Goal: Task Accomplishment & Management: Manage account settings

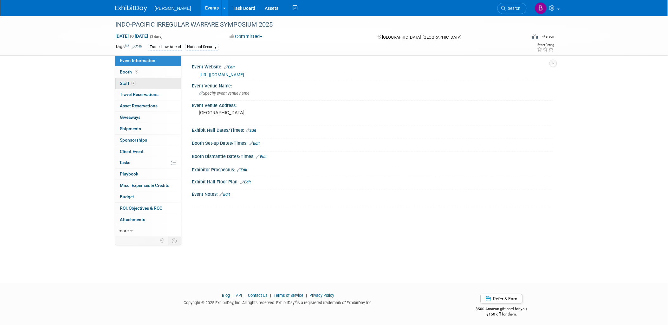
click at [150, 80] on link "2 Staff 2" at bounding box center [148, 83] width 66 height 11
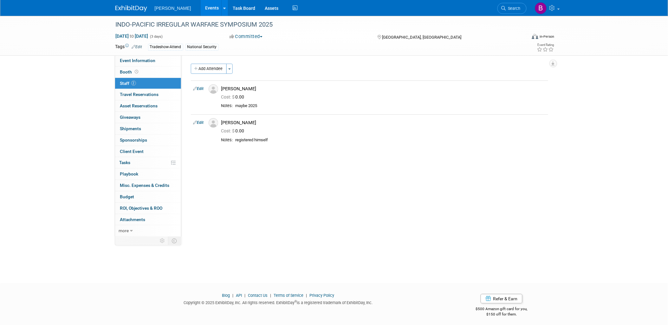
click at [201, 11] on link "Events" at bounding box center [212, 8] width 23 height 16
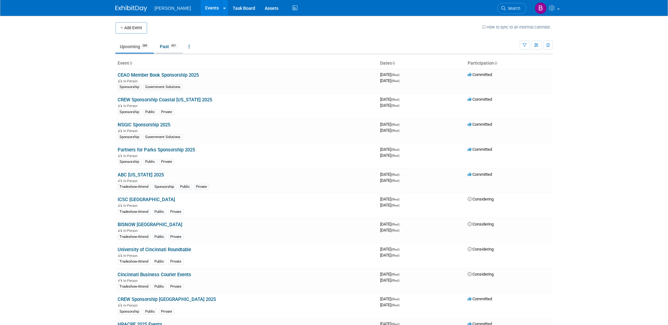
click at [162, 46] on link "Past 431" at bounding box center [169, 47] width 28 height 12
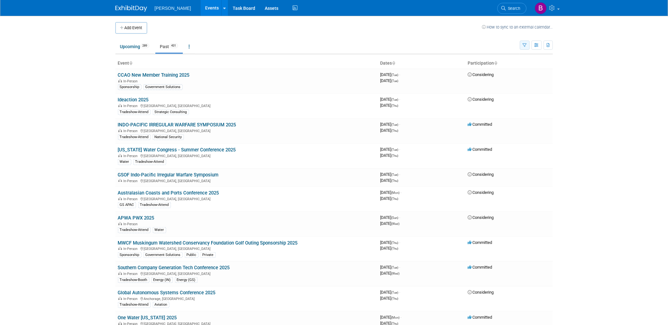
click at [526, 48] on button "button" at bounding box center [525, 45] width 10 height 9
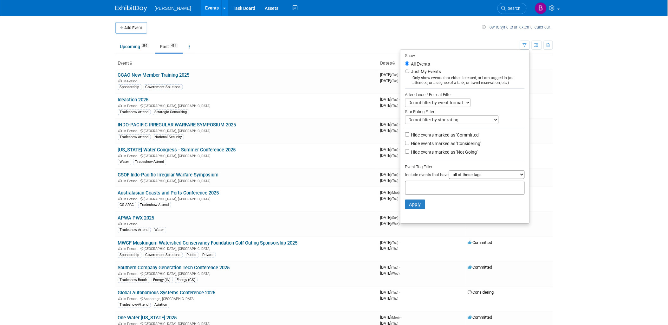
click at [477, 186] on div at bounding box center [465, 188] width 120 height 14
drag, startPoint x: 478, startPoint y: 199, endPoint x: 474, endPoint y: 194, distance: 5.6
click at [478, 199] on li "Apply Clear Filters" at bounding box center [465, 204] width 129 height 19
click at [473, 193] on div at bounding box center [465, 188] width 120 height 14
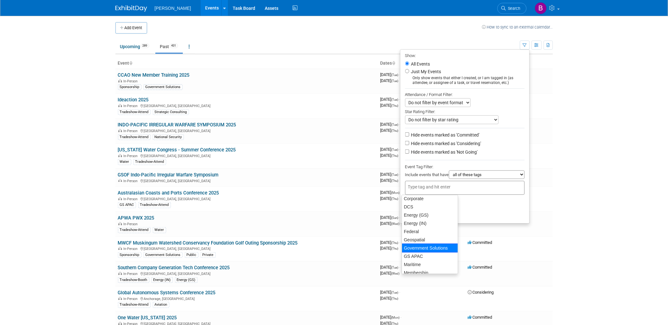
click at [423, 248] on div "Government Solutions" at bounding box center [430, 248] width 56 height 9
type input "Government Solutions"
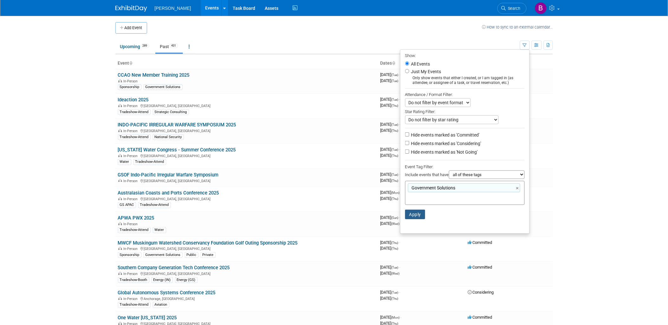
click at [413, 217] on button "Apply" at bounding box center [415, 215] width 20 height 10
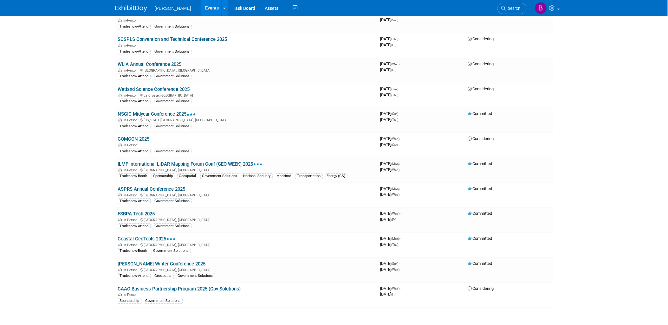
scroll to position [1352, 0]
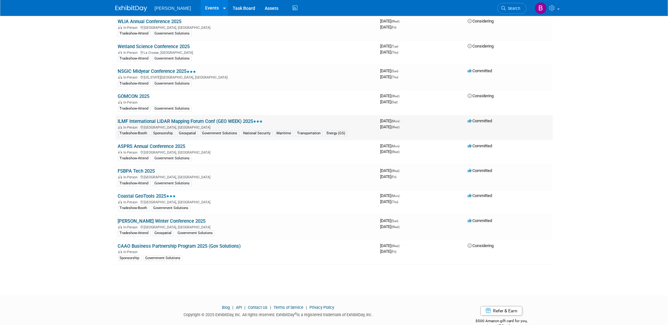
drag, startPoint x: 148, startPoint y: 132, endPoint x: 154, endPoint y: 103, distance: 30.0
drag, startPoint x: 154, startPoint y: 103, endPoint x: 136, endPoint y: 86, distance: 24.2
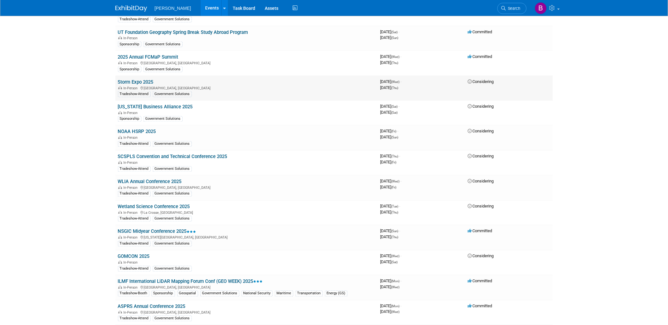
scroll to position [1176, 0]
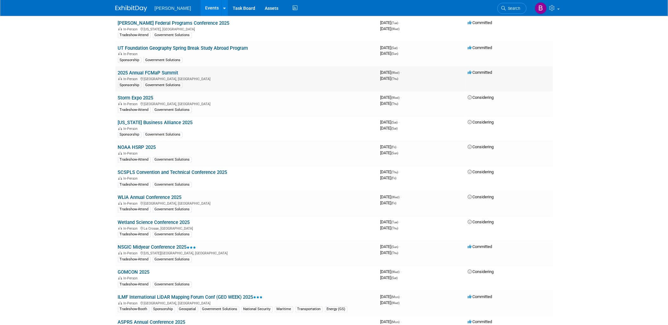
drag, startPoint x: 138, startPoint y: 50, endPoint x: 130, endPoint y: 61, distance: 13.6
drag, startPoint x: 151, startPoint y: 38, endPoint x: 99, endPoint y: 36, distance: 52.1
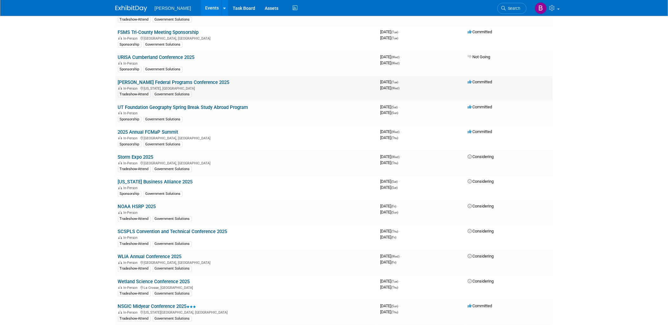
scroll to position [1106, 0]
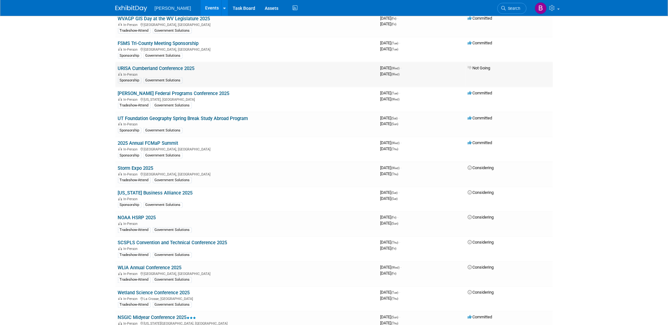
drag, startPoint x: 135, startPoint y: 85, endPoint x: 147, endPoint y: 58, distance: 29.8
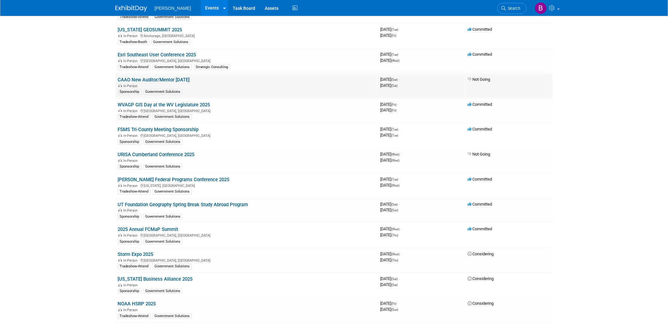
scroll to position [1000, 0]
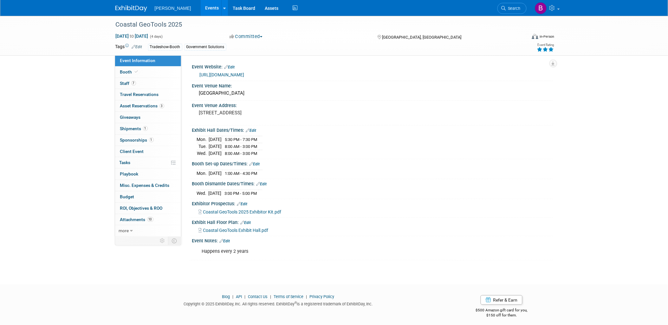
click at [246, 78] on div "[URL][DOMAIN_NAME]" at bounding box center [374, 74] width 349 height 7
click at [243, 71] on div "https://coastalgeotools.org/" at bounding box center [374, 74] width 349 height 7
click at [245, 77] on link "https://coastalgeotools.org/" at bounding box center [222, 74] width 45 height 5
click at [179, 23] on div "Coastal GeoTools 2025" at bounding box center [316, 24] width 404 height 11
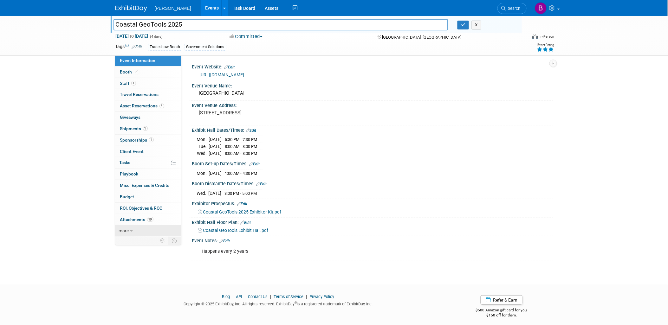
click at [138, 232] on link "more" at bounding box center [148, 231] width 66 height 11
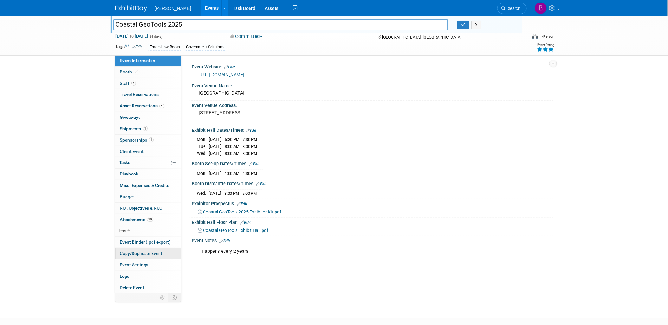
click at [151, 258] on link "Copy/Duplicate Event" at bounding box center [148, 253] width 66 height 11
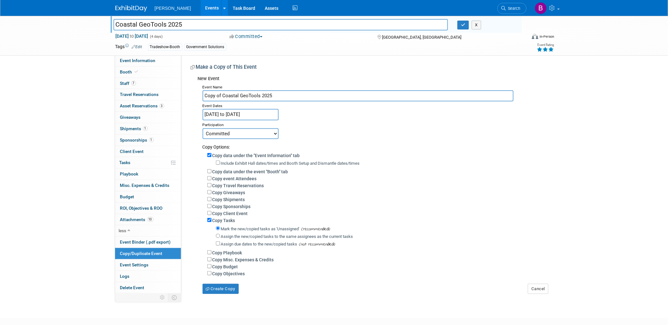
drag, startPoint x: 223, startPoint y: 92, endPoint x: 191, endPoint y: 87, distance: 32.9
click at [192, 87] on div "New Event Event Name Copy of Coastal GeoTools 2025 Event Dates Jan 27, 2025 to …" at bounding box center [370, 183] width 358 height 221
click at [267, 95] on input "Coastal GeoTools 2025" at bounding box center [358, 95] width 311 height 11
type input "Coastal GeoTools 2027"
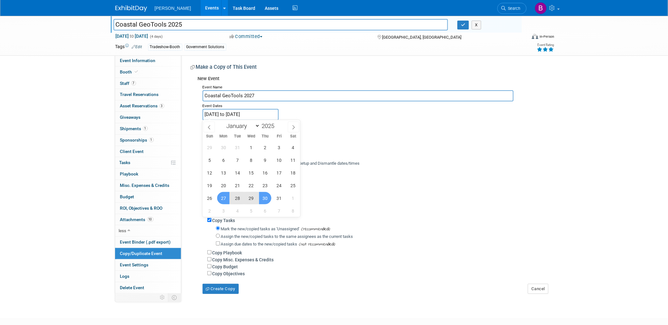
click at [266, 114] on input "Jan 27, 2025 to Jan 30, 2025" at bounding box center [241, 114] width 76 height 11
click at [278, 124] on span at bounding box center [277, 124] width 4 height 4
type input "2027"
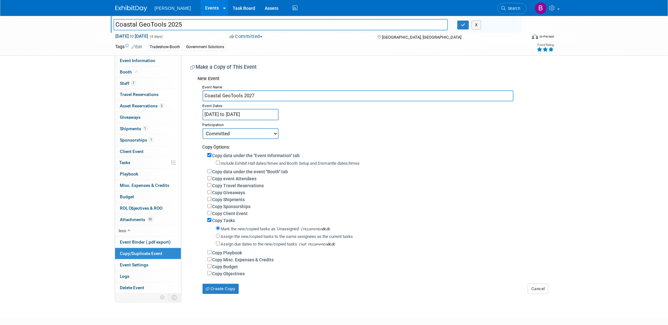
click at [325, 115] on div "Event Name Coastal GeoTools 2027 Event Dates Jan 27, 2025 to Jan 30, 2025 Dupli…" at bounding box center [373, 189] width 351 height 212
click at [221, 217] on div "Copy Tasks" at bounding box center [377, 220] width 341 height 7
click at [223, 218] on label "Copy Tasks" at bounding box center [224, 220] width 23 height 5
click at [212, 218] on input "Copy Tasks" at bounding box center [209, 220] width 4 height 4
checkbox input "false"
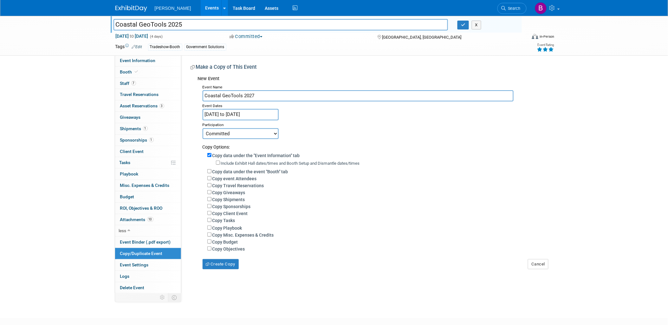
click at [254, 131] on select "Committed Considering Not Going" at bounding box center [241, 133] width 76 height 11
select select "2"
click at [203, 128] on select "Committed Considering Not Going" at bounding box center [241, 133] width 76 height 11
click at [226, 265] on button "Create Copy" at bounding box center [221, 264] width 36 height 10
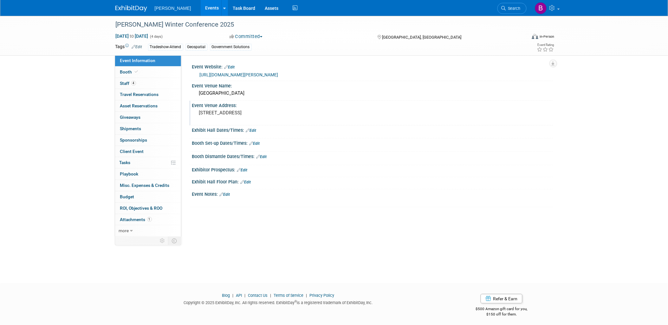
click at [255, 115] on pre "[STREET_ADDRESS]" at bounding box center [267, 113] width 136 height 6
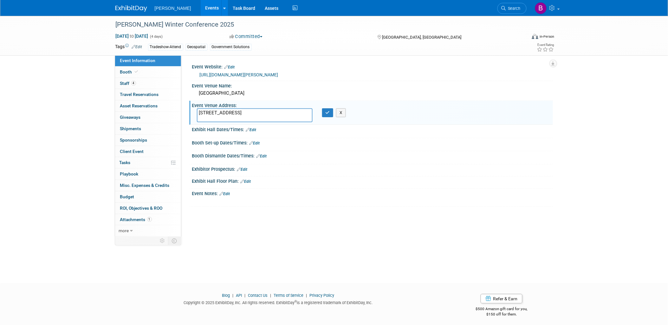
click at [252, 80] on div "Event Website: Edit [URL][DOMAIN_NAME][PERSON_NAME]" at bounding box center [371, 71] width 364 height 19
click at [236, 75] on link "[URL][DOMAIN_NAME][PERSON_NAME]" at bounding box center [239, 74] width 79 height 5
click at [135, 225] on link "1 Attachments 1" at bounding box center [148, 219] width 66 height 11
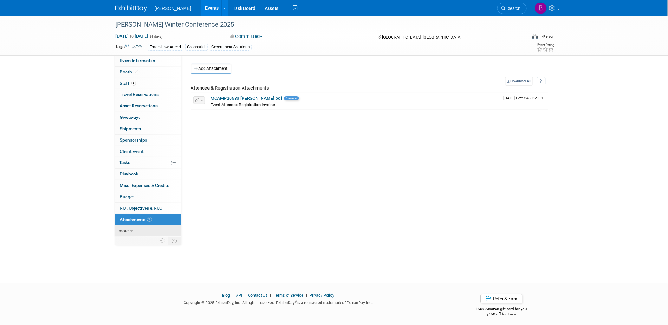
click at [132, 231] on icon at bounding box center [131, 231] width 3 height 4
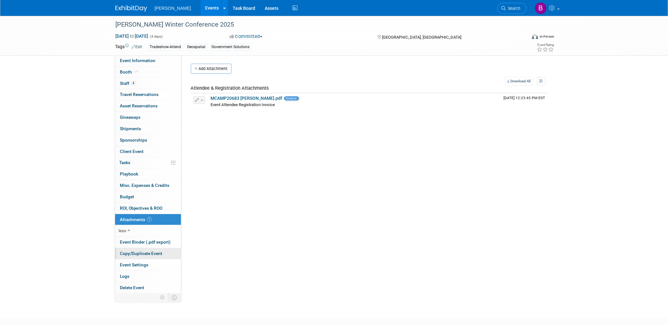
click at [139, 253] on span "Copy/Duplicate Event" at bounding box center [141, 253] width 43 height 5
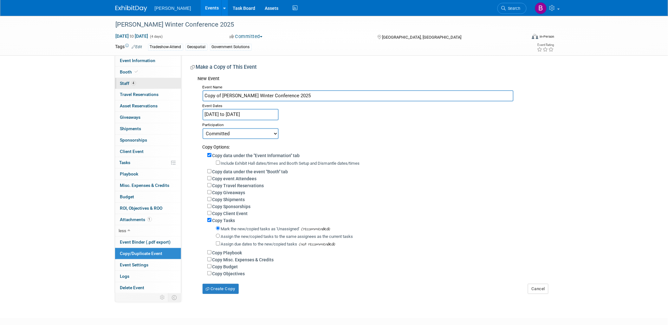
drag, startPoint x: 223, startPoint y: 95, endPoint x: 140, endPoint y: 79, distance: 84.4
click at [139, 79] on div "Event Information Event Info Booth Booth 4 Staff 4 Staff 0 Travel Reservations …" at bounding box center [334, 155] width 447 height 279
click at [281, 95] on input "[PERSON_NAME] Winter Conference 2025" at bounding box center [358, 95] width 311 height 11
type input "MAPPS Winter Conference 2026"
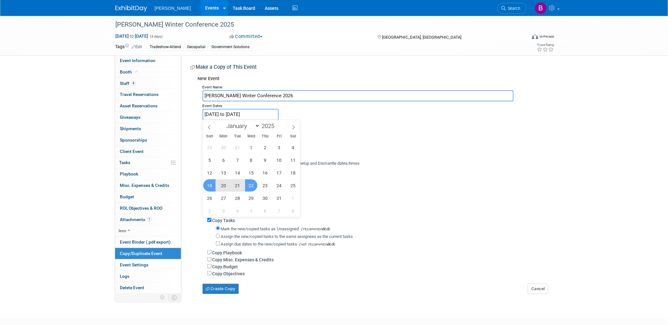
click at [235, 115] on input "Jan 19, 2025 to Jan 22, 2025" at bounding box center [241, 114] width 76 height 11
click at [279, 124] on span at bounding box center [277, 124] width 4 height 4
type input "2026"
click at [212, 187] on span "18" at bounding box center [209, 186] width 12 height 12
click at [262, 183] on span "22" at bounding box center [265, 186] width 12 height 12
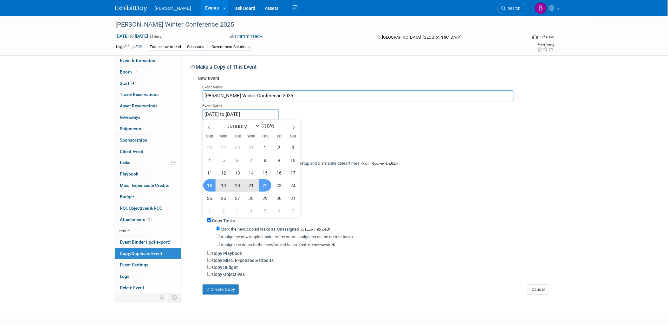
click at [385, 208] on div "Copy Sponsorships" at bounding box center [377, 206] width 341 height 7
click at [264, 116] on input "Jan 18, 2026 to Jan 22, 2026" at bounding box center [241, 114] width 76 height 11
click at [251, 186] on span "21" at bounding box center [251, 186] width 12 height 12
click at [210, 181] on span "18" at bounding box center [209, 186] width 12 height 12
type input "Jan 18, 2026 to Jan 21, 2026"
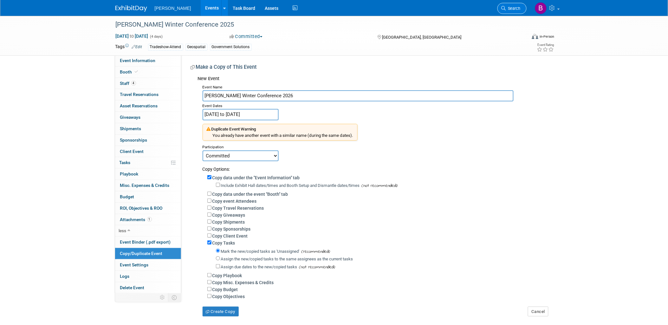
click at [513, 10] on span "Search" at bounding box center [513, 8] width 15 height 5
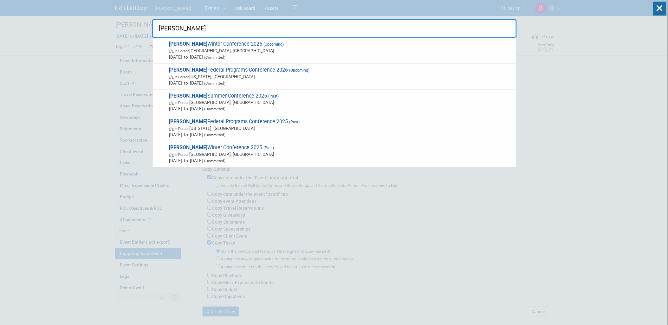
type input "MAPPS"
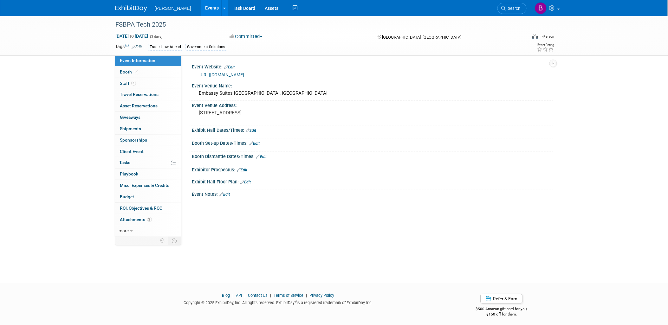
click at [220, 75] on link "[URL][DOMAIN_NAME]" at bounding box center [222, 74] width 45 height 5
drag, startPoint x: 131, startPoint y: 232, endPoint x: 134, endPoint y: 230, distance: 3.4
click at [131, 232] on icon at bounding box center [131, 231] width 3 height 4
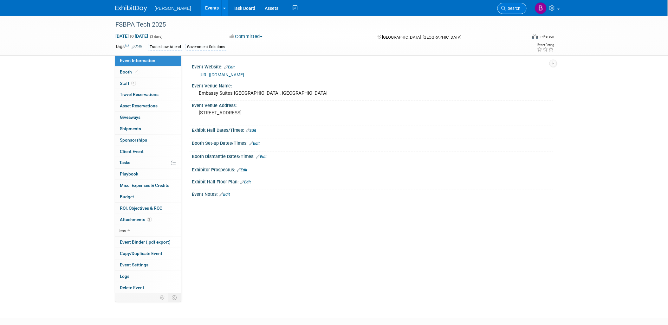
click at [515, 8] on span "Search" at bounding box center [513, 8] width 15 height 5
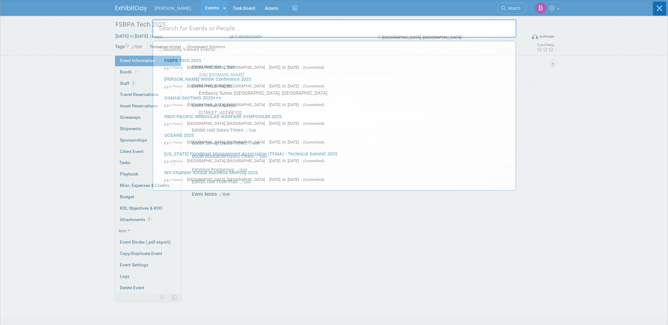
type input "s"
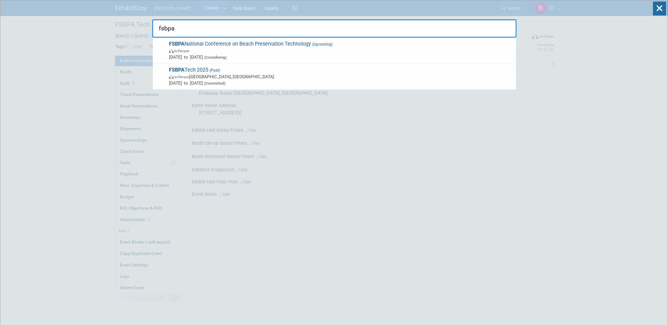
type input "fsbpa"
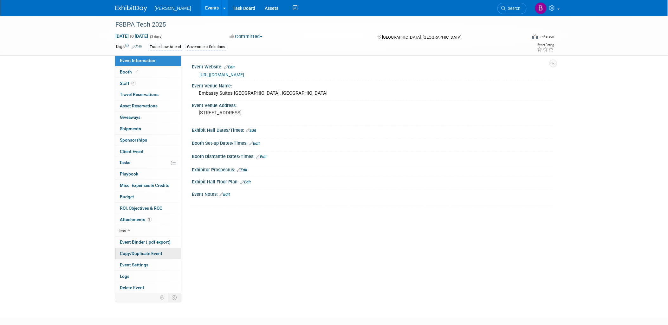
click at [126, 253] on span "Copy/Duplicate Event" at bounding box center [141, 253] width 43 height 5
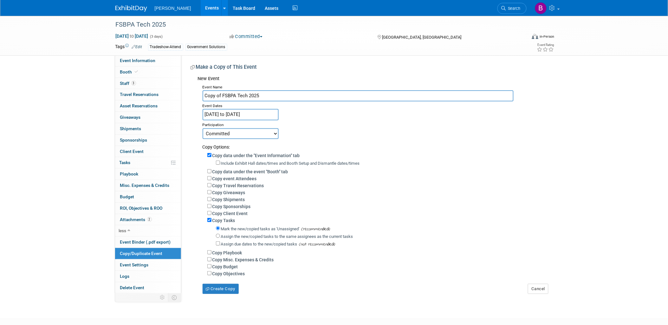
drag, startPoint x: 222, startPoint y: 95, endPoint x: 190, endPoint y: 88, distance: 32.8
click at [190, 89] on div "Event Website: Edit [URL][DOMAIN_NAME] Event Venue Name: [GEOGRAPHIC_DATA] [GEO…" at bounding box center [367, 174] width 372 height 239
type input "FSBPA Tech 2025"
click at [239, 122] on div "Participation" at bounding box center [376, 125] width 346 height 8
click at [237, 119] on body "Woolpert Events Add Event Bulk Upload Events Shareable Event Boards Recently Vi…" at bounding box center [334, 162] width 668 height 325
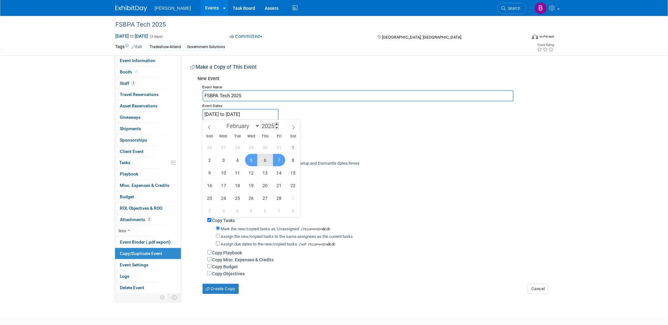
click at [277, 125] on span at bounding box center [277, 124] width 4 height 4
type input "2026"
click at [259, 100] on input "FSBPA Tech 2025" at bounding box center [358, 95] width 311 height 11
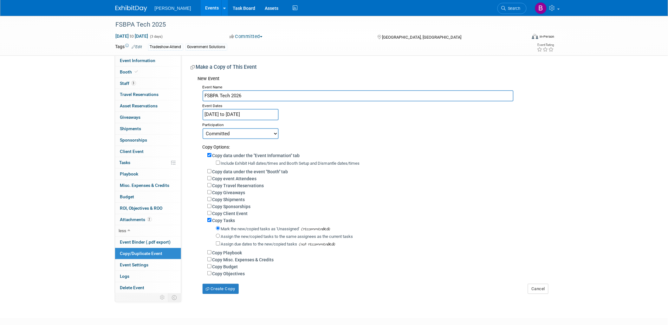
type input "FSBPA Tech 2026"
click at [259, 115] on input "Feb 5, 2025 to Feb 7, 2025" at bounding box center [241, 114] width 76 height 11
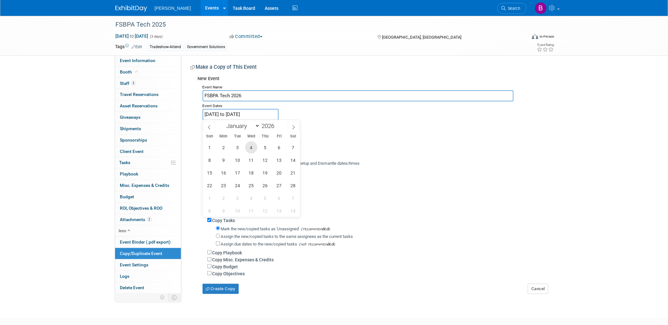
click at [248, 150] on span "4" at bounding box center [251, 147] width 12 height 12
drag, startPoint x: 282, startPoint y: 149, endPoint x: 366, endPoint y: 14, distance: 159.9
click at [282, 148] on span "6" at bounding box center [279, 147] width 12 height 12
type input "Feb 4, 2026 to Feb 6, 2026"
click at [372, 273] on div "Copy Objectives" at bounding box center [377, 274] width 341 height 7
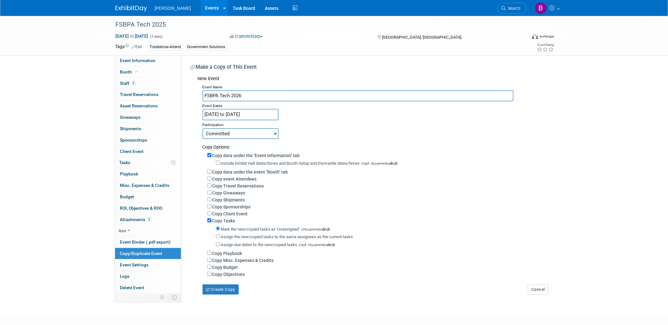
click at [213, 220] on label "Copy Tasks" at bounding box center [224, 221] width 23 height 5
click at [212, 220] on input "Copy Tasks" at bounding box center [209, 221] width 4 height 4
checkbox input "false"
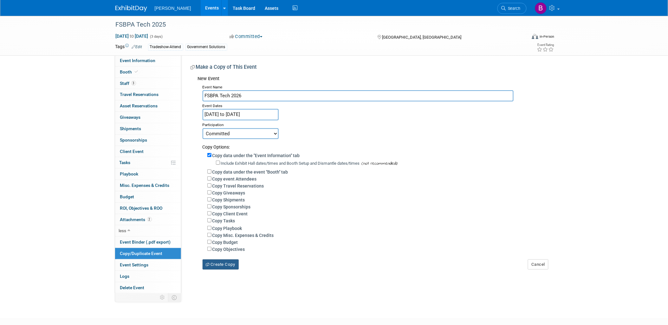
click at [217, 261] on button "Create Copy" at bounding box center [221, 265] width 36 height 10
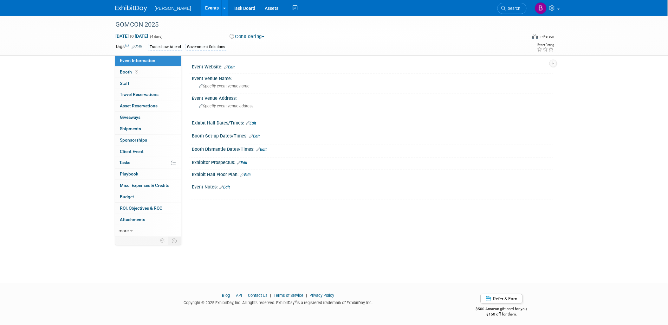
click at [232, 64] on div "Event Website: Edit" at bounding box center [372, 66] width 361 height 8
click at [233, 67] on link "Edit" at bounding box center [230, 67] width 10 height 4
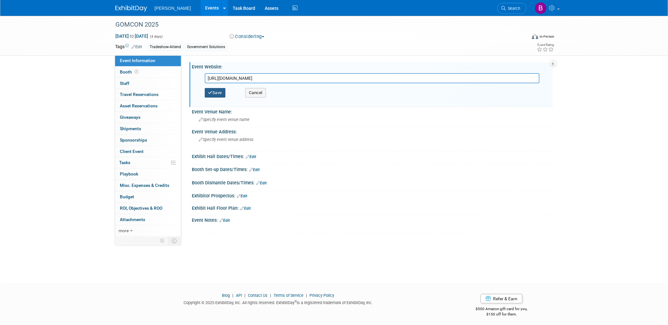
type input "https://gulfofamericaalliance.org/"
click at [222, 93] on button "Save" at bounding box center [215, 93] width 21 height 10
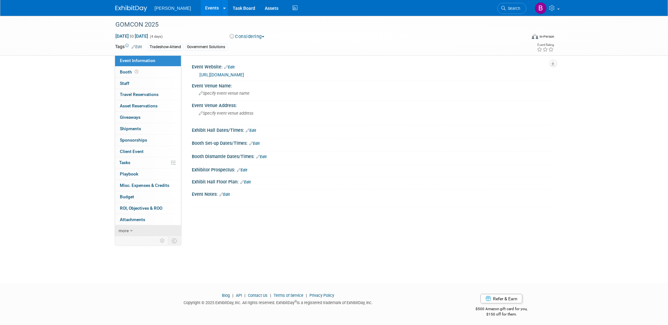
click at [138, 231] on link "more" at bounding box center [148, 231] width 66 height 11
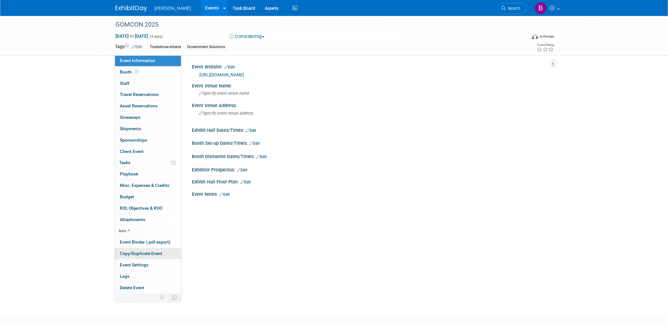
click at [137, 250] on link "Copy/Duplicate Event" at bounding box center [148, 253] width 66 height 11
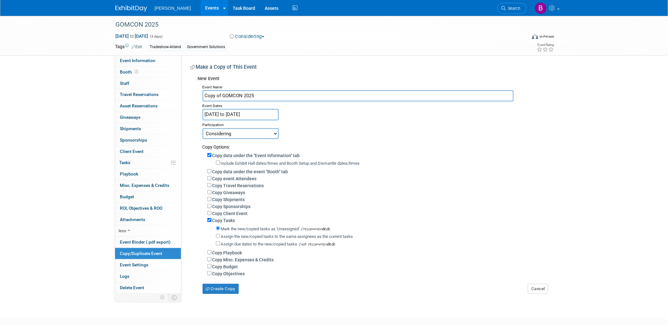
drag, startPoint x: 242, startPoint y: 97, endPoint x: 215, endPoint y: 93, distance: 27.2
click at [112, 89] on div "Event Information Event Info Booth Booth 0 Staff 0 Staff 0 Travel Reservations …" at bounding box center [334, 155] width 447 height 279
drag, startPoint x: 259, startPoint y: 94, endPoint x: 96, endPoint y: 80, distance: 163.3
click at [96, 80] on div "GOMCON 2025 Feb 19, 2025 to Feb 22, 2025 (4 days) Feb 19, 2025 to Feb 22, 2025 …" at bounding box center [334, 161] width 668 height 291
type input "GulfCon 2026"
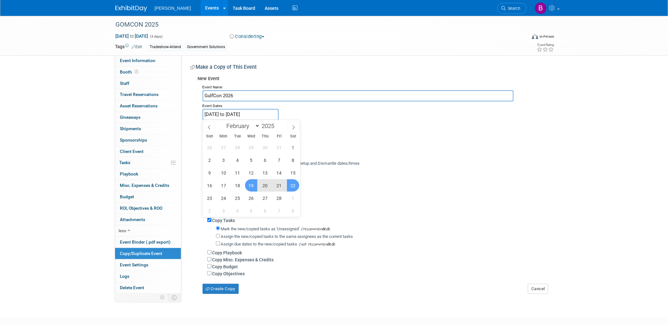
click at [220, 114] on input "Feb 19, 2025 to Feb 22, 2025" at bounding box center [241, 114] width 76 height 11
click at [292, 126] on icon at bounding box center [294, 127] width 4 height 4
select select "2"
click at [278, 122] on span at bounding box center [277, 124] width 4 height 4
type input "2026"
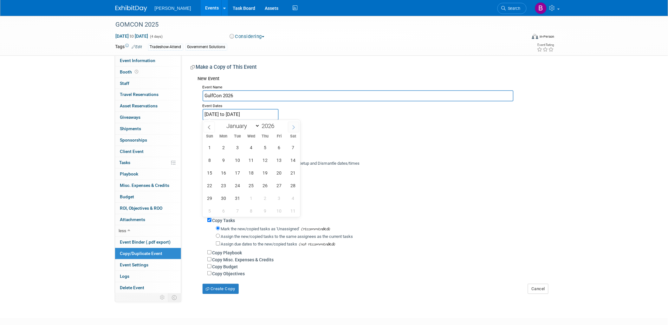
click at [292, 127] on icon at bounding box center [294, 127] width 4 height 4
click at [299, 128] on span at bounding box center [293, 127] width 11 height 11
select select "4"
click at [220, 160] on span "4" at bounding box center [223, 160] width 12 height 12
click at [268, 161] on span "7" at bounding box center [265, 160] width 12 height 12
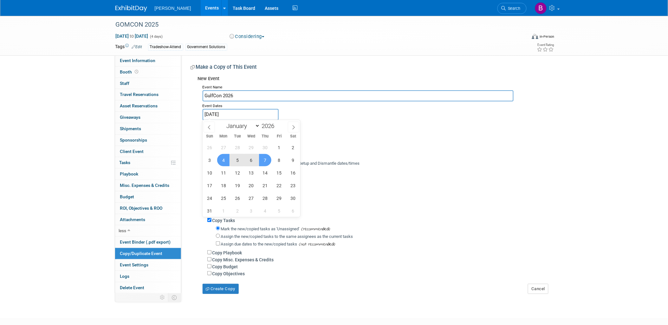
type input "May 4, 2026 to May 7, 2026"
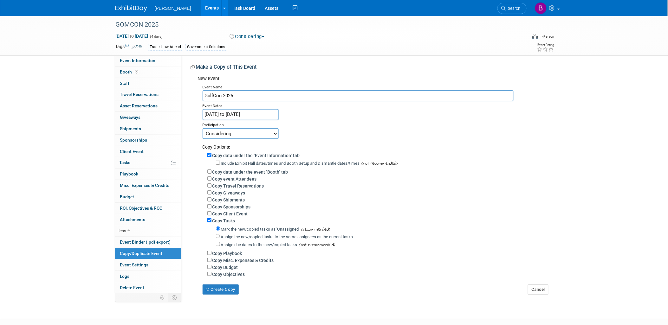
click at [237, 221] on div "Copy Tasks" at bounding box center [377, 220] width 341 height 7
click at [234, 221] on label "Copy Tasks" at bounding box center [224, 221] width 23 height 5
click at [212, 221] on input "Copy Tasks" at bounding box center [209, 221] width 4 height 4
checkbox input "false"
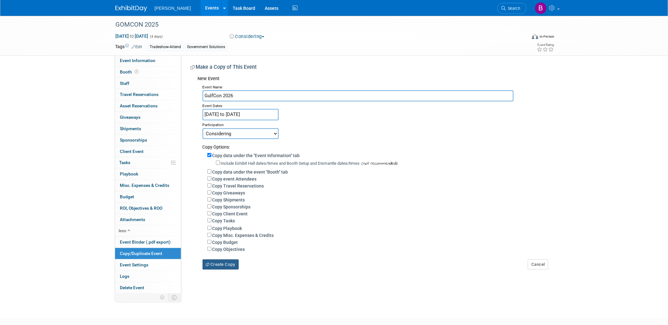
click at [220, 264] on button "Create Copy" at bounding box center [221, 265] width 36 height 10
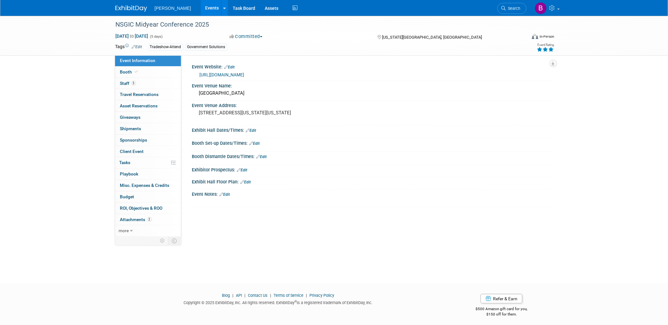
click at [269, 77] on div "[URL][DOMAIN_NAME]" at bounding box center [374, 74] width 349 height 7
click at [245, 77] on link "[URL][DOMAIN_NAME]" at bounding box center [222, 74] width 45 height 5
click at [512, 9] on span "Search" at bounding box center [513, 8] width 15 height 5
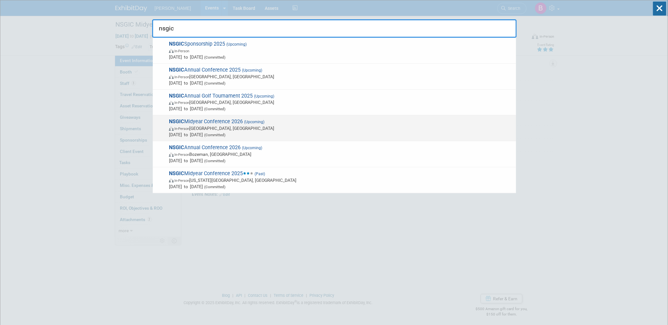
type input "nsgic"
click at [331, 124] on span "NSGIC Midyear Conference 2026 (Upcoming) In-Person Arlington, VA Feb 22, 2026 t…" at bounding box center [340, 128] width 346 height 19
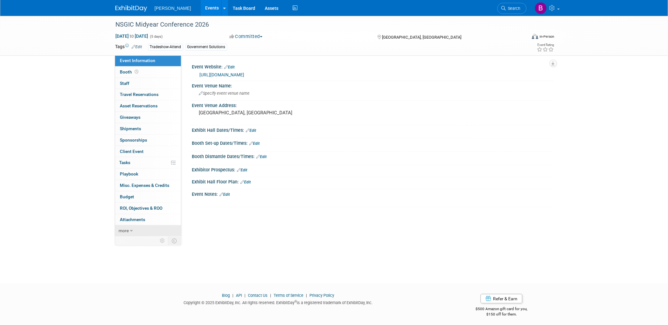
click at [130, 229] on link "more" at bounding box center [148, 231] width 66 height 11
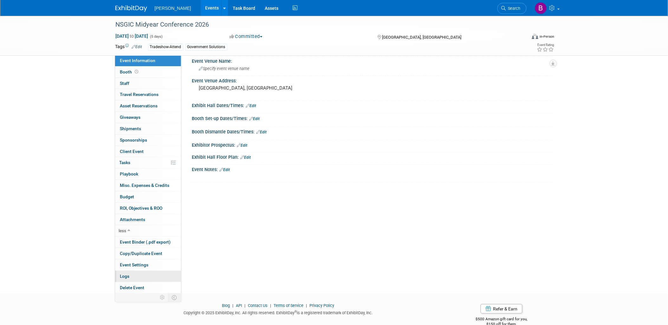
scroll to position [35, 0]
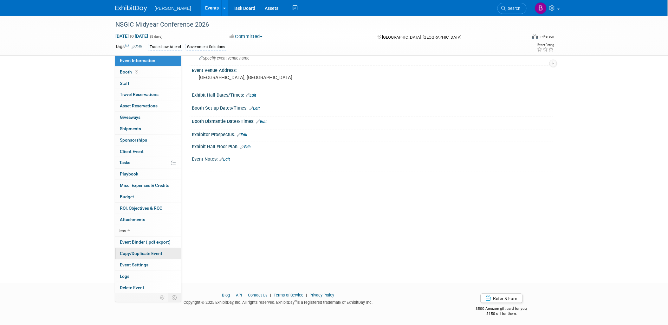
click at [135, 253] on span "Copy/Duplicate Event" at bounding box center [141, 253] width 43 height 5
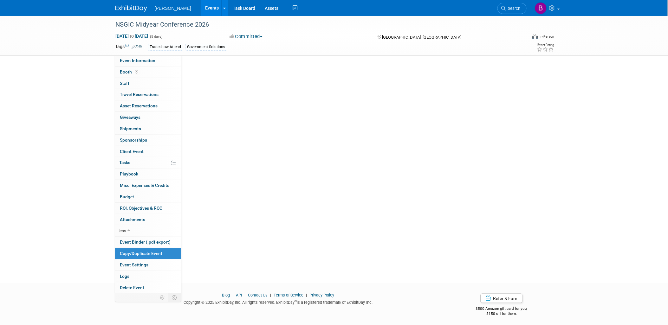
scroll to position [0, 0]
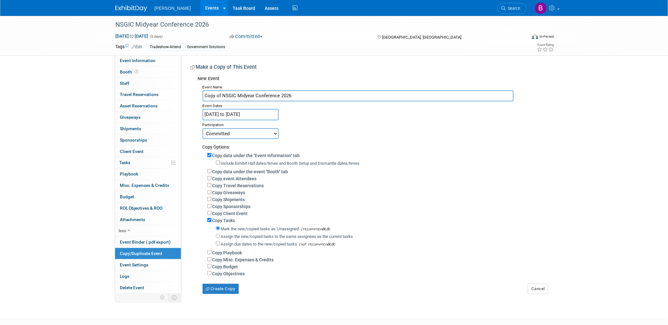
click at [229, 220] on label "Copy Tasks" at bounding box center [224, 220] width 23 height 5
click at [212, 220] on input "Copy Tasks" at bounding box center [209, 220] width 4 height 4
checkbox input "false"
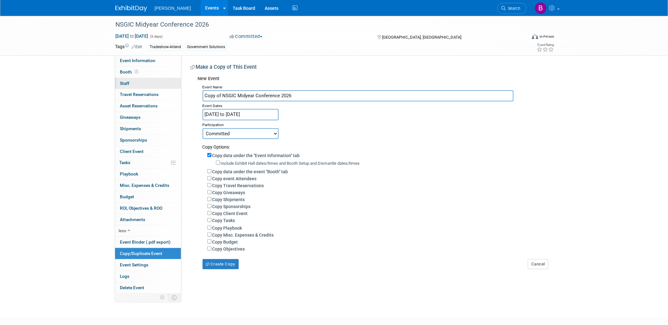
drag, startPoint x: 223, startPoint y: 96, endPoint x: 167, endPoint y: 87, distance: 56.2
click at [167, 87] on div "Event Information Event Info Booth Booth 0 Staff 0 Staff 0 Travel Reservations …" at bounding box center [334, 155] width 447 height 279
click at [280, 90] on div "Event Name" at bounding box center [376, 87] width 346 height 8
click at [283, 96] on input "NSGIC Midyear Conference 2026" at bounding box center [358, 95] width 311 height 11
type input "NSGIC Midyear Conference 2027"
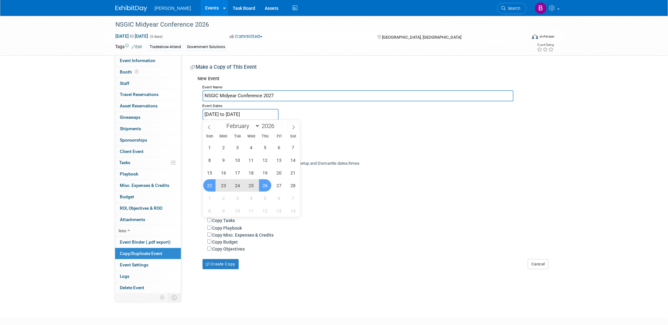
click at [262, 114] on input "Feb 22, 2026 to Feb 26, 2026" at bounding box center [241, 114] width 76 height 11
click at [274, 124] on input "2026" at bounding box center [269, 125] width 19 height 7
click at [279, 123] on span at bounding box center [277, 124] width 4 height 4
type input "2027"
click at [214, 197] on span "28" at bounding box center [209, 198] width 12 height 12
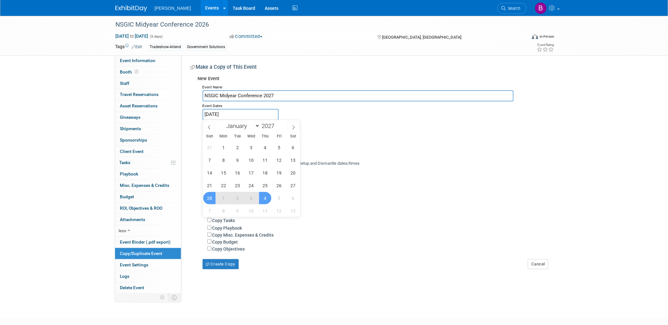
click at [267, 199] on span "4" at bounding box center [265, 198] width 12 height 12
type input "Feb 28, 2027 to Mar 4, 2027"
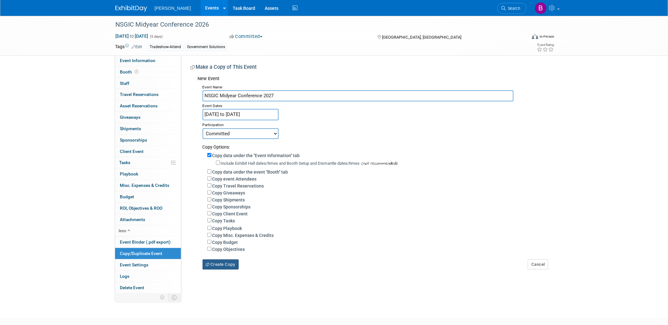
click at [230, 260] on button "Create Copy" at bounding box center [221, 265] width 36 height 10
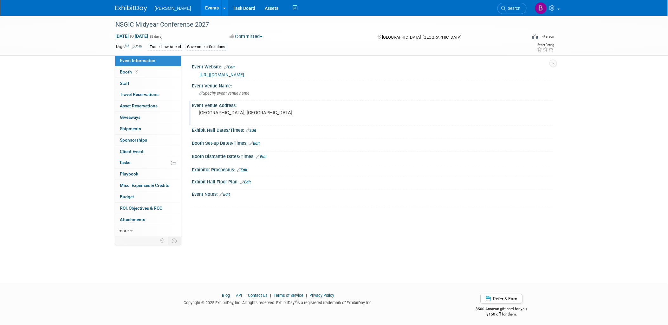
click at [228, 115] on div "[GEOGRAPHIC_DATA], [GEOGRAPHIC_DATA]" at bounding box center [267, 115] width 141 height 15
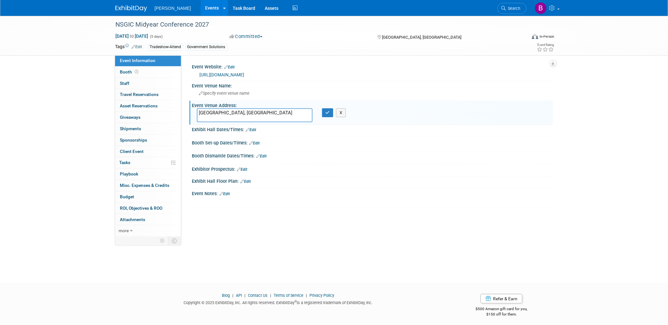
drag, startPoint x: 211, startPoint y: 116, endPoint x: 104, endPoint y: 115, distance: 106.6
click at [104, 115] on div "NSGIC Midyear Conference 2027 [DATE] to [DATE] (5 days) [DATE] to [DATE] Commit…" at bounding box center [334, 144] width 668 height 256
type textarea "[US_STATE][GEOGRAPHIC_DATA], [GEOGRAPHIC_DATA]"
click at [321, 106] on div "Event Venue Address:" at bounding box center [372, 105] width 361 height 8
click at [327, 111] on icon "button" at bounding box center [328, 113] width 4 height 4
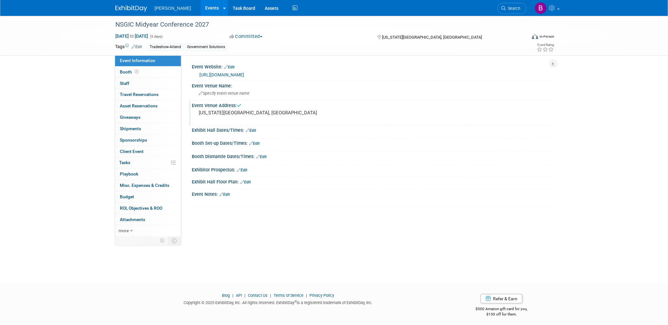
click at [526, 7] on link "Search" at bounding box center [512, 8] width 29 height 11
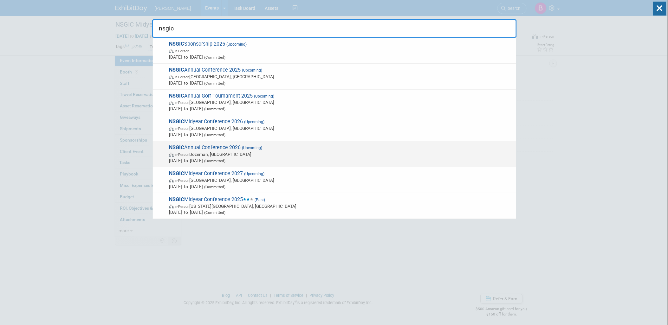
type input "nsgic"
click at [289, 150] on span "NSGIC Annual Conference 2026 (Upcoming) In-Person Bozeman, [GEOGRAPHIC_DATA] [D…" at bounding box center [340, 154] width 346 height 19
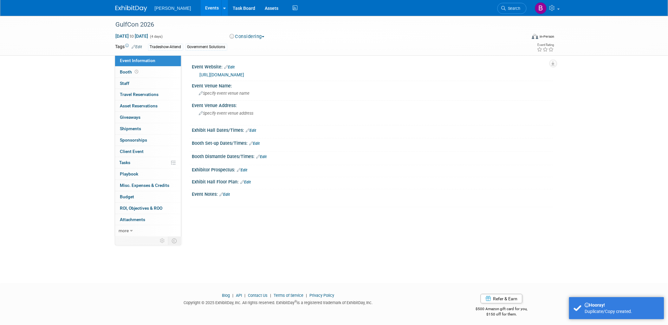
click at [232, 65] on link "Edit" at bounding box center [230, 67] width 10 height 4
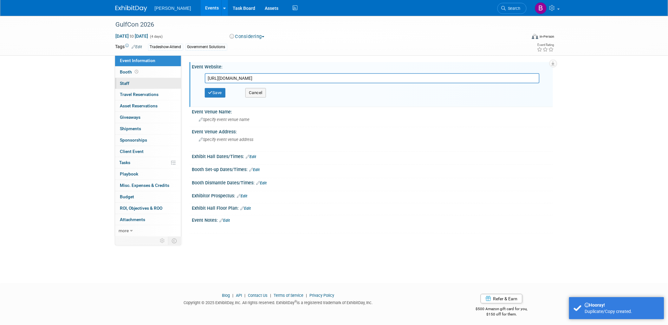
drag, startPoint x: 262, startPoint y: 70, endPoint x: 117, endPoint y: 86, distance: 145.8
click at [117, 86] on div "Event Information Event Info Booth Booth 0 Staff 0 Staff 0 Travel Reservations …" at bounding box center [334, 127] width 447 height 222
type input "https://gulfofamericaalliance.org/gulfcon2026/"
click at [208, 91] on icon "button" at bounding box center [210, 93] width 4 height 4
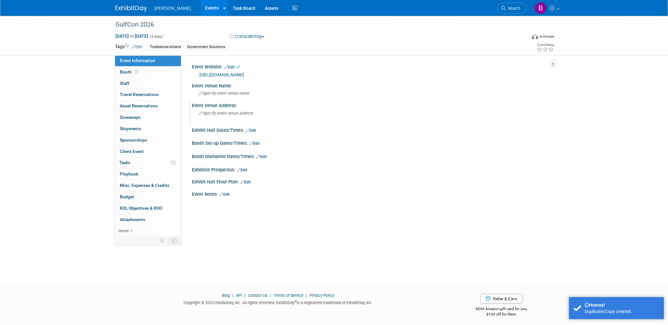
click at [222, 119] on div "Specify event venue address" at bounding box center [267, 115] width 141 height 15
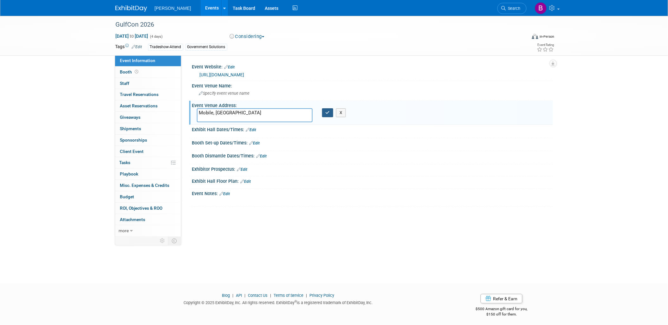
type textarea "Mobile, [GEOGRAPHIC_DATA]"
click at [327, 113] on icon "button" at bounding box center [328, 113] width 4 height 4
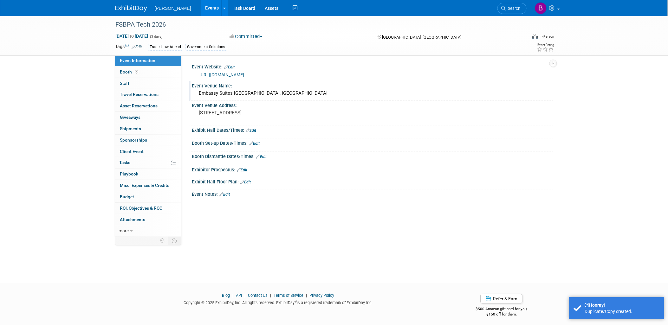
drag, startPoint x: 262, startPoint y: 117, endPoint x: 194, endPoint y: 95, distance: 72.2
click at [183, 94] on div "Event Website: Edit [URL][DOMAIN_NAME] Event Venue Name: [GEOGRAPHIC_DATA] [GEO…" at bounding box center [367, 146] width 372 height 182
drag, startPoint x: 194, startPoint y: 95, endPoint x: 246, endPoint y: 111, distance: 54.9
click at [246, 111] on pre "[STREET_ADDRESS]" at bounding box center [267, 113] width 136 height 6
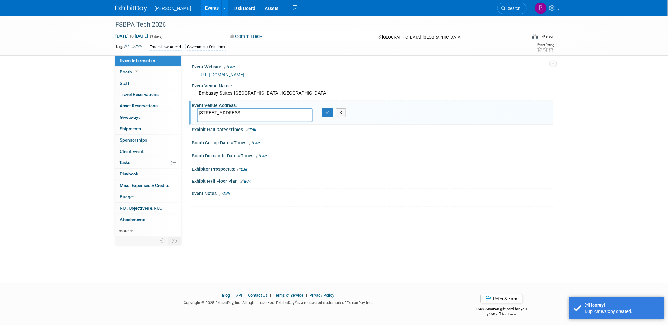
drag, startPoint x: 270, startPoint y: 121, endPoint x: 110, endPoint y: 90, distance: 162.9
click at [108, 94] on div "FSBPA Tech 2026 [DATE] to [DATE] (3 days) [DATE] to [DATE] Committed Committed …" at bounding box center [334, 144] width 668 height 256
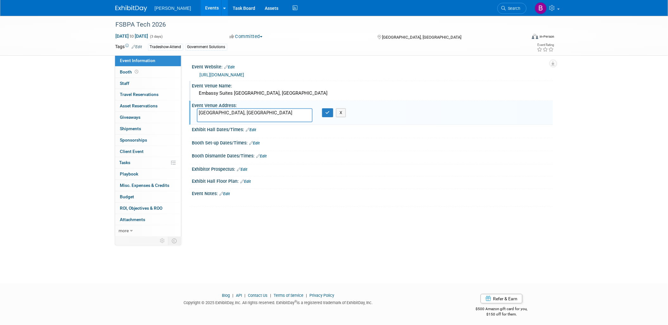
type textarea "[GEOGRAPHIC_DATA], [GEOGRAPHIC_DATA]"
click at [258, 89] on div "Embassy Suites [GEOGRAPHIC_DATA], [GEOGRAPHIC_DATA]" at bounding box center [372, 94] width 351 height 10
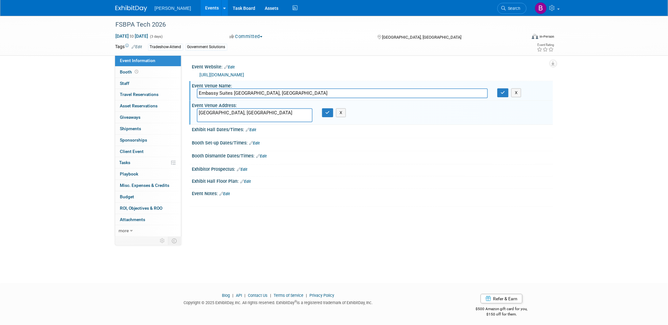
drag, startPoint x: 302, startPoint y: 90, endPoint x: 235, endPoint y: 91, distance: 67.3
click at [235, 91] on input "Embassy Suites [GEOGRAPHIC_DATA], [GEOGRAPHIC_DATA]" at bounding box center [342, 94] width 291 height 10
type input "Embassy Suites"
drag, startPoint x: 321, startPoint y: 112, endPoint x: 324, endPoint y: 115, distance: 3.6
click at [323, 114] on div "X" at bounding box center [330, 112] width 25 height 9
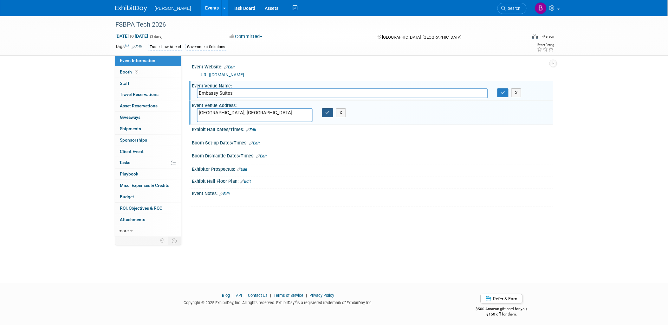
click at [324, 115] on button "button" at bounding box center [327, 112] width 11 height 9
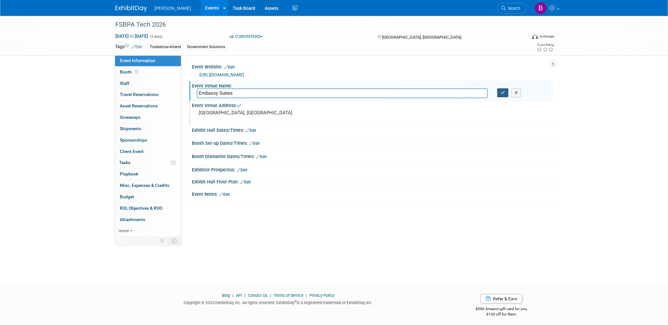
click at [503, 91] on icon "button" at bounding box center [503, 93] width 4 height 4
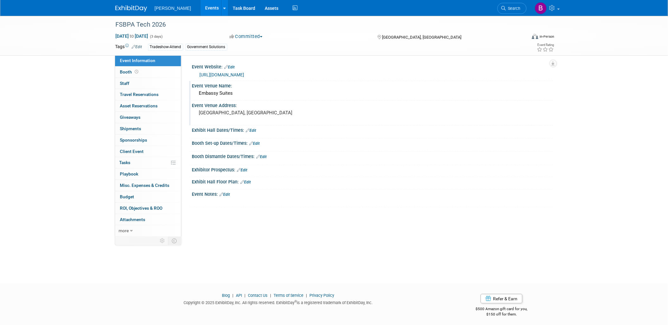
click at [523, 7] on link "Search" at bounding box center [512, 8] width 29 height 11
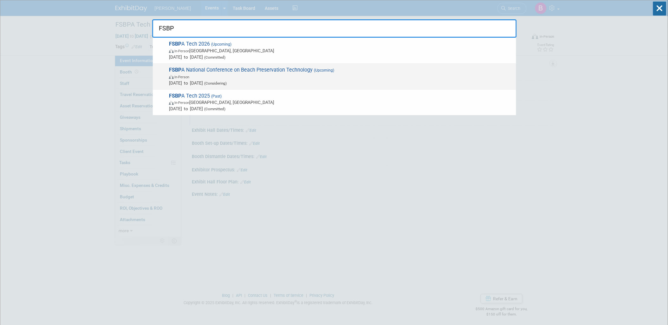
type input "FSBP"
click at [400, 71] on span "FSBP A National Conference on Beach Preservation Technology (Upcoming) In-Perso…" at bounding box center [340, 76] width 346 height 19
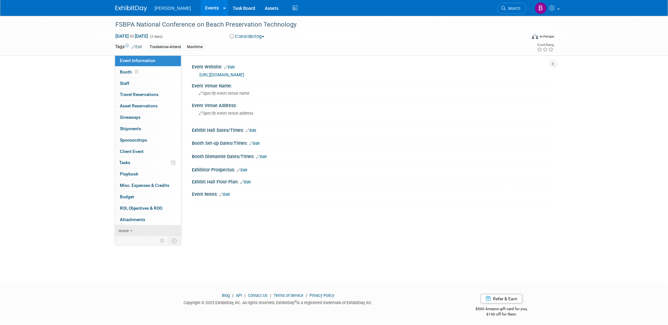
click at [139, 231] on link "more" at bounding box center [148, 231] width 66 height 11
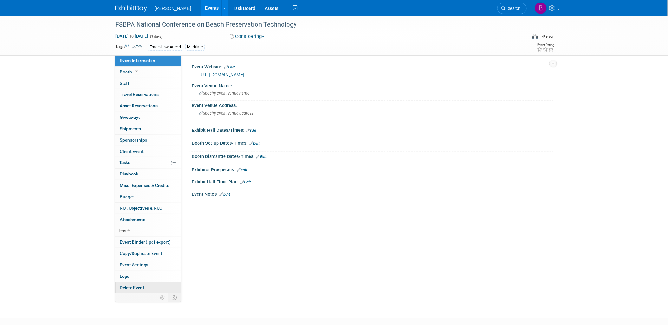
click at [148, 290] on link "Delete Event" at bounding box center [148, 288] width 66 height 11
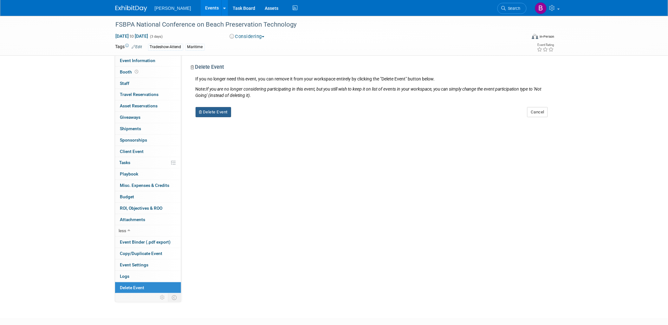
click at [225, 112] on button "Delete Event" at bounding box center [214, 112] width 36 height 10
click at [252, 117] on link "Yes" at bounding box center [254, 117] width 18 height 10
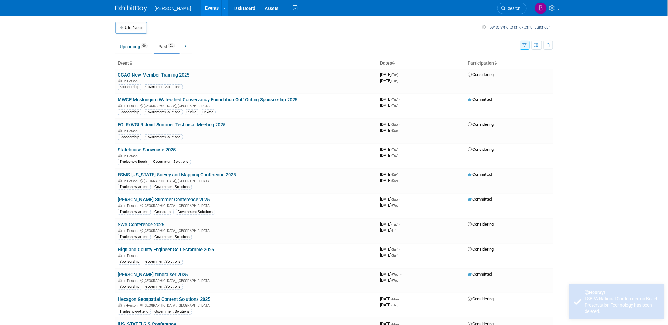
click at [513, 3] on link "Search" at bounding box center [512, 8] width 29 height 11
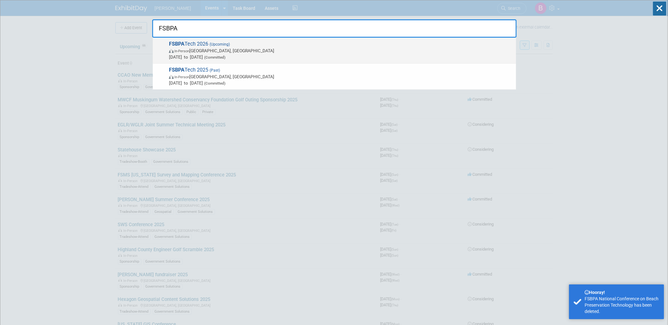
type input "FSBPA"
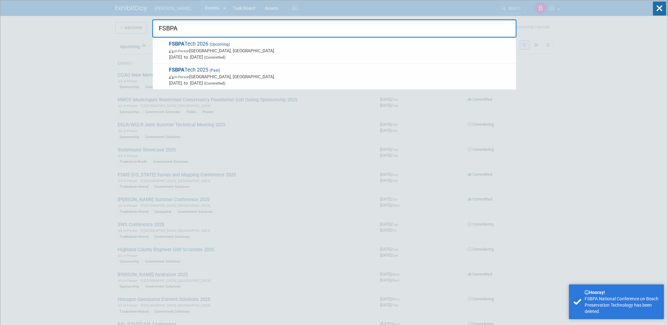
click at [269, 54] on span "Feb 4, 2026 to Feb 6, 2026 (Committed)" at bounding box center [341, 57] width 344 height 6
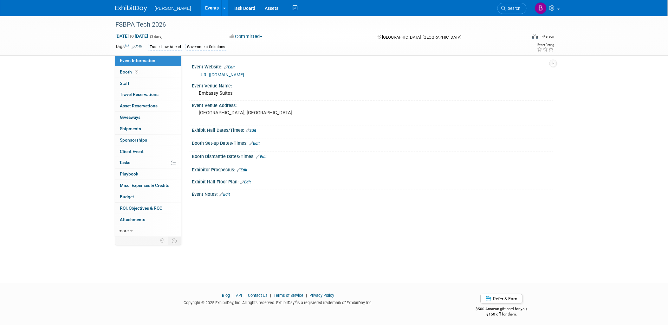
click at [135, 46] on icon at bounding box center [134, 47] width 4 height 4
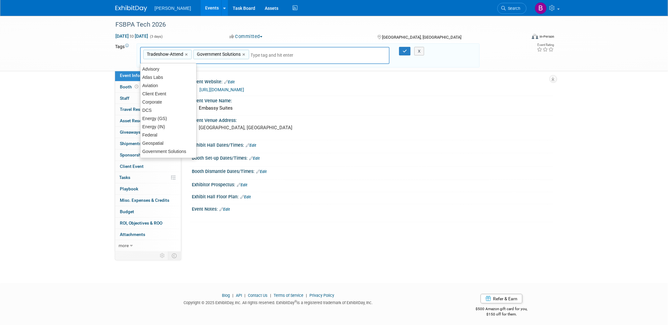
click at [258, 52] on input "text" at bounding box center [276, 55] width 51 height 6
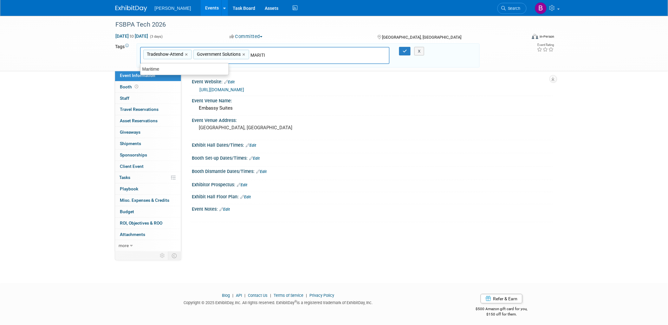
type input "MARITIM"
click at [210, 69] on div "Maritime" at bounding box center [184, 69] width 89 height 9
type input "Tradeshow-Attend, Government Solutions, Maritime"
click at [401, 51] on button "button" at bounding box center [404, 51] width 11 height 9
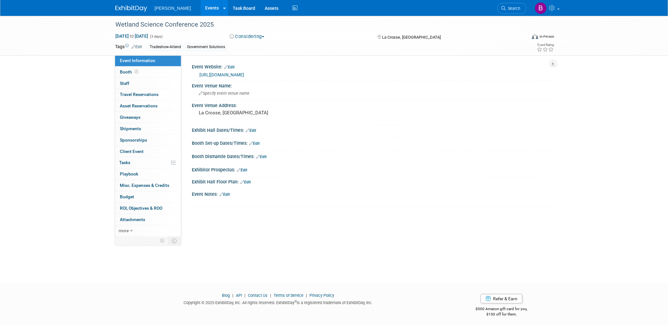
click at [222, 74] on link "[URL][DOMAIN_NAME]" at bounding box center [222, 74] width 45 height 5
click at [513, 11] on link "Search" at bounding box center [512, 8] width 29 height 11
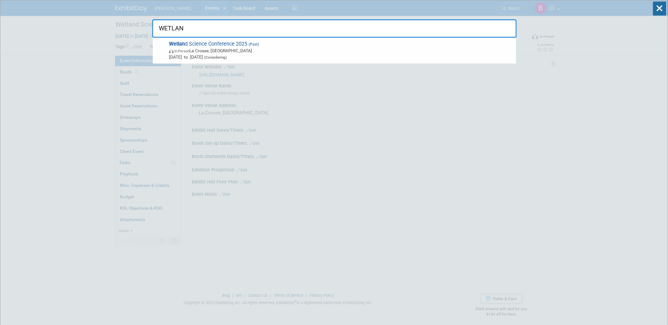
type input "WETLAN"
drag, startPoint x: 152, startPoint y: 264, endPoint x: 139, endPoint y: 246, distance: 21.8
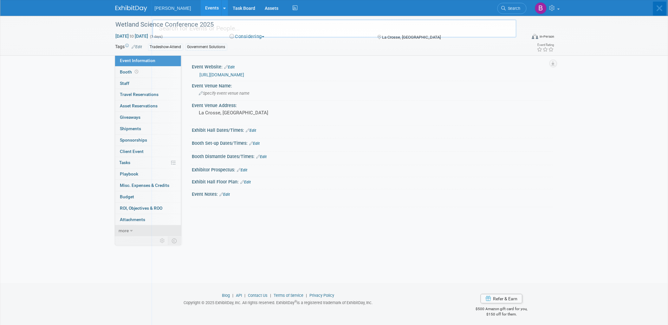
click at [133, 233] on body "[PERSON_NAME] Events Add Event Bulk Upload Events Shareable Event Boards Recent…" at bounding box center [334, 162] width 668 height 325
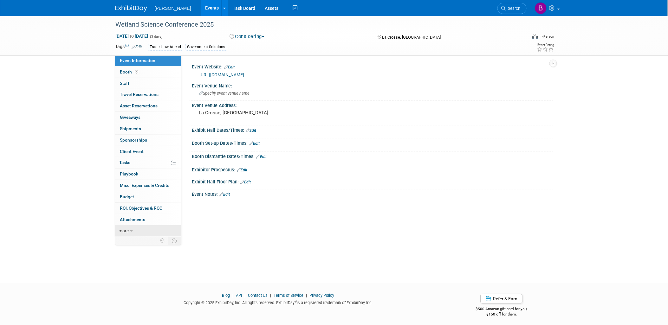
click at [133, 233] on icon at bounding box center [131, 231] width 3 height 4
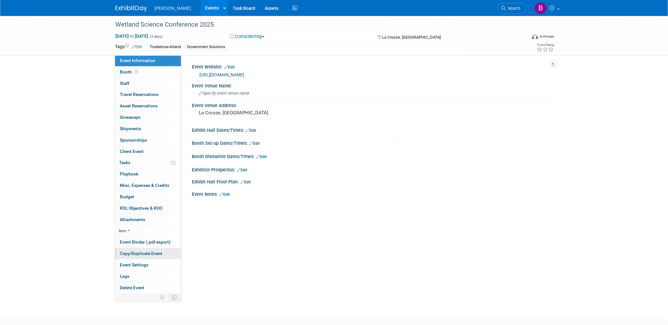
click at [138, 256] on span "Copy/Duplicate Event" at bounding box center [141, 253] width 43 height 5
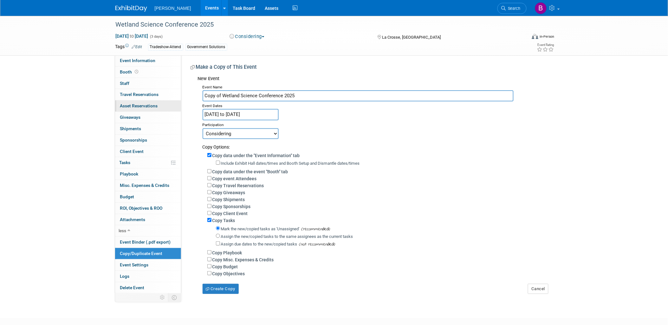
drag, startPoint x: 200, startPoint y: 97, endPoint x: 159, endPoint y: 103, distance: 41.7
click at [159, 103] on div "Event Information Event Info Booth Booth 0 Staff 0 Staff 0 Travel Reservations …" at bounding box center [334, 155] width 447 height 279
click at [306, 91] on input "Wetland Science Conference 2025" at bounding box center [358, 95] width 311 height 11
type input "Wetland Science Conference 2026"
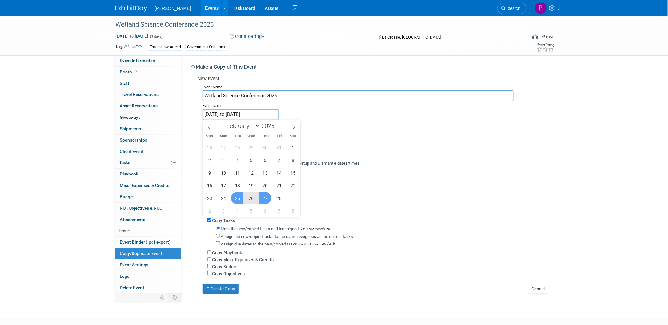
click at [272, 113] on input "[DATE] to [DATE]" at bounding box center [241, 114] width 76 height 11
click at [278, 124] on span at bounding box center [277, 124] width 4 height 4
type input "2026"
click at [233, 188] on span "24" at bounding box center [237, 186] width 12 height 12
click at [264, 186] on span "26" at bounding box center [265, 186] width 12 height 12
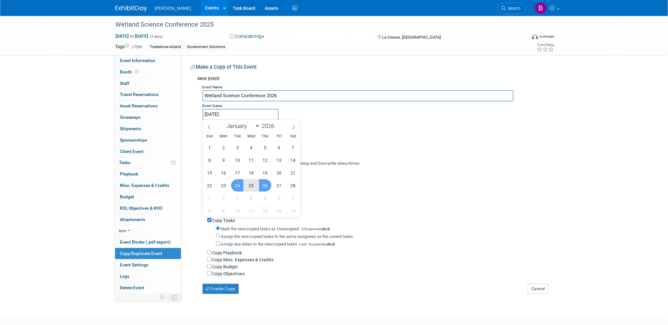
type input "[DATE] to [DATE]"
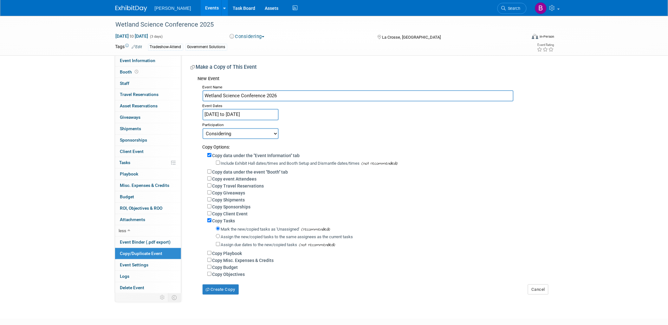
click at [226, 223] on div "Copy Tasks" at bounding box center [377, 220] width 341 height 7
click at [226, 220] on label "Copy Tasks" at bounding box center [224, 221] width 23 height 5
click at [212, 220] on input "Copy Tasks" at bounding box center [209, 221] width 4 height 4
checkbox input "false"
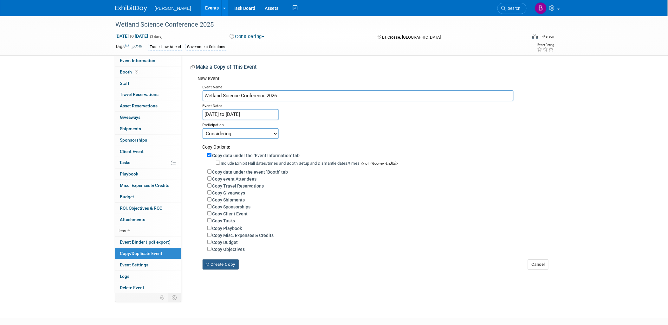
click at [218, 264] on button "Create Copy" at bounding box center [221, 265] width 36 height 10
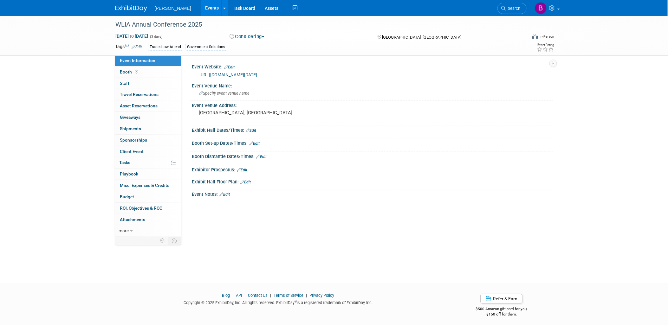
click at [230, 77] on link "https://meadhunt.com/events/2025-wlia/#:~:text=Join%20us%20at%20the%202025%20Wi…" at bounding box center [229, 74] width 59 height 5
click at [161, 25] on div "WLIA Annual Conference 2025" at bounding box center [316, 24] width 404 height 11
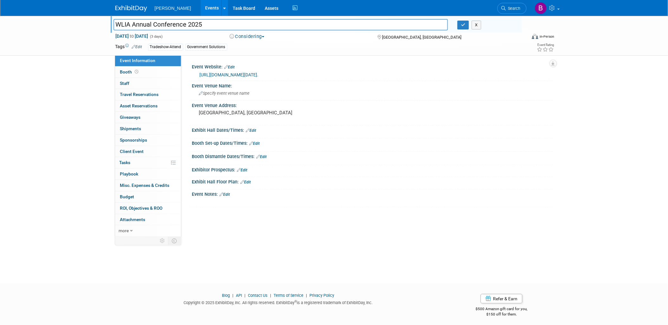
click at [229, 68] on link "Edit" at bounding box center [230, 67] width 10 height 4
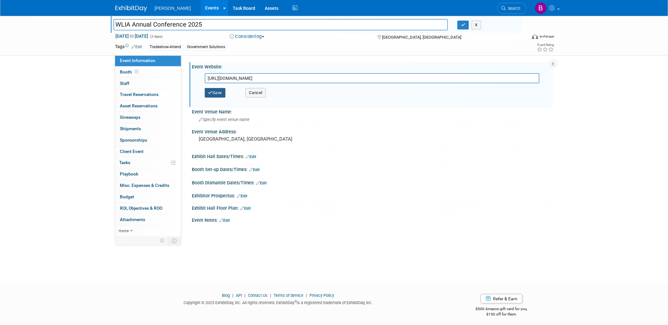
type input "https://www.wlia.org/events/2026-annual-conference"
click at [211, 89] on button "Save" at bounding box center [215, 93] width 21 height 10
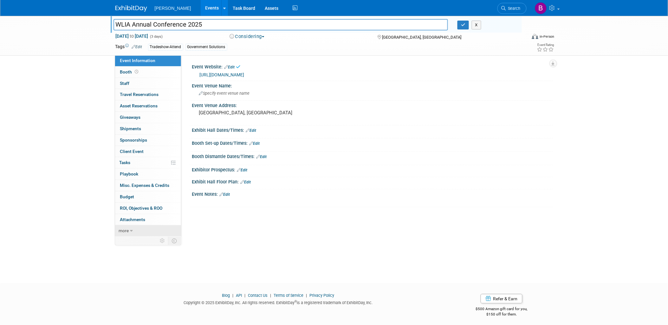
click at [133, 230] on link "more" at bounding box center [148, 231] width 66 height 11
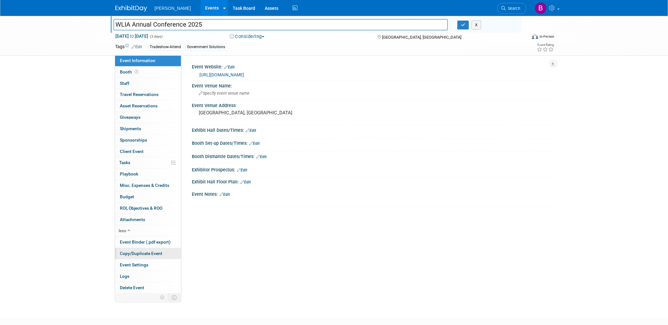
click at [131, 255] on span "Copy/Duplicate Event" at bounding box center [141, 253] width 43 height 5
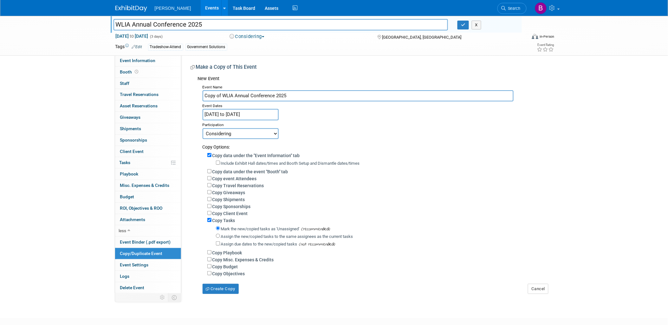
drag, startPoint x: 221, startPoint y: 92, endPoint x: 187, endPoint y: 89, distance: 34.4
click at [187, 90] on div "Event Website: Edit https://www.wlia.org/events/2026-annual-conference https://…" at bounding box center [367, 174] width 372 height 239
click at [286, 97] on input "WLIA Annual Conference 2025" at bounding box center [358, 95] width 311 height 11
type input "WLIA Annual Conference 2026"
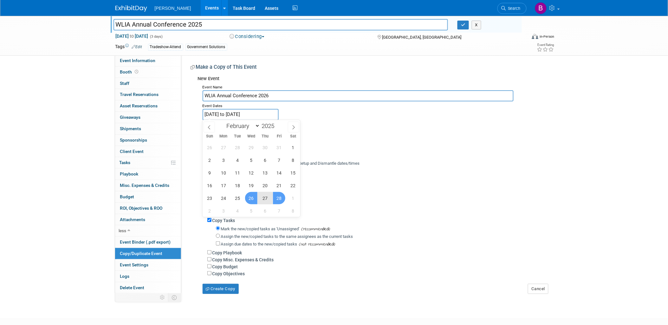
click at [254, 112] on input "Feb 26, 2025 to Feb 28, 2025" at bounding box center [241, 114] width 76 height 11
click at [278, 125] on span at bounding box center [277, 124] width 4 height 4
type input "2026"
click at [255, 186] on span "25" at bounding box center [251, 186] width 12 height 12
click at [288, 186] on span "28" at bounding box center [293, 186] width 12 height 12
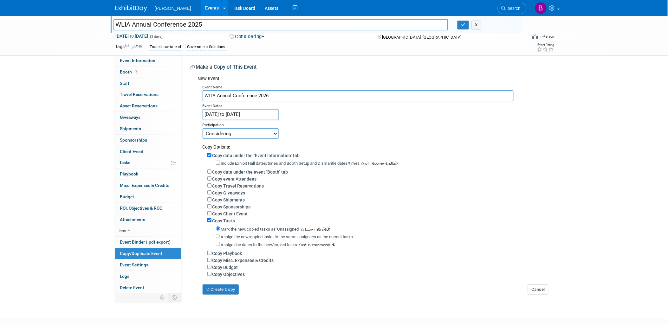
click at [236, 115] on input "Feb 25, 2026 to Feb 28, 2026" at bounding box center [241, 114] width 76 height 11
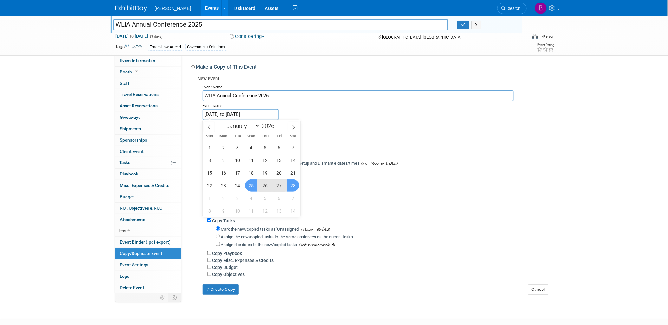
click at [252, 187] on span "25" at bounding box center [251, 186] width 12 height 12
click at [283, 188] on span "27" at bounding box center [279, 186] width 12 height 12
type input "Feb 25, 2026 to Feb 27, 2026"
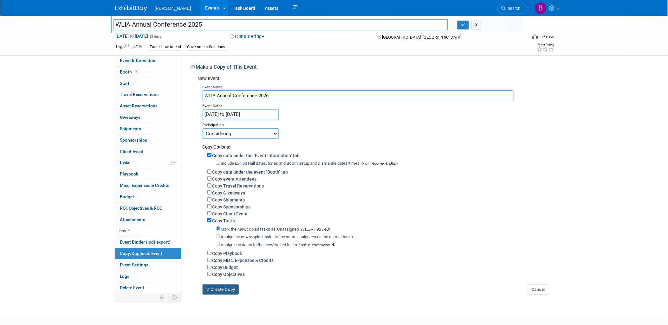
click at [226, 293] on button "Create Copy" at bounding box center [221, 290] width 36 height 10
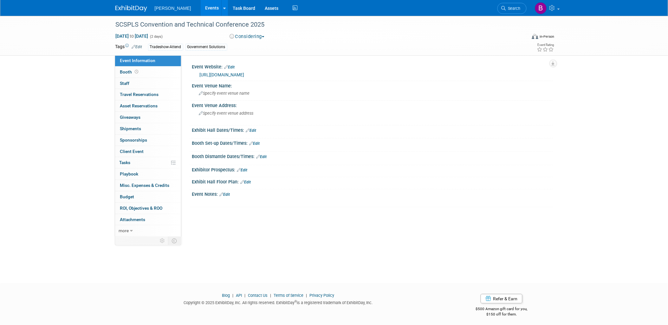
click at [224, 72] on link "[URL][DOMAIN_NAME]" at bounding box center [222, 74] width 45 height 5
click at [127, 236] on link "more" at bounding box center [148, 231] width 66 height 11
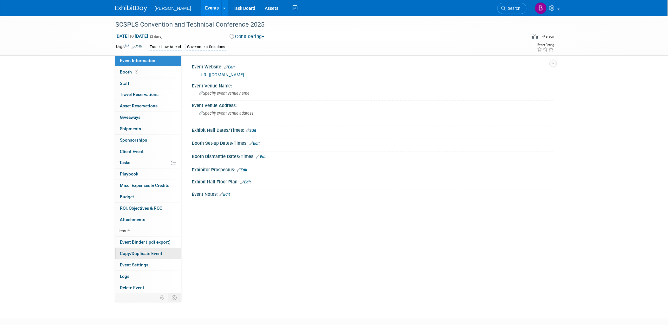
click at [154, 253] on span "Copy/Duplicate Event" at bounding box center [141, 253] width 43 height 5
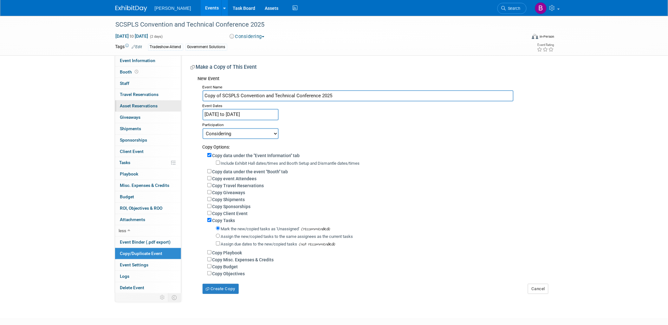
drag, startPoint x: 223, startPoint y: 96, endPoint x: 157, endPoint y: 102, distance: 66.2
click at [157, 102] on div "Event Information Event Info Booth Booth 0 Staff 0 Staff 0 Travel Reservations …" at bounding box center [334, 155] width 447 height 279
click at [358, 94] on input "SCSPLS Convention and Technical Conference 2025" at bounding box center [358, 95] width 311 height 11
type input "SCSPLS Convention and Technical Conference 2026"
click at [278, 105] on div "Event Dates" at bounding box center [376, 106] width 346 height 8
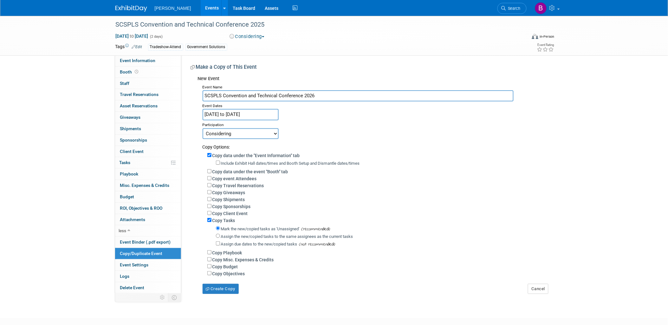
click at [272, 110] on input "Feb 27, 2025 to Feb 28, 2025" at bounding box center [241, 114] width 76 height 11
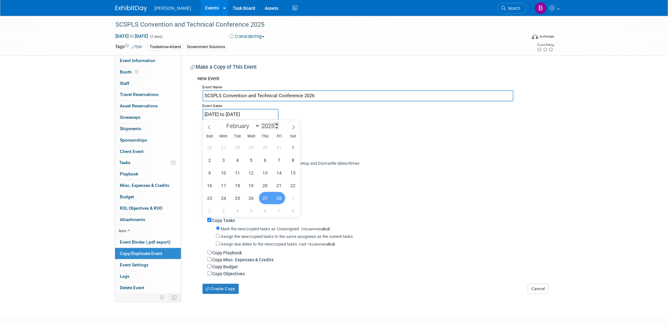
click at [277, 124] on span at bounding box center [277, 124] width 4 height 4
type input "2026"
click at [307, 115] on div "Event Name SCSPLS Convention and Technical Conference 2026 Event Dates Feb 27, …" at bounding box center [373, 189] width 351 height 212
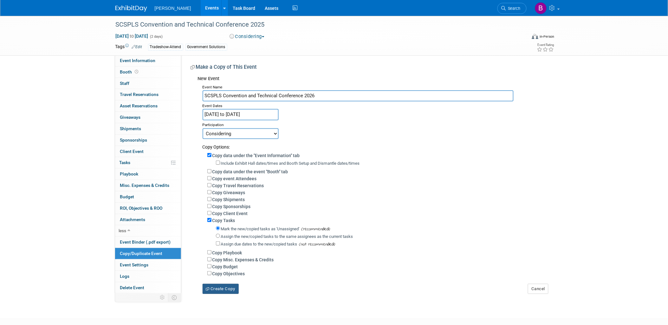
click at [222, 284] on button "Create Copy" at bounding box center [221, 289] width 36 height 10
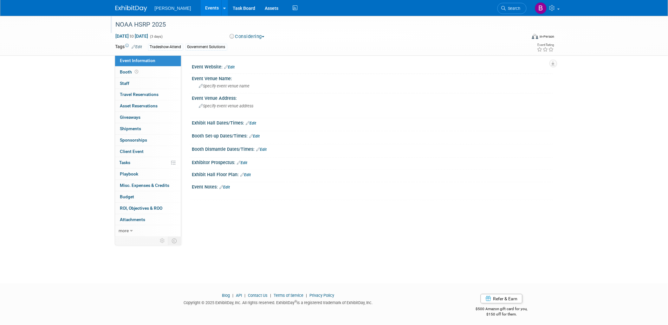
click at [160, 26] on div "NOAA HSRP 2025" at bounding box center [316, 24] width 404 height 11
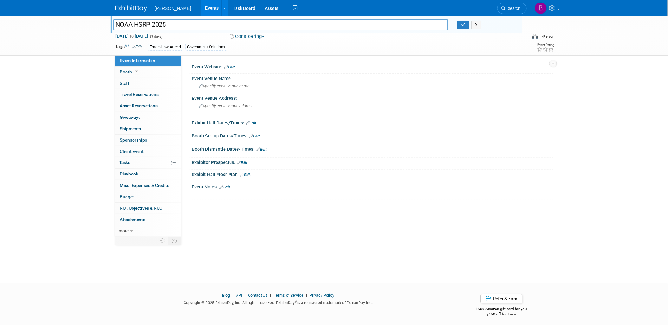
click at [141, 237] on td at bounding box center [136, 241] width 42 height 8
click at [141, 233] on link "more" at bounding box center [148, 231] width 66 height 11
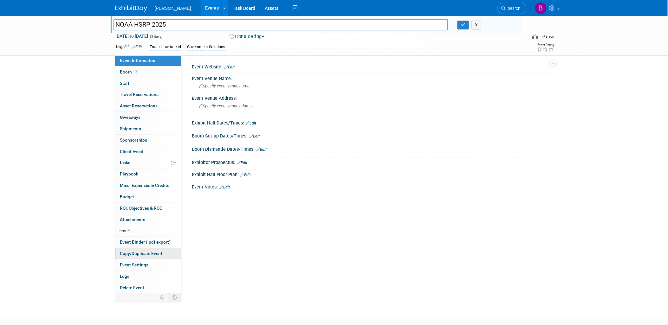
click at [146, 258] on link "Copy/Duplicate Event" at bounding box center [148, 253] width 66 height 11
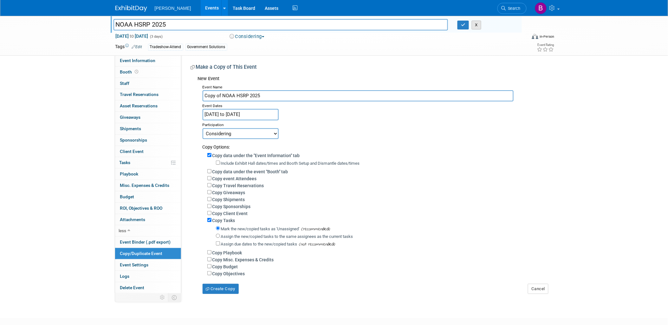
click at [481, 23] on button "X" at bounding box center [477, 25] width 10 height 9
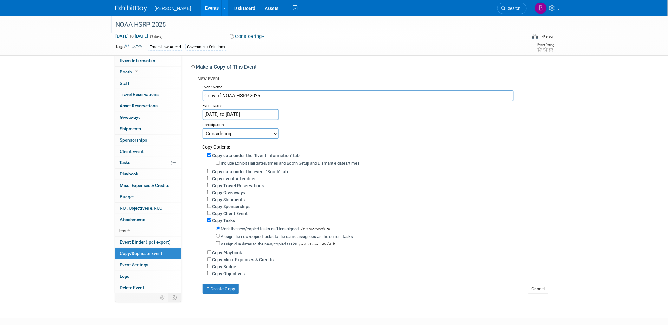
click at [273, 97] on input "Copy of NOAA HSRP 2025" at bounding box center [358, 95] width 311 height 11
drag, startPoint x: 224, startPoint y: 95, endPoint x: 196, endPoint y: 89, distance: 28.9
click at [196, 89] on div "New Event Event Name Copy of NOAA HSRP 2026 Event Dates Feb 28, 2025 to Mar 2, …" at bounding box center [370, 183] width 358 height 221
type input "NOAA HSRP 2026"
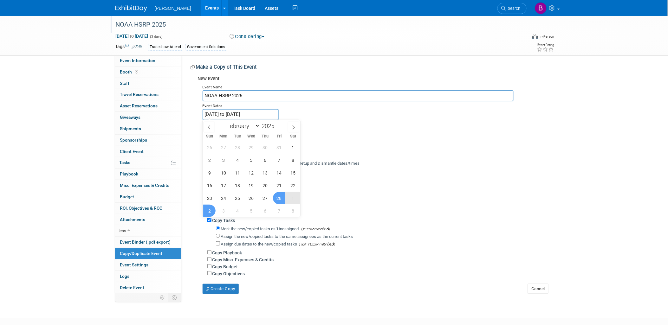
click at [263, 111] on input "[DATE] to [DATE]" at bounding box center [241, 114] width 76 height 11
click at [276, 124] on span at bounding box center [277, 124] width 4 height 4
type input "2026"
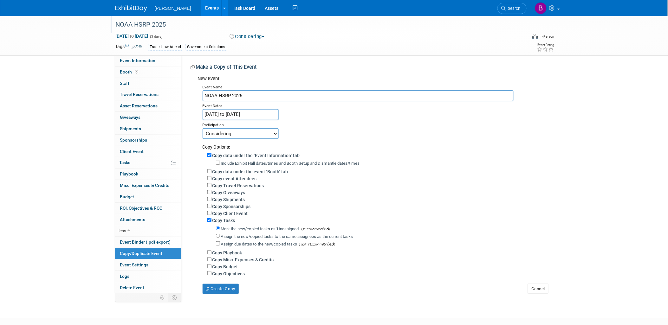
click at [368, 117] on div "Event Name NOAA HSRP 2026 Event Dates Feb 28, 2025 to Mar 2, 2025 Duplicate Eve…" at bounding box center [373, 189] width 351 height 212
click at [235, 290] on button "Create Copy" at bounding box center [221, 289] width 36 height 10
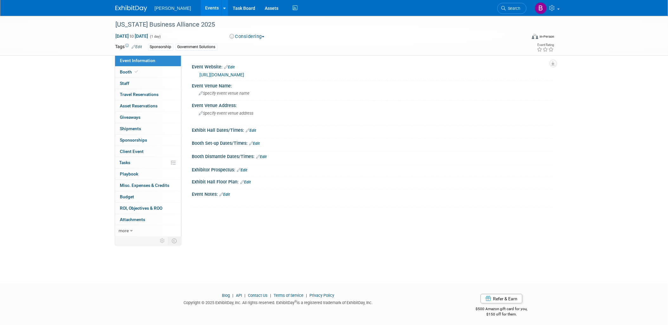
click at [220, 75] on link "[URL][DOMAIN_NAME]" at bounding box center [222, 74] width 45 height 5
click at [149, 232] on link "more" at bounding box center [148, 231] width 66 height 11
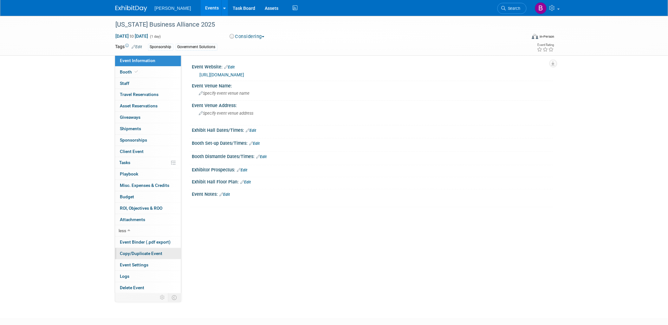
click at [143, 258] on link "Copy/Duplicate Event" at bounding box center [148, 253] width 66 height 11
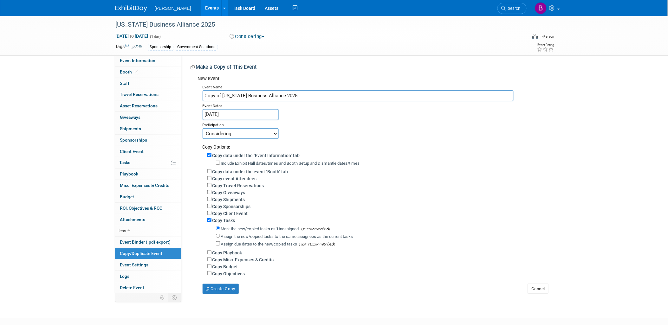
drag, startPoint x: 225, startPoint y: 95, endPoint x: 210, endPoint y: 86, distance: 17.4
click at [210, 86] on div "Event Name Copy of [US_STATE] Business Alliance 2025 Event Dates [DATE] Duplica…" at bounding box center [373, 189] width 351 height 212
click at [277, 91] on input "[US_STATE] Business Alliance 2025" at bounding box center [358, 95] width 311 height 11
type input "[US_STATE] Business Alliance 2026"
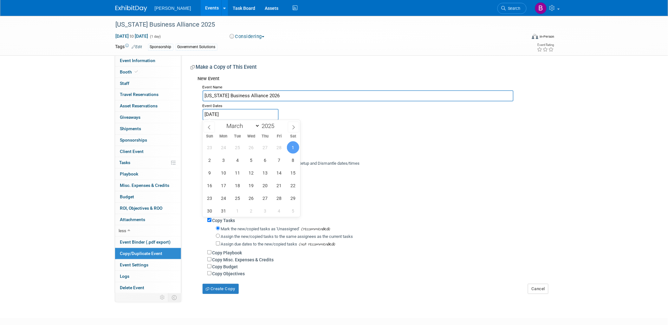
click at [258, 113] on input "[DATE]" at bounding box center [241, 114] width 76 height 11
click at [278, 123] on span at bounding box center [277, 124] width 4 height 4
type input "2026"
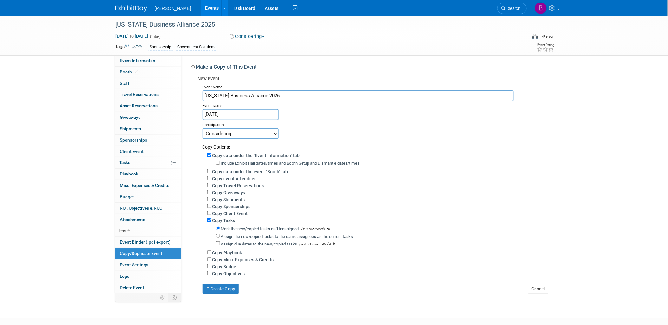
click at [364, 125] on div "Participation" at bounding box center [376, 125] width 346 height 8
click at [229, 293] on button "Create Copy" at bounding box center [221, 289] width 36 height 10
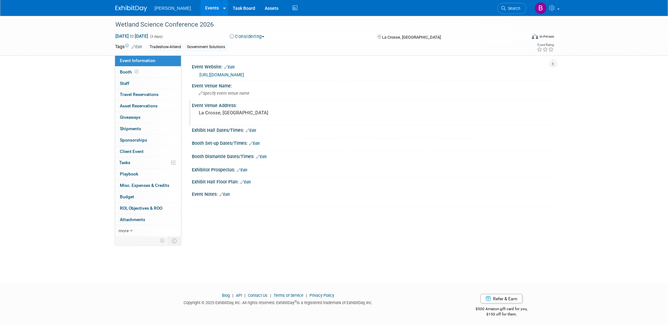
click at [232, 113] on pre "La Crosse, WI" at bounding box center [267, 113] width 136 height 6
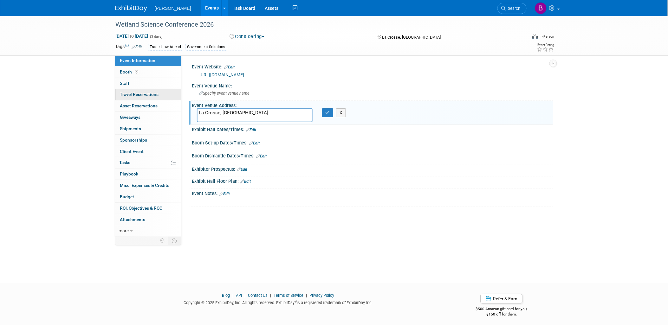
drag, startPoint x: 220, startPoint y: 111, endPoint x: 159, endPoint y: 91, distance: 64.5
click at [159, 91] on div "Event Information Event Info Booth Booth 0 Staff 0 Staff 0 Travel Reservations …" at bounding box center [334, 127] width 447 height 222
type textarea "Baraboo, [GEOGRAPHIC_DATA]"
click at [331, 113] on button "button" at bounding box center [327, 112] width 11 height 9
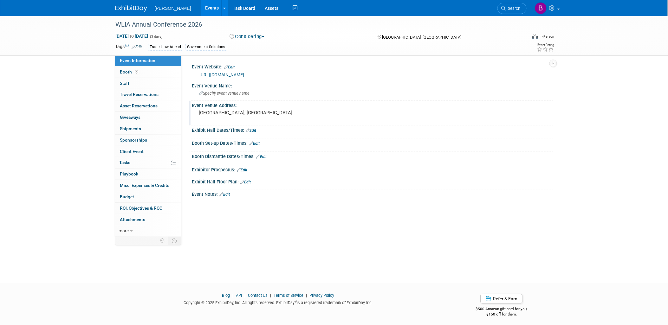
click at [211, 110] on pre "[GEOGRAPHIC_DATA], [GEOGRAPHIC_DATA]" at bounding box center [267, 113] width 136 height 6
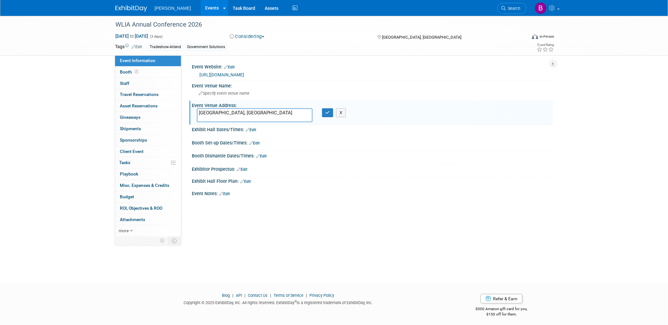
drag, startPoint x: 218, startPoint y: 113, endPoint x: 188, endPoint y: 104, distance: 31.3
click at [188, 104] on div "Event Website: Edit [URL][DOMAIN_NAME] Event Venue Name: Specify event venue na…" at bounding box center [367, 146] width 372 height 182
type textarea "Dells, [GEOGRAPHIC_DATA]"
click at [324, 111] on button "button" at bounding box center [327, 112] width 11 height 9
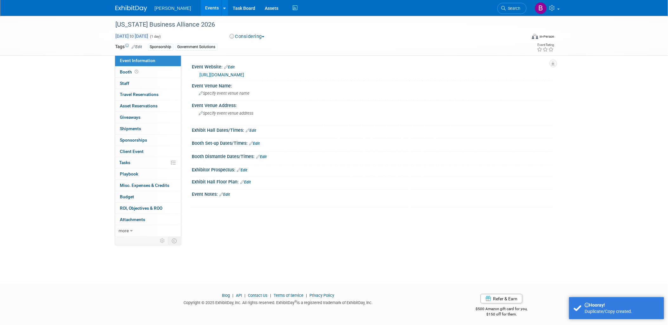
click at [149, 37] on span "Mar 1, 2025 to Mar 1, 2025" at bounding box center [131, 36] width 33 height 6
type input "Mar 1, 2025"
select select "2"
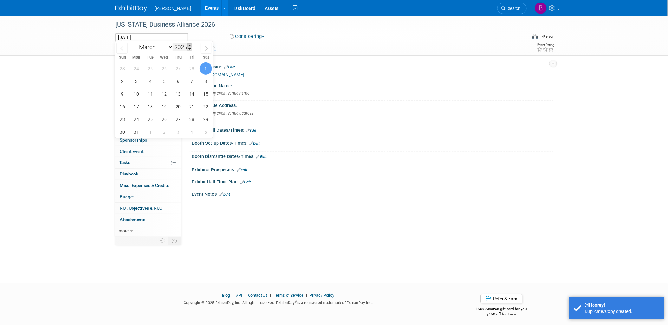
click at [191, 45] on span at bounding box center [189, 45] width 4 height 4
type input "2026"
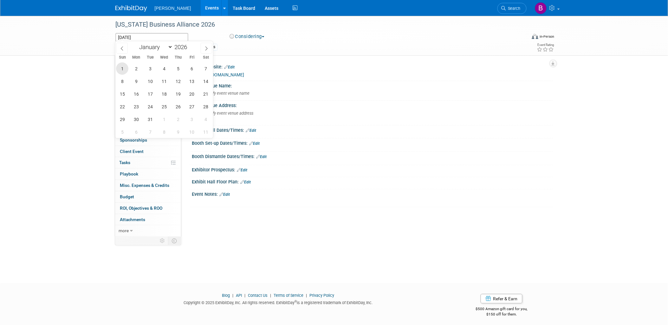
drag, startPoint x: 129, startPoint y: 68, endPoint x: 126, endPoint y: 68, distance: 3.5
click at [126, 68] on div "1 2 3 4 5 6 7 8 9 10 11 12 13 14 15 16 17 18 19 20 21 22 23 24 25 26 27 28 29 3…" at bounding box center [164, 100] width 98 height 76
click at [125, 68] on span "1" at bounding box center [122, 68] width 12 height 12
type input "Mar 1, 2026"
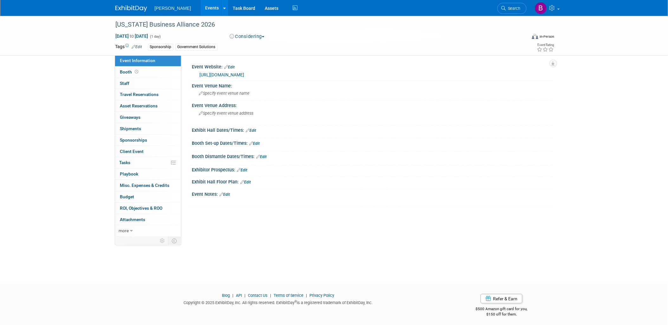
click at [209, 263] on div "Wyoming Business Alliance 2026 Mar 1, 2026 to Mar 1, 2026 (1 day) Considering C…" at bounding box center [334, 144] width 668 height 256
click at [502, 4] on link "Search" at bounding box center [512, 8] width 29 height 11
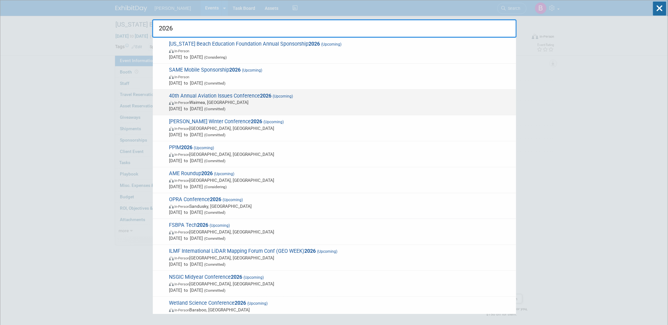
scroll to position [607, 0]
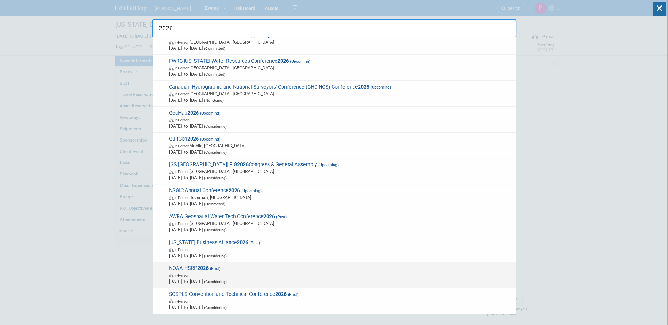
type input "2026"
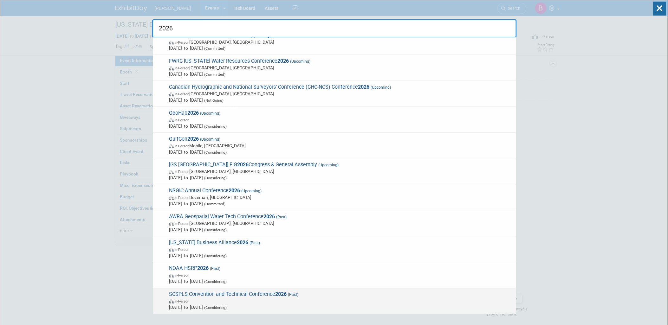
drag, startPoint x: 293, startPoint y: 277, endPoint x: 246, endPoint y: 295, distance: 51.0
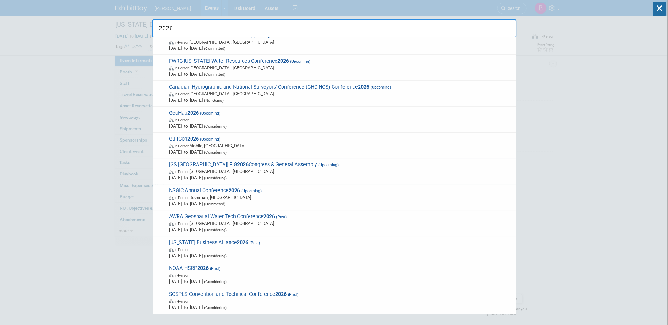
drag, startPoint x: 246, startPoint y: 295, endPoint x: 189, endPoint y: 324, distance: 63.6
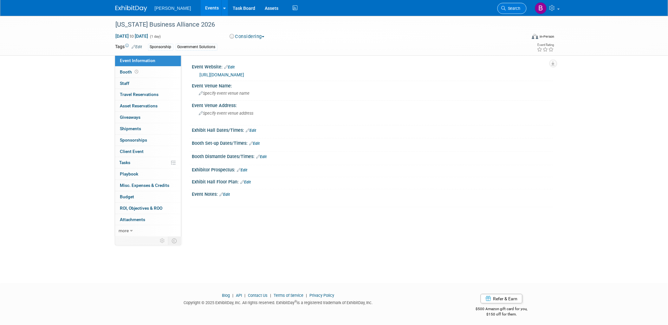
click at [514, 8] on span "Search" at bounding box center [513, 8] width 15 height 5
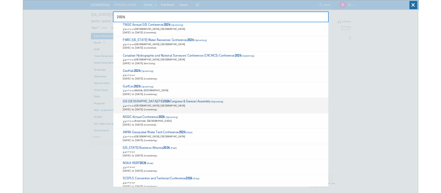
scroll to position [599, 0]
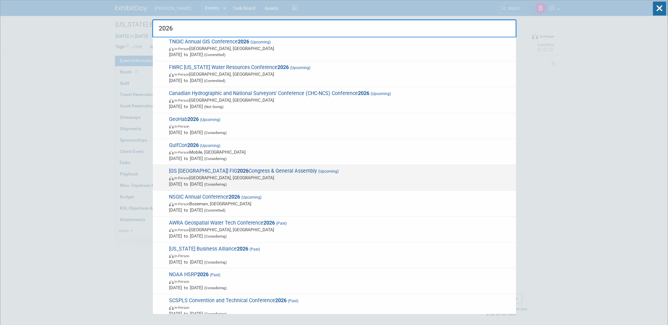
type input "2026"
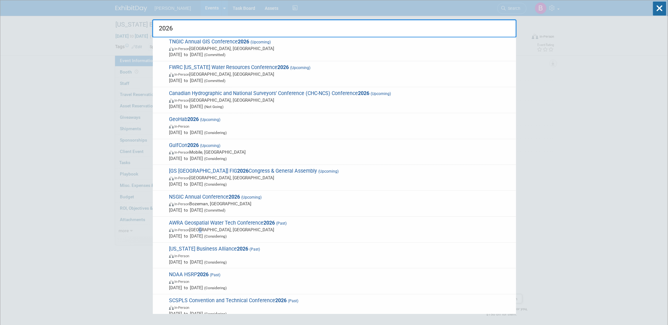
drag, startPoint x: 223, startPoint y: 222, endPoint x: 202, endPoint y: 227, distance: 21.2
click at [202, 227] on span "In-Person Niagara Falls, NY" at bounding box center [341, 230] width 344 height 6
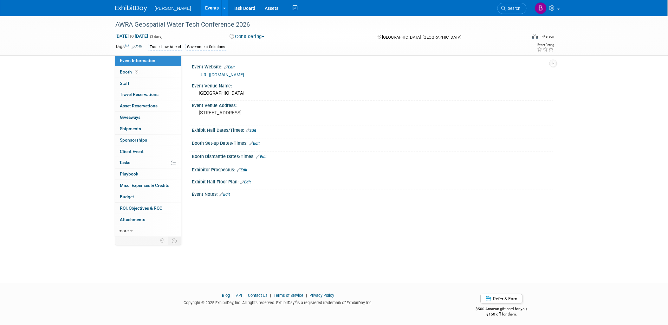
click at [226, 77] on div "https://www.awra.org/Members/Events_and_Education/Events/2026-Landing-Pages/01_…" at bounding box center [374, 74] width 349 height 7
click at [225, 75] on link "https://www.awra.org/Members/Events_and_Education/Events/2026-Landing-Pages/01_…" at bounding box center [222, 74] width 45 height 5
click at [163, 36] on span "(3 days)" at bounding box center [156, 37] width 13 height 4
click at [149, 33] on span "May 18, 2025 to May 20, 2025" at bounding box center [131, 36] width 33 height 6
select select "4"
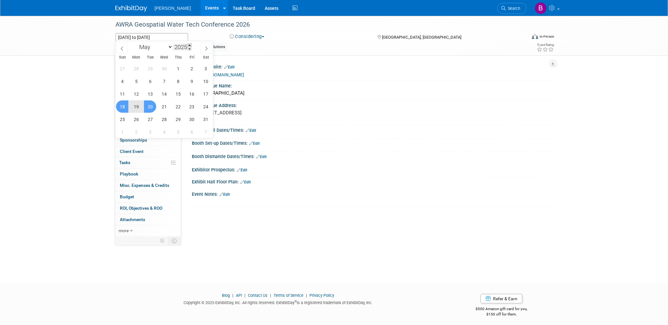
click at [190, 45] on span at bounding box center [189, 45] width 4 height 4
type input "2026"
click at [139, 106] on span "18" at bounding box center [136, 107] width 12 height 12
type input "May 18, 2026"
click at [163, 109] on span "20" at bounding box center [164, 107] width 12 height 12
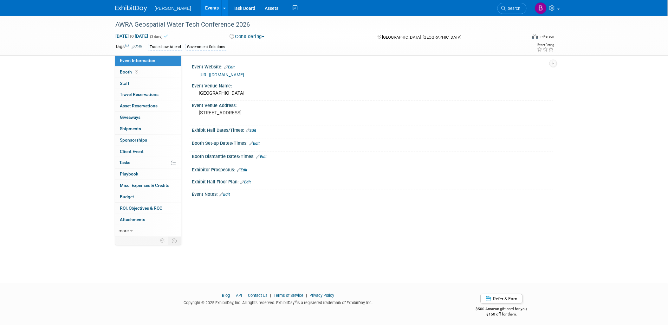
click at [439, 200] on div at bounding box center [341, 202] width 286 height 6
click at [499, 10] on link "Search" at bounding box center [512, 8] width 29 height 11
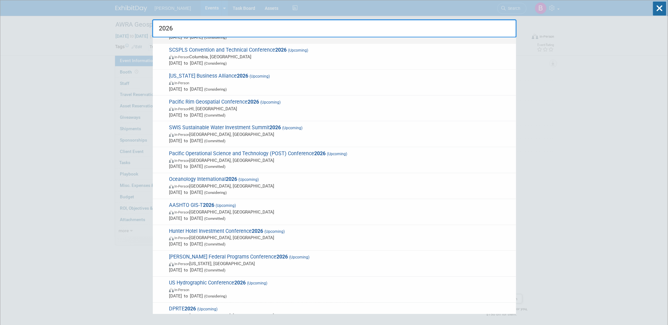
scroll to position [607, 0]
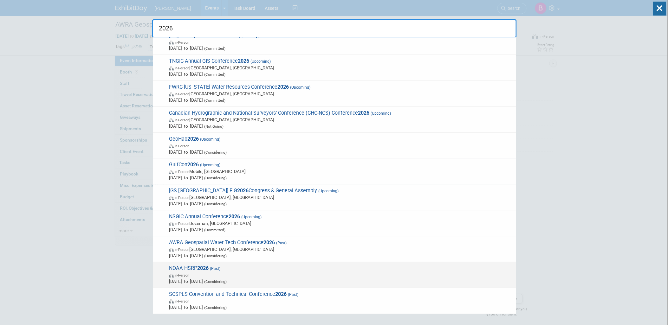
type input "2026"
click at [255, 275] on span "In-Person" at bounding box center [341, 275] width 344 height 6
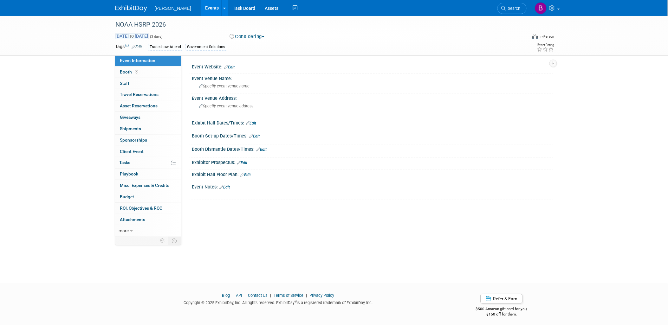
click at [135, 36] on span "to" at bounding box center [132, 36] width 6 height 5
select select "1"
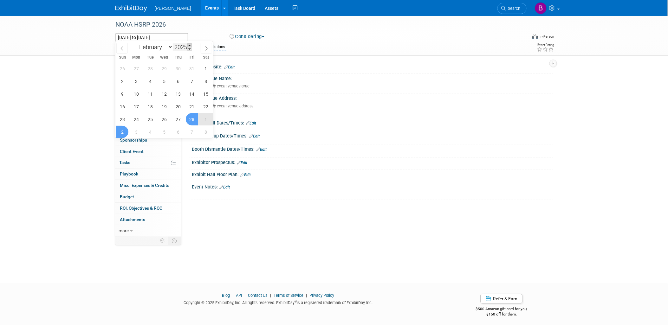
click at [191, 45] on span at bounding box center [189, 45] width 4 height 4
type input "2026"
click at [208, 109] on span "28" at bounding box center [206, 107] width 12 height 12
type input "Feb 28, 2026"
click at [139, 121] on span "2" at bounding box center [136, 119] width 12 height 12
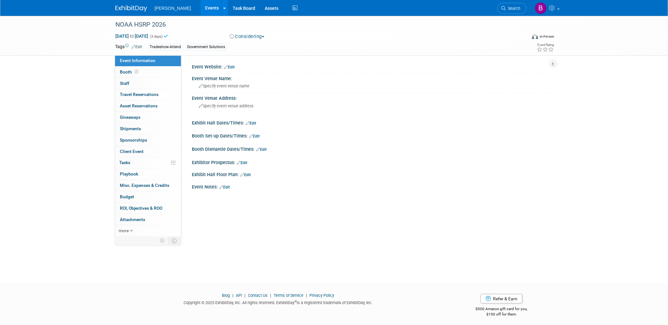
click at [318, 49] on div "Tradeshow-Attend Government Solutions" at bounding box center [314, 47] width 332 height 7
click at [504, 3] on link "Search" at bounding box center [512, 8] width 29 height 11
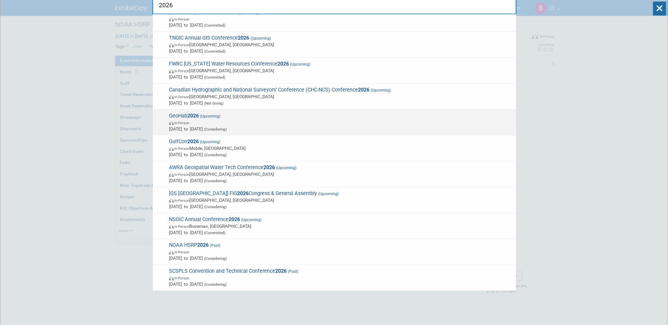
scroll to position [35, 0]
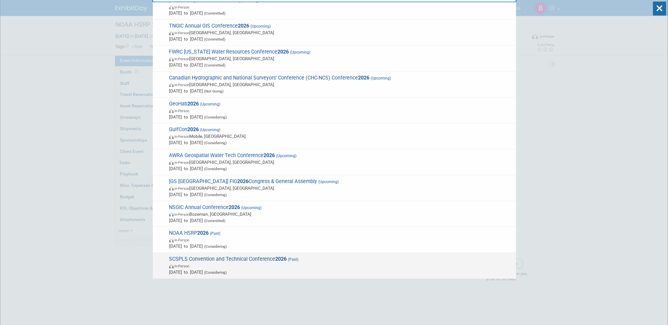
type input "2026"
click at [357, 256] on span "SCSPLS Convention and Technical Conference 2026 (Past) In-Person Feb 27, 2025 t…" at bounding box center [340, 265] width 346 height 19
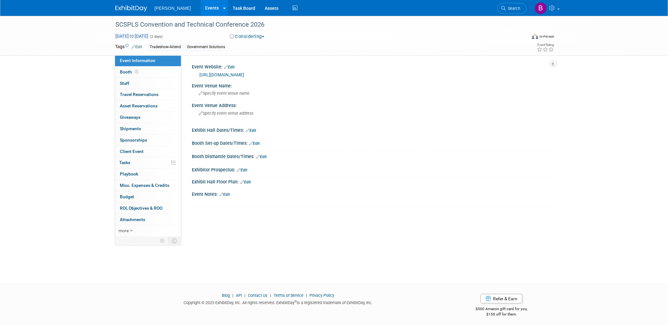
click at [149, 34] on span "[DATE] to [DATE]" at bounding box center [131, 36] width 33 height 6
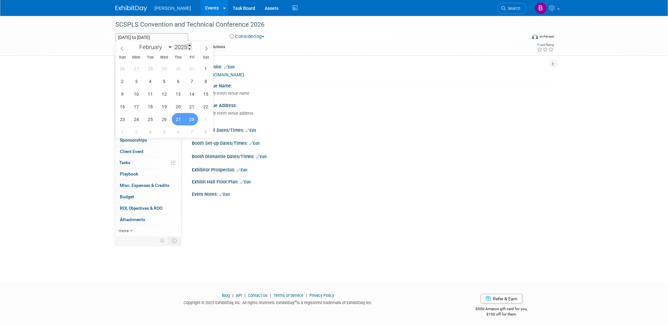
click at [190, 45] on span at bounding box center [189, 45] width 4 height 4
type input "2026"
click at [193, 106] on span "27" at bounding box center [192, 107] width 12 height 12
type input "[DATE]"
click at [208, 106] on span "28" at bounding box center [206, 107] width 12 height 12
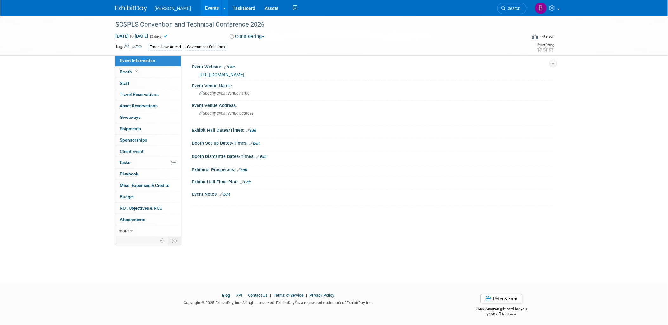
click at [313, 33] on div "Considering Committed Considering Not Going" at bounding box center [297, 36] width 140 height 7
click at [201, 9] on link "Events" at bounding box center [212, 8] width 23 height 16
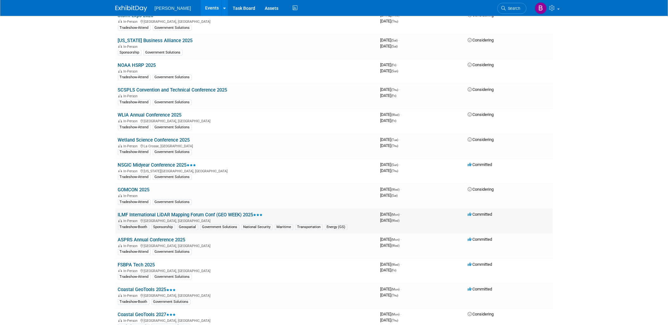
scroll to position [1093, 0]
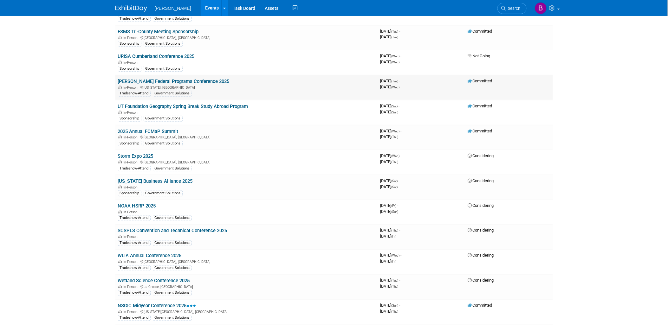
drag, startPoint x: 146, startPoint y: 95, endPoint x: 148, endPoint y: 72, distance: 23.6
drag, startPoint x: 148, startPoint y: 72, endPoint x: 132, endPoint y: 41, distance: 34.8
drag, startPoint x: 132, startPoint y: 41, endPoint x: 121, endPoint y: 45, distance: 11.6
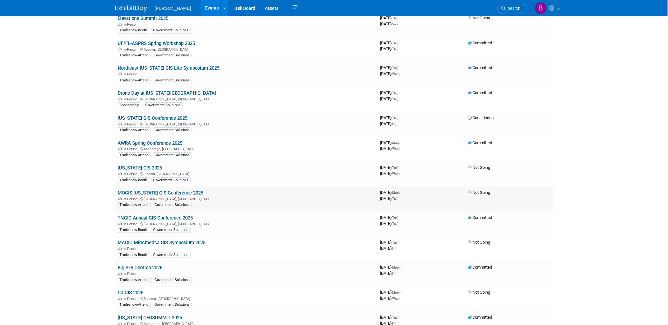
scroll to position [705, 0]
drag, startPoint x: 156, startPoint y: 192, endPoint x: 137, endPoint y: 187, distance: 19.9
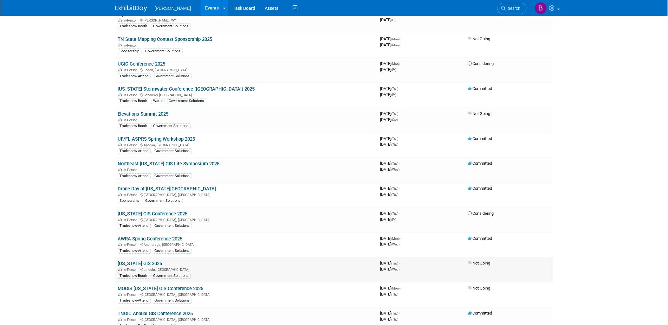
scroll to position [599, 0]
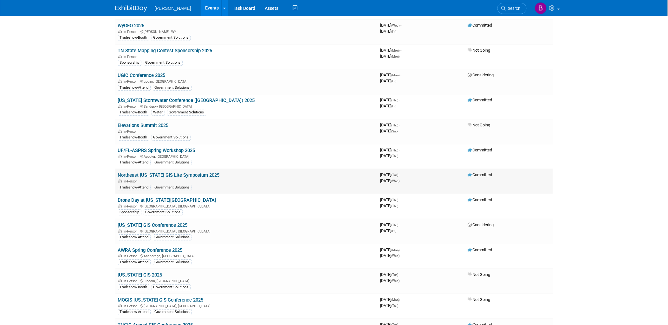
drag, startPoint x: 157, startPoint y: 164, endPoint x: 148, endPoint y: 169, distance: 10.9
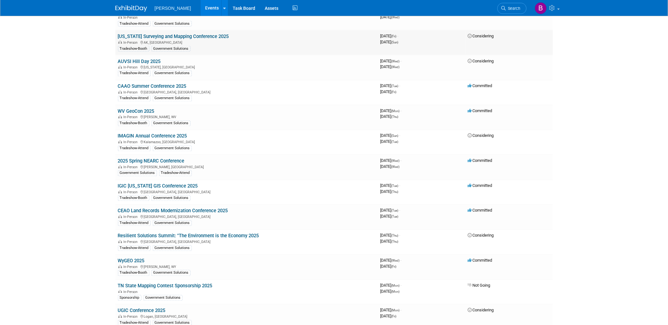
scroll to position [352, 0]
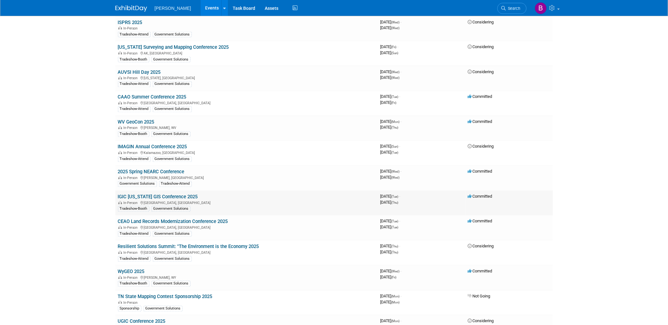
drag, startPoint x: 106, startPoint y: 214, endPoint x: 535, endPoint y: 204, distance: 429.0
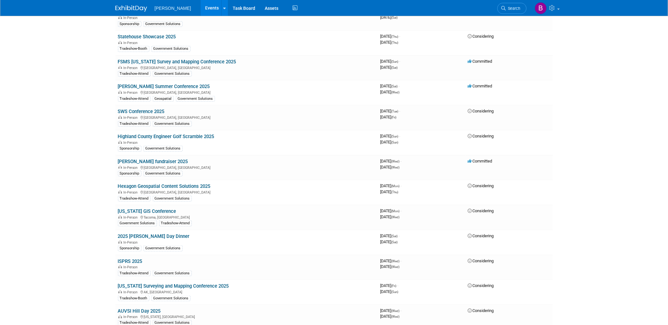
scroll to position [35, 0]
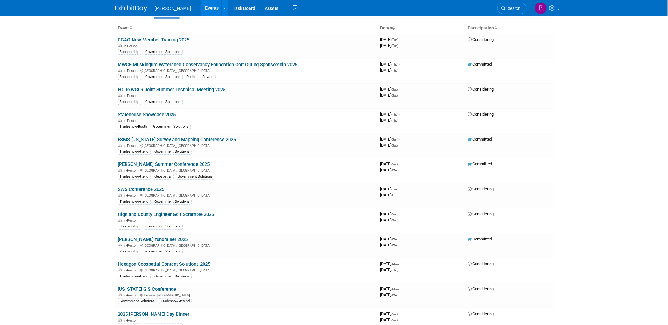
click at [41, 188] on body "Woolpert Events Add Event Bulk Upload Events Shareable Event Boards Recently Vi…" at bounding box center [334, 127] width 668 height 325
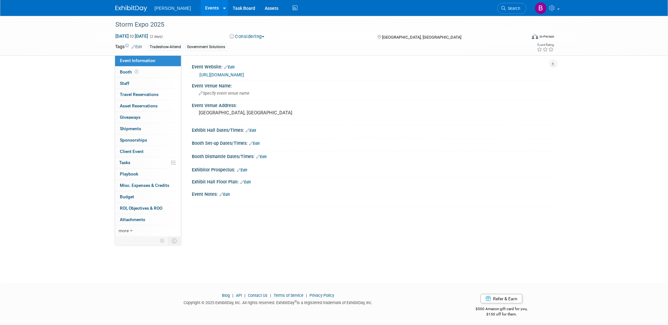
click at [236, 73] on link "[URL][DOMAIN_NAME]" at bounding box center [222, 74] width 45 height 5
click at [164, 22] on div "Storm Expo 2025" at bounding box center [316, 24] width 404 height 11
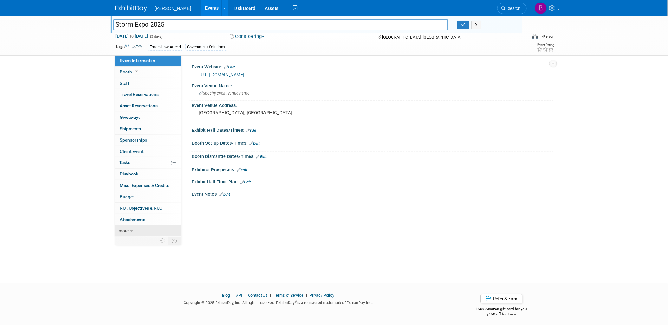
click at [142, 236] on link "more" at bounding box center [148, 231] width 66 height 11
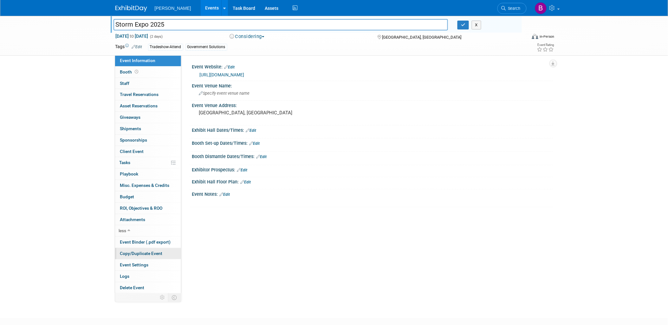
click at [145, 256] on span "Copy/Duplicate Event" at bounding box center [141, 253] width 43 height 5
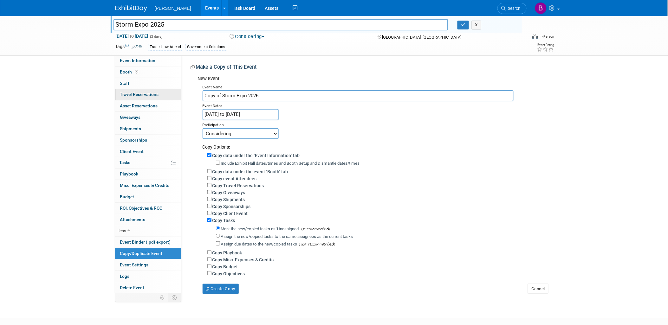
drag, startPoint x: 222, startPoint y: 93, endPoint x: 133, endPoint y: 89, distance: 89.9
click at [133, 89] on div "Event Information Event Info Booth Booth 0 Staff 0 Staff 0 Travel Reservations …" at bounding box center [334, 155] width 447 height 279
type input "Storm Expo 2026"
click at [261, 118] on input "Mar 5, 2025 to Mar 6, 2025" at bounding box center [241, 114] width 76 height 11
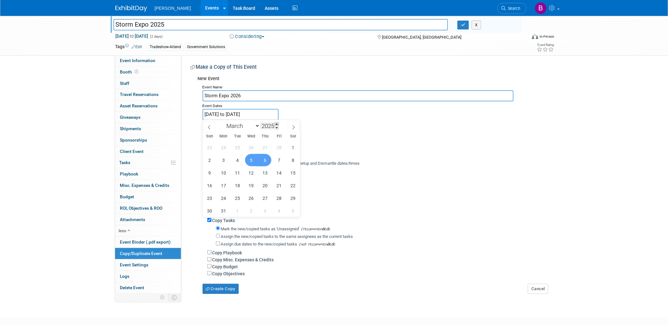
click at [278, 123] on span at bounding box center [277, 124] width 4 height 4
type input "2026"
click at [251, 148] on span "4" at bounding box center [251, 147] width 12 height 12
click at [280, 147] on span "6" at bounding box center [279, 147] width 12 height 12
click at [253, 149] on span "4" at bounding box center [251, 147] width 12 height 12
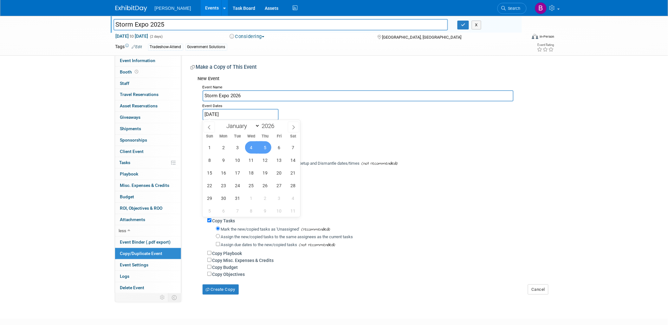
click at [265, 151] on span "5" at bounding box center [265, 147] width 12 height 12
type input "Mar 4, 2026 to Mar 5, 2026"
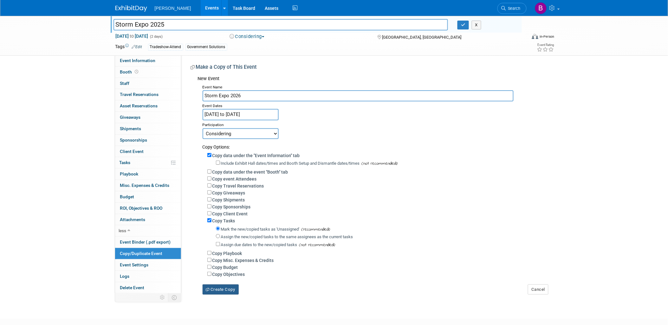
click at [222, 292] on button "Create Copy" at bounding box center [221, 290] width 36 height 10
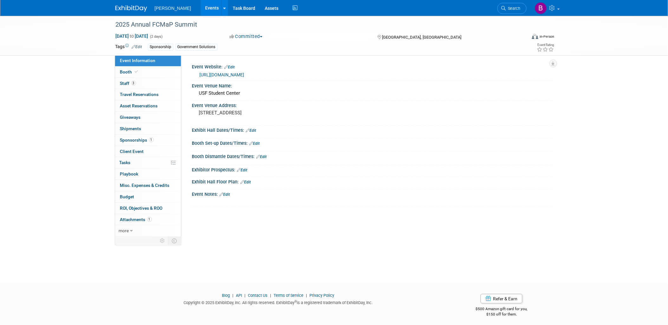
click at [208, 74] on link "[URL][DOMAIN_NAME]" at bounding box center [222, 74] width 45 height 5
click at [137, 232] on link "more" at bounding box center [148, 231] width 66 height 11
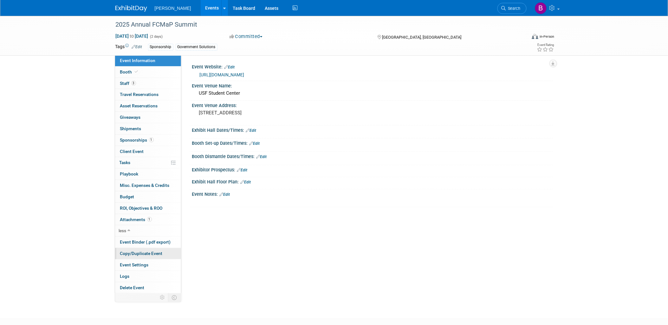
click at [142, 255] on span "Copy/Duplicate Event" at bounding box center [141, 253] width 43 height 5
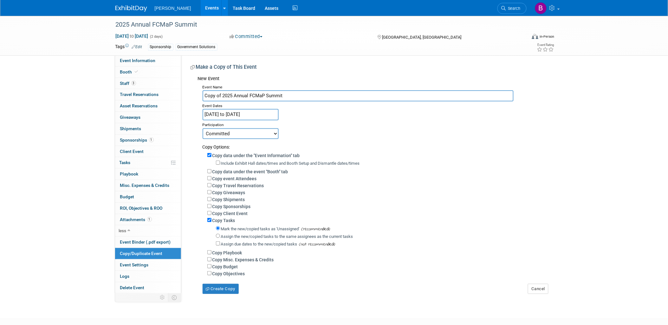
drag, startPoint x: 234, startPoint y: 95, endPoint x: 188, endPoint y: 89, distance: 46.0
click at [188, 89] on div "Event Website: Edit [URL][DOMAIN_NAME] Event Venue Name: [GEOGRAPHIC_DATA] Even…" at bounding box center [367, 174] width 372 height 239
type input "2026 Annual FCMaP Summit"
click at [261, 112] on input "[DATE] to [DATE]" at bounding box center [241, 114] width 76 height 11
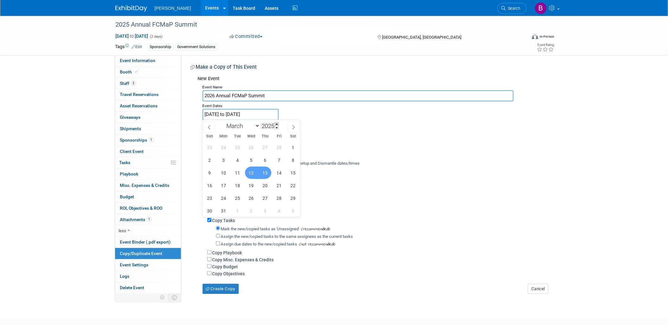
click at [278, 123] on span at bounding box center [277, 124] width 4 height 4
type input "2026"
click at [267, 162] on span "12" at bounding box center [265, 160] width 12 height 12
click at [285, 163] on div "1 2 3 4 5 6 7 8 9 10 11 12 13 14 15 16 17 18 19 20 21 22 23 24 25 26 27 28 29 3…" at bounding box center [252, 179] width 98 height 76
click at [280, 159] on span "13" at bounding box center [279, 160] width 12 height 12
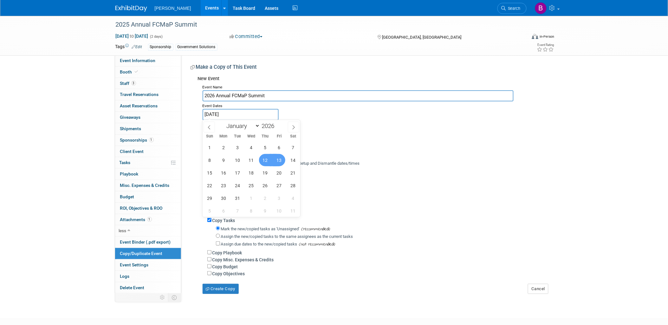
type input "Mar 12, 2026 to Mar 13, 2026"
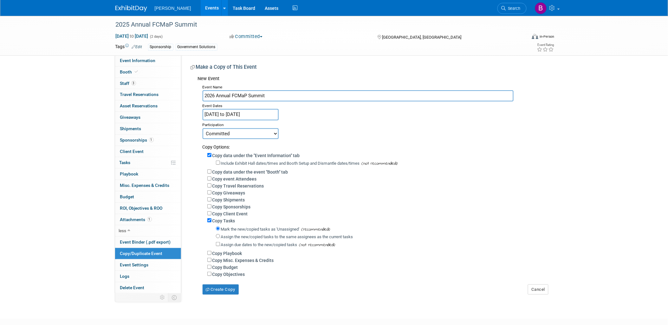
click at [339, 115] on div "Event Name 2026 Annual FCMaP Summit Event Dates Mar 12, 2026 to Mar 13, 2026 Du…" at bounding box center [373, 189] width 351 height 212
click at [236, 293] on button "Create Copy" at bounding box center [221, 290] width 36 height 10
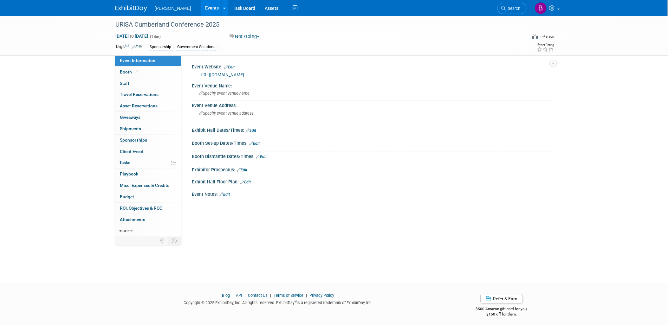
click at [215, 72] on link "https://cumberlandurisa.github.io/" at bounding box center [222, 74] width 45 height 5
click at [127, 233] on span "more" at bounding box center [124, 230] width 10 height 5
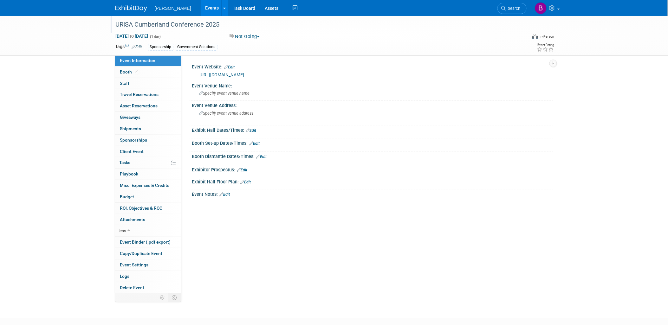
click at [178, 21] on div "URISA Cumberland Conference 2025" at bounding box center [316, 24] width 404 height 11
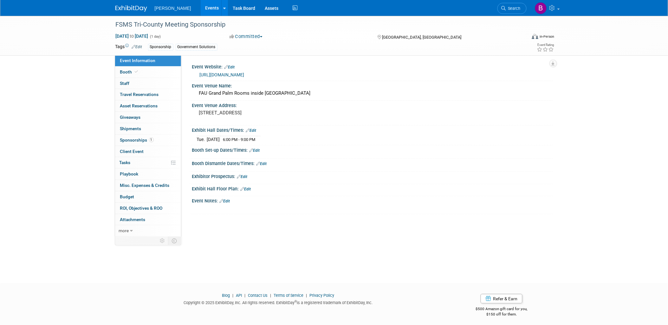
click at [233, 75] on link "https://www.fsms-pbc.org/" at bounding box center [222, 74] width 45 height 5
click at [123, 232] on span "more" at bounding box center [124, 230] width 10 height 5
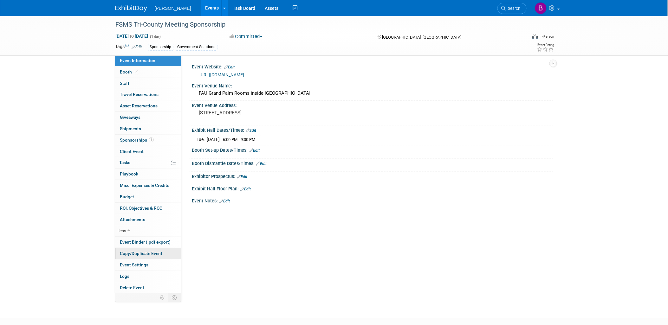
click at [141, 258] on link "Copy/Duplicate Event" at bounding box center [148, 253] width 66 height 11
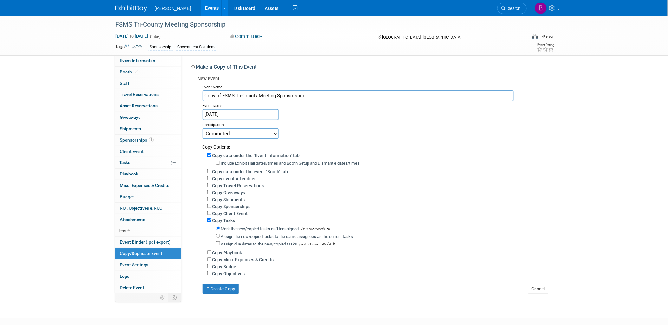
drag, startPoint x: 222, startPoint y: 94, endPoint x: 189, endPoint y: 90, distance: 33.5
click at [189, 90] on div "Event Website: Edit https://www.fsms-pbc.org/ Event Venue Name: FAU Grand Palm …" at bounding box center [367, 174] width 372 height 239
click at [297, 92] on input "FSMS Tri-County Meeting Sponsorship" at bounding box center [358, 95] width 311 height 11
type input "FSMS Tri-County Meeting Sponsorship 2026"
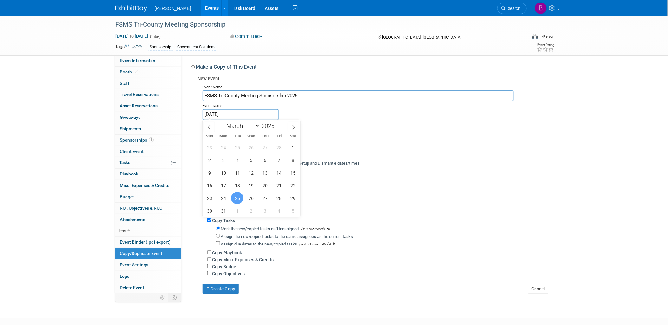
click at [256, 112] on input "Mar 25, 2025" at bounding box center [241, 114] width 76 height 11
click at [278, 123] on span at bounding box center [277, 124] width 4 height 4
type input "2026"
click at [256, 188] on span "25" at bounding box center [251, 186] width 12 height 12
type input "Mar 25, 2026"
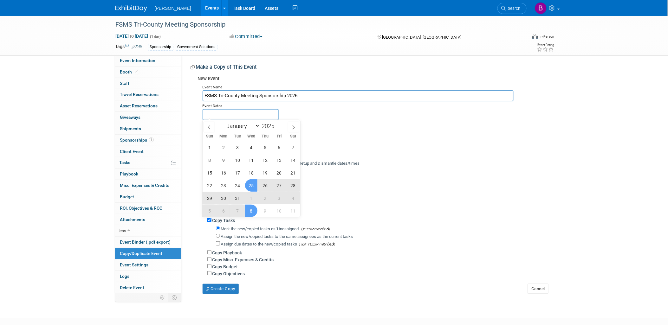
click at [458, 266] on div "Copy Budget" at bounding box center [377, 266] width 341 height 7
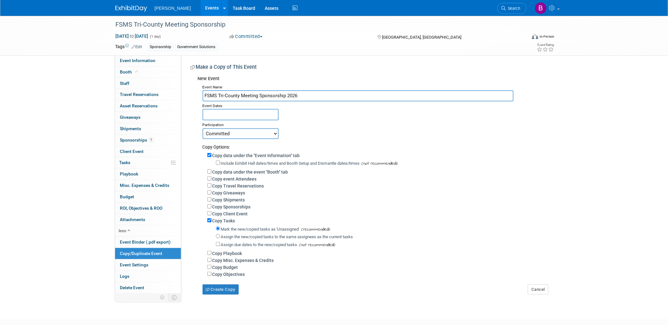
click at [233, 205] on label "Copy Sponsorships" at bounding box center [232, 207] width 38 height 5
click at [212, 205] on input "Copy Sponsorships" at bounding box center [209, 207] width 4 height 4
checkbox input "true"
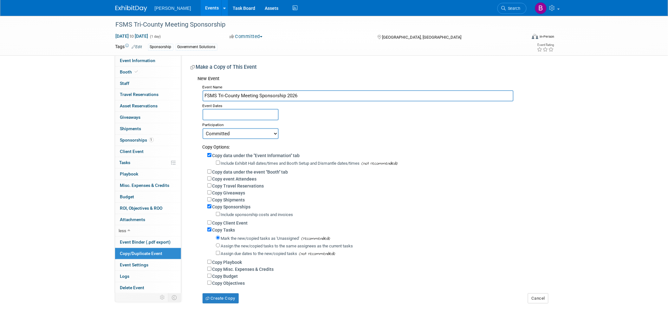
click at [224, 292] on div "Create Copy" at bounding box center [227, 295] width 59 height 17
click at [226, 299] on button "Create Copy" at bounding box center [221, 299] width 36 height 10
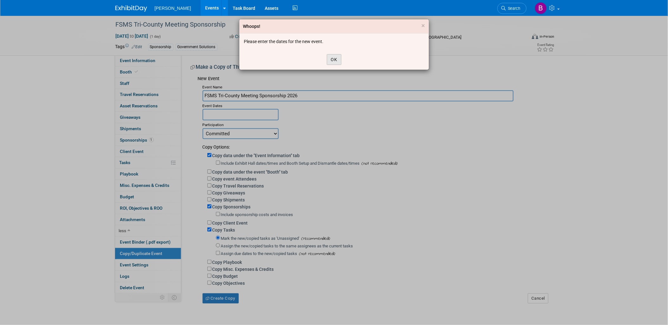
click at [332, 54] on button "OK" at bounding box center [334, 59] width 15 height 11
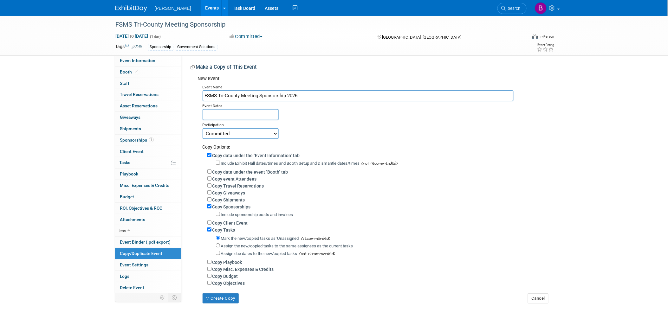
click at [253, 121] on div "Participation" at bounding box center [376, 125] width 346 height 8
click at [249, 113] on input "text" at bounding box center [241, 114] width 76 height 11
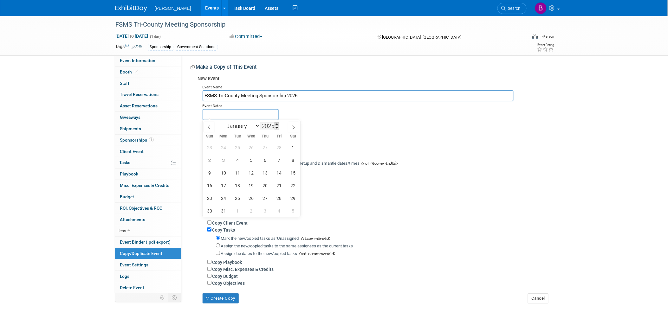
click at [278, 124] on span at bounding box center [277, 124] width 4 height 4
type input "2026"
click at [254, 184] on span "25" at bounding box center [251, 186] width 12 height 12
type input "Mar 25, 2026"
click at [254, 185] on span "25" at bounding box center [251, 186] width 12 height 12
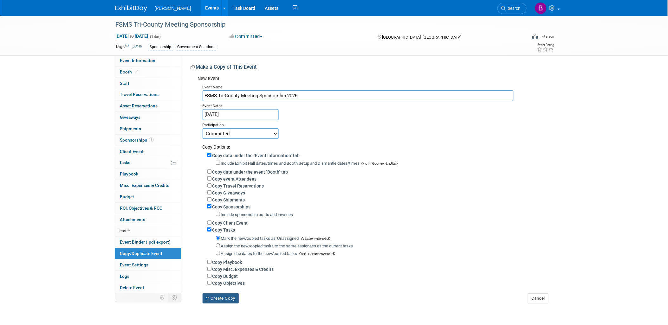
click at [229, 296] on button "Create Copy" at bounding box center [221, 299] width 36 height 10
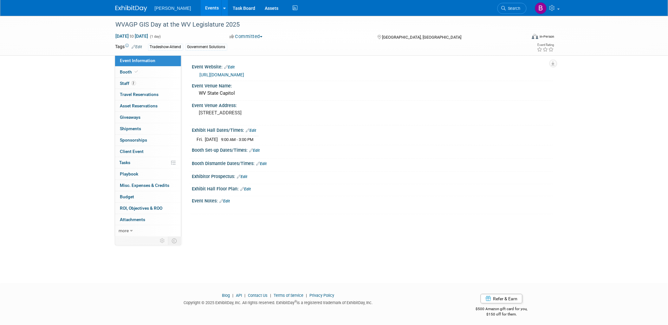
click at [242, 75] on link "[URL][DOMAIN_NAME]" at bounding box center [222, 74] width 45 height 5
click at [507, 9] on span "Search" at bounding box center [513, 8] width 15 height 5
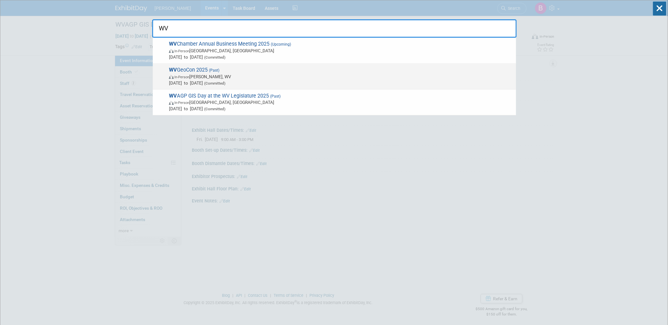
type input "WV"
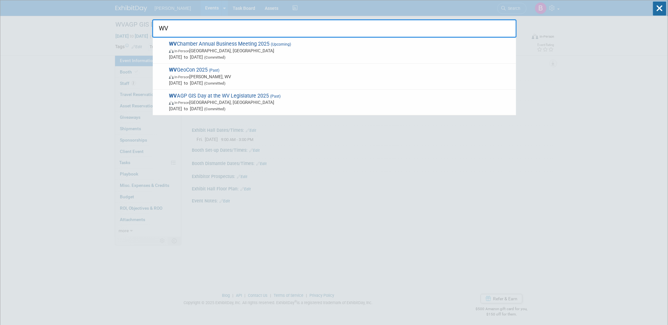
drag, startPoint x: 238, startPoint y: 67, endPoint x: 52, endPoint y: 89, distance: 187.5
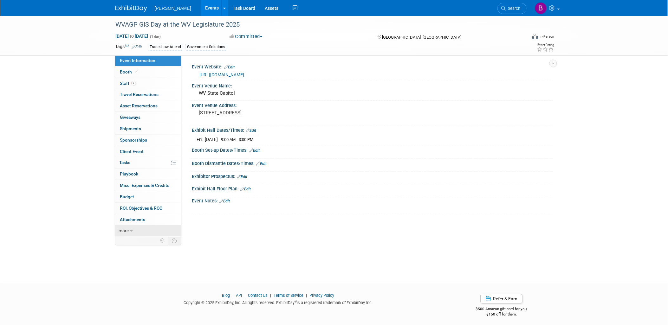
click at [130, 230] on icon at bounding box center [131, 231] width 3 height 4
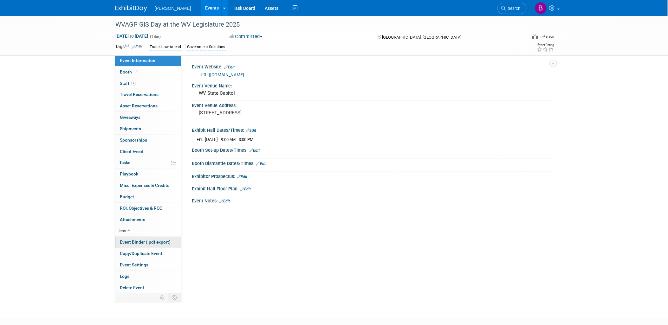
scroll to position [35, 0]
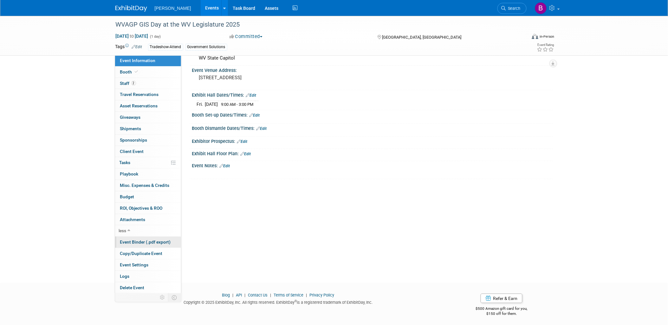
drag, startPoint x: 147, startPoint y: 253, endPoint x: 147, endPoint y: 248, distance: 4.8
click at [147, 253] on span "Copy/Duplicate Event" at bounding box center [141, 253] width 43 height 5
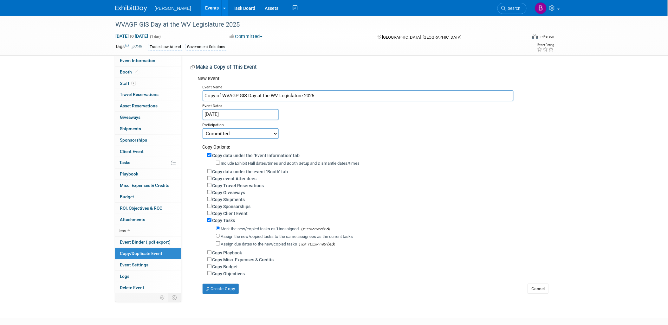
drag, startPoint x: 223, startPoint y: 95, endPoint x: 185, endPoint y: 93, distance: 37.5
click at [185, 93] on div "Event Website: Edit [URL][DOMAIN_NAME] Event Venue Name: [GEOGRAPHIC_DATA] Even…" at bounding box center [367, 174] width 372 height 239
click at [316, 96] on input "WVAGP GIS Day at the WV Legislature 2025" at bounding box center [358, 95] width 311 height 11
type input "WVAGP GIS Day at the WV Legislature 2026"
click at [263, 110] on input "Apr 4, 2025" at bounding box center [241, 114] width 76 height 11
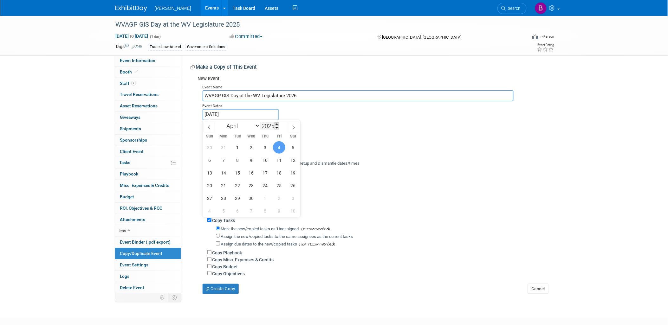
click at [277, 124] on span at bounding box center [277, 124] width 4 height 4
type input "2026"
click at [275, 148] on span "3" at bounding box center [279, 147] width 12 height 12
type input "Apr 3, 2026"
click at [356, 133] on div "Committed Considering Not Going" at bounding box center [376, 133] width 346 height 11
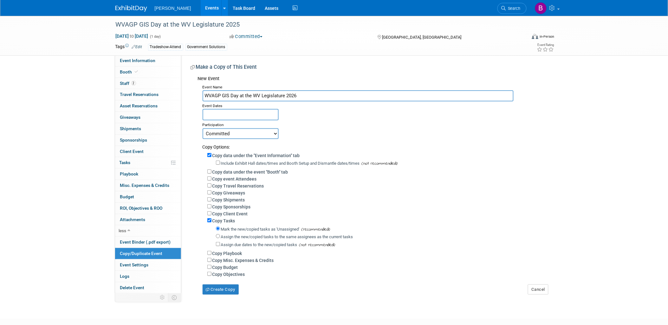
click at [234, 177] on label "Copy event Attendees" at bounding box center [235, 179] width 44 height 5
click at [212, 177] on input "Copy event Attendees" at bounding box center [209, 179] width 4 height 4
checkbox input "true"
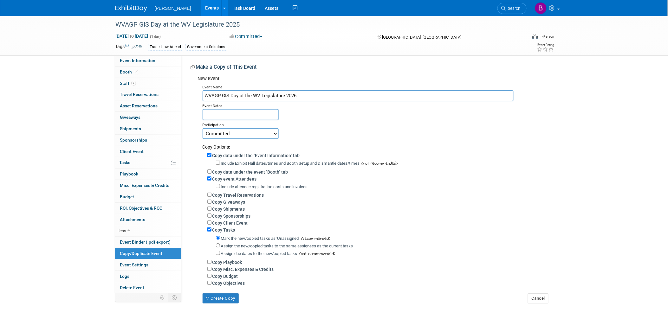
click at [221, 276] on label "Copy Budget" at bounding box center [226, 276] width 26 height 5
click at [212, 276] on input "Copy Budget" at bounding box center [209, 276] width 4 height 4
checkbox input "true"
click at [237, 170] on label "Copy data under the event "Booth" tab" at bounding box center [251, 172] width 76 height 5
click at [212, 170] on input "Copy data under the event "Booth" tab" at bounding box center [209, 172] width 4 height 4
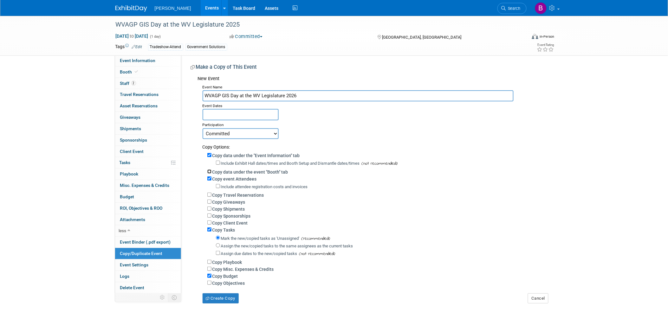
checkbox input "true"
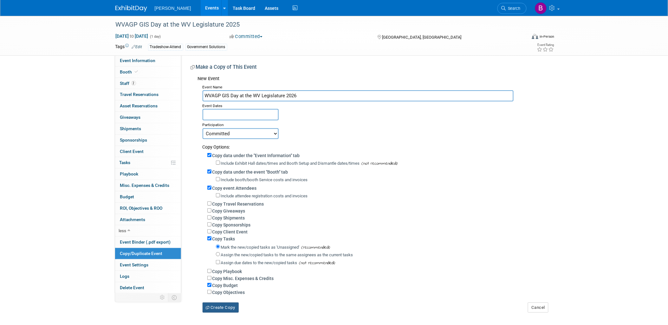
click at [230, 307] on button "Create Copy" at bounding box center [221, 308] width 36 height 10
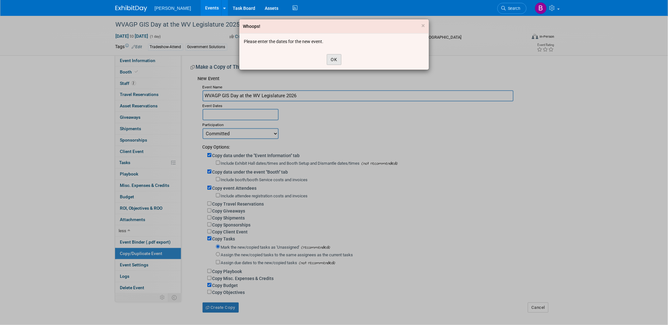
click at [333, 59] on button "OK" at bounding box center [334, 59] width 15 height 11
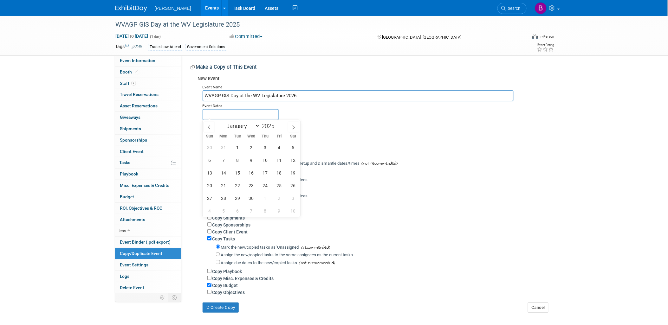
click at [239, 109] on input "text" at bounding box center [241, 114] width 76 height 11
click at [274, 124] on input "2025" at bounding box center [269, 125] width 19 height 7
click at [278, 122] on div "January February March April May June July August September October November De…" at bounding box center [251, 125] width 73 height 11
click at [276, 122] on span at bounding box center [277, 124] width 4 height 4
type input "2026"
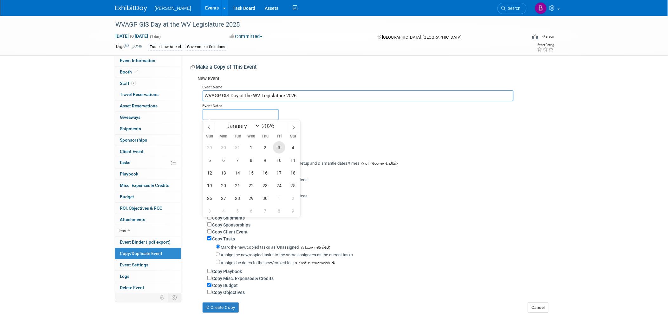
click at [281, 147] on span "3" at bounding box center [279, 147] width 12 height 12
type input "Apr 3, 2026"
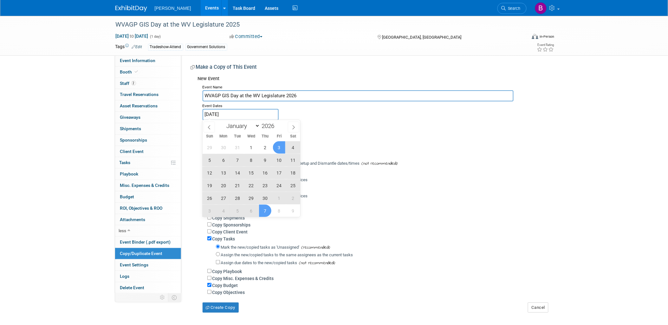
type input "2025"
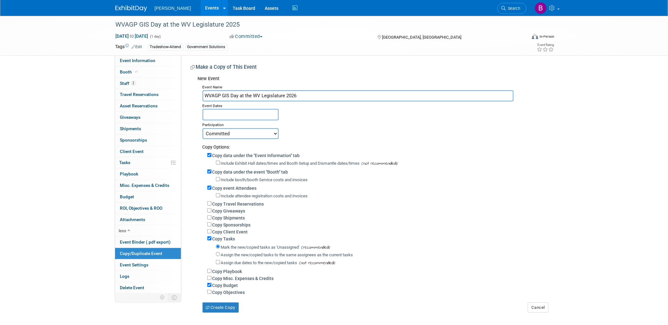
drag, startPoint x: 277, startPoint y: 316, endPoint x: 271, endPoint y: 314, distance: 5.9
click at [277, 316] on div "WVAGP GIS Day at the WV Legislature 2025 Apr 4, 2025 to Apr 4, 2025 (1 day) Apr…" at bounding box center [334, 171] width 668 height 310
click at [257, 111] on input "text" at bounding box center [241, 114] width 76 height 11
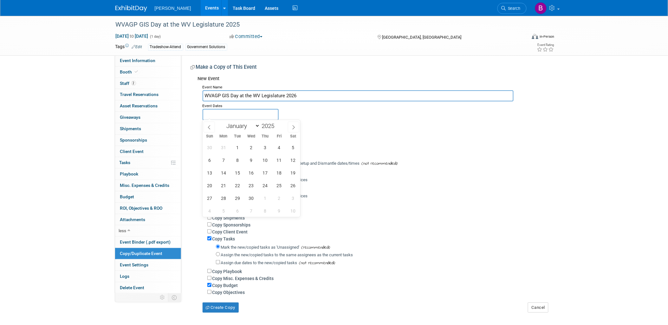
click at [279, 121] on div "January February March April May June July August September October November De…" at bounding box center [251, 125] width 73 height 11
click at [279, 124] on span at bounding box center [277, 124] width 4 height 4
type input "2026"
click at [281, 146] on span "3" at bounding box center [279, 147] width 12 height 12
type input "Apr 3, 2026"
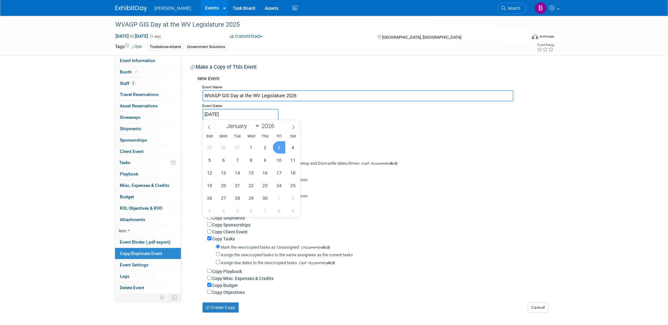
click at [281, 146] on span "3" at bounding box center [279, 147] width 12 height 12
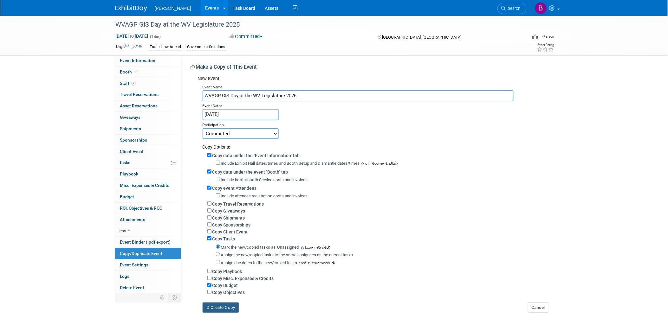
click at [238, 305] on button "Create Copy" at bounding box center [221, 308] width 36 height 10
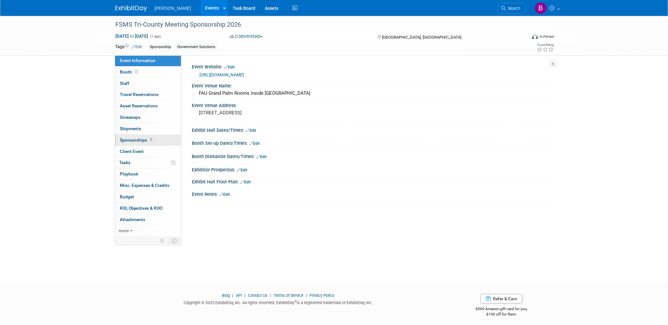
click at [126, 135] on link "1 Sponsorships 1" at bounding box center [148, 140] width 66 height 11
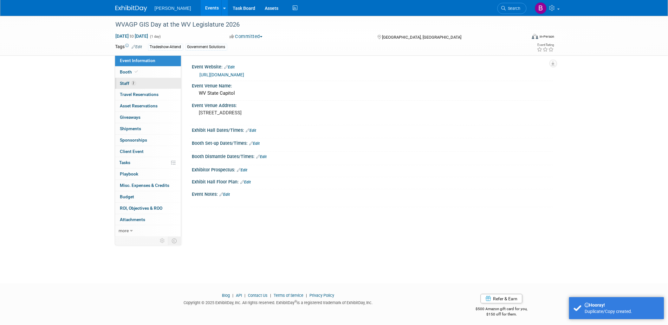
click at [160, 85] on link "2 Staff 2" at bounding box center [148, 83] width 66 height 11
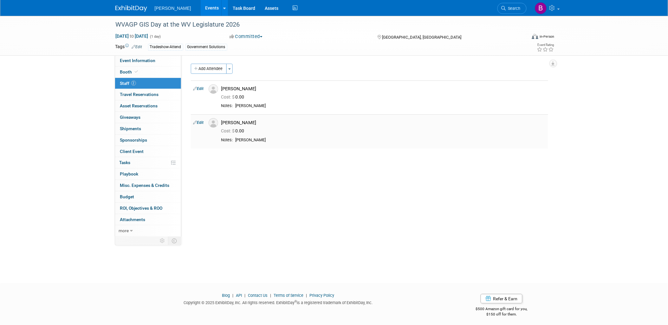
drag, startPoint x: 202, startPoint y: 123, endPoint x: 205, endPoint y: 120, distance: 4.0
click at [201, 122] on link "Edit" at bounding box center [199, 123] width 10 height 4
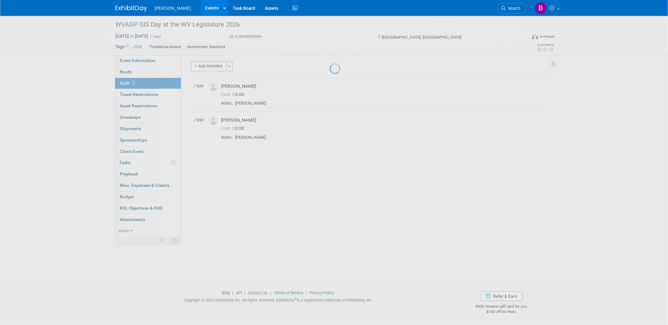
select select "6a69f46f-5a76-4622-8c20-a1d01737a09e"
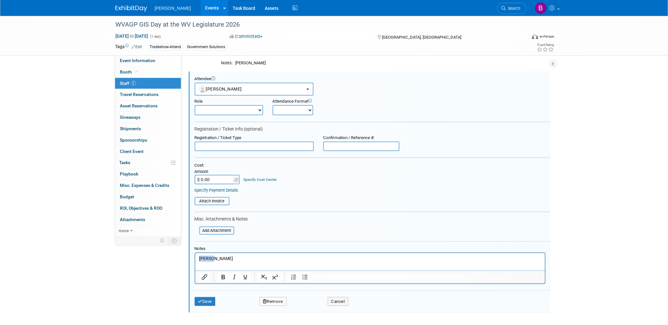
drag, startPoint x: 242, startPoint y: 260, endPoint x: 115, endPoint y: 246, distance: 128.6
click at [195, 253] on html "reg BO" at bounding box center [370, 257] width 350 height 9
click at [213, 299] on button "Save" at bounding box center [205, 302] width 21 height 9
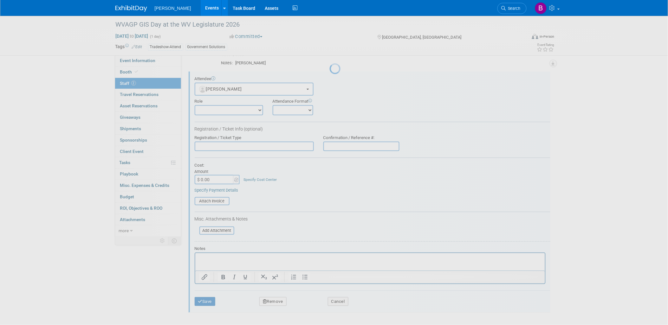
scroll to position [2, 0]
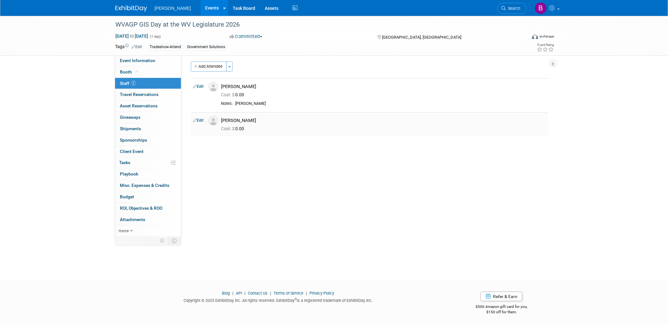
click at [198, 119] on link "Edit" at bounding box center [199, 120] width 10 height 4
select select "6a69f46f-5a76-4622-8c20-a1d01737a09e"
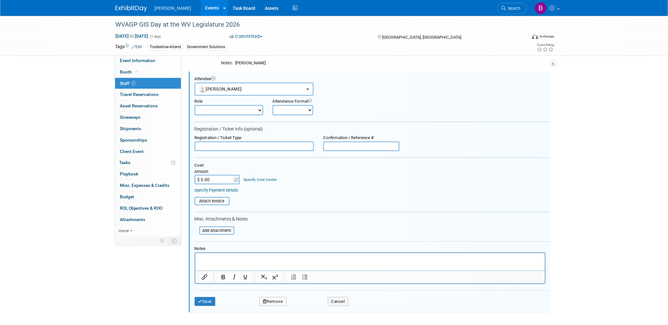
scroll to position [0, 0]
drag, startPoint x: 213, startPoint y: 300, endPoint x: 211, endPoint y: 296, distance: 5.0
click at [213, 300] on button "Save" at bounding box center [205, 302] width 21 height 9
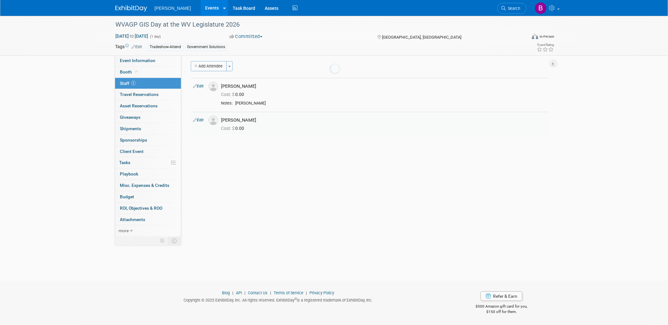
scroll to position [2, 0]
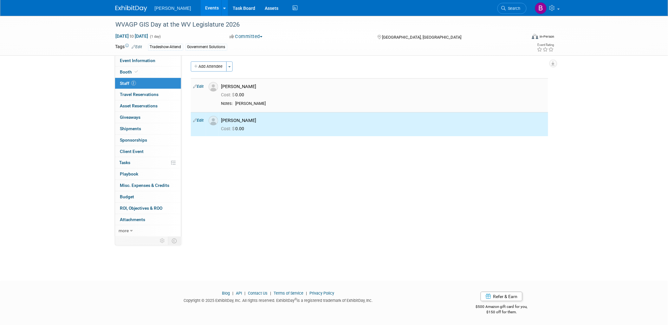
click at [205, 90] on td "Edit" at bounding box center [198, 95] width 15 height 34
click at [201, 88] on link "Edit" at bounding box center [199, 86] width 10 height 4
select select "ec256bf3-e7c1-4b70-958b-545ece5b8ab5"
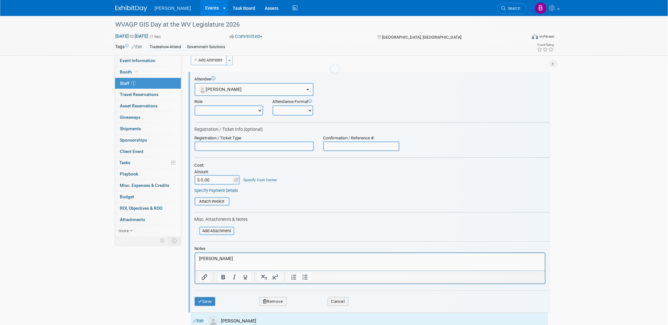
scroll to position [0, 0]
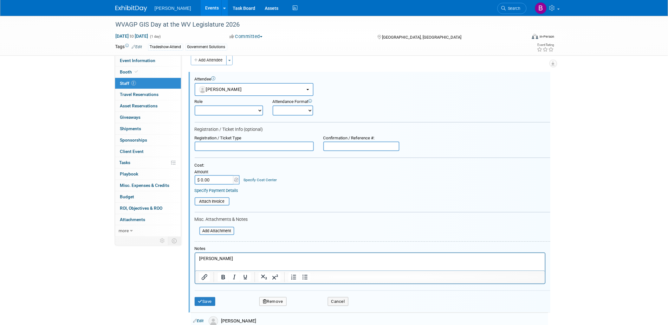
drag, startPoint x: 237, startPoint y: 255, endPoint x: 176, endPoint y: 251, distance: 61.4
click at [195, 253] on html "reg BO" at bounding box center [370, 257] width 350 height 9
drag, startPoint x: 208, startPoint y: 260, endPoint x: 188, endPoint y: 260, distance: 20.6
click at [195, 260] on html "reg BO" at bounding box center [370, 257] width 350 height 9
click at [208, 291] on div "Save Remove Cancel" at bounding box center [373, 301] width 356 height 20
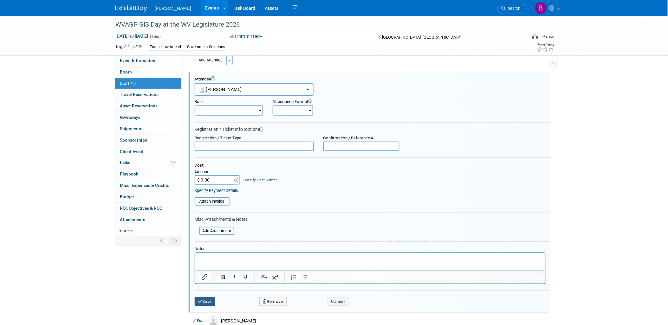
click at [211, 299] on button "Save" at bounding box center [205, 302] width 21 height 9
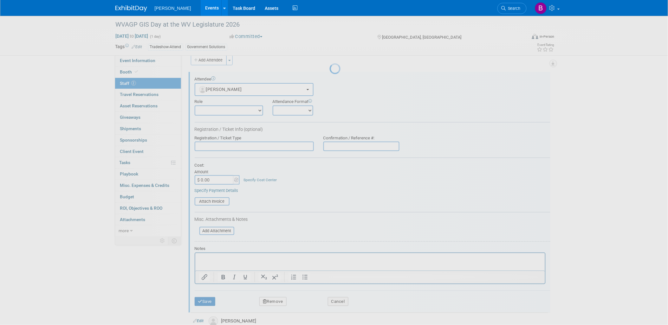
scroll to position [2, 0]
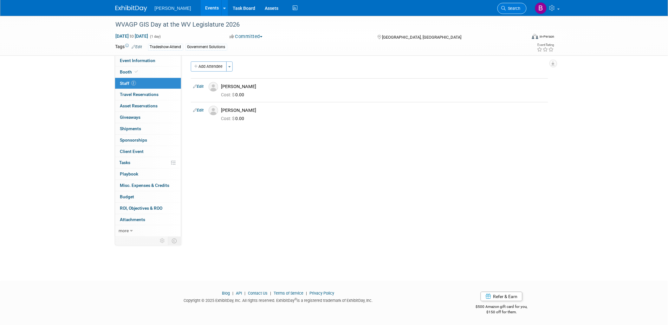
click at [505, 6] on icon at bounding box center [504, 8] width 4 height 4
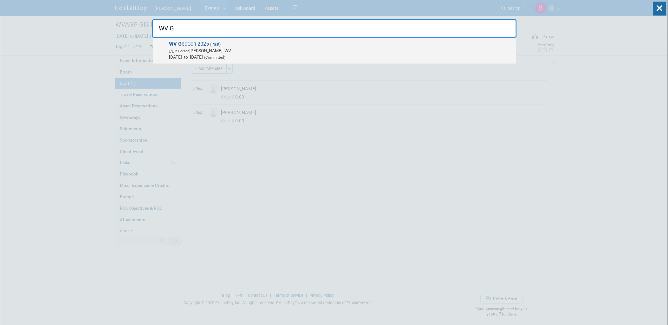
type input "WV G"
click at [247, 48] on span "In-Person Davis, WV" at bounding box center [341, 51] width 344 height 6
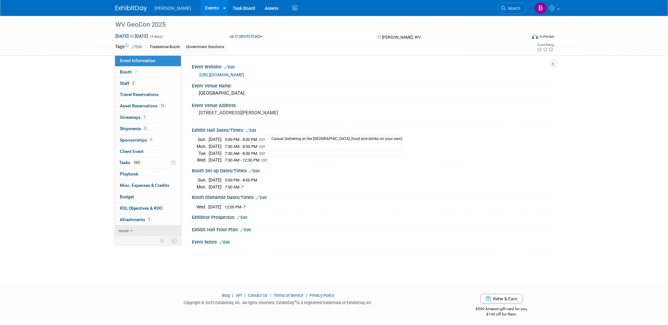
click at [139, 234] on link "more" at bounding box center [148, 231] width 66 height 11
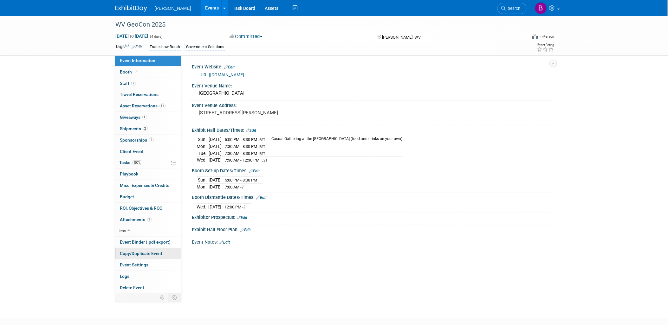
click at [145, 254] on span "Copy/Duplicate Event" at bounding box center [141, 253] width 43 height 5
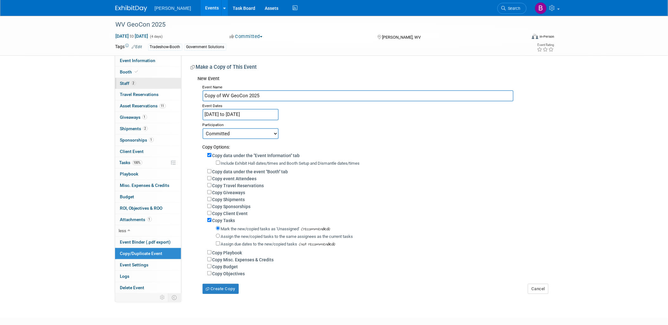
drag, startPoint x: 222, startPoint y: 95, endPoint x: 169, endPoint y: 86, distance: 53.6
click at [169, 86] on div "Event Information Event Info Booth Booth 2 Staff 2 Staff 0 Travel Reservations …" at bounding box center [334, 155] width 447 height 279
click at [278, 94] on input "WV GeoCon 2025" at bounding box center [358, 95] width 311 height 11
type input "WV GeoCon 2026"
click at [233, 169] on label "Copy data under the event "Booth" tab" at bounding box center [251, 171] width 76 height 5
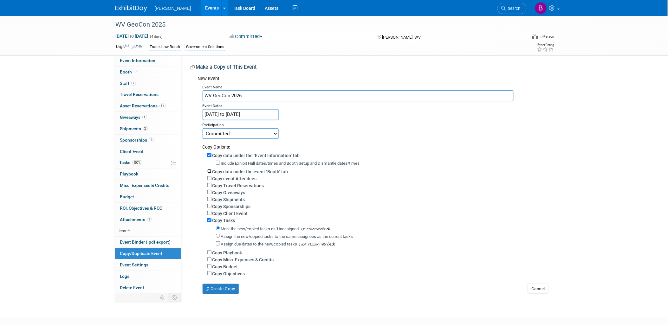
click at [212, 169] on input "Copy data under the event "Booth" tab" at bounding box center [209, 171] width 4 height 4
checkbox input "true"
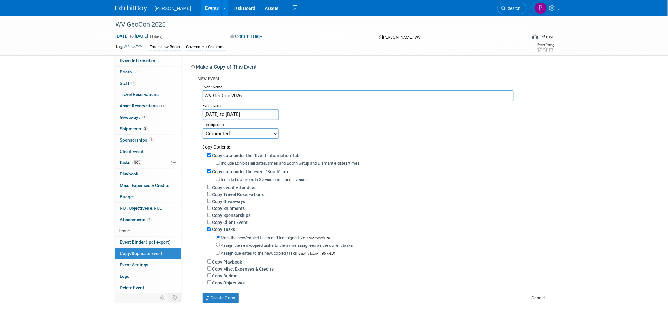
click at [229, 185] on label "Copy event Attendees" at bounding box center [235, 187] width 44 height 5
click at [212, 185] on input "Copy event Attendees" at bounding box center [209, 187] width 4 height 4
checkbox input "true"
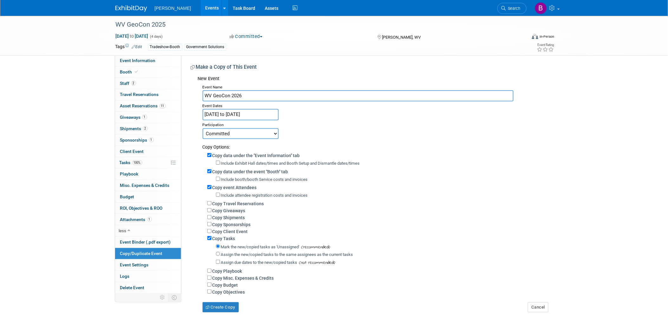
click at [238, 211] on label "Copy Giveaways" at bounding box center [229, 210] width 33 height 5
click at [212, 211] on input "Copy Giveaways" at bounding box center [209, 210] width 4 height 4
checkbox input "true"
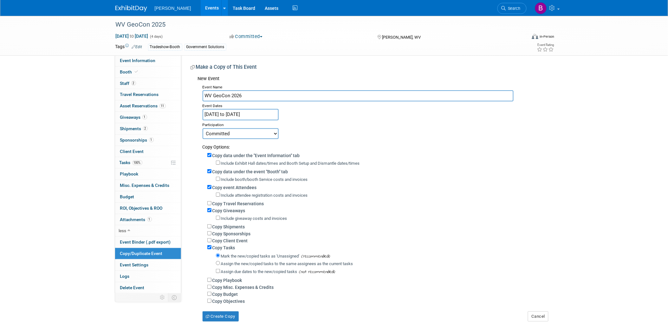
click at [242, 234] on label "Copy Sponsorships" at bounding box center [232, 234] width 38 height 5
click at [212, 234] on input "Copy Sponsorships" at bounding box center [209, 234] width 4 height 4
checkbox input "true"
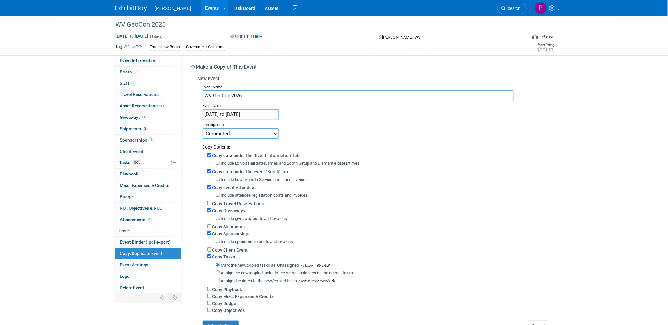
click at [229, 301] on label "Copy Budget" at bounding box center [226, 303] width 26 height 5
click at [212, 301] on input "Copy Budget" at bounding box center [209, 303] width 4 height 4
checkbox input "true"
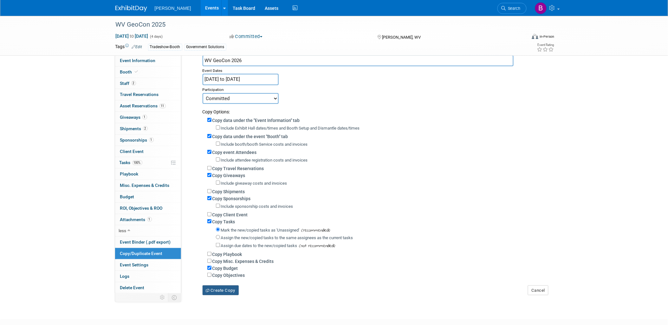
drag, startPoint x: 226, startPoint y: 290, endPoint x: 264, endPoint y: 289, distance: 37.8
click at [253, 297] on div "WV GeoCon 2025 Jun 2, 2025 to Jun 5, 2025 (4 days) Jun 2, 2025 to Jun 5, 2025 C…" at bounding box center [334, 145] width 668 height 328
click at [253, 77] on input "Jun 2, 2025 to Jun 5, 2025" at bounding box center [241, 79] width 76 height 11
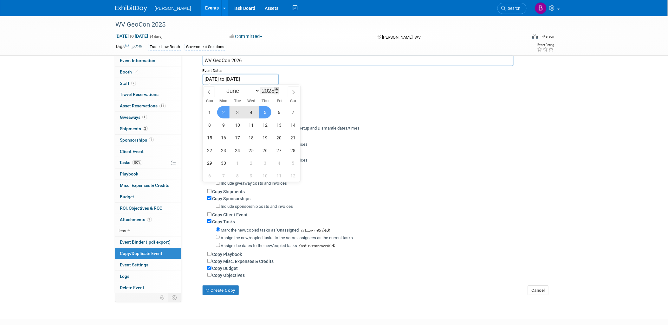
click at [279, 88] on span at bounding box center [277, 89] width 4 height 4
type input "2026"
click at [227, 111] on span "1" at bounding box center [223, 112] width 12 height 12
click at [254, 112] on span "3" at bounding box center [251, 112] width 12 height 12
type input "Jun 1, 2026 to Jun 3, 2026"
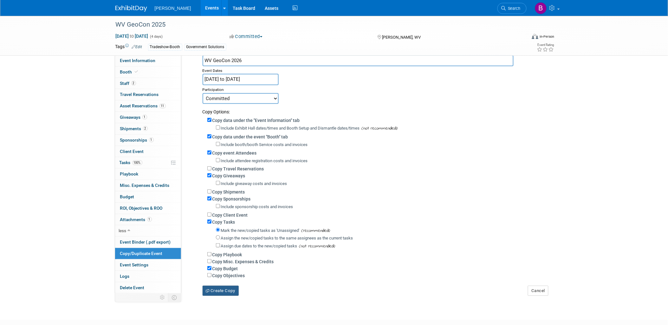
click at [229, 292] on button "Create Copy" at bounding box center [221, 291] width 36 height 10
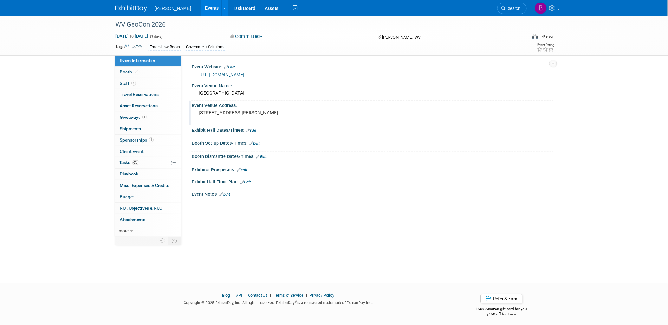
click at [245, 121] on div "[STREET_ADDRESS][PERSON_NAME]" at bounding box center [267, 115] width 141 height 15
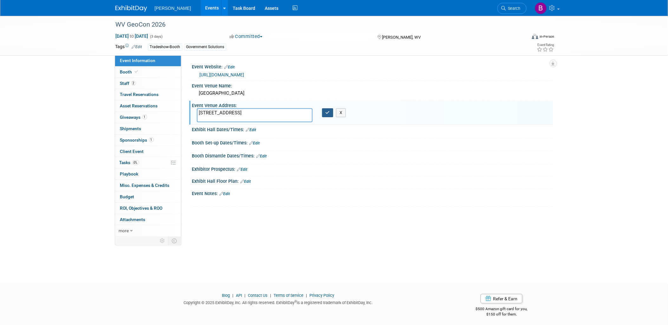
type textarea "[STREET_ADDRESS]"
drag, startPoint x: 331, startPoint y: 112, endPoint x: 327, endPoint y: 109, distance: 5.1
click at [332, 112] on button "button" at bounding box center [327, 112] width 11 height 9
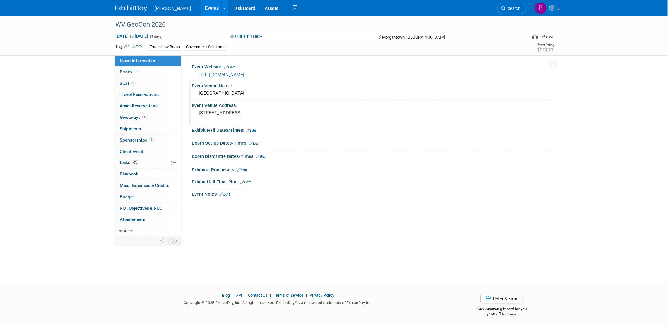
click at [250, 92] on div "[GEOGRAPHIC_DATA]" at bounding box center [372, 94] width 351 height 10
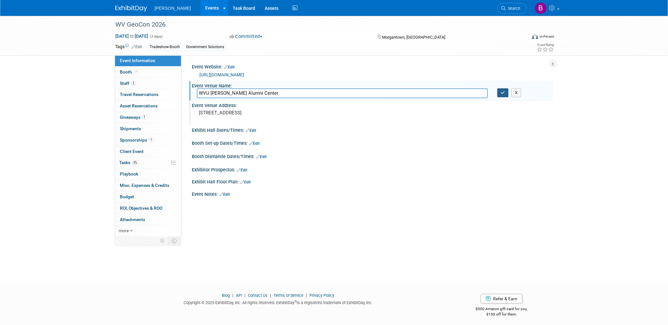
type input "WVU [PERSON_NAME] Alumni Center"
click at [508, 93] on button "button" at bounding box center [503, 93] width 11 height 9
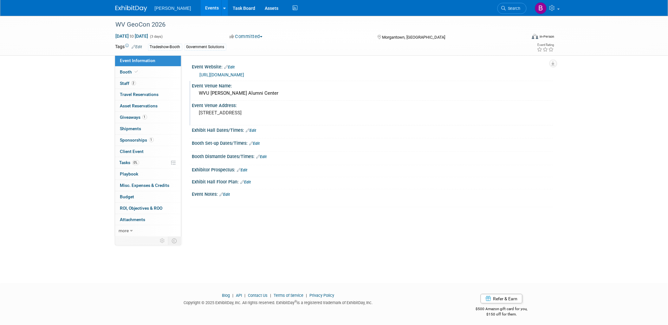
click at [285, 81] on div "Event Venue Name:" at bounding box center [372, 85] width 361 height 8
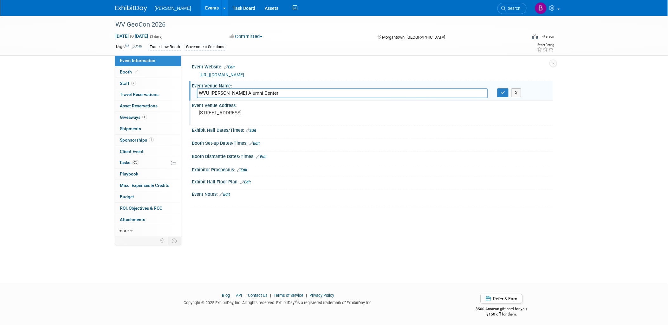
click at [287, 71] on div "https://www.wvagp.org/Conference" at bounding box center [374, 74] width 349 height 7
click at [500, 94] on button "button" at bounding box center [503, 93] width 11 height 9
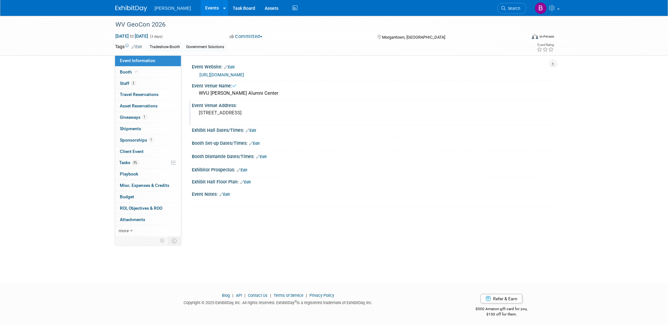
click at [286, 69] on div "Event Website: Edit" at bounding box center [372, 66] width 361 height 8
click at [229, 67] on link "Edit" at bounding box center [230, 67] width 10 height 4
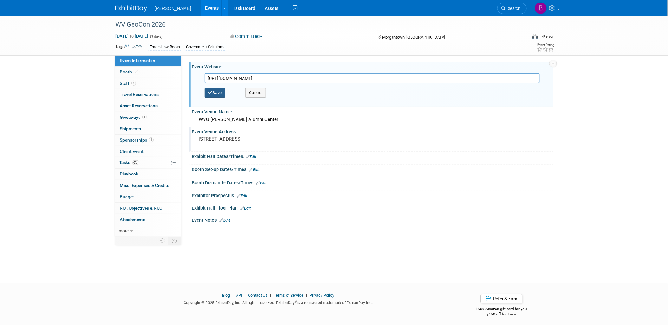
type input "https://www.wvagp.org/event-6145605"
click at [214, 96] on button "Save" at bounding box center [215, 93] width 21 height 10
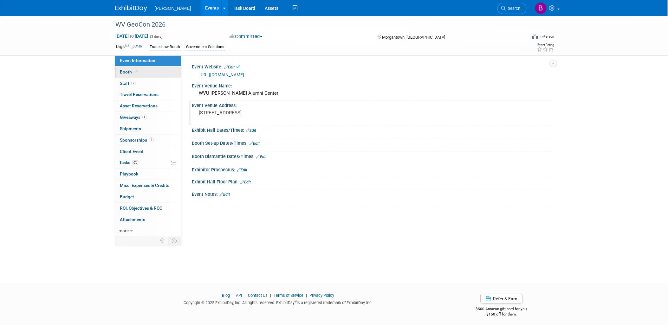
click at [151, 77] on link "Booth" at bounding box center [148, 72] width 66 height 11
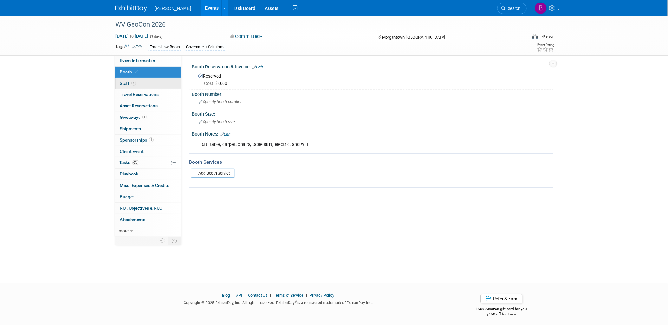
click at [154, 83] on link "2 Staff 2" at bounding box center [148, 83] width 66 height 11
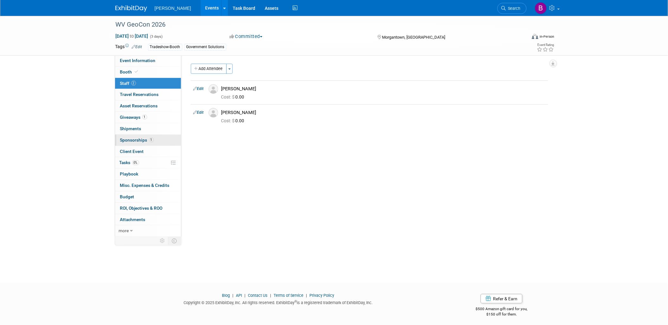
click at [157, 140] on link "1 Sponsorships 1" at bounding box center [148, 140] width 66 height 11
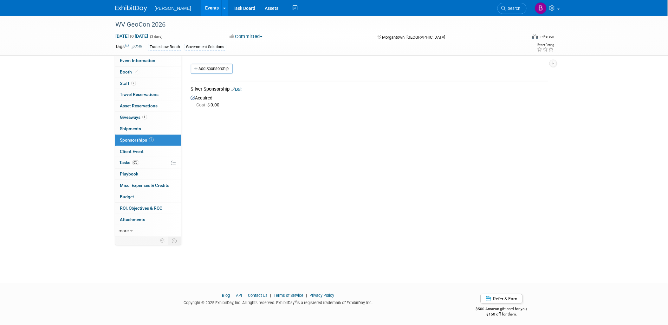
click at [239, 91] on link "Edit" at bounding box center [237, 89] width 10 height 5
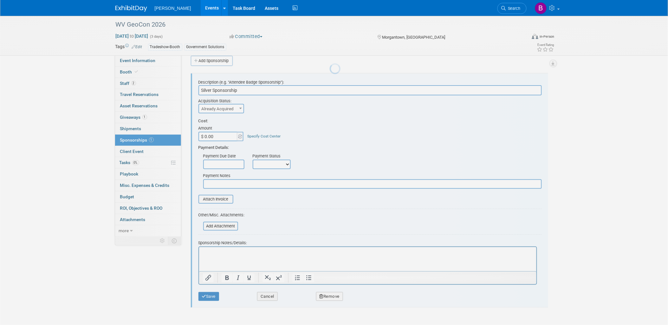
scroll to position [10, 0]
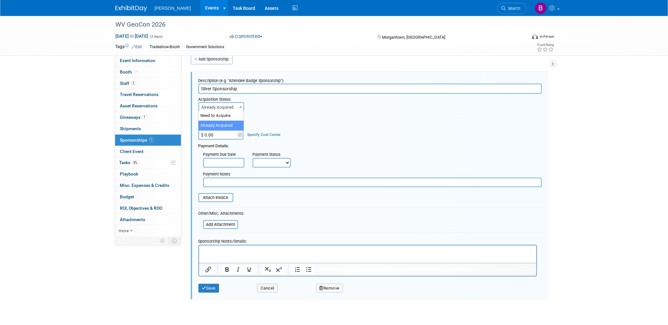
click at [232, 107] on span "Already Acquired" at bounding box center [221, 107] width 45 height 9
select select "1"
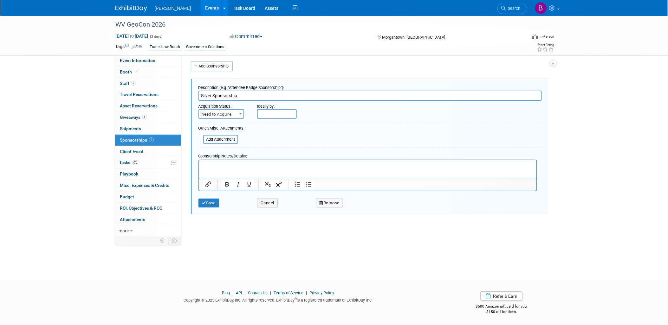
scroll to position [2, 0]
click at [211, 202] on button "Save" at bounding box center [209, 203] width 21 height 9
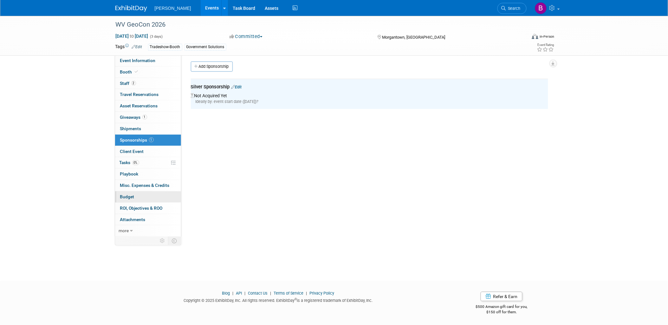
click at [156, 201] on link "Budget" at bounding box center [148, 197] width 66 height 11
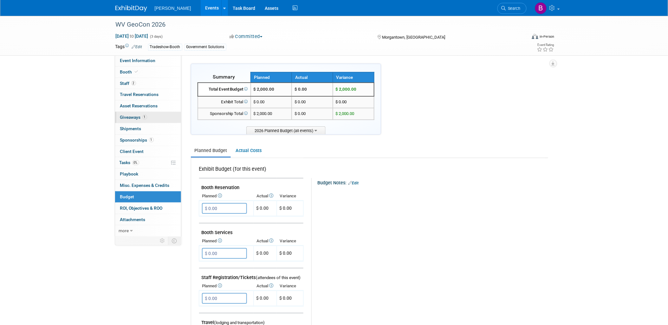
click at [166, 121] on link "1 Giveaways 1" at bounding box center [148, 117] width 66 height 11
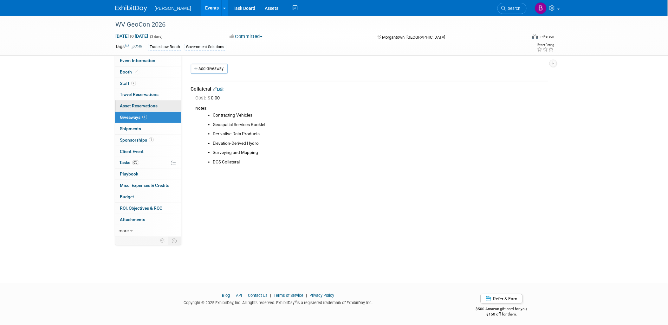
click at [163, 105] on link "0 Asset Reservations 0" at bounding box center [148, 106] width 66 height 11
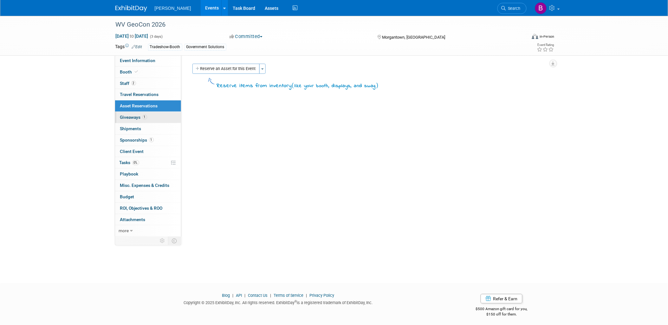
click at [167, 116] on link "1 Giveaways 1" at bounding box center [148, 117] width 66 height 11
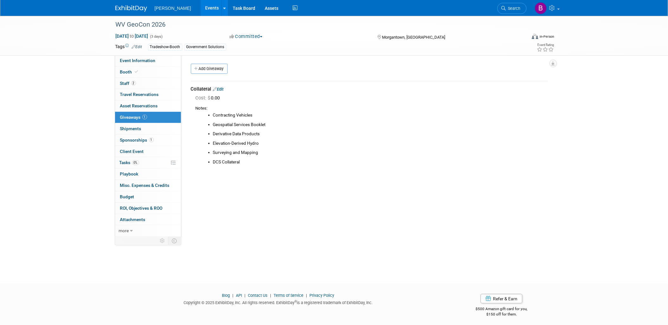
click at [226, 87] on div "Collateral Edit" at bounding box center [370, 89] width 358 height 7
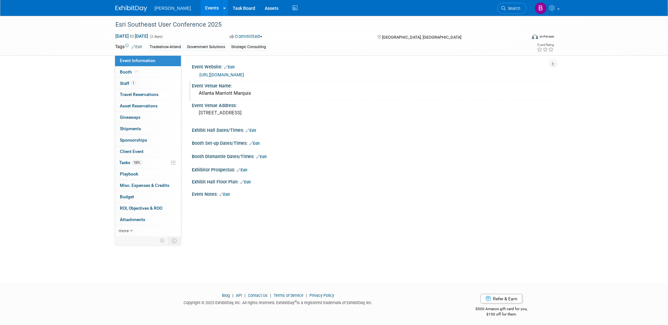
click at [258, 82] on div "Event Venue Name:" at bounding box center [372, 85] width 361 height 8
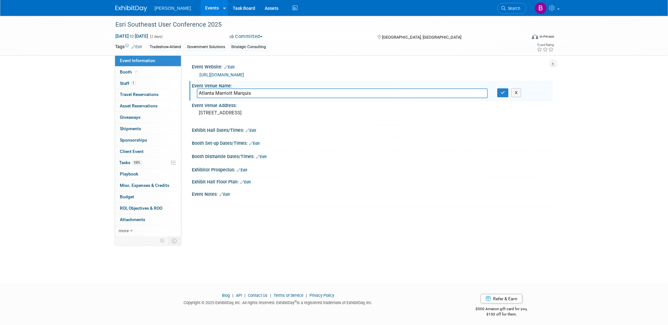
click at [255, 78] on div "[URL][DOMAIN_NAME]" at bounding box center [372, 75] width 361 height 10
click at [245, 76] on link "[URL][DOMAIN_NAME]" at bounding box center [222, 74] width 45 height 5
click at [128, 229] on span "more" at bounding box center [124, 230] width 10 height 5
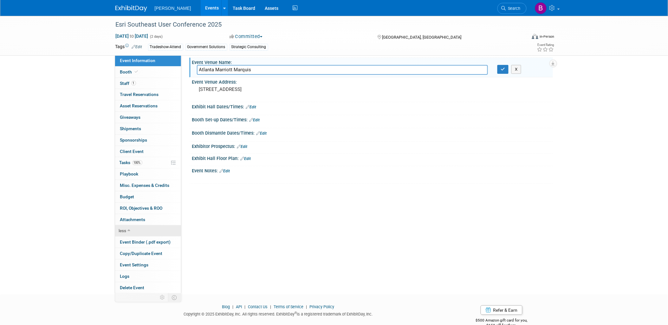
scroll to position [37, 0]
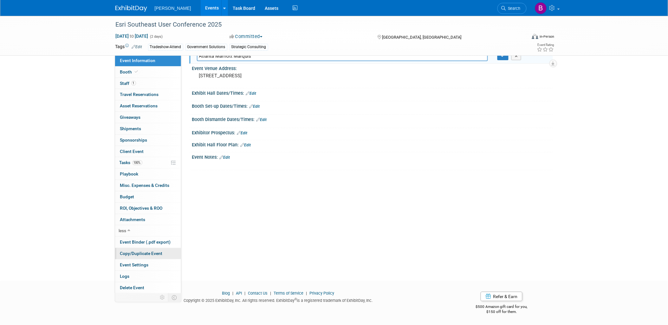
click at [159, 255] on span "Copy/Duplicate Event" at bounding box center [141, 253] width 43 height 5
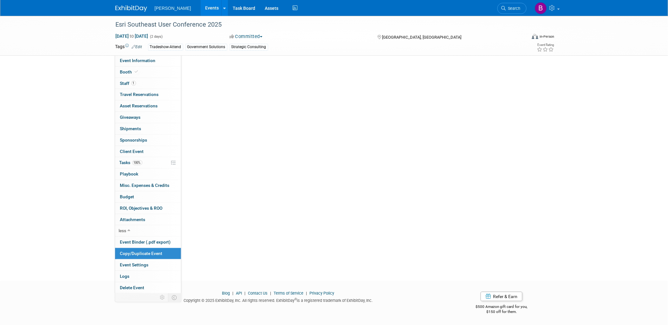
scroll to position [0, 0]
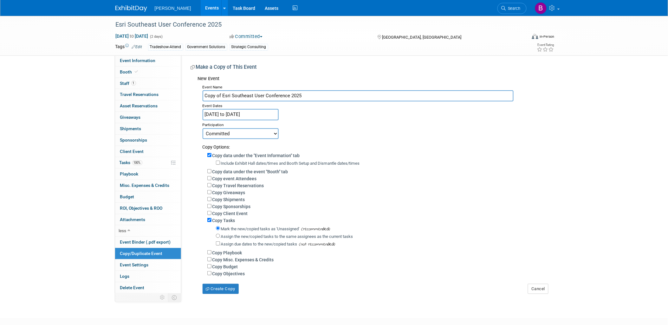
drag, startPoint x: 220, startPoint y: 93, endPoint x: 182, endPoint y: 90, distance: 37.5
click at [182, 90] on div "Event Website: Edit [URL][DOMAIN_NAME] Event Venue Name: Atlanta Marriott Marqu…" at bounding box center [367, 174] width 372 height 239
click at [323, 95] on input "Esri Southeast User Conference 2025" at bounding box center [358, 95] width 311 height 11
type input "Esri Southeast User Conference 2026"
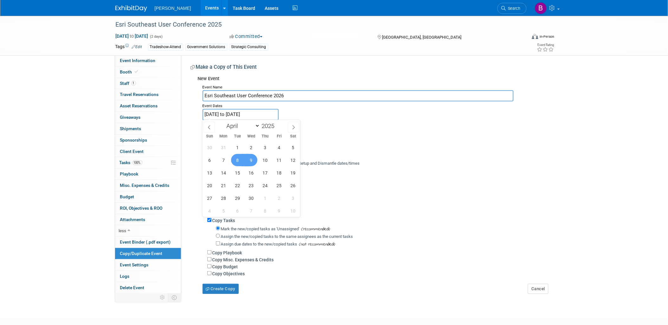
click at [266, 114] on input "[DATE] to [DATE]" at bounding box center [241, 114] width 76 height 11
click at [278, 124] on span at bounding box center [277, 124] width 4 height 4
type input "2026"
click at [251, 163] on span "8" at bounding box center [251, 160] width 12 height 12
click at [282, 163] on span "10" at bounding box center [279, 160] width 12 height 12
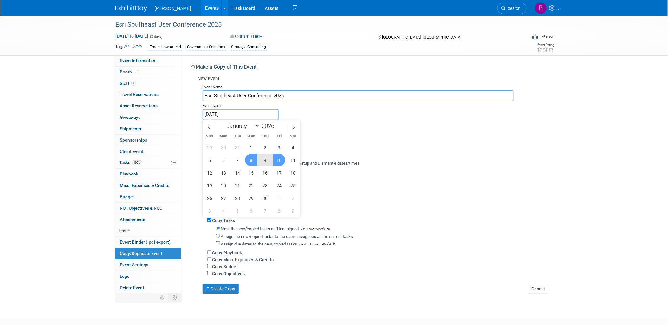
type input "[DATE] to [DATE]"
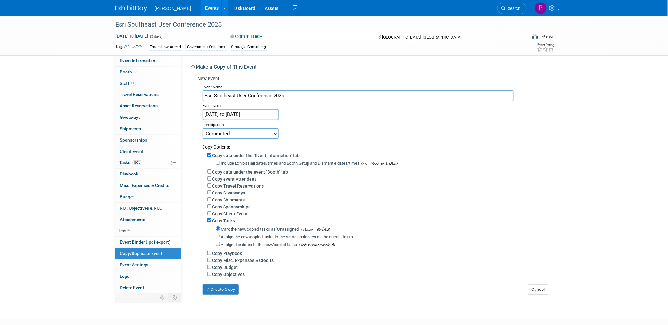
click at [218, 177] on label "Copy event Attendees" at bounding box center [235, 179] width 44 height 5
click at [212, 177] on input "Copy event Attendees" at bounding box center [209, 179] width 4 height 4
checkbox input "true"
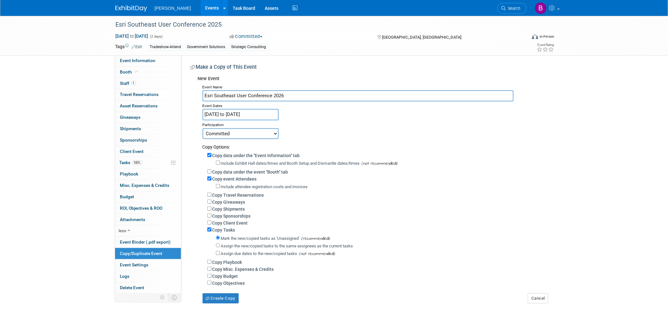
click at [223, 130] on select "Committed Considering Not Going" at bounding box center [241, 133] width 76 height 11
select select "2"
click at [203, 128] on select "Committed Considering Not Going" at bounding box center [241, 133] width 76 height 11
click at [223, 299] on button "Create Copy" at bounding box center [221, 299] width 36 height 10
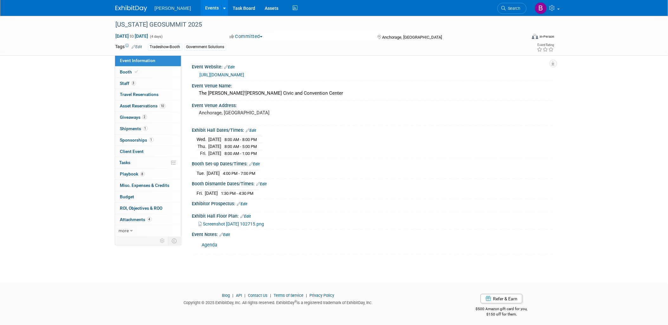
click at [223, 74] on link "[URL][DOMAIN_NAME]" at bounding box center [222, 74] width 45 height 5
click at [125, 227] on link "more" at bounding box center [148, 231] width 66 height 11
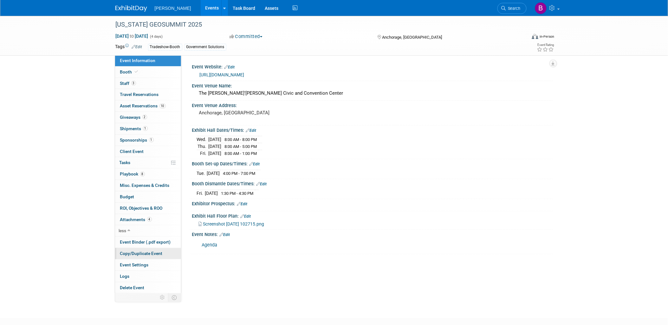
click at [140, 255] on span "Copy/Duplicate Event" at bounding box center [141, 253] width 43 height 5
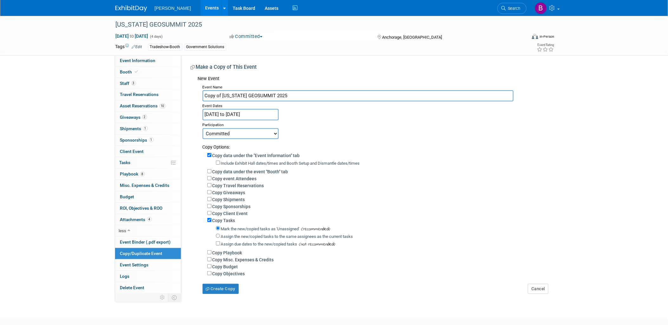
drag, startPoint x: 224, startPoint y: 93, endPoint x: 198, endPoint y: 86, distance: 26.9
click at [198, 86] on div "Event Name Copy of Alaska GEOSUMMIT 2025 Event Dates Apr 8, 2025 to Apr 11, 202…" at bounding box center [373, 189] width 351 height 212
click at [282, 94] on input "[US_STATE] GEOSUMMIT 2025" at bounding box center [358, 95] width 311 height 11
type input "Alaska GEOSUMMIT 2026"
click at [272, 110] on input "Apr 8, 2025 to Apr 11, 2025" at bounding box center [241, 114] width 76 height 11
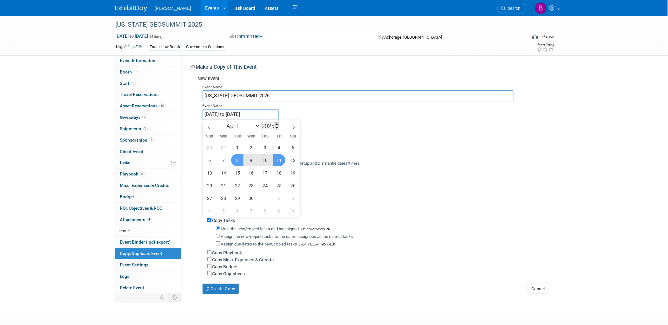
click at [278, 124] on span at bounding box center [277, 124] width 4 height 4
type input "2026"
click at [254, 161] on span "8" at bounding box center [251, 160] width 12 height 12
click at [297, 166] on div "29 30 31 1 2 3 4 5 6 7 8 9 10 11 12 13 14 15 16 17 18 19 20 21 22 23 24 25 26 2…" at bounding box center [252, 179] width 98 height 76
click at [293, 161] on span "11" at bounding box center [293, 160] width 12 height 12
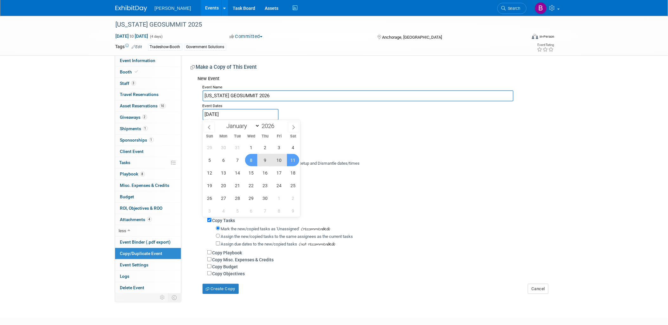
type input "Apr 8, 2026 to Apr 11, 2026"
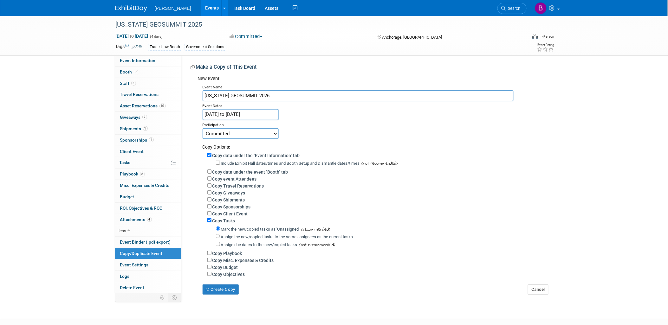
click at [235, 170] on label "Copy data under the event "Booth" tab" at bounding box center [251, 172] width 76 height 5
click at [212, 170] on input "Copy data under the event "Booth" tab" at bounding box center [209, 172] width 4 height 4
checkbox input "true"
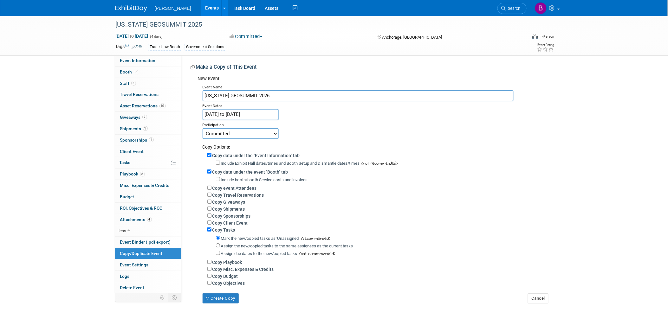
click at [240, 186] on label "Copy event Attendees" at bounding box center [235, 188] width 44 height 5
click at [212, 186] on input "Copy event Attendees" at bounding box center [209, 188] width 4 height 4
checkbox input "true"
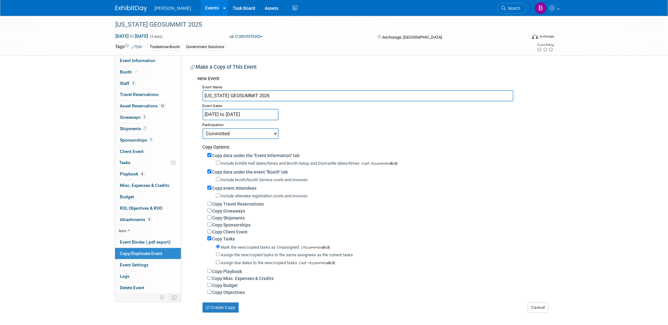
click at [235, 178] on label "Include booth/booth Service costs and invoices" at bounding box center [264, 180] width 87 height 5
click at [220, 178] on input "Include booth/booth Service costs and invoices" at bounding box center [218, 179] width 4 height 4
checkbox input "true"
click at [234, 163] on label "Include Exhibit Hall dates/times and Booth Setup and Dismantle dates/times" at bounding box center [290, 163] width 139 height 5
click at [220, 163] on input "Include Exhibit Hall dates/times and Booth Setup and Dismantle dates/times" at bounding box center [218, 163] width 4 height 4
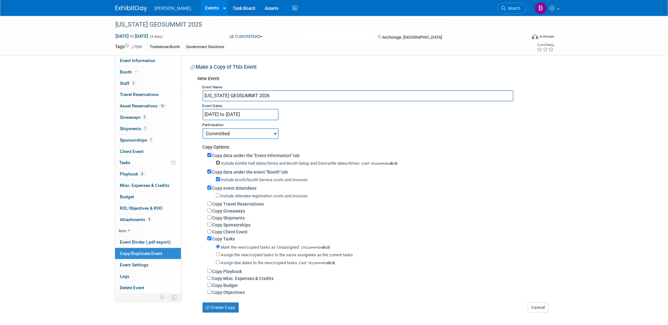
checkbox input "true"
click at [234, 202] on label "Copy Travel Reservations" at bounding box center [239, 204] width 52 height 5
click at [212, 202] on input "Copy Travel Reservations" at bounding box center [209, 204] width 4 height 4
checkbox input "true"
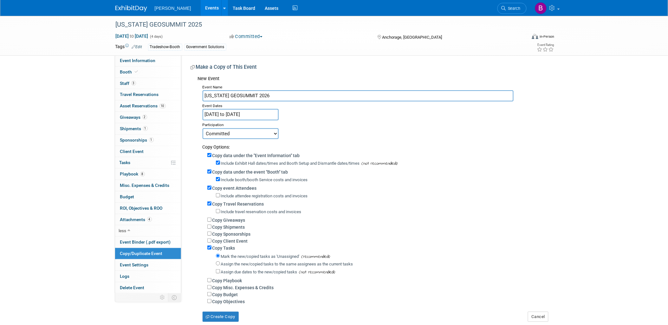
click at [232, 218] on label "Copy Giveaways" at bounding box center [229, 220] width 33 height 5
click at [212, 218] on input "Copy Giveaways" at bounding box center [209, 220] width 4 height 4
checkbox input "true"
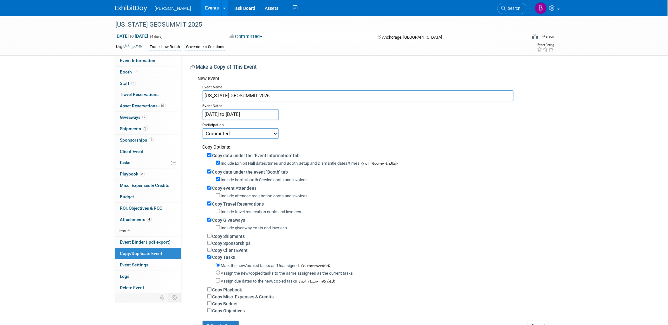
click at [239, 202] on label "Copy Travel Reservations" at bounding box center [239, 204] width 52 height 5
click at [212, 202] on input "Copy Travel Reservations" at bounding box center [209, 204] width 4 height 4
checkbox input "false"
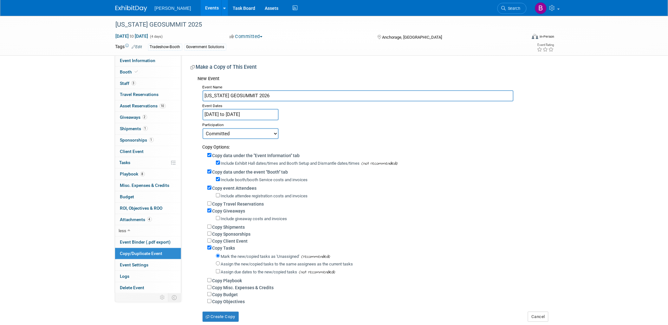
click at [245, 233] on label "Copy Sponsorships" at bounding box center [232, 234] width 38 height 5
click at [212, 233] on input "Copy Sponsorships" at bounding box center [209, 234] width 4 height 4
checkbox input "true"
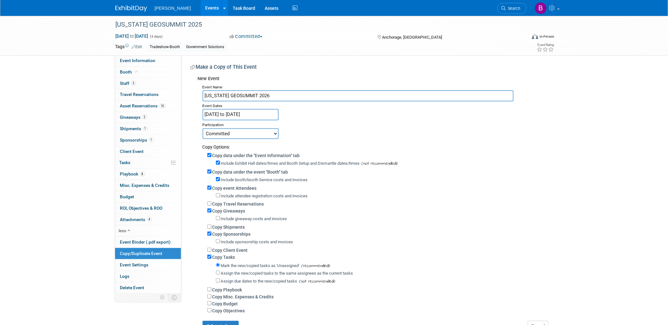
click at [227, 305] on label "Copy Budget" at bounding box center [226, 304] width 26 height 5
click at [212, 305] on input "Copy Budget" at bounding box center [209, 304] width 4 height 4
checkbox input "true"
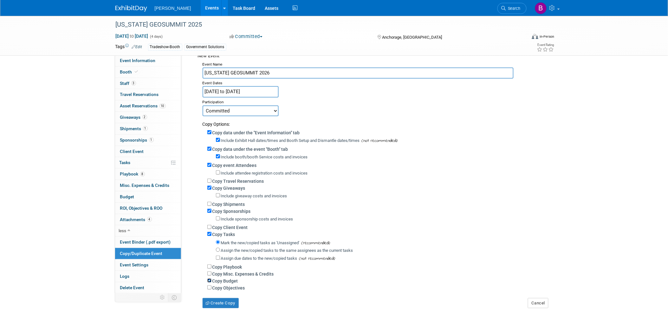
scroll to position [35, 0]
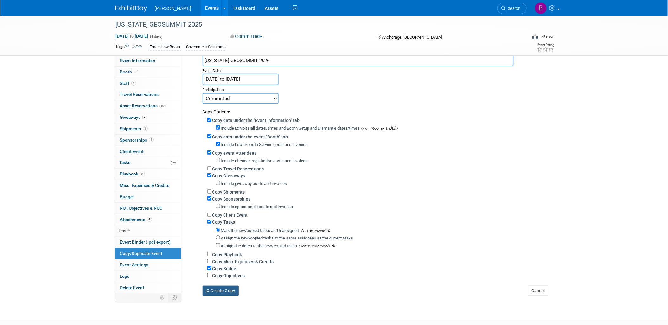
click at [217, 291] on button "Create Copy" at bounding box center [221, 291] width 36 height 10
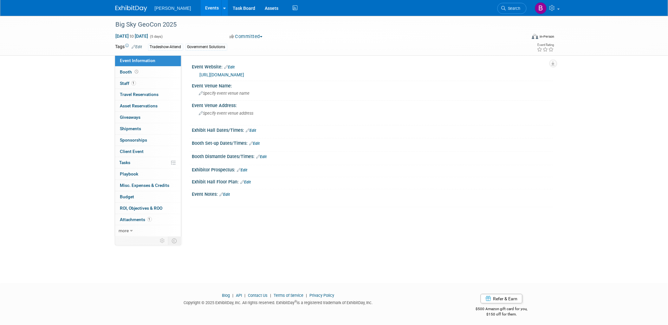
click at [245, 75] on link "[URL][DOMAIN_NAME]" at bounding box center [222, 74] width 45 height 5
click at [135, 231] on link "more" at bounding box center [148, 231] width 66 height 11
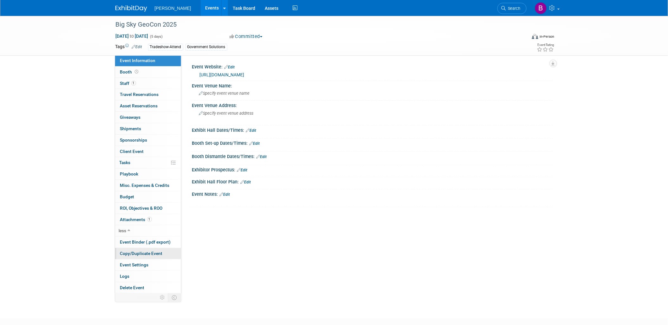
click at [138, 255] on span "Copy/Duplicate Event" at bounding box center [141, 253] width 43 height 5
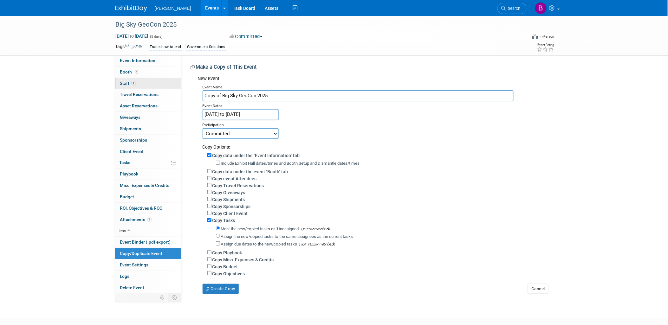
drag, startPoint x: 221, startPoint y: 97, endPoint x: 147, endPoint y: 82, distance: 76.4
click at [143, 81] on div "Event Information Event Info Booth Booth 1 Staff 1 Staff 0 Travel Reservations …" at bounding box center [334, 155] width 447 height 279
type input "Big Sky GeoCon 2025"
drag, startPoint x: 254, startPoint y: 133, endPoint x: 254, endPoint y: 138, distance: 5.1
click at [254, 133] on select "Committed Considering Not Going" at bounding box center [241, 133] width 76 height 11
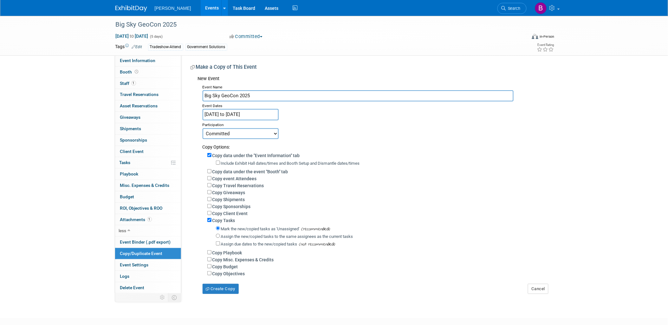
select select "2"
click at [203, 128] on select "Committed Considering Not Going" at bounding box center [241, 133] width 76 height 11
click at [270, 97] on input "Big Sky GeoCon 2025" at bounding box center [358, 95] width 311 height 11
type input "Big Sky GeoCon 2026"
click at [232, 266] on label "Copy Budget" at bounding box center [226, 267] width 26 height 5
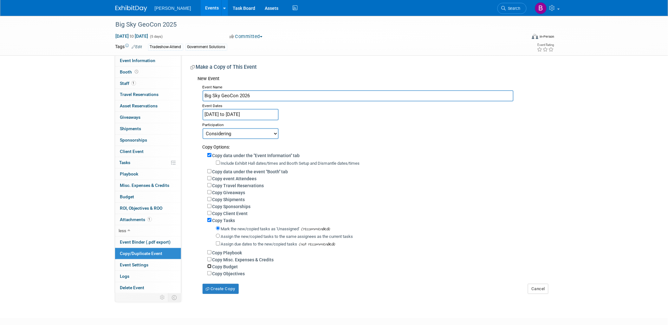
click at [212, 266] on input "Copy Budget" at bounding box center [209, 267] width 4 height 4
checkbox input "true"
click at [225, 177] on label "Copy event Attendees" at bounding box center [235, 178] width 44 height 5
click at [212, 177] on input "Copy event Attendees" at bounding box center [209, 178] width 4 height 4
checkbox input "true"
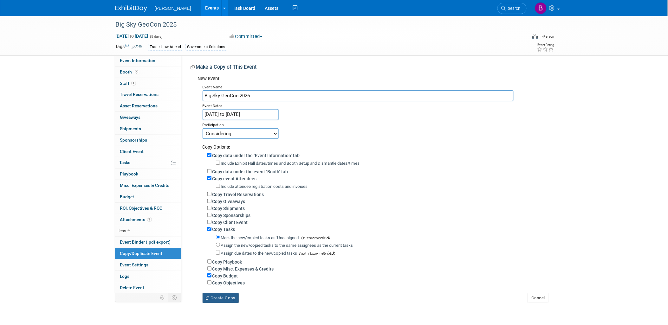
drag, startPoint x: 229, startPoint y: 301, endPoint x: 442, endPoint y: 128, distance: 273.7
click at [388, 307] on div "Big Sky GeoCon 2025 Apr 14, 2025 to Apr 18, 2025 (5 days) Apr 14, 2025 to Apr 1…" at bounding box center [334, 166] width 668 height 300
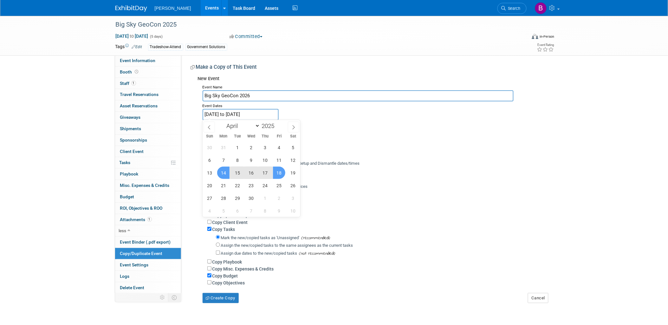
click at [273, 111] on input "Apr 14, 2025 to Apr 18, 2025" at bounding box center [241, 114] width 76 height 11
click at [277, 124] on span at bounding box center [277, 124] width 4 height 4
type input "2026"
click at [237, 175] on span "14" at bounding box center [237, 173] width 12 height 12
click at [265, 176] on span "16" at bounding box center [265, 173] width 12 height 12
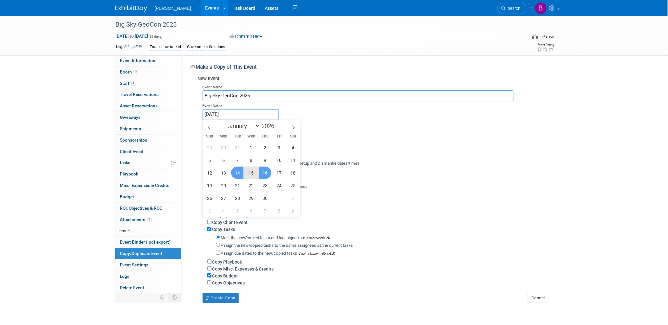
type input "[DATE] to [DATE]"
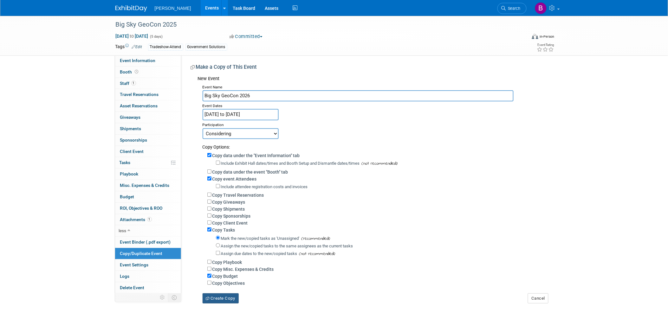
click at [226, 294] on button "Create Copy" at bounding box center [221, 299] width 36 height 10
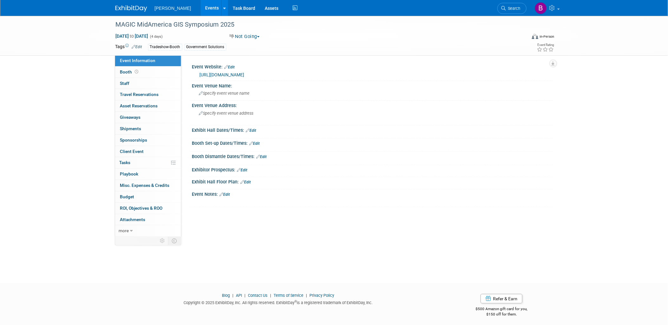
click at [218, 77] on div "[URL][DOMAIN_NAME]" at bounding box center [374, 74] width 349 height 7
click at [218, 75] on link "[URL][DOMAIN_NAME]" at bounding box center [222, 74] width 45 height 5
click at [134, 230] on link "more" at bounding box center [148, 231] width 66 height 11
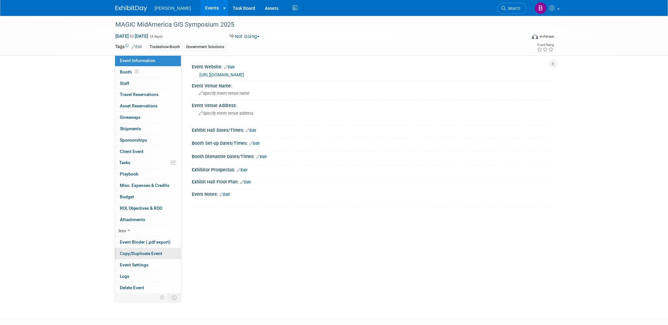
click at [135, 252] on span "Copy/Duplicate Event" at bounding box center [141, 253] width 43 height 5
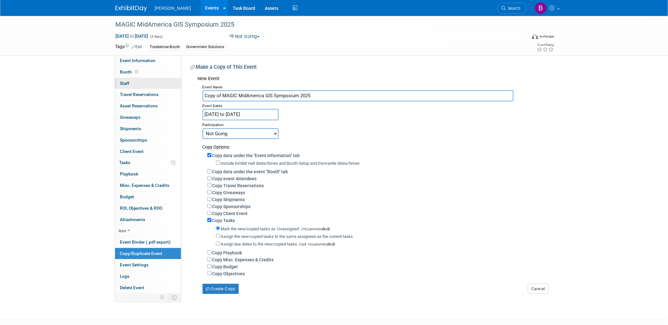
drag, startPoint x: 221, startPoint y: 96, endPoint x: 169, endPoint y: 87, distance: 53.6
click at [170, 90] on div "Event Information Event Info Booth Booth 0 Staff 0 Staff 0 Travel Reservations …" at bounding box center [334, 155] width 447 height 279
click at [325, 99] on input "MAGIC MidAmerica GIS Symposium 2025" at bounding box center [358, 95] width 311 height 11
type input "MAGIC MidAmerica GIS Symposium 2026"
click at [276, 108] on div "Event Dates" at bounding box center [376, 106] width 346 height 8
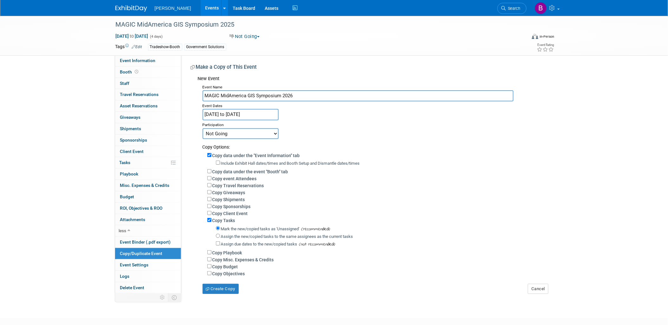
click at [273, 116] on input "[DATE] to [DATE]" at bounding box center [241, 114] width 76 height 11
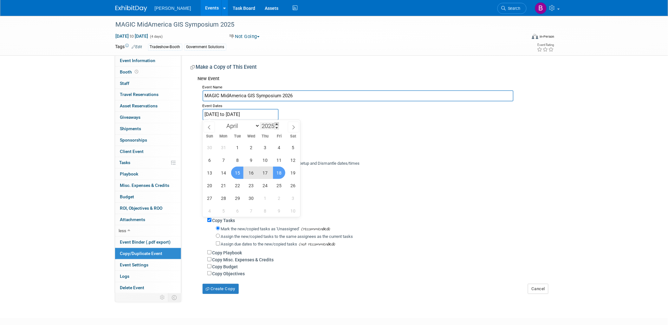
click at [278, 122] on span at bounding box center [277, 124] width 4 height 4
type input "2026"
click at [236, 176] on span "14" at bounding box center [237, 173] width 12 height 12
click at [265, 177] on span "16" at bounding box center [265, 173] width 12 height 12
type input "[DATE] to [DATE]"
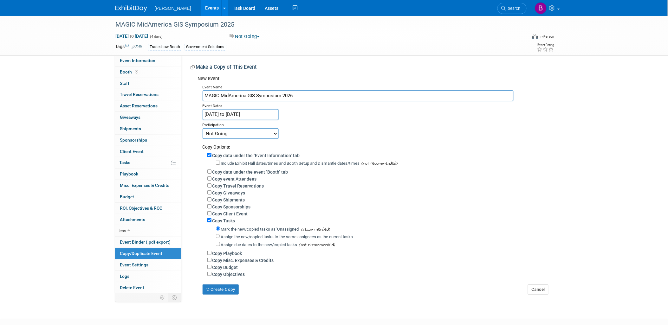
click at [252, 139] on div "Copy Options:" at bounding box center [376, 144] width 346 height 11
click at [248, 134] on select "Committed Considering Not Going" at bounding box center [241, 133] width 76 height 11
select select "2"
click at [203, 128] on select "Committed Considering Not Going" at bounding box center [241, 133] width 76 height 11
click at [232, 271] on div "Copy Objectives" at bounding box center [377, 274] width 341 height 7
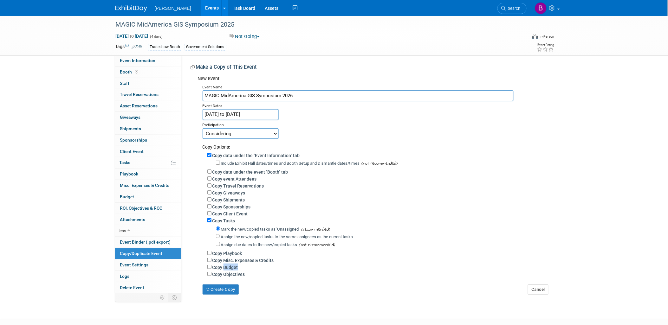
click at [231, 269] on label "Copy Budget" at bounding box center [226, 267] width 26 height 5
click at [212, 269] on input "Copy Budget" at bounding box center [209, 267] width 4 height 4
checkbox input "true"
drag, startPoint x: 231, startPoint y: 269, endPoint x: 228, endPoint y: 289, distance: 20.1
click at [228, 289] on button "Create Copy" at bounding box center [221, 290] width 36 height 10
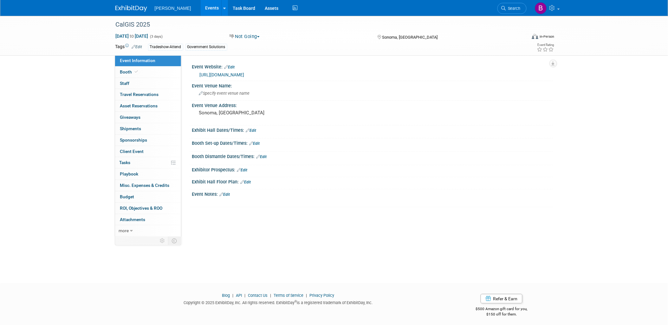
click at [224, 74] on link "[URL][DOMAIN_NAME]" at bounding box center [222, 74] width 45 height 5
click at [135, 235] on link "more" at bounding box center [148, 231] width 66 height 11
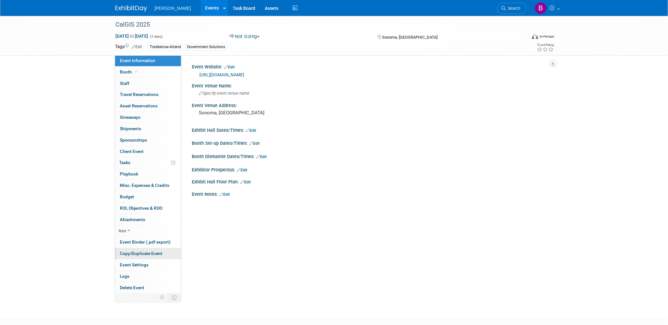
click at [138, 258] on link "Copy/Duplicate Event" at bounding box center [148, 253] width 66 height 11
select select "3"
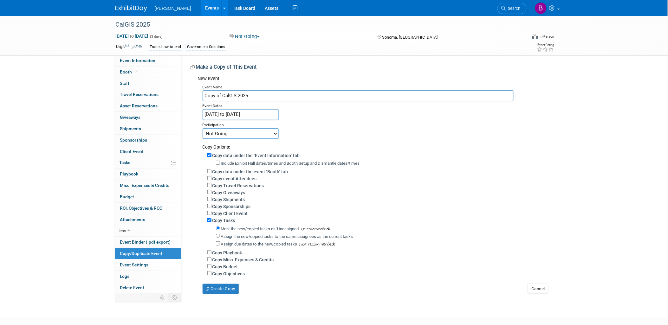
click at [220, 267] on label "Copy Budget" at bounding box center [226, 267] width 26 height 5
click at [212, 267] on input "Copy Budget" at bounding box center [209, 267] width 4 height 4
checkbox input "true"
click at [230, 117] on body "Woolpert Events Add Event Bulk Upload Events Shareable Event Boards Recently Vi…" at bounding box center [334, 162] width 668 height 325
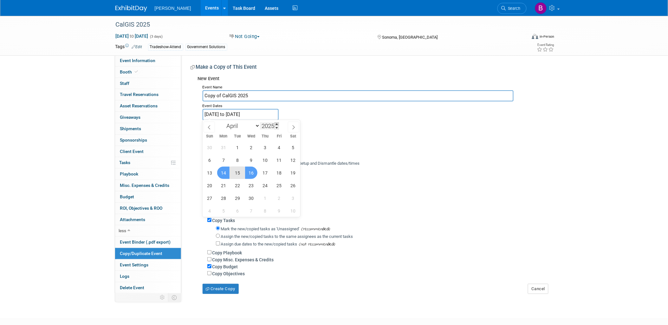
drag, startPoint x: 230, startPoint y: 117, endPoint x: 278, endPoint y: 125, distance: 47.9
click at [278, 125] on span at bounding box center [277, 124] width 4 height 4
type input "2026"
click at [249, 125] on select "January February March April May June July August September October November De…" at bounding box center [242, 126] width 36 height 8
select select "0"
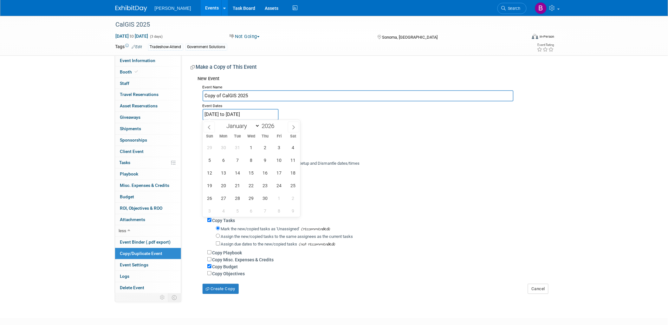
click at [224, 122] on select "January February March April May June July August September October November De…" at bounding box center [242, 126] width 36 height 8
click at [219, 200] on span "26" at bounding box center [223, 198] width 12 height 12
click at [248, 201] on span "28" at bounding box center [251, 198] width 12 height 12
type input "Jan 26, 2026 to Jan 28, 2026"
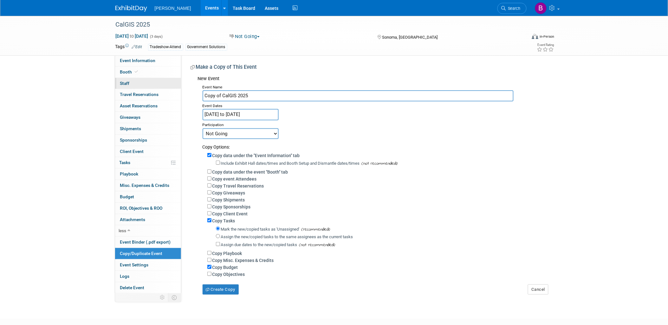
drag, startPoint x: 221, startPoint y: 94, endPoint x: 160, endPoint y: 82, distance: 61.7
click at [162, 81] on div "Event Information Event Info Booth Booth 0 Staff 0 Staff 0 Travel Reservations …" at bounding box center [334, 155] width 447 height 279
click at [283, 98] on input "CalGIS 2025" at bounding box center [358, 95] width 311 height 11
type input "CalGIS 2026"
click at [229, 111] on input "Jan 26, 2026 to Jan 28, 2026" at bounding box center [241, 114] width 76 height 11
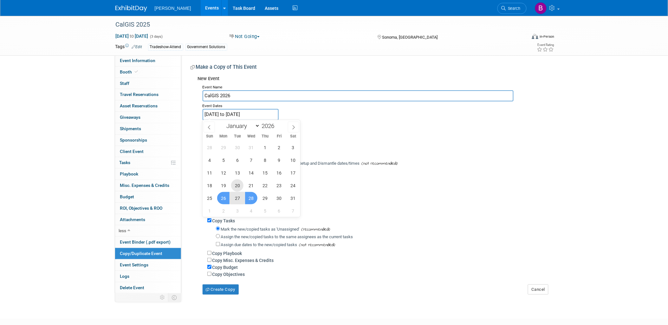
click at [235, 186] on span "20" at bounding box center [237, 186] width 12 height 12
click at [265, 189] on span "22" at bounding box center [265, 186] width 12 height 12
type input "Jan 20, 2026 to Jan 22, 2026"
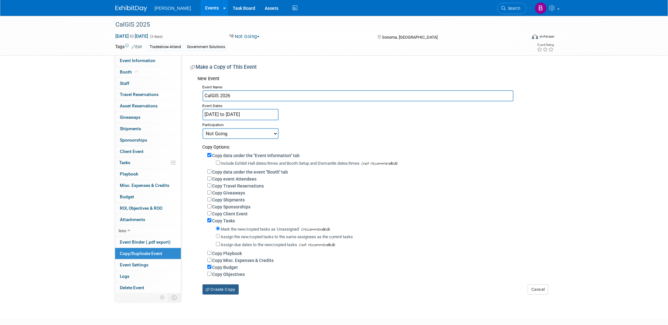
click at [218, 289] on button "Create Copy" at bounding box center [221, 290] width 36 height 10
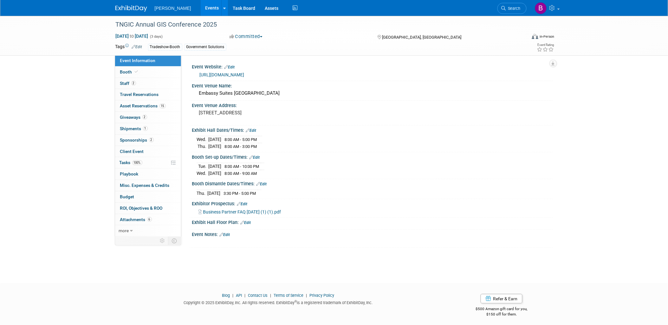
click at [237, 75] on link "[URL][DOMAIN_NAME]" at bounding box center [222, 74] width 45 height 5
click at [513, 7] on span "Search" at bounding box center [513, 8] width 15 height 5
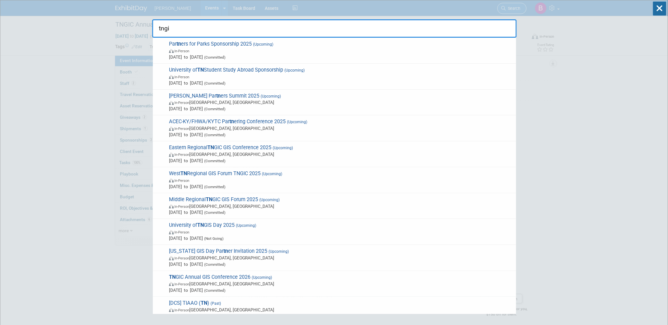
type input "tngic"
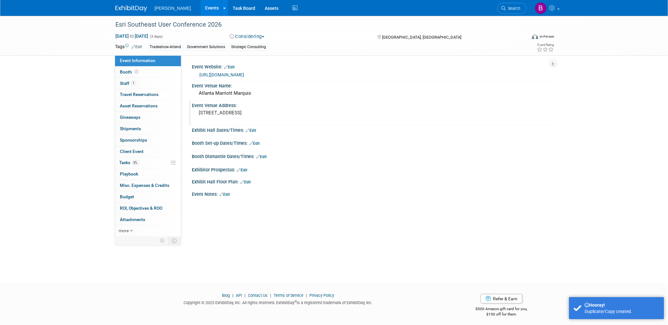
click at [266, 116] on pre "265 Peachtree Center Avenue Atlanta, GA, 30303" at bounding box center [267, 113] width 136 height 6
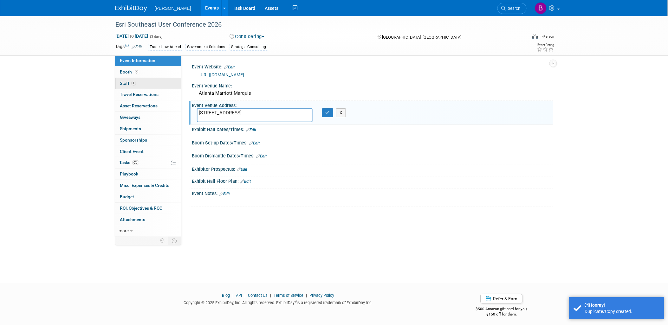
drag, startPoint x: 266, startPoint y: 119, endPoint x: 159, endPoint y: 82, distance: 113.6
click at [162, 86] on div "Event Information Event Info Booth Booth 1 Staff 1 Staff 0 Travel Reservations …" at bounding box center [334, 127] width 447 height 222
click at [332, 114] on button "button" at bounding box center [327, 112] width 11 height 9
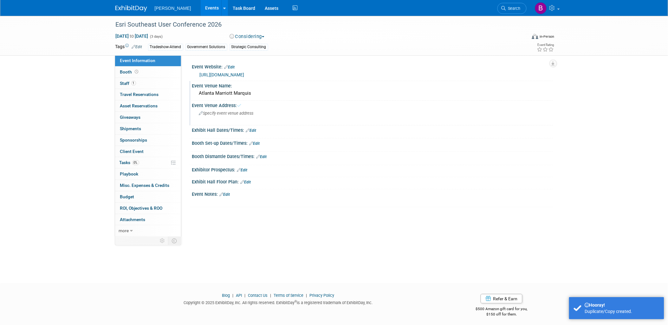
click at [290, 92] on div "Atlanta Marriott Marquis" at bounding box center [372, 94] width 351 height 10
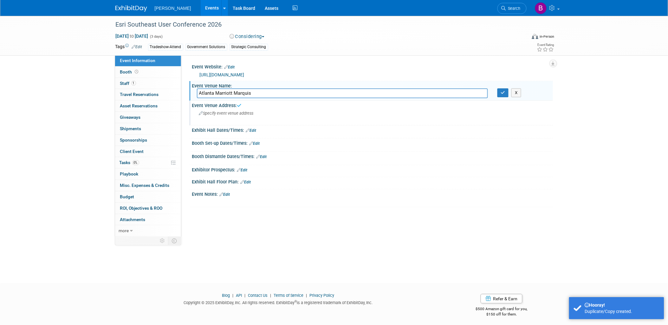
click at [290, 92] on input "Atlanta Marriott Marquis" at bounding box center [342, 94] width 291 height 10
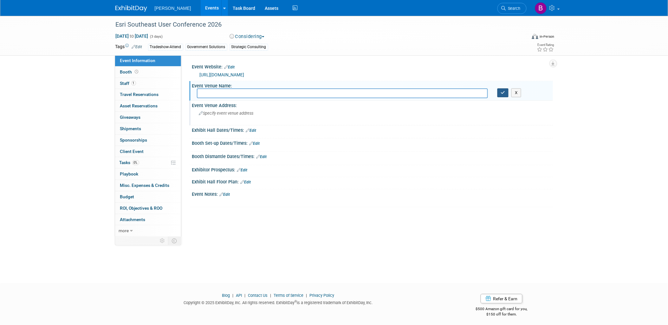
click at [505, 93] on icon "button" at bounding box center [503, 93] width 4 height 4
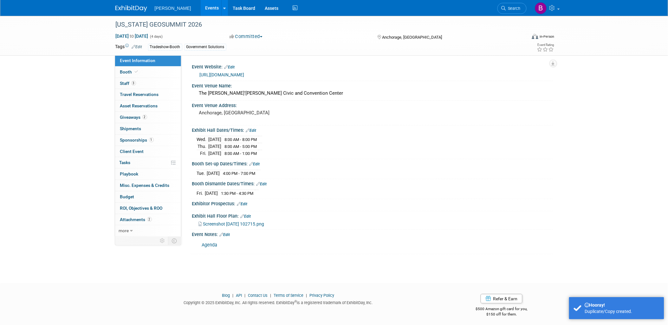
click at [254, 131] on link "Edit" at bounding box center [251, 130] width 10 height 4
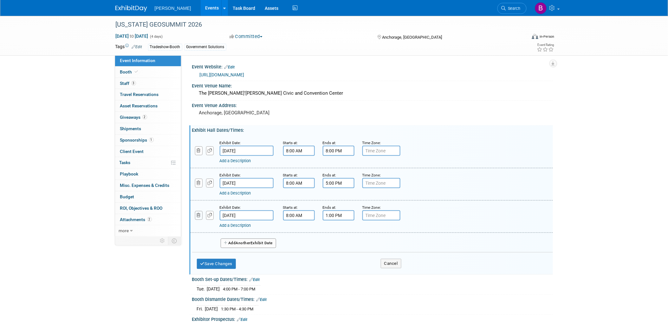
drag, startPoint x: 201, startPoint y: 212, endPoint x: 195, endPoint y: 194, distance: 19.3
click at [201, 212] on button "button" at bounding box center [199, 215] width 8 height 9
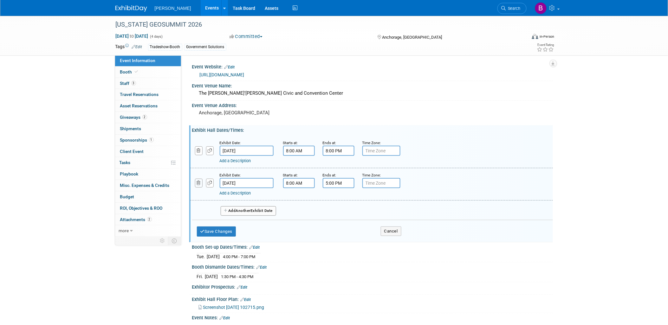
drag, startPoint x: 197, startPoint y: 186, endPoint x: 196, endPoint y: 175, distance: 10.2
click at [197, 183] on button "button" at bounding box center [199, 183] width 8 height 9
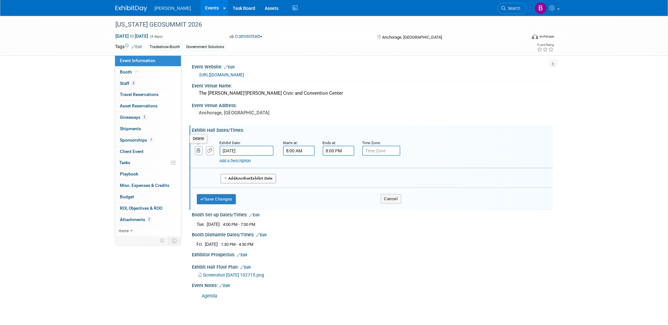
click at [197, 150] on button "button" at bounding box center [199, 151] width 8 height 9
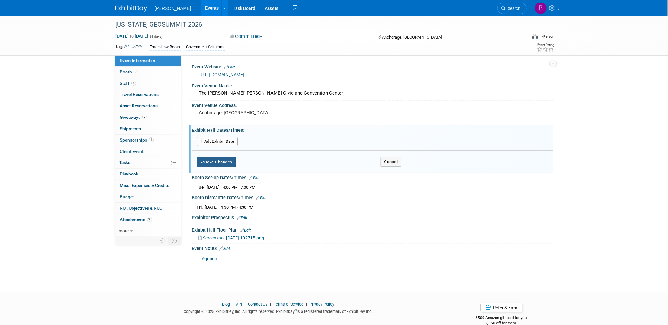
click at [208, 159] on button "Save Changes" at bounding box center [216, 162] width 39 height 10
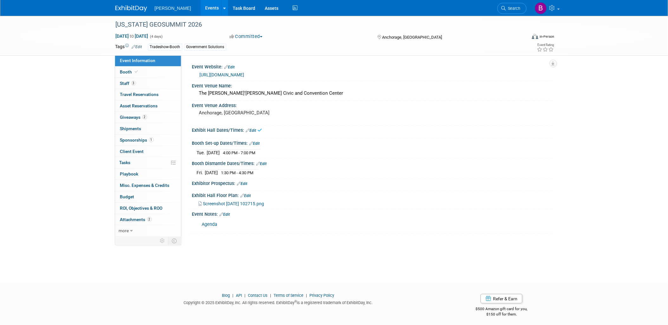
click at [255, 131] on link "Edit" at bounding box center [251, 130] width 10 height 4
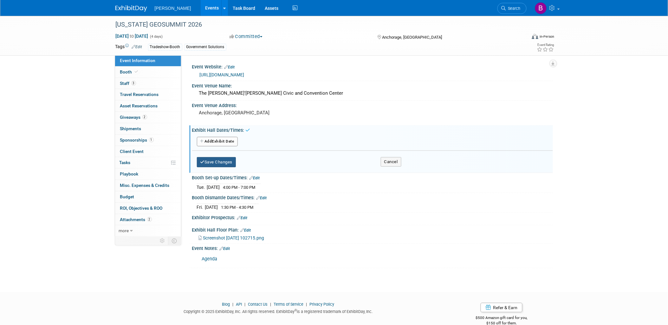
click at [224, 159] on button "Save Changes" at bounding box center [216, 162] width 39 height 10
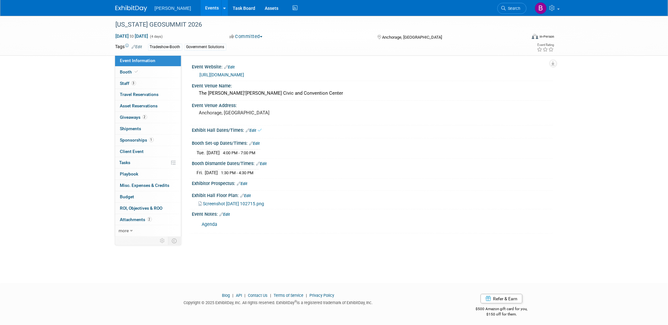
click at [258, 145] on link "Edit" at bounding box center [255, 143] width 10 height 4
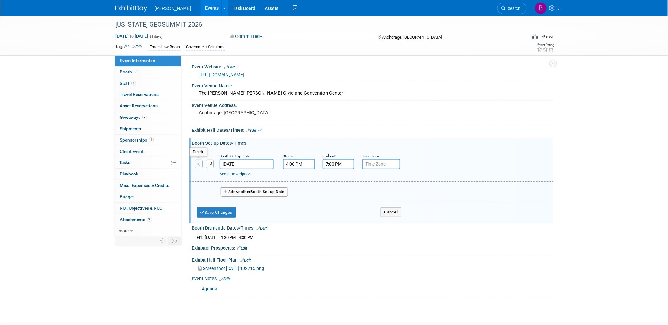
click at [199, 162] on icon "button" at bounding box center [199, 164] width 4 height 4
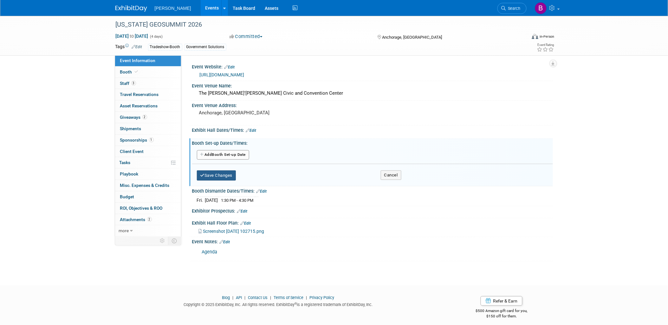
click at [225, 173] on button "Save Changes" at bounding box center [216, 176] width 39 height 10
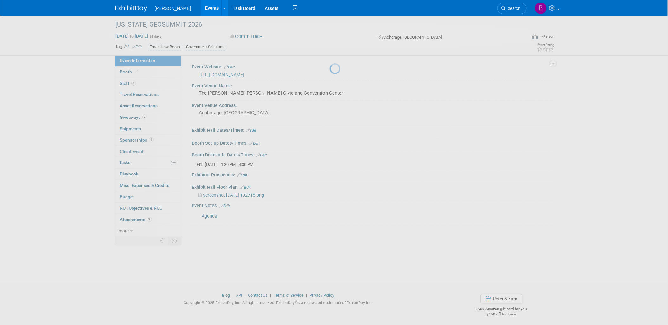
click at [330, 188] on div at bounding box center [334, 162] width 9 height 325
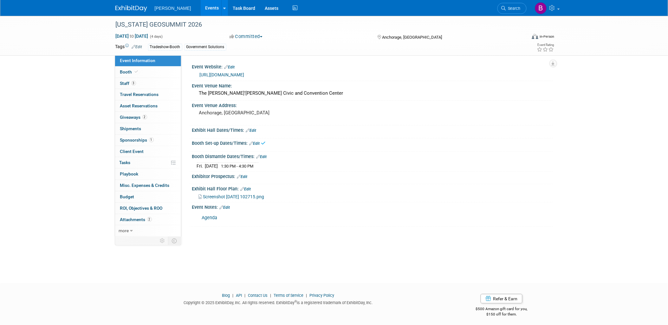
click at [265, 156] on link "Edit" at bounding box center [262, 157] width 10 height 4
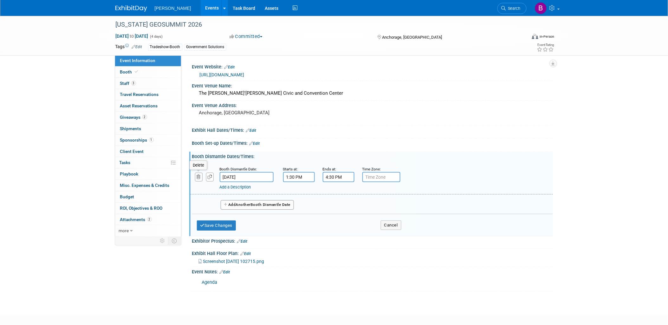
click at [202, 176] on button "button" at bounding box center [199, 177] width 8 height 9
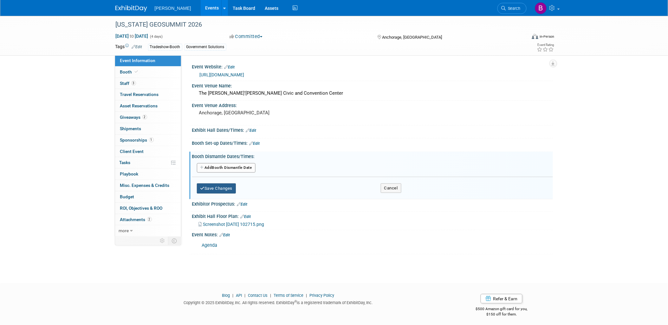
click at [223, 188] on button "Save Changes" at bounding box center [216, 189] width 39 height 10
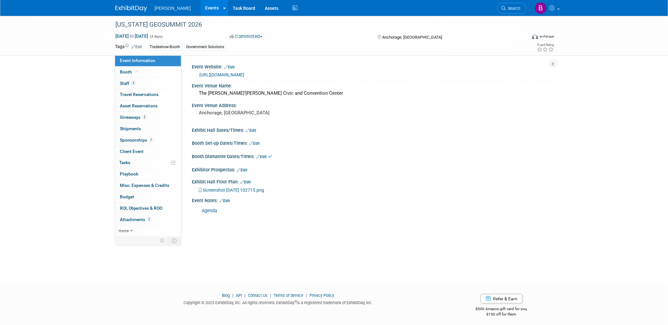
click at [247, 180] on link "Edit" at bounding box center [246, 182] width 10 height 4
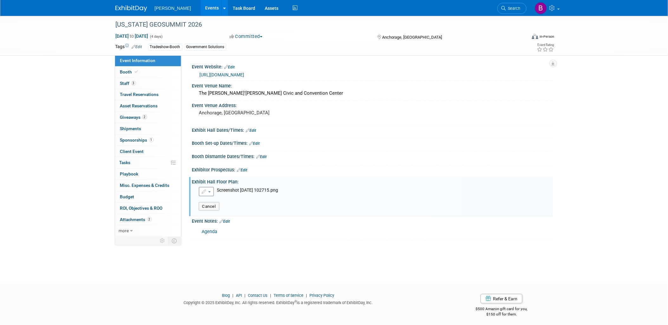
click at [206, 192] on icon "button" at bounding box center [204, 192] width 5 height 4
click at [213, 213] on link "Remove attachment" at bounding box center [233, 211] width 69 height 9
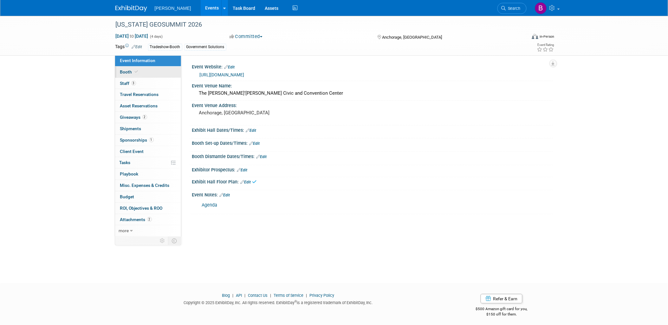
click at [140, 76] on link "Booth" at bounding box center [148, 72] width 66 height 11
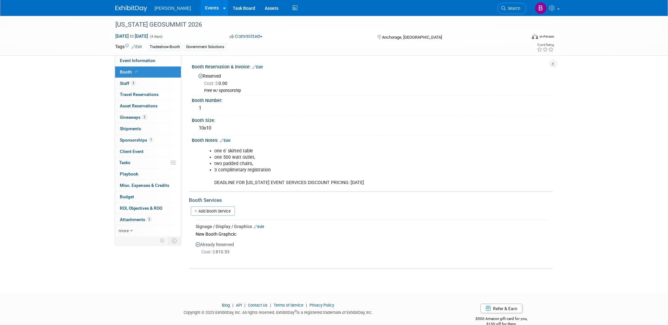
click at [258, 68] on link "Edit" at bounding box center [258, 67] width 10 height 4
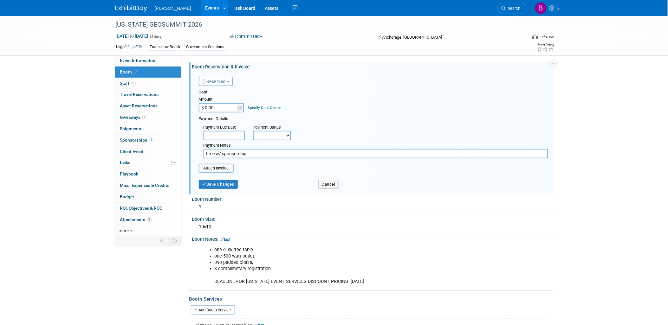
click at [230, 84] on button "Reserved" at bounding box center [216, 82] width 34 height 10
click at [243, 93] on link "Need to Reserve" at bounding box center [233, 92] width 68 height 9
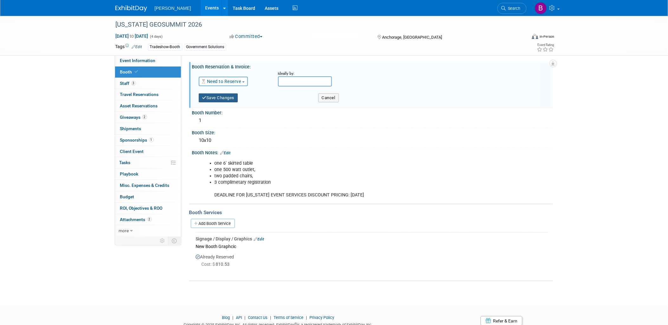
drag, startPoint x: 222, startPoint y: 104, endPoint x: 220, endPoint y: 96, distance: 8.5
click at [221, 104] on div "Save Changes Cancel" at bounding box center [374, 97] width 350 height 16
click at [220, 96] on button "Save Changes" at bounding box center [218, 98] width 39 height 9
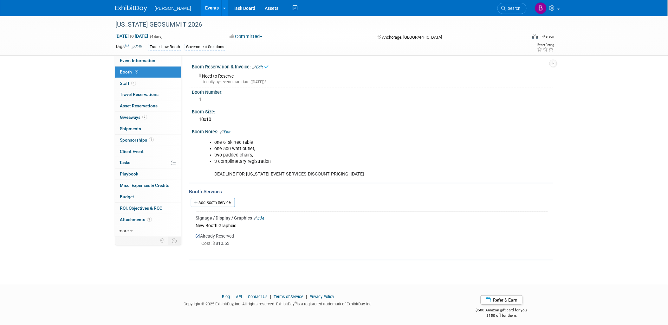
click at [230, 128] on div "Booth Notes: Edit" at bounding box center [372, 131] width 361 height 8
click at [228, 130] on link "Edit" at bounding box center [225, 132] width 10 height 4
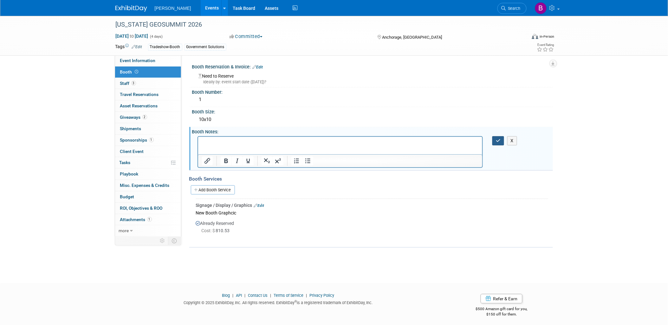
drag, startPoint x: 500, startPoint y: 139, endPoint x: 284, endPoint y: 1, distance: 256.6
click at [500, 139] on icon "button" at bounding box center [498, 141] width 5 height 4
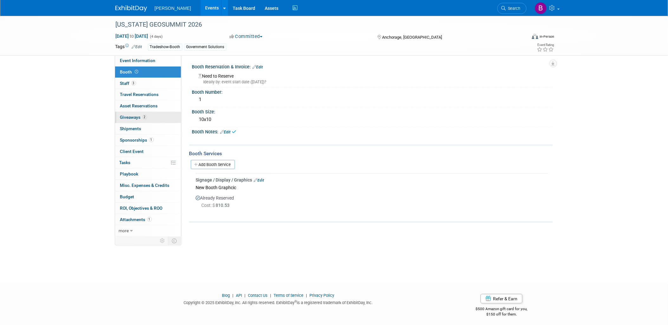
drag, startPoint x: 212, startPoint y: 117, endPoint x: 176, endPoint y: 118, distance: 35.5
click at [176, 118] on div "Event Information Event Info Booth Booth 3 Staff 3 Staff 0 Travel Reservations …" at bounding box center [334, 127] width 447 height 222
drag, startPoint x: 176, startPoint y: 118, endPoint x: 251, endPoint y: 110, distance: 75.2
click at [251, 110] on div "Booth Size:" at bounding box center [372, 111] width 361 height 8
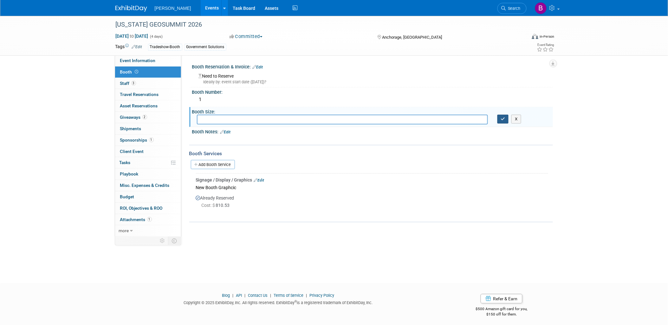
click at [502, 117] on icon "button" at bounding box center [503, 119] width 4 height 4
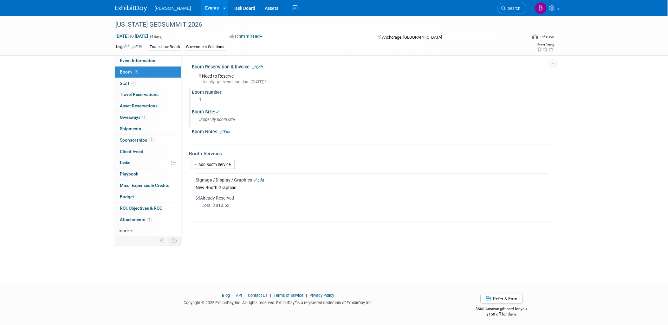
click at [260, 106] on div "Booth Number: 1" at bounding box center [371, 98] width 364 height 20
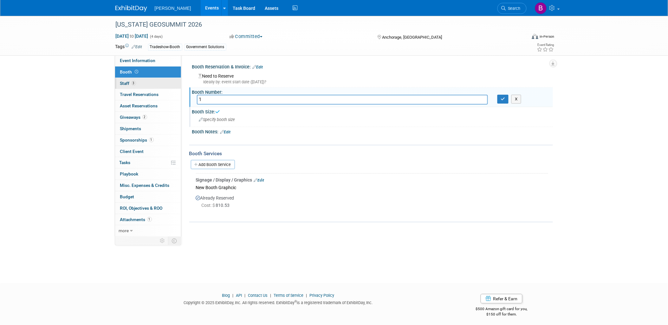
drag, startPoint x: 250, startPoint y: 99, endPoint x: 149, endPoint y: 87, distance: 101.0
click at [147, 89] on div "Event Information Event Info Booth Booth 3 Staff 3 Staff 0 Travel Reservations …" at bounding box center [334, 127] width 447 height 222
click at [503, 97] on icon "button" at bounding box center [503, 99] width 4 height 4
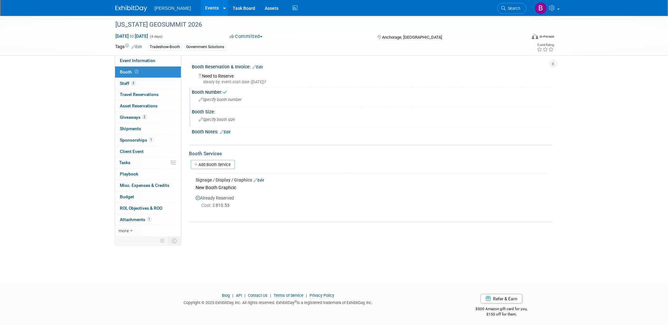
click at [264, 178] on link "Edit" at bounding box center [259, 180] width 10 height 4
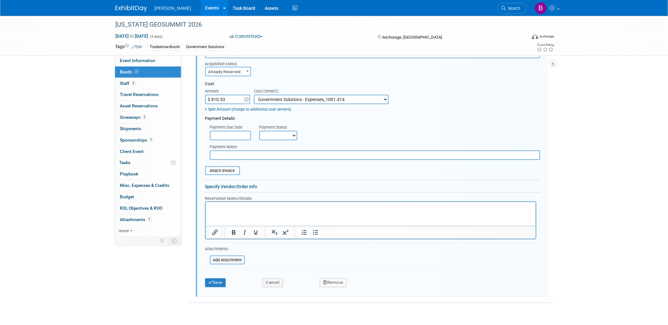
scroll to position [171, 0]
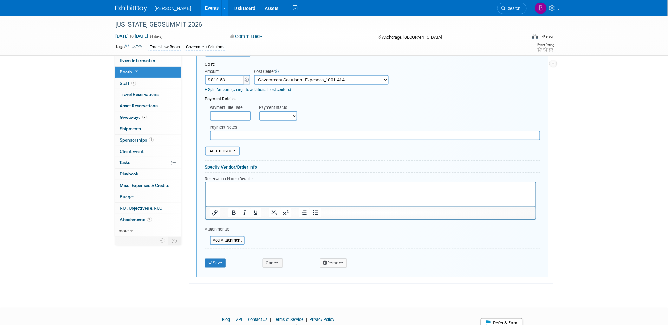
click at [335, 260] on button "Remove" at bounding box center [333, 263] width 27 height 9
click at [363, 264] on link "Yes" at bounding box center [369, 269] width 18 height 10
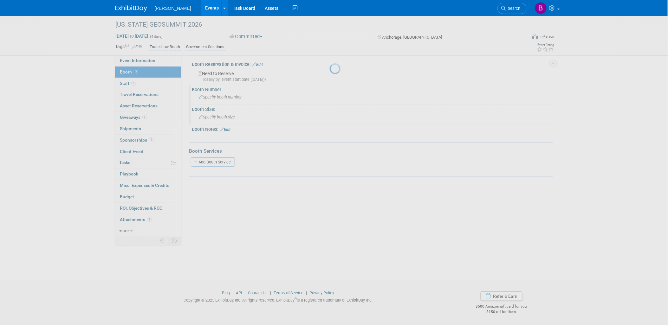
scroll to position [2, 0]
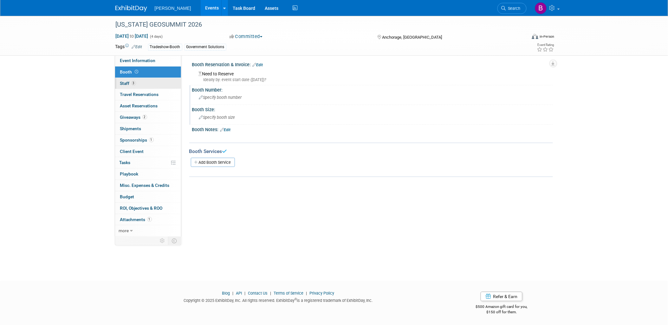
click at [145, 84] on link "3 Staff 3" at bounding box center [148, 83] width 66 height 11
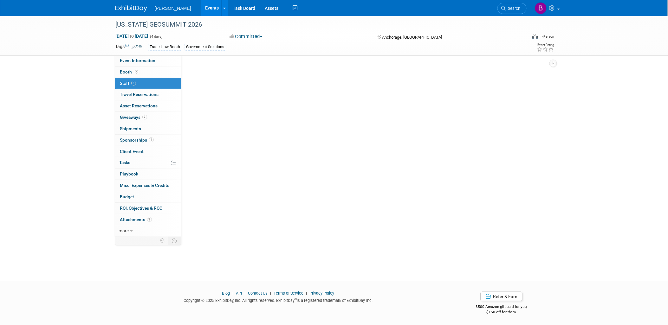
scroll to position [0, 0]
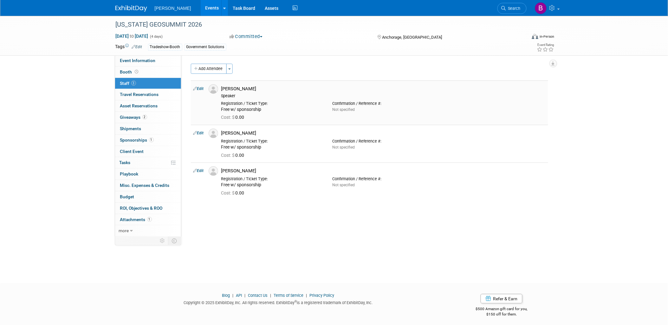
click at [202, 88] on link "Edit" at bounding box center [199, 89] width 10 height 4
select select "a0fe36e7-411e-4781-9d52-96c0754063eb"
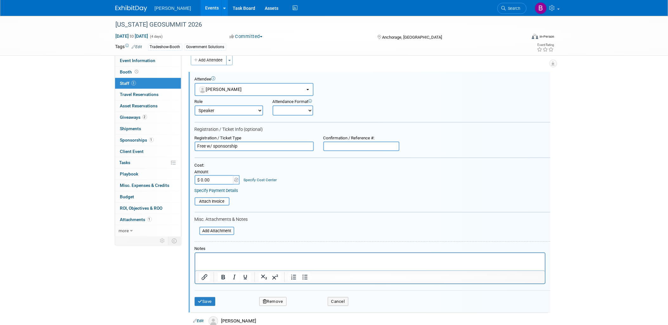
click at [215, 110] on select "Demonstrator Host Planner Presenter Sales Representative Set-up/Dismantle Crew …" at bounding box center [229, 111] width 69 height 10
click at [276, 300] on button "Remove" at bounding box center [272, 302] width 27 height 9
click at [306, 303] on link "Yes" at bounding box center [308, 303] width 18 height 10
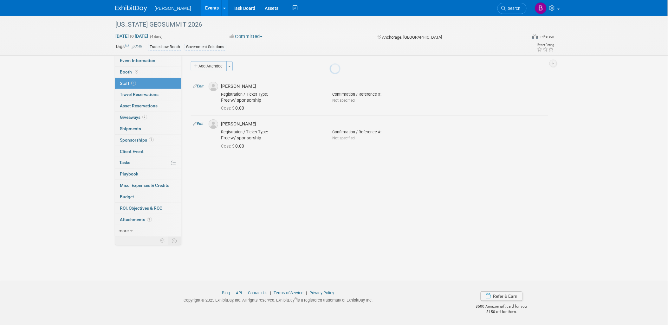
scroll to position [2, 0]
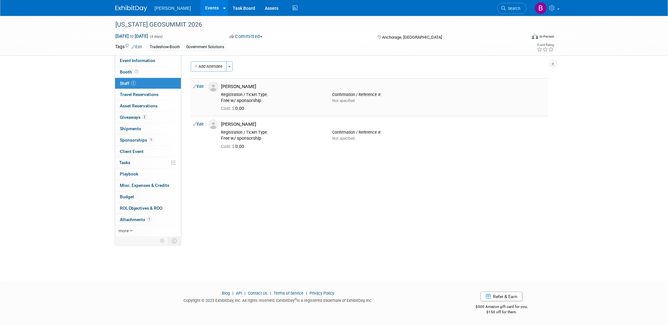
click at [199, 87] on link "Edit" at bounding box center [199, 86] width 10 height 4
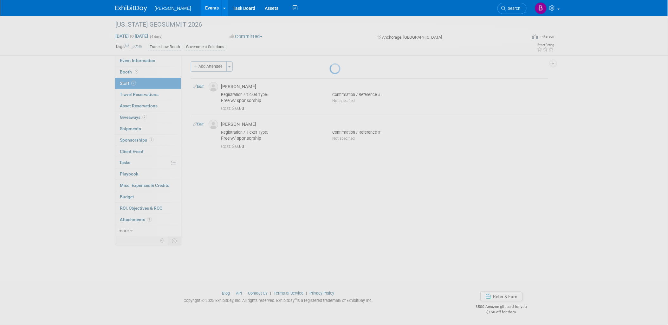
select select "5d536de9-ea0e-4f64-91f5-3c6deef3b692"
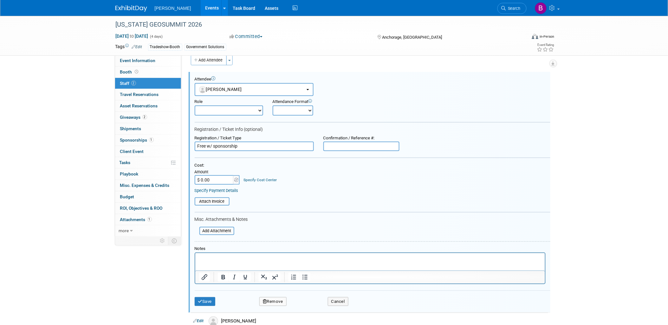
scroll to position [0, 0]
click at [275, 301] on button "Remove" at bounding box center [272, 302] width 27 height 9
click at [310, 305] on link "Yes" at bounding box center [308, 303] width 18 height 10
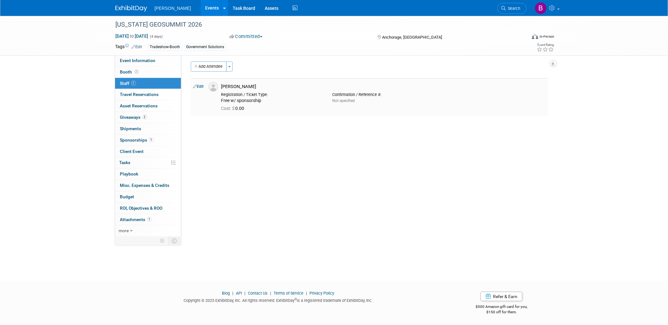
click at [199, 89] on td "Edit" at bounding box center [198, 97] width 15 height 38
click at [199, 87] on link "Edit" at bounding box center [199, 86] width 10 height 4
select select "0dbda84a-2842-404b-bff6-e1289ce83447"
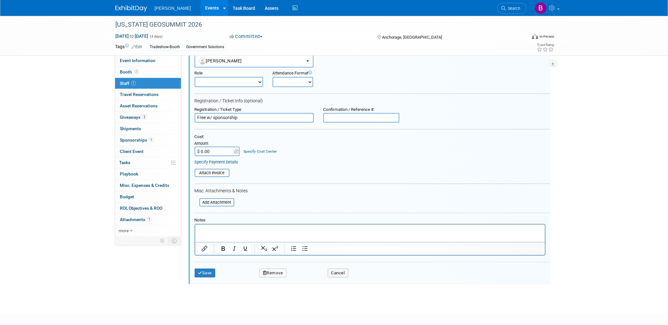
scroll to position [67, 0]
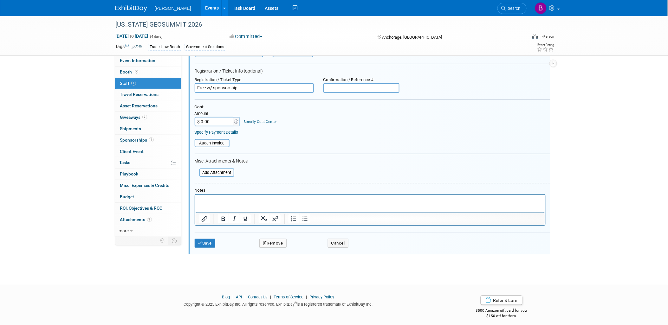
click at [276, 245] on div "Save Remove Cancel" at bounding box center [373, 243] width 356 height 20
click at [277, 241] on button "Remove" at bounding box center [272, 243] width 27 height 9
click at [305, 240] on link "Yes" at bounding box center [308, 245] width 18 height 10
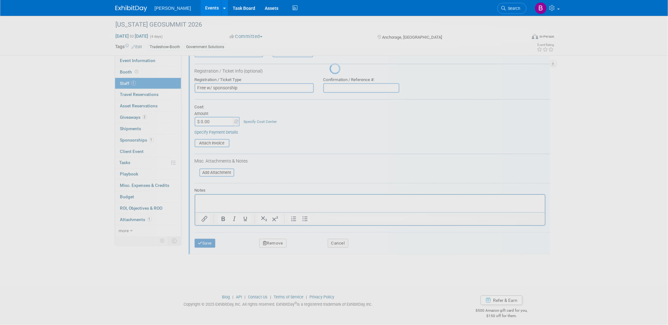
scroll to position [2, 0]
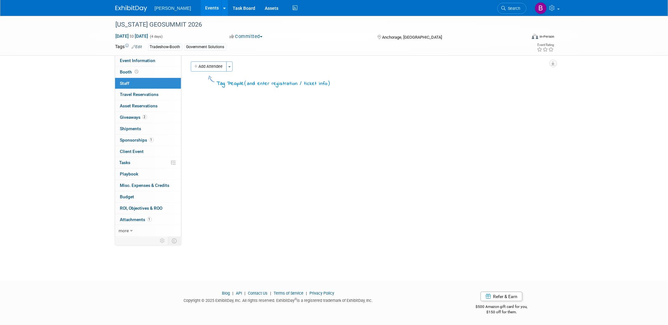
click at [136, 46] on link "Edit" at bounding box center [137, 47] width 10 height 4
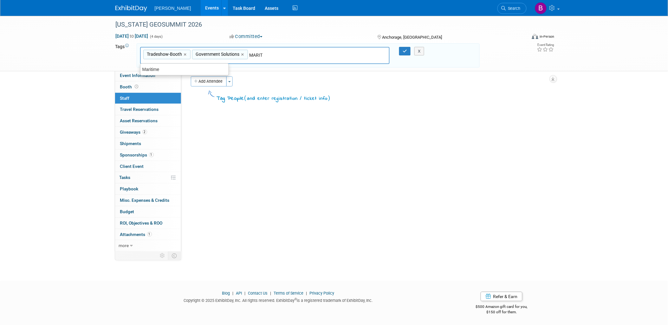
type input "Maritime"
type input "Tradeshow-Booth, Government Solutions, Maritime"
click at [406, 50] on icon "button" at bounding box center [405, 51] width 4 height 4
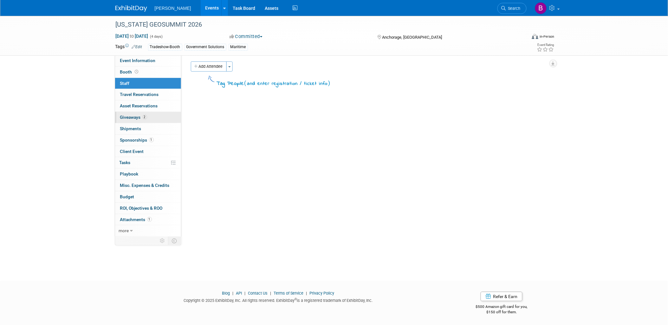
click at [170, 119] on link "2 Giveaways 2" at bounding box center [148, 117] width 66 height 11
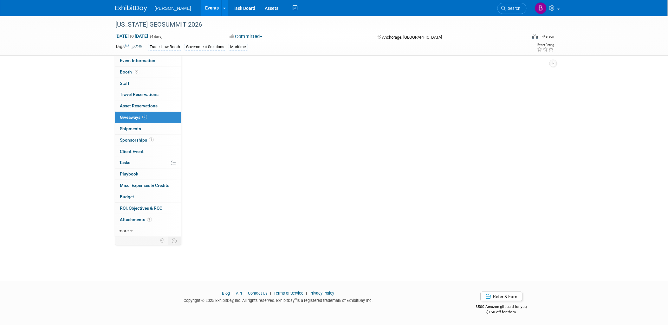
scroll to position [0, 0]
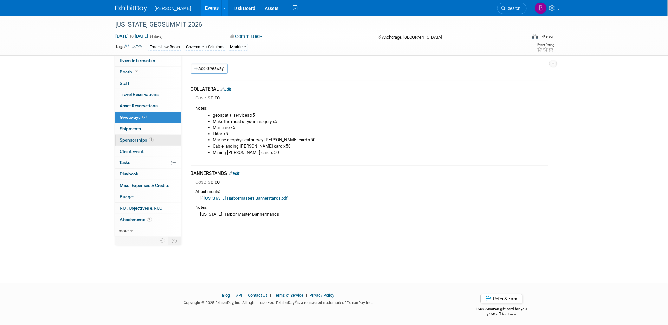
click at [144, 135] on link "1 Sponsorships 1" at bounding box center [148, 140] width 66 height 11
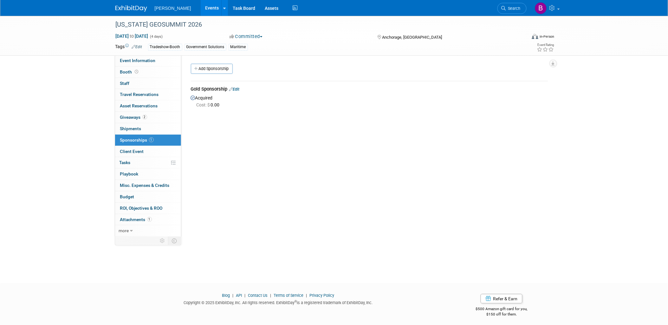
click at [233, 87] on icon at bounding box center [231, 89] width 4 height 4
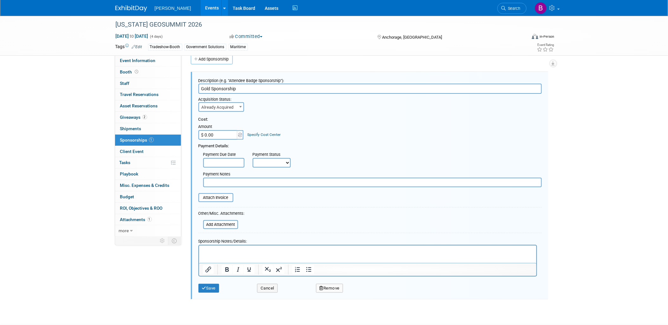
click at [225, 103] on span "Already Acquired" at bounding box center [221, 107] width 45 height 9
select select "1"
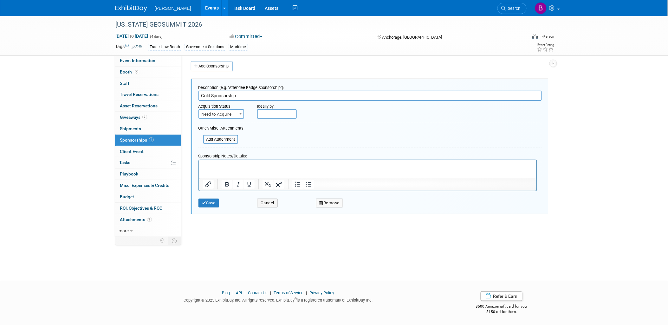
scroll to position [2, 0]
click at [209, 204] on button "Save" at bounding box center [209, 203] width 21 height 9
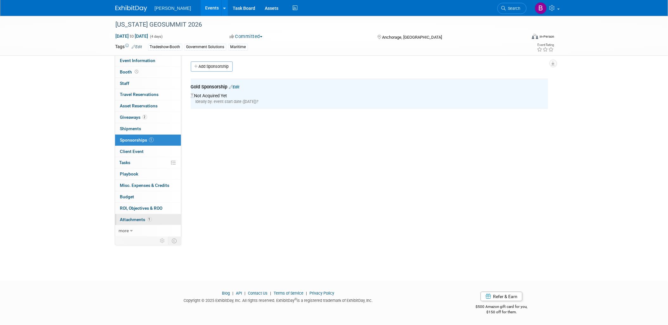
click at [126, 218] on span "Attachments 1" at bounding box center [136, 219] width 32 height 5
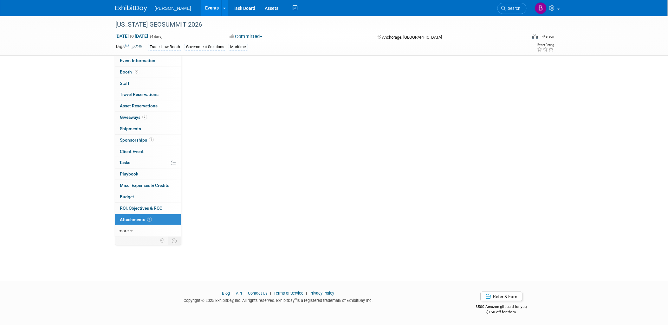
scroll to position [0, 0]
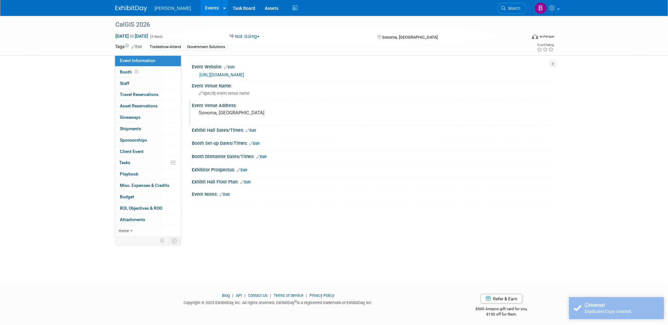
click at [258, 114] on pre "Sonoma, [GEOGRAPHIC_DATA]" at bounding box center [267, 113] width 136 height 6
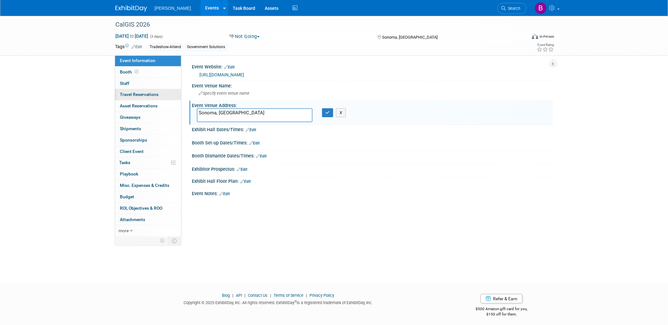
click at [138, 99] on div "Event Information Event Info Booth Booth 0 Staff 0 Staff 0 Travel Reservations …" at bounding box center [334, 127] width 447 height 222
type textarea "[GEOGRAPHIC_DATA], [US_STATE]"
click at [324, 113] on button "button" at bounding box center [327, 112] width 11 height 9
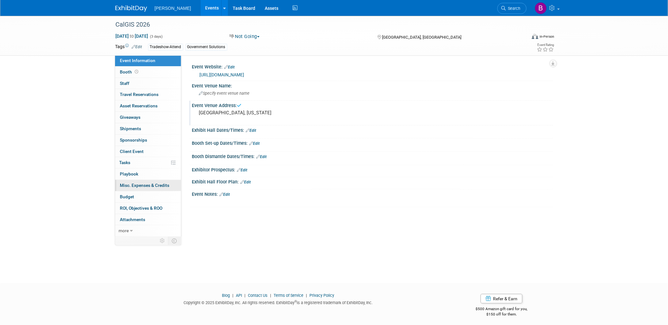
click at [142, 190] on link "0 Misc. Expenses & Credits 0" at bounding box center [148, 185] width 66 height 11
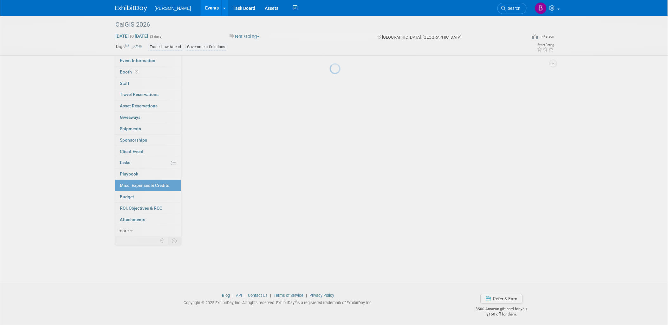
click at [141, 201] on body "[PERSON_NAME] Events Add Event Bulk Upload Events Shareable Event Boards Recent…" at bounding box center [334, 162] width 668 height 325
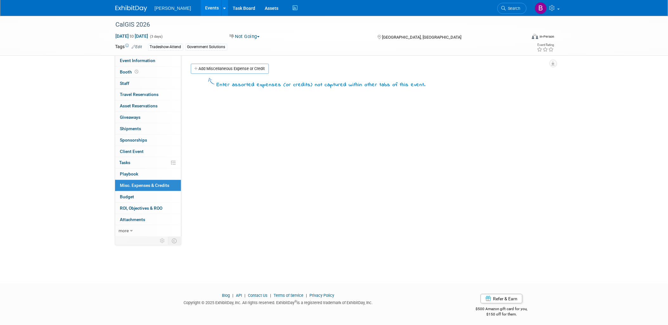
click at [141, 201] on link "Budget" at bounding box center [148, 197] width 66 height 11
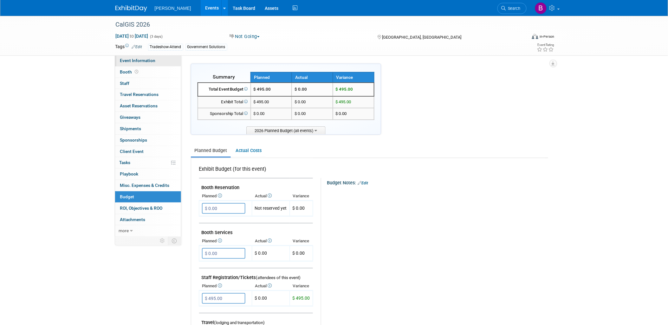
click at [137, 59] on span "Event Information" at bounding box center [138, 60] width 36 height 5
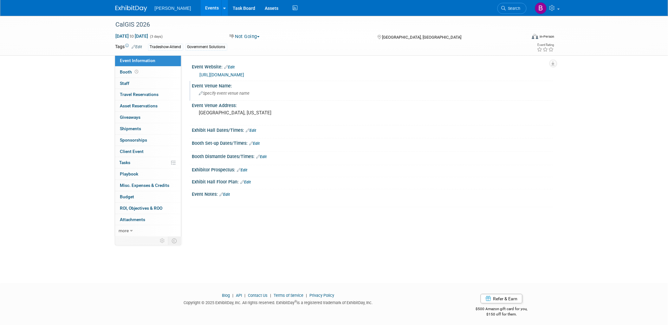
click at [235, 92] on span "Specify event venue name" at bounding box center [224, 93] width 51 height 5
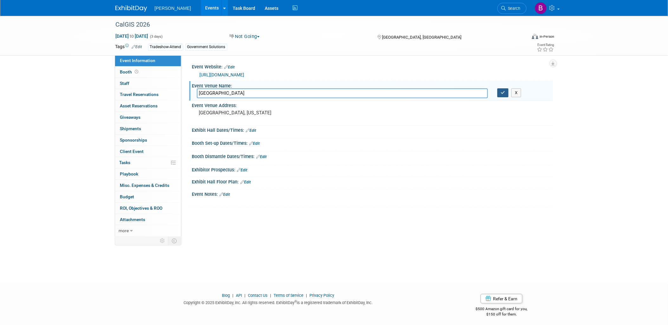
type input "[GEOGRAPHIC_DATA]"
click at [501, 92] on icon "button" at bounding box center [503, 93] width 4 height 4
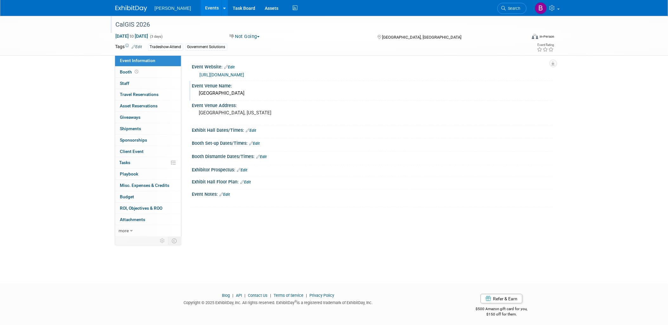
click at [240, 32] on div "CalGIS 2026" at bounding box center [316, 24] width 411 height 17
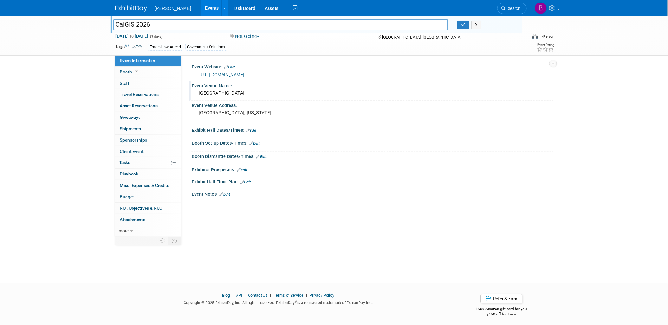
click at [247, 36] on button "Not Going" at bounding box center [244, 36] width 35 height 7
click at [258, 55] on link "Considering" at bounding box center [253, 55] width 50 height 9
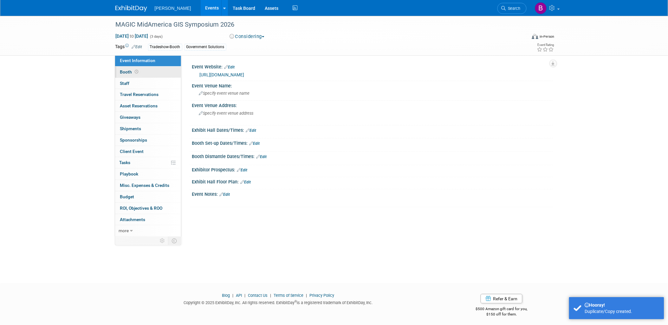
click at [135, 72] on icon at bounding box center [136, 71] width 3 height 3
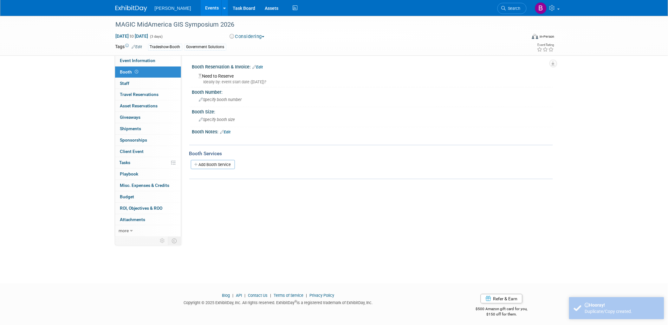
click at [231, 132] on link "Edit" at bounding box center [225, 132] width 10 height 4
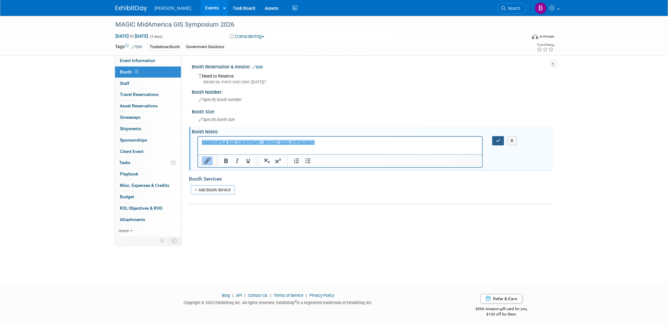
click at [503, 136] on button "button" at bounding box center [499, 140] width 12 height 9
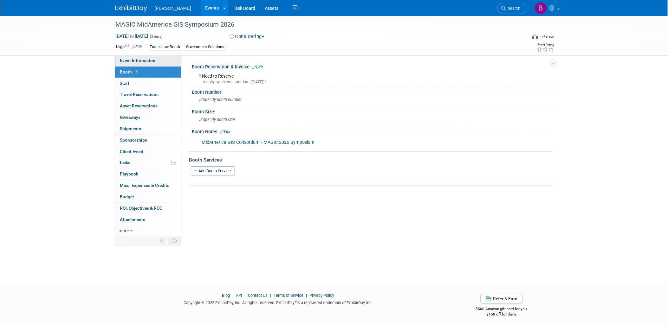
click at [143, 61] on span "Event Information" at bounding box center [138, 60] width 36 height 5
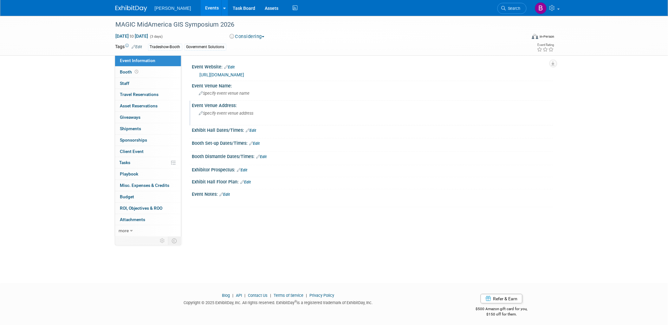
click at [223, 115] on div "Specify event venue address" at bounding box center [267, 115] width 141 height 15
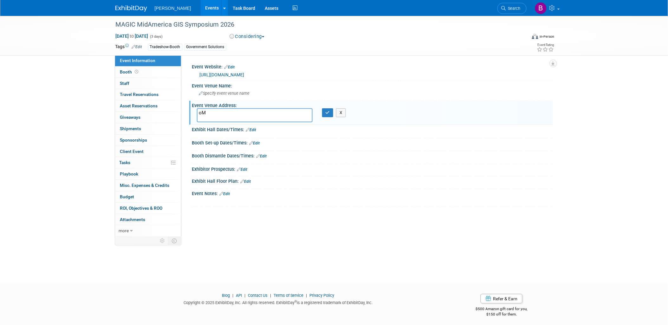
type textarea "o"
paste textarea "555 S. 10th St. Omaha, 68102"
type textarea "555 S. 10th St. Omaha, 68102"
click at [325, 110] on button "button" at bounding box center [327, 112] width 11 height 9
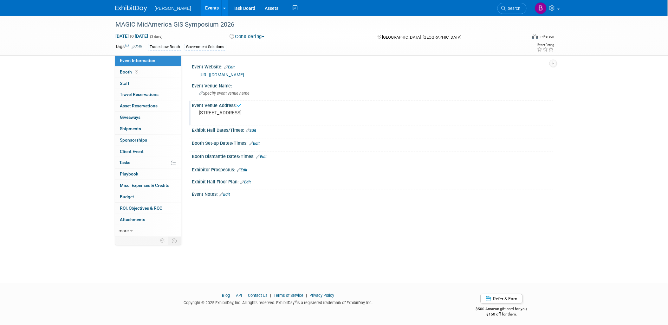
click at [232, 194] on div "Event Notes: Edit" at bounding box center [372, 194] width 361 height 8
click at [230, 194] on link "Edit" at bounding box center [225, 195] width 10 height 4
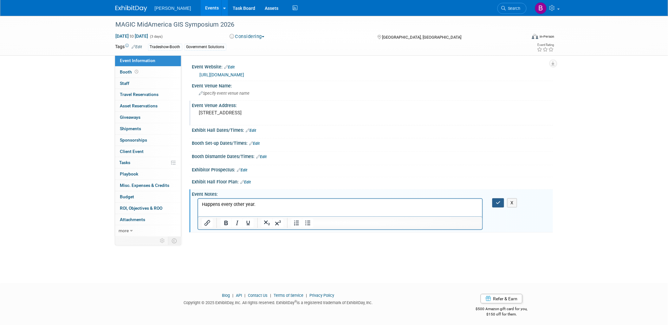
click at [493, 200] on button "button" at bounding box center [499, 203] width 12 height 9
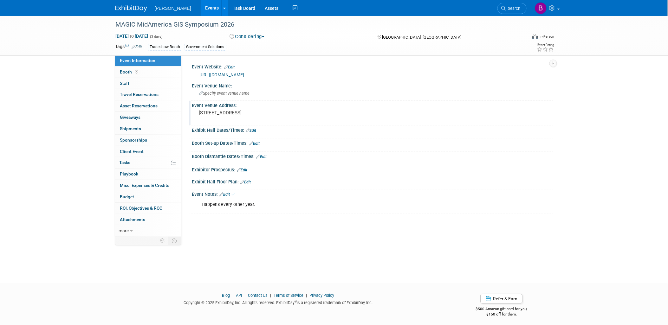
click at [498, 205] on div "Happens every other year. X" at bounding box center [372, 204] width 361 height 15
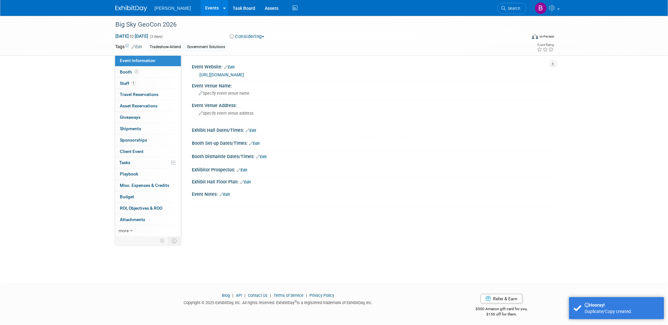
click at [229, 194] on link "Edit" at bounding box center [225, 195] width 10 height 4
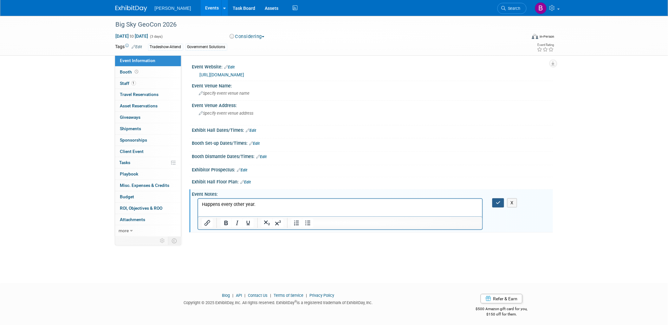
click at [496, 204] on icon "button" at bounding box center [498, 203] width 5 height 4
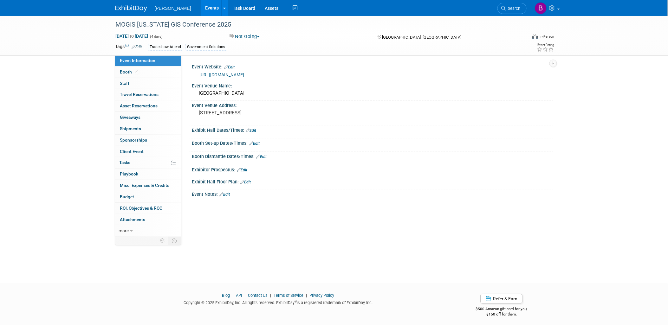
click at [229, 77] on div "https://www.mogiscon.com/" at bounding box center [374, 74] width 349 height 7
click at [225, 74] on link "https://www.mogiscon.com/" at bounding box center [222, 74] width 45 height 5
click at [136, 231] on link "more" at bounding box center [148, 231] width 66 height 11
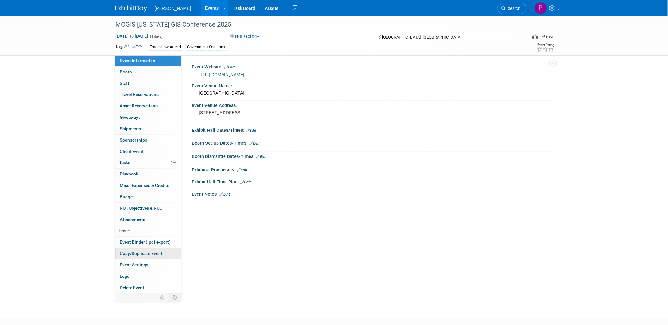
click at [141, 258] on link "Copy/Duplicate Event" at bounding box center [148, 253] width 66 height 11
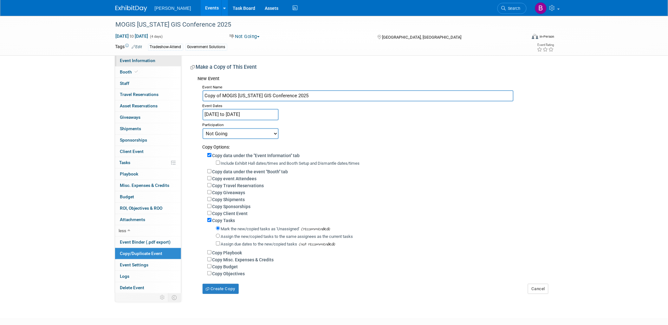
drag, startPoint x: 222, startPoint y: 96, endPoint x: 149, endPoint y: 61, distance: 80.7
click at [180, 83] on div "Event Information Event Info Booth Booth 0 Staff 0 Staff 0 Travel Reservations …" at bounding box center [334, 155] width 447 height 279
click at [319, 96] on input "MOGIS [US_STATE] GIS Conference 2025" at bounding box center [358, 95] width 311 height 11
type input "MOGIS Missouri GIS Conference 2026"
click at [240, 119] on div "Event Name MOGIS Missouri GIS Conference 2026 Event Dates Apr 21, 2025 to Apr 2…" at bounding box center [373, 189] width 351 height 212
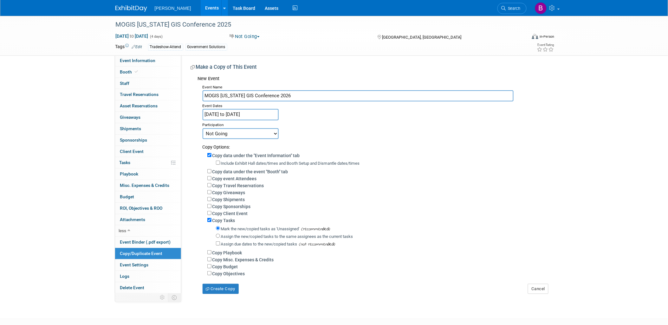
drag, startPoint x: 240, startPoint y: 119, endPoint x: 274, endPoint y: 112, distance: 34.3
click at [274, 112] on input "Apr 21, 2025 to Apr 24, 2025" at bounding box center [241, 114] width 76 height 11
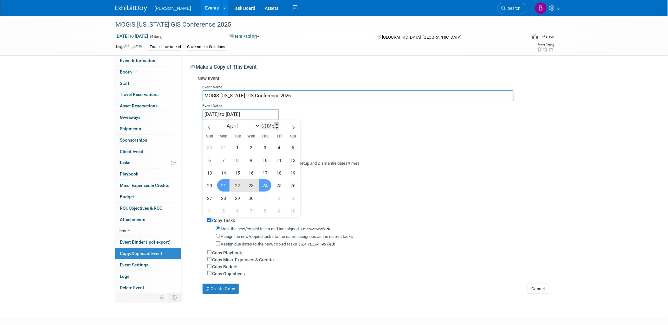
click at [278, 123] on span at bounding box center [277, 124] width 4 height 4
type input "2026"
click at [237, 185] on span "21" at bounding box center [237, 186] width 12 height 12
click at [268, 188] on span "23" at bounding box center [265, 186] width 12 height 12
type input "Apr 21, 2026 to Apr 23, 2026"
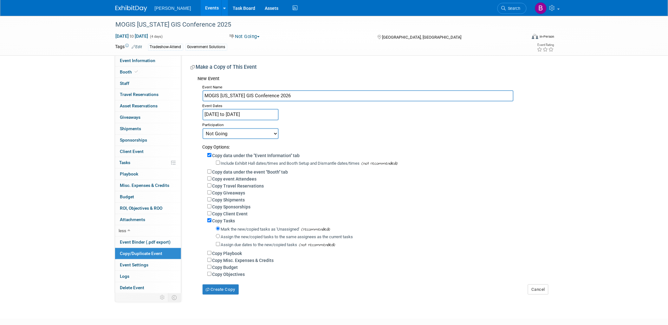
click at [216, 135] on select "Committed Considering Not Going" at bounding box center [241, 133] width 76 height 11
select select "2"
click at [203, 128] on select "Committed Considering Not Going" at bounding box center [241, 133] width 76 height 11
click at [220, 265] on label "Copy Budget" at bounding box center [226, 267] width 26 height 5
click at [212, 265] on input "Copy Budget" at bounding box center [209, 267] width 4 height 4
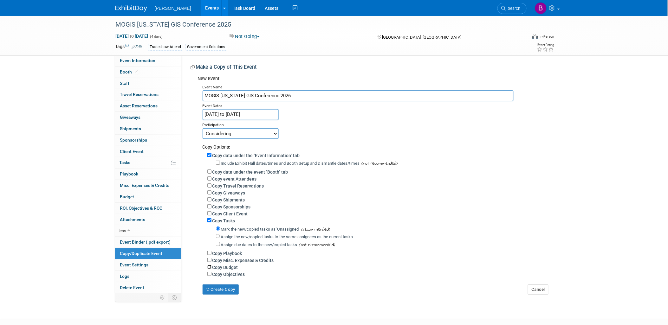
checkbox input "true"
click at [224, 291] on button "Create Copy" at bounding box center [221, 290] width 36 height 10
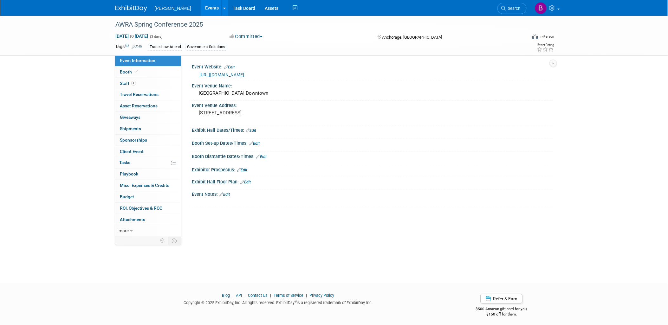
click at [243, 75] on link "[URL][DOMAIN_NAME]" at bounding box center [222, 74] width 45 height 5
click at [241, 72] on link "[URL][DOMAIN_NAME]" at bounding box center [222, 74] width 45 height 5
click at [137, 228] on link "more" at bounding box center [148, 231] width 66 height 11
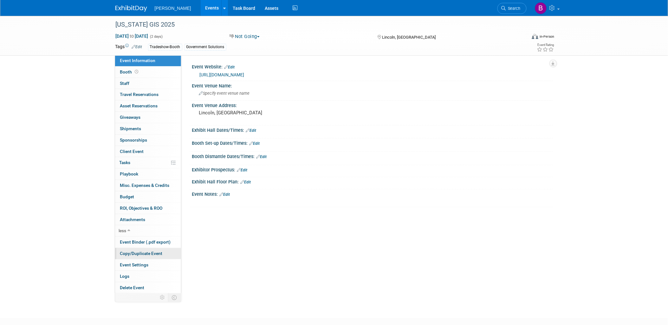
click at [141, 255] on span "Copy/Duplicate Event" at bounding box center [141, 253] width 43 height 5
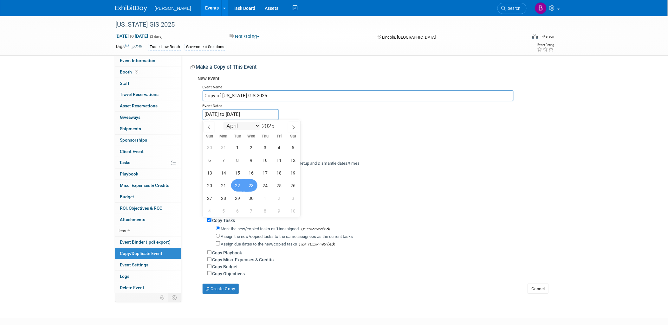
click at [226, 116] on input "[DATE] to [DATE]" at bounding box center [241, 114] width 76 height 11
click at [277, 125] on span at bounding box center [277, 124] width 4 height 4
type input "2026"
click at [251, 186] on span "22" at bounding box center [251, 186] width 12 height 12
click at [265, 187] on span "23" at bounding box center [265, 186] width 12 height 12
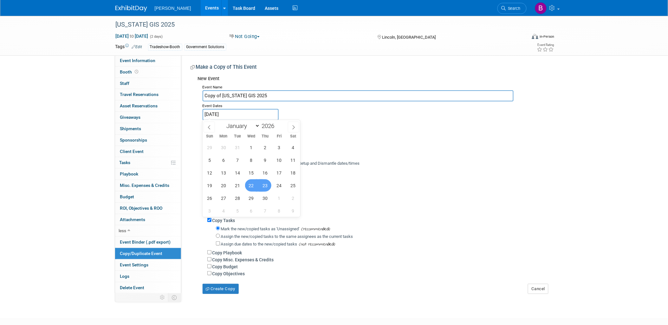
type input "[DATE] to [DATE]"
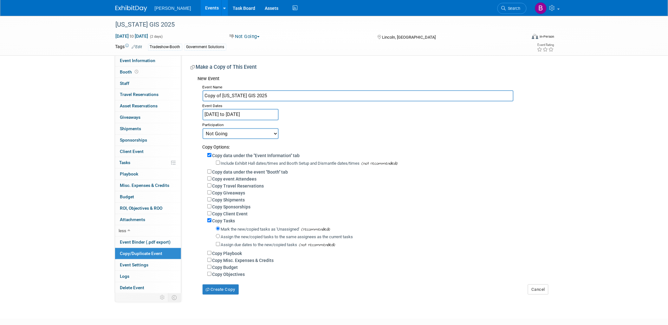
drag, startPoint x: 221, startPoint y: 96, endPoint x: 92, endPoint y: 56, distance: 135.7
click at [90, 54] on div "[US_STATE] GIS 2025 [DATE] to [DATE] (2 days) [DATE] to [DATE] Not Going Commit…" at bounding box center [334, 162] width 668 height 292
click at [270, 98] on input "[US_STATE] GIS 2025" at bounding box center [358, 95] width 311 height 11
type input "[US_STATE] GIS 2026"
drag, startPoint x: 250, startPoint y: 132, endPoint x: 250, endPoint y: 136, distance: 4.1
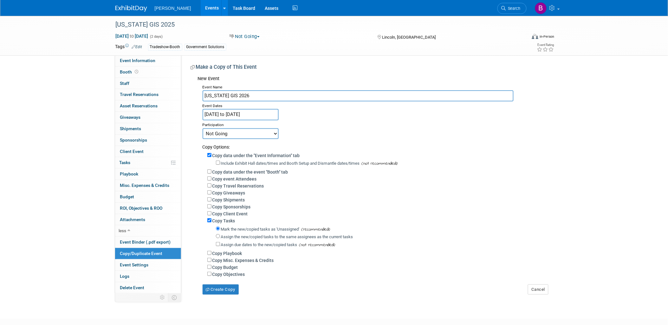
click at [250, 132] on select "Committed Considering Not Going" at bounding box center [241, 133] width 76 height 11
select select "2"
click at [203, 128] on select "Committed Considering Not Going" at bounding box center [241, 133] width 76 height 11
click at [227, 294] on button "Create Copy" at bounding box center [221, 290] width 36 height 10
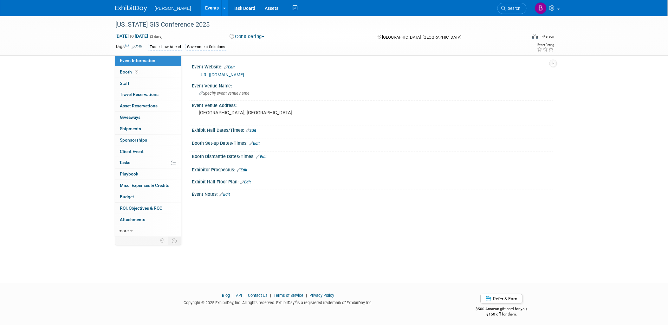
click at [240, 75] on link "[URL][DOMAIN_NAME]" at bounding box center [222, 74] width 45 height 5
click at [183, 23] on div "[US_STATE] GIS Conference 2025" at bounding box center [316, 24] width 404 height 11
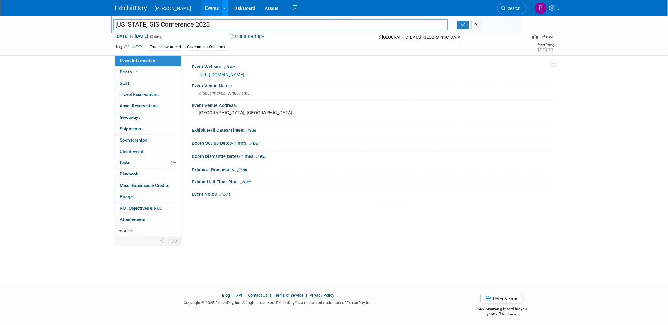
click at [221, 11] on link at bounding box center [224, 8] width 7 height 16
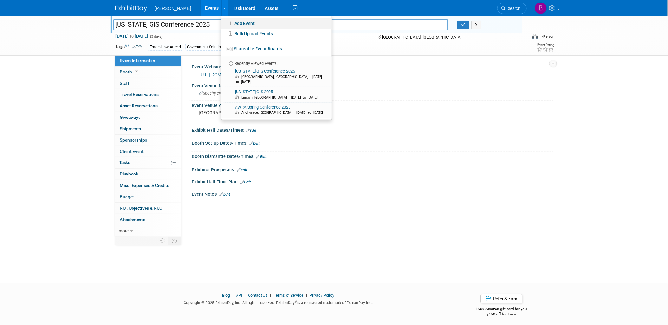
click at [221, 20] on link "Add Event" at bounding box center [276, 23] width 110 height 10
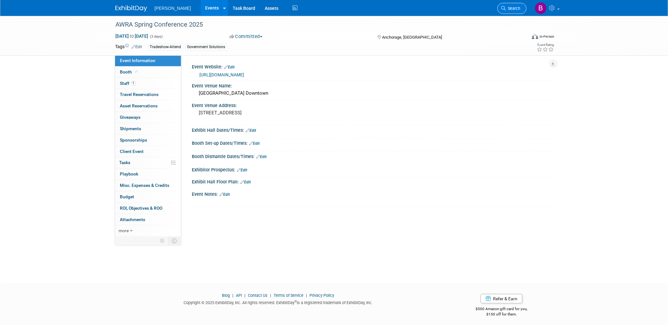
click at [513, 12] on link "Search" at bounding box center [512, 8] width 29 height 11
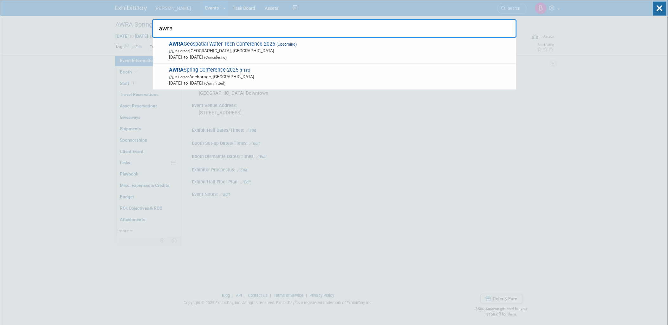
type input "awra"
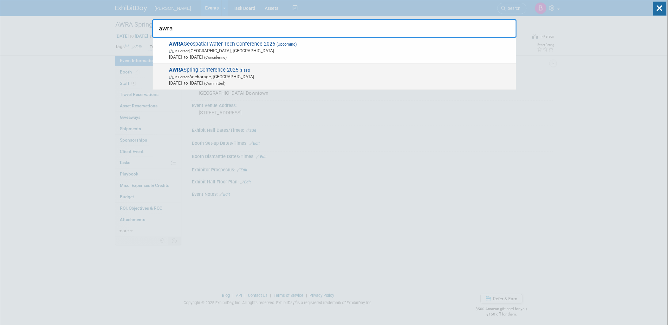
click at [206, 74] on span "In-Person Anchorage, AK" at bounding box center [341, 77] width 344 height 6
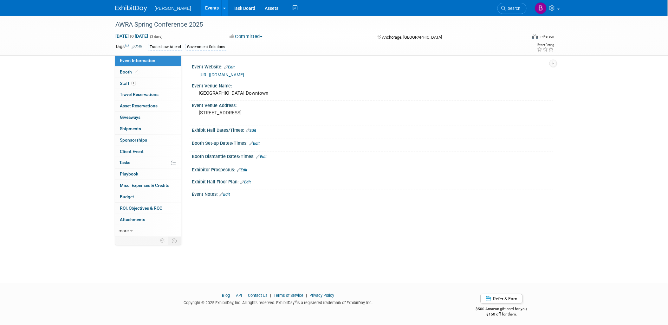
click at [220, 75] on link "[URL][DOMAIN_NAME]" at bounding box center [222, 74] width 45 height 5
click at [134, 234] on link "more" at bounding box center [148, 231] width 66 height 11
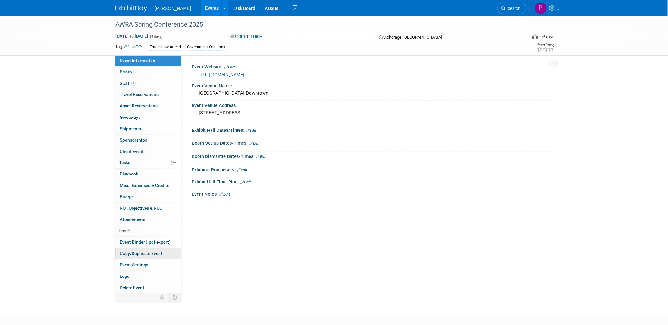
click at [141, 259] on link "Copy/Duplicate Event" at bounding box center [148, 253] width 66 height 11
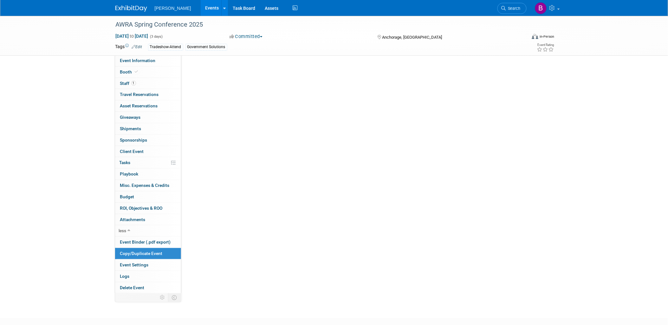
select select "3"
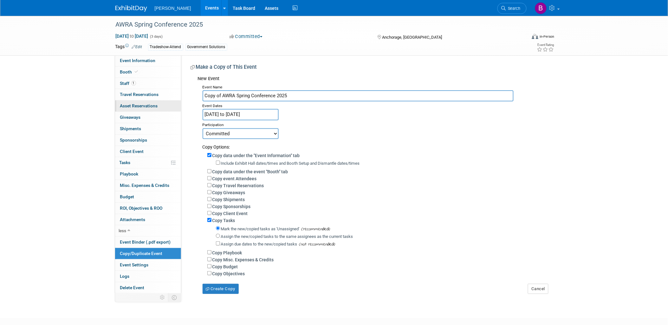
drag, startPoint x: 223, startPoint y: 96, endPoint x: 179, endPoint y: 109, distance: 45.8
click at [177, 108] on div "Event Information Event Info Booth Booth 1 Staff 1 Staff 0 Travel Reservations …" at bounding box center [334, 155] width 447 height 279
click at [282, 97] on input "AWRA Spring Conference 2025" at bounding box center [358, 95] width 311 height 11
type input "AWRA Spring Conference 2026"
drag, startPoint x: 258, startPoint y: 113, endPoint x: 261, endPoint y: 114, distance: 3.6
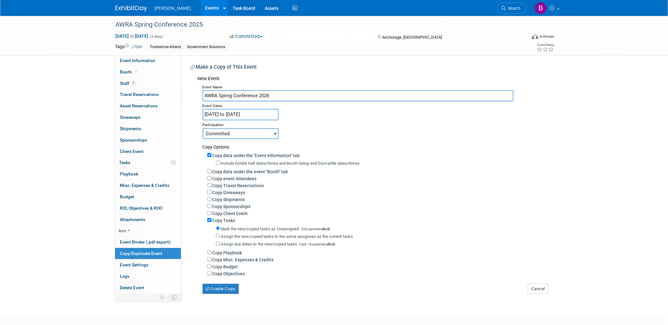
click at [258, 114] on input "Apr 28, 2025 to Apr 30, 2025" at bounding box center [241, 114] width 76 height 11
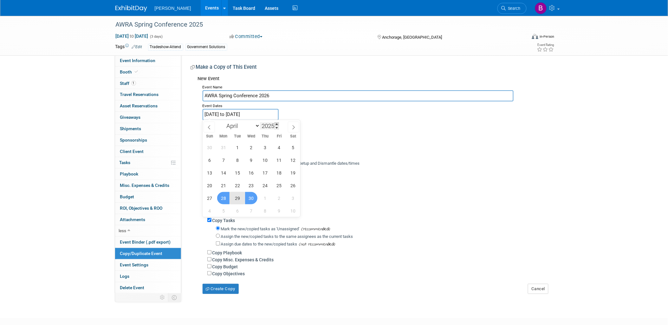
click at [279, 125] on span at bounding box center [277, 124] width 4 height 4
type input "2026"
click at [238, 201] on span "28" at bounding box center [237, 198] width 12 height 12
click at [266, 198] on span "30" at bounding box center [265, 198] width 12 height 12
type input "[DATE] to [DATE]"
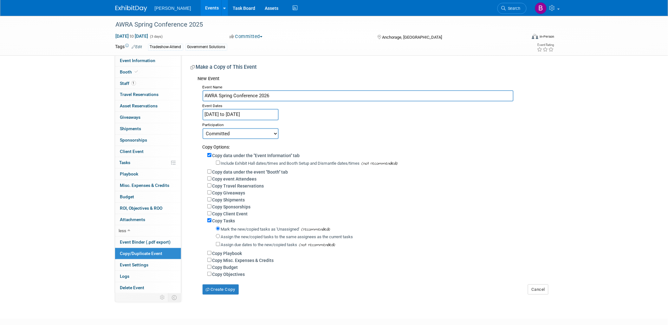
click at [217, 179] on label "Copy event Attendees" at bounding box center [235, 179] width 44 height 5
click at [212, 179] on input "Copy event Attendees" at bounding box center [209, 179] width 4 height 4
checkbox input "true"
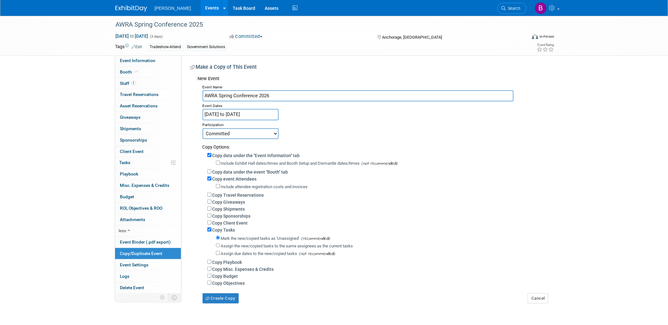
click at [226, 277] on label "Copy Budget" at bounding box center [226, 276] width 26 height 5
click at [212, 277] on input "Copy Budget" at bounding box center [209, 276] width 4 height 4
checkbox input "true"
click at [233, 185] on label "Include attendee registration costs and invoices" at bounding box center [264, 187] width 87 height 5
click at [220, 184] on input "Include attendee registration costs and invoices" at bounding box center [218, 186] width 4 height 4
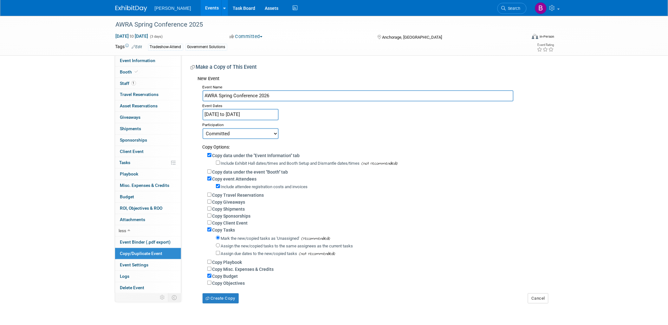
click at [241, 186] on label "Include attendee registration costs and invoices" at bounding box center [264, 187] width 87 height 5
click at [220, 186] on input "Include attendee registration costs and invoices" at bounding box center [218, 186] width 4 height 4
click at [223, 185] on label "Include attendee registration costs and invoices" at bounding box center [264, 187] width 87 height 5
click at [220, 185] on input "Include attendee registration costs and invoices" at bounding box center [218, 186] width 4 height 4
checkbox input "true"
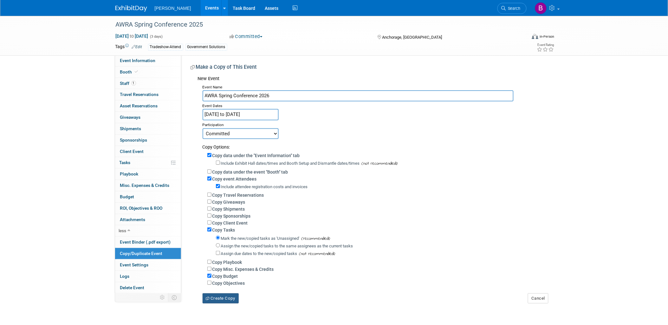
click at [227, 297] on button "Create Copy" at bounding box center [221, 299] width 36 height 10
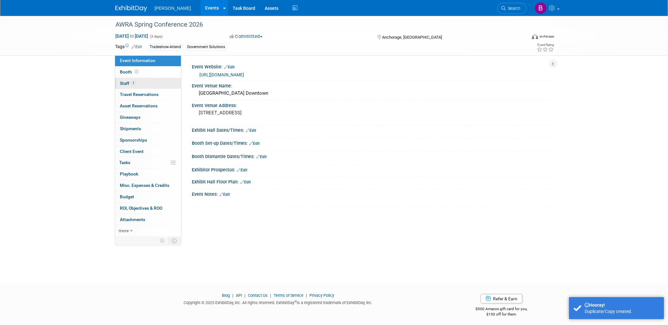
click at [133, 86] on link "1 Staff 1" at bounding box center [148, 83] width 66 height 11
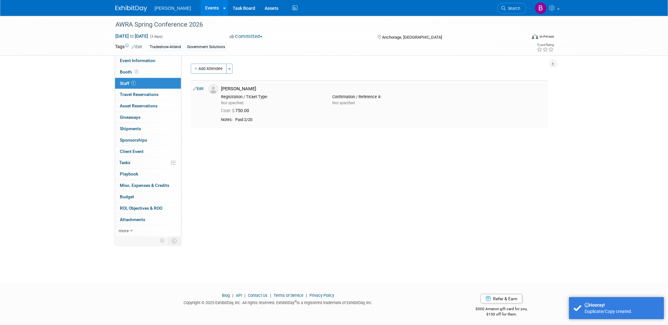
click at [204, 88] on link "Edit" at bounding box center [199, 89] width 10 height 4
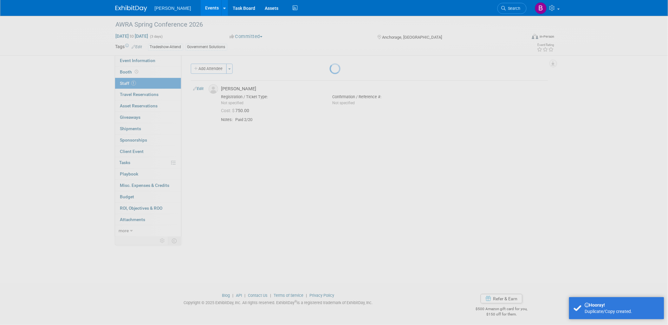
select select "5d536de9-ea0e-4f64-91f5-3c6deef3b692"
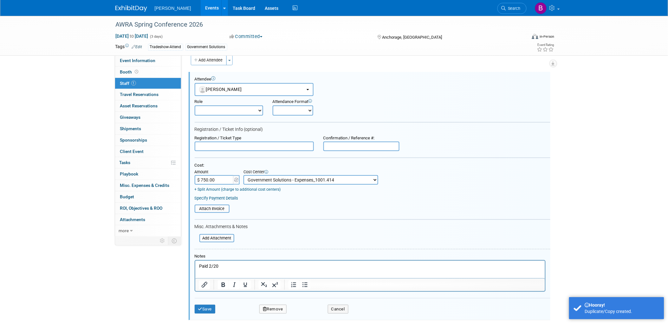
click at [278, 307] on button "Remove" at bounding box center [272, 309] width 27 height 9
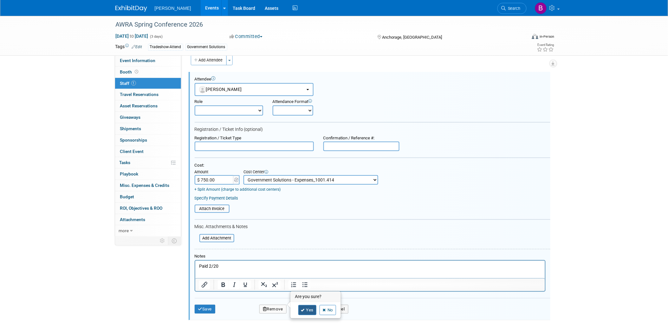
click at [305, 311] on link "Yes" at bounding box center [308, 310] width 18 height 10
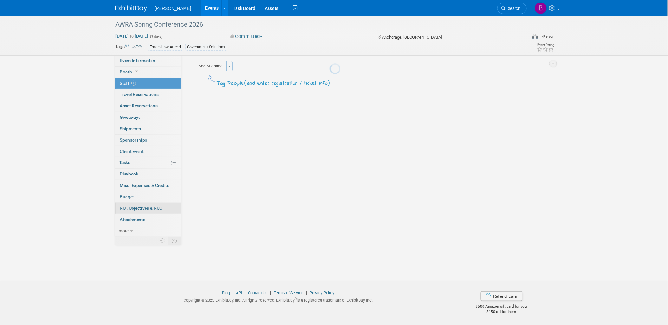
scroll to position [2, 0]
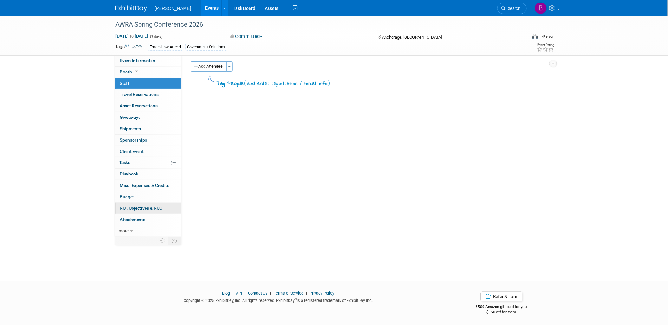
click at [147, 205] on link "0 ROI, Objectives & ROO 0" at bounding box center [148, 208] width 66 height 11
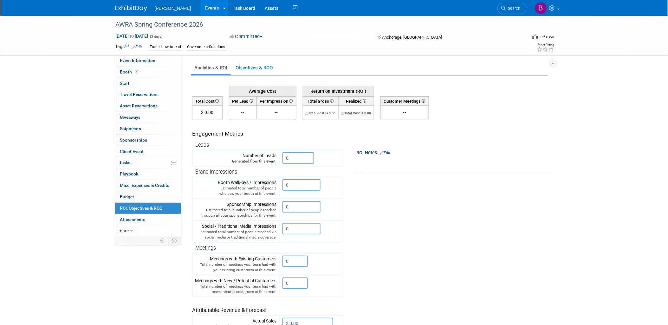
click at [146, 204] on link "0 ROI, Objectives & ROO 0" at bounding box center [148, 208] width 66 height 11
click at [143, 201] on link "Budget" at bounding box center [148, 197] width 66 height 11
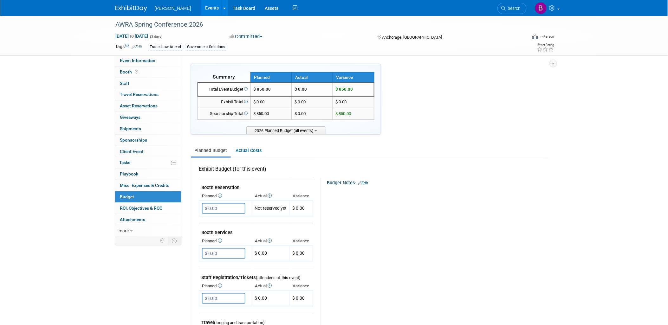
click at [237, 36] on button "Committed" at bounding box center [246, 36] width 38 height 7
click at [246, 58] on link "Considering" at bounding box center [253, 55] width 50 height 9
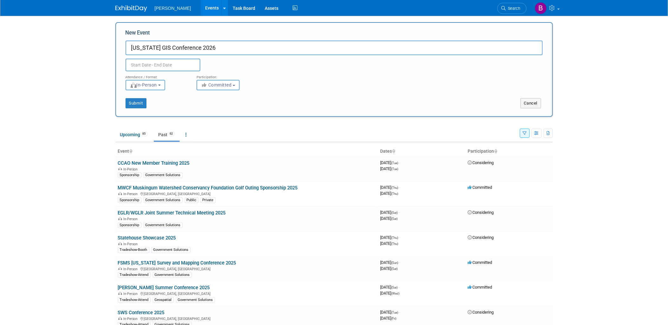
click at [175, 45] on input "New Mexico GIS Conference 2026" at bounding box center [334, 48] width 417 height 15
type input "[US_STATE] GIS Fall Conference 2026"
click at [167, 73] on div "Attendance / Format:" at bounding box center [157, 75] width 62 height 8
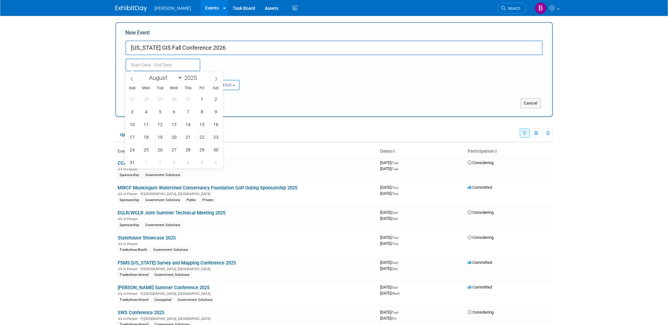
click at [166, 65] on input "text" at bounding box center [163, 65] width 75 height 13
click at [173, 78] on select "January February March April May June July August September October November De…" at bounding box center [164, 78] width 36 height 8
select select "9"
click at [146, 74] on select "January February March April May June July August September October November De…" at bounding box center [164, 78] width 36 height 8
click at [191, 125] on span "16" at bounding box center [188, 124] width 12 height 12
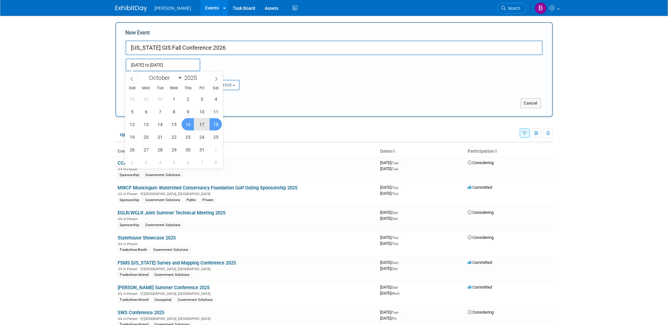
click at [210, 126] on span "18" at bounding box center [216, 124] width 12 height 12
click at [156, 67] on body "Woolpert Events Add Event Bulk Upload Events Shareable Event Boards Recently Vi…" at bounding box center [334, 162] width 668 height 325
click at [191, 123] on span "16" at bounding box center [188, 124] width 12 height 12
drag, startPoint x: 200, startPoint y: 125, endPoint x: 199, endPoint y: 119, distance: 6.5
click at [200, 125] on span "17" at bounding box center [202, 124] width 12 height 12
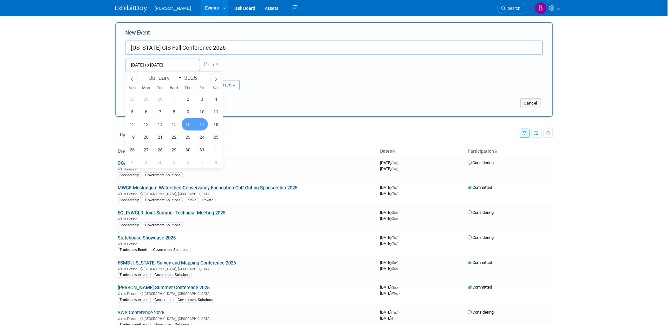
type input "Oct 16, 2025 to Oct 17, 2025"
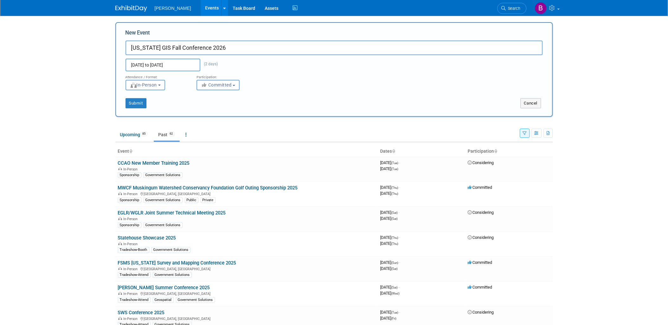
click at [238, 82] on button "Committed" at bounding box center [218, 85] width 43 height 10
drag, startPoint x: 236, startPoint y: 108, endPoint x: 233, endPoint y: 107, distance: 4.0
click at [236, 108] on label "Considering" at bounding box center [221, 109] width 42 height 8
click at [203, 108] on input "Considering" at bounding box center [201, 109] width 4 height 4
select select "2"
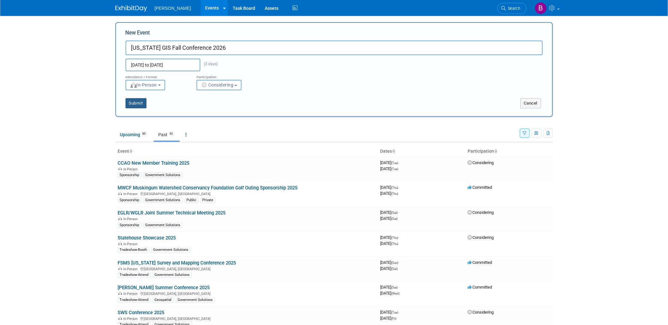
click at [141, 107] on button "Submit" at bounding box center [136, 103] width 21 height 10
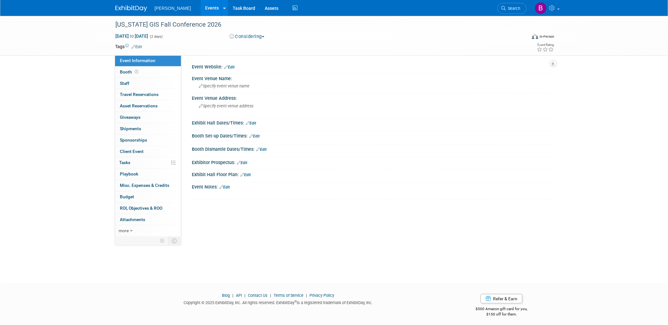
click at [233, 70] on div at bounding box center [372, 71] width 351 height 2
click at [231, 68] on link "Edit" at bounding box center [230, 67] width 10 height 4
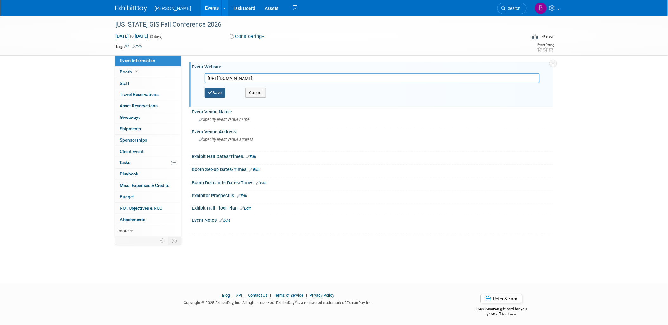
type input "[URL][DOMAIN_NAME]"
click at [218, 91] on button "Save" at bounding box center [215, 93] width 21 height 10
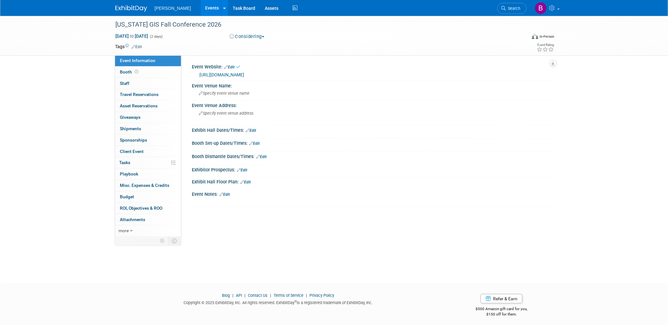
click at [137, 44] on span "Edit" at bounding box center [136, 46] width 12 height 5
click at [140, 45] on link "Edit" at bounding box center [137, 47] width 10 height 4
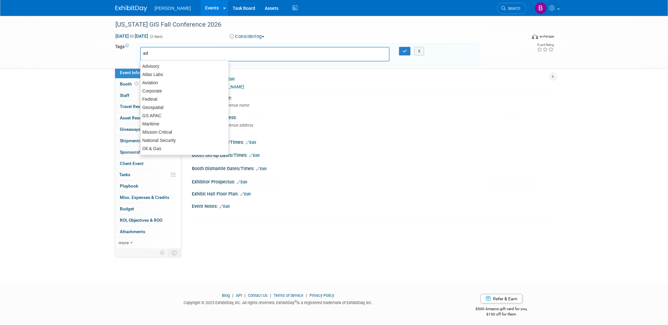
type input "a"
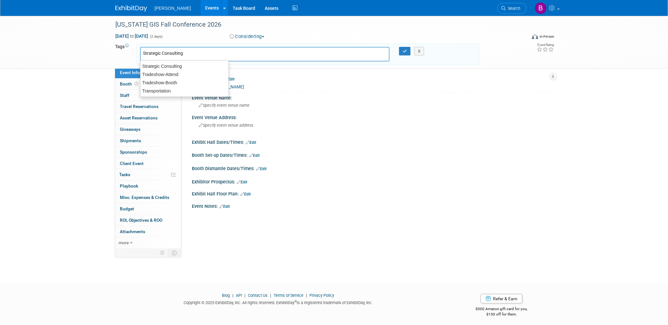
type input "Tradeshow-Attend"
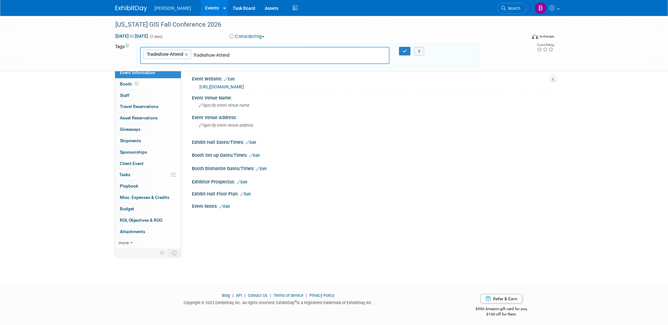
type input "Tradeshow-Attend"
type input "Government Solutions"
type input "Tradeshow-Attend, Government Solutions"
click at [405, 52] on icon "button" at bounding box center [405, 51] width 4 height 4
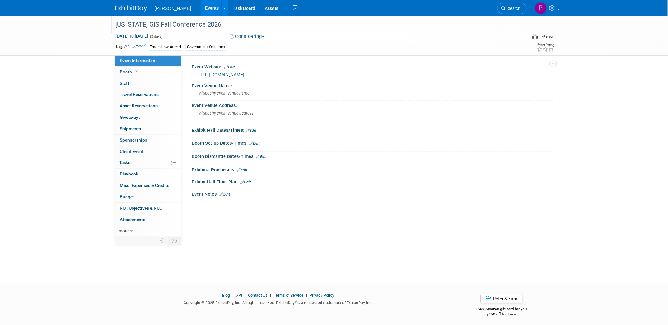
click at [223, 24] on div "[US_STATE] GIS Fall Conference 2026" at bounding box center [316, 24] width 404 height 11
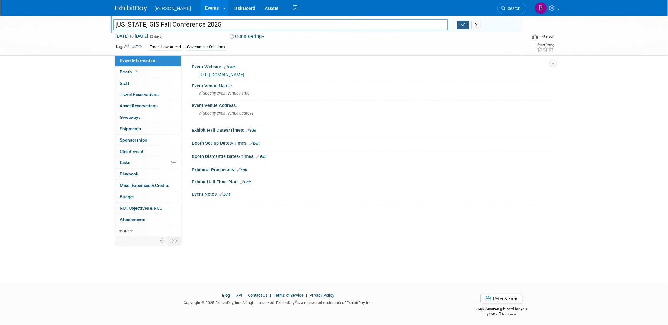
type input "[US_STATE] GIS Fall Conference 2025"
click at [464, 25] on icon "button" at bounding box center [463, 25] width 4 height 4
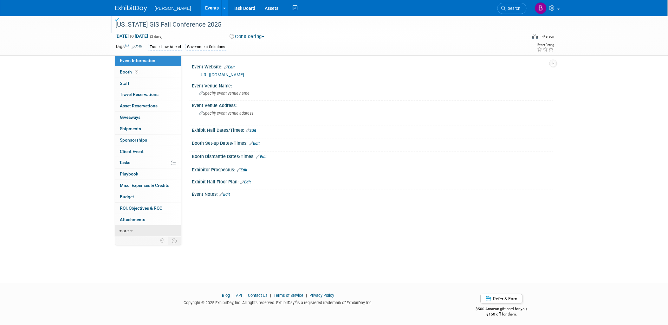
click at [127, 233] on span "more" at bounding box center [124, 230] width 10 height 5
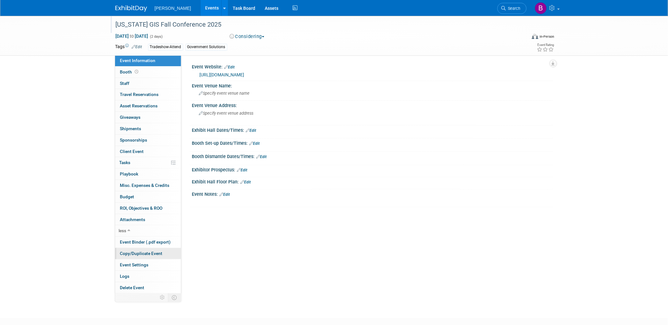
click at [149, 258] on link "Copy/Duplicate Event" at bounding box center [148, 253] width 66 height 11
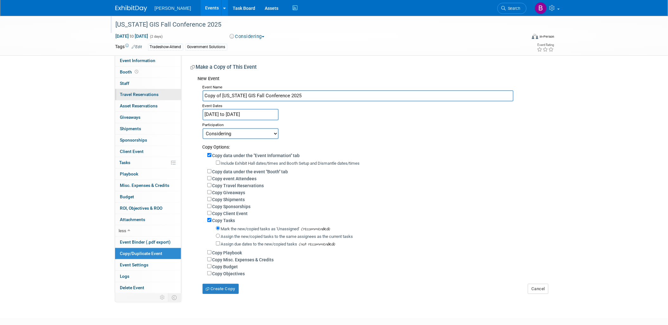
drag, startPoint x: 217, startPoint y: 96, endPoint x: 176, endPoint y: 97, distance: 40.6
click at [177, 98] on div "Event Information Event Info Booth Booth 0 Staff 0 Staff 0 Travel Reservations …" at bounding box center [334, 155] width 447 height 279
click at [300, 94] on input "[US_STATE] GIS Fall Conference 2025" at bounding box center [358, 95] width 311 height 11
type input "[US_STATE] GIS Fall Conference 2026"
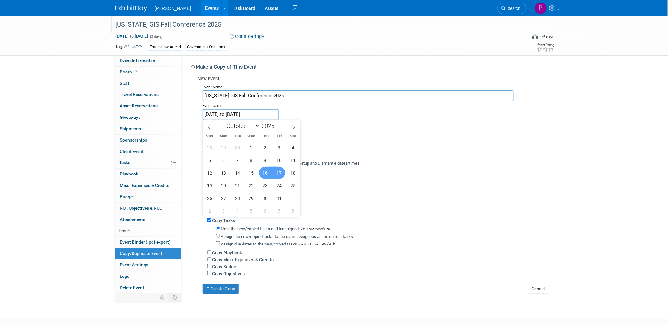
click at [266, 109] on input "Oct 16, 2025 to Oct 17, 2025" at bounding box center [241, 114] width 76 height 11
click at [277, 124] on span at bounding box center [277, 124] width 4 height 4
type input "2026"
click at [272, 176] on div "27 28 29 30 1 2 3 4 5 6 7 8 9 10 11 12 13 14 15 16 17 18 19 20 21 22 23 24 25 2…" at bounding box center [252, 179] width 98 height 76
drag, startPoint x: 272, startPoint y: 176, endPoint x: 284, endPoint y: 173, distance: 12.5
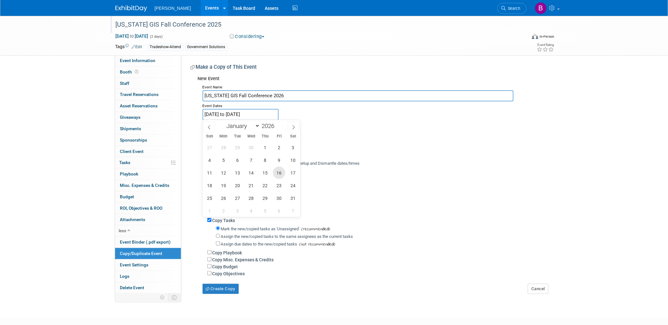
click at [285, 173] on div "27 28 29 30 1 2 3 4 5 6 7 8 9 10 11 12 13 14 15 16 17 18 19 20 21 22 23 24 25 2…" at bounding box center [252, 179] width 98 height 76
click at [263, 174] on span "15" at bounding box center [265, 173] width 12 height 12
click at [279, 173] on span "16" at bounding box center [279, 173] width 12 height 12
type input "Oct 15, 2026 to Oct 16, 2026"
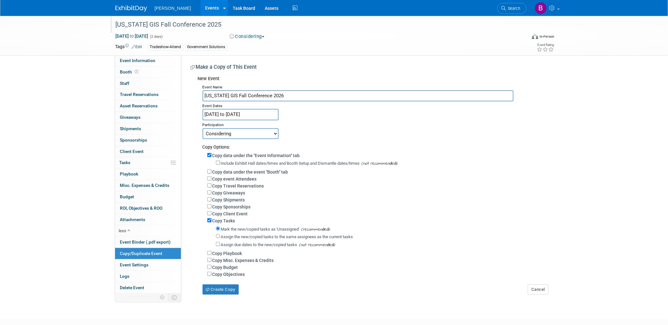
click at [235, 132] on select "Committed Considering Not Going" at bounding box center [241, 133] width 76 height 11
click at [311, 126] on div "Participation" at bounding box center [376, 125] width 346 height 8
click at [229, 294] on button "Create Copy" at bounding box center [221, 290] width 36 height 10
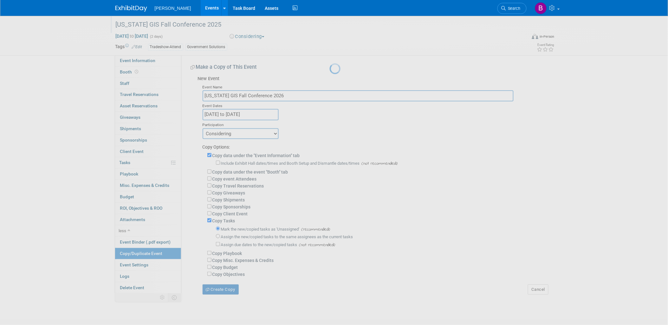
click at [330, 291] on div at bounding box center [334, 162] width 9 height 325
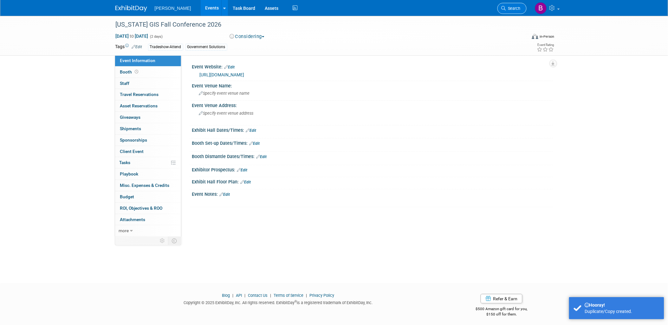
drag, startPoint x: 509, startPoint y: 0, endPoint x: 510, endPoint y: 4, distance: 4.0
click at [510, 4] on li "Search" at bounding box center [512, 8] width 29 height 16
click at [511, 6] on span "Search" at bounding box center [513, 8] width 15 height 5
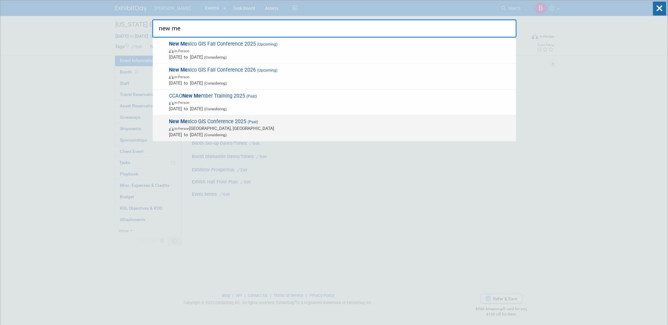
type input "new me"
click at [284, 116] on div "New Me xico GIS Conference 2025 (Past) In-Person [GEOGRAPHIC_DATA], [GEOGRAPHIC…" at bounding box center [335, 128] width 364 height 26
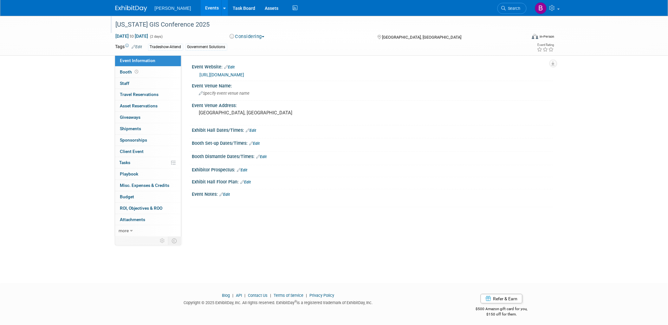
click at [166, 18] on div at bounding box center [318, 18] width 409 height 5
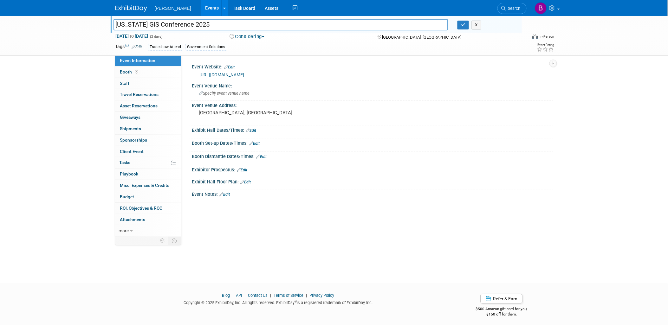
click at [163, 25] on input "[US_STATE] GIS Conference 2025" at bounding box center [281, 24] width 335 height 11
type input "[US_STATE] GIS Spring Conference 2025"
click at [463, 24] on icon "button" at bounding box center [463, 25] width 4 height 4
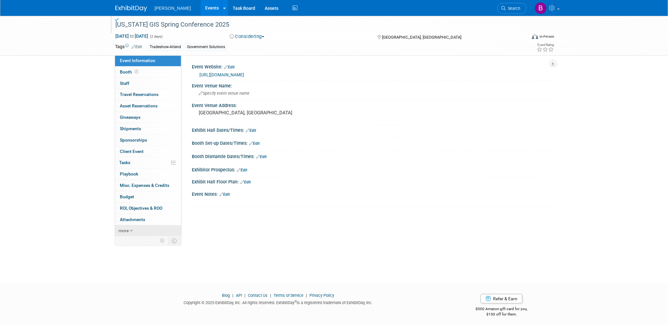
click at [137, 232] on link "more" at bounding box center [148, 231] width 66 height 11
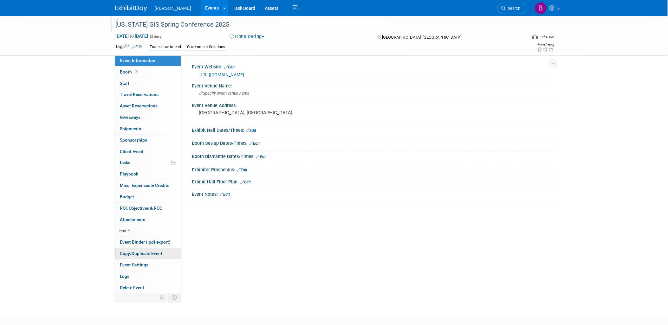
click at [157, 251] on link "Copy/Duplicate Event" at bounding box center [148, 253] width 66 height 11
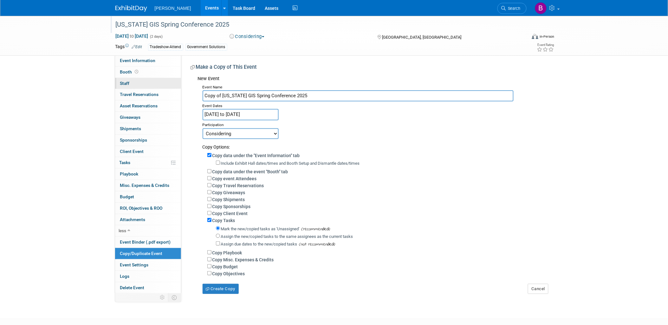
drag, startPoint x: 223, startPoint y: 95, endPoint x: 171, endPoint y: 75, distance: 55.1
click at [172, 76] on div "Event Information Event Info Booth Booth 0 Staff 0 Staff 0 Travel Reservations …" at bounding box center [334, 155] width 447 height 279
click at [349, 102] on div "Event Dates" at bounding box center [376, 106] width 346 height 8
click at [316, 90] on div "Event Name" at bounding box center [376, 87] width 346 height 8
click at [316, 95] on input "[US_STATE] GIS Spring Conference 2025" at bounding box center [358, 95] width 311 height 11
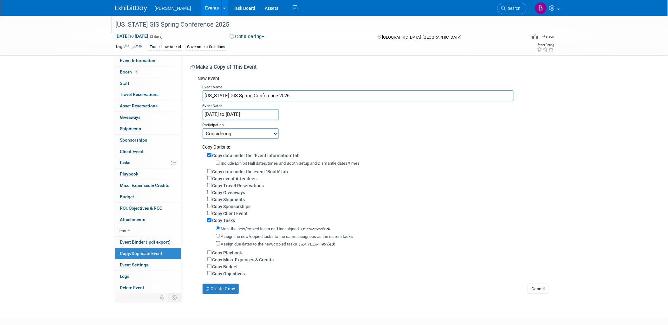
type input "[US_STATE] GIS Spring Conference 2026"
click at [229, 121] on div "Participation" at bounding box center [376, 125] width 346 height 8
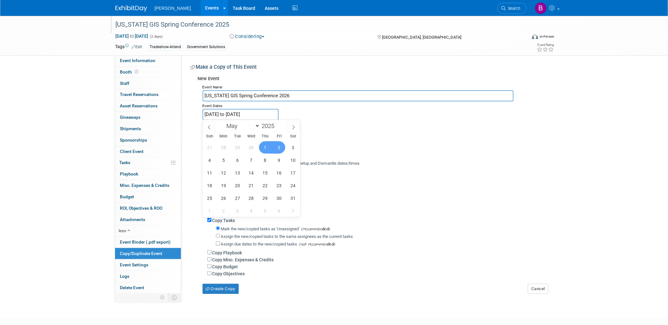
drag, startPoint x: 233, startPoint y: 114, endPoint x: 272, endPoint y: 122, distance: 40.2
click at [233, 115] on input "May 1, 2025 to May 2, 2025" at bounding box center [241, 114] width 76 height 11
click at [278, 122] on div "January February March April May June July August September October November De…" at bounding box center [251, 125] width 73 height 11
click at [279, 125] on span at bounding box center [277, 124] width 4 height 4
type input "2026"
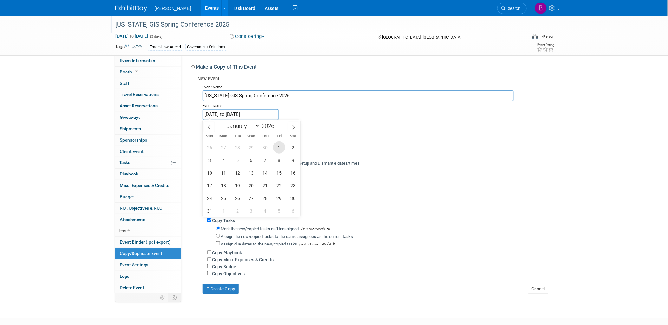
click at [278, 145] on span "1" at bounding box center [279, 147] width 12 height 12
click at [293, 150] on span "2" at bounding box center [293, 147] width 12 height 12
type input "May 1, 2026 to May 2, 2026"
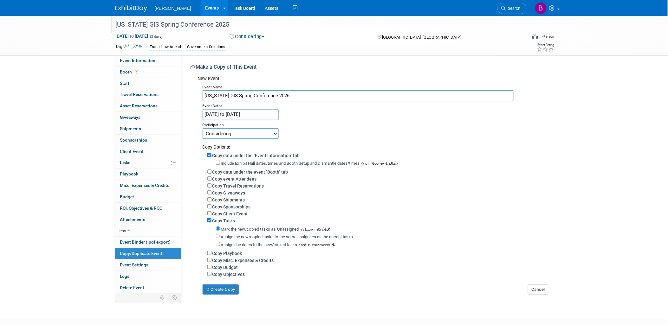
click at [230, 295] on div "New Mexico GIS Spring Conference 2025 May 1, 2025 to May 2, 2025 (2 days) May 1…" at bounding box center [334, 162] width 668 height 292
click at [214, 288] on button "Create Copy" at bounding box center [221, 290] width 36 height 10
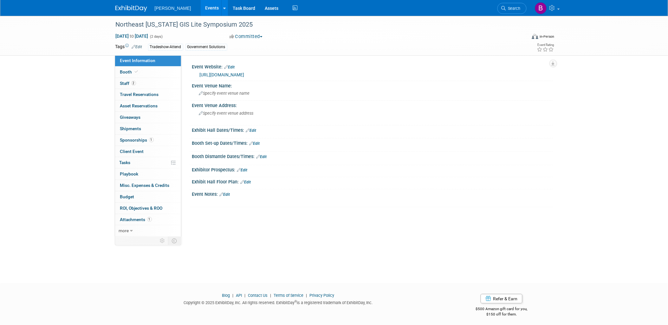
click at [222, 73] on link "[URL][DOMAIN_NAME]" at bounding box center [222, 74] width 45 height 5
click at [131, 230] on icon at bounding box center [131, 231] width 3 height 4
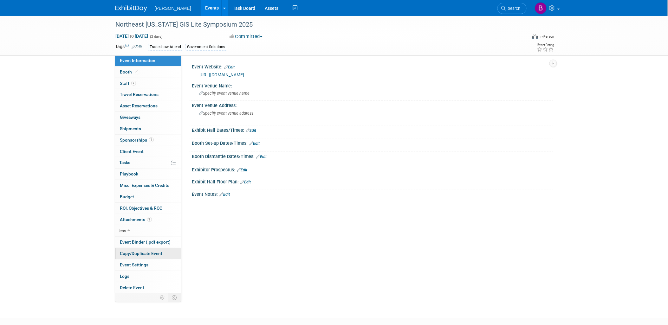
click at [162, 252] on link "Copy/Duplicate Event" at bounding box center [148, 253] width 66 height 11
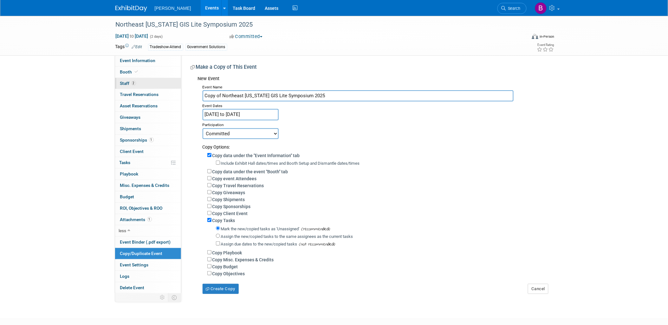
drag, startPoint x: 216, startPoint y: 91, endPoint x: 176, endPoint y: 79, distance: 41.7
click at [175, 81] on div "Event Information Event Info Booth Booth 2 Staff 2 Staff 0 Travel Reservations …" at bounding box center [334, 155] width 447 height 279
click at [303, 96] on input "Northeast [US_STATE] GIS Lite Symposium 2025" at bounding box center [358, 95] width 311 height 11
type input "Northeast [US_STATE] GIS Lite Symposium 2026"
click at [277, 117] on body "[PERSON_NAME] Events Add Event Bulk Upload Events Shareable Event Boards Recent…" at bounding box center [334, 162] width 668 height 325
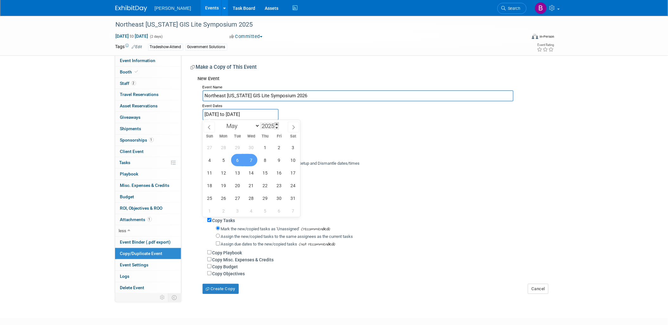
click at [276, 124] on span at bounding box center [277, 124] width 4 height 4
type input "2026"
click at [293, 127] on icon at bounding box center [294, 127] width 4 height 4
select select "5"
click at [247, 147] on span "3" at bounding box center [251, 147] width 12 height 12
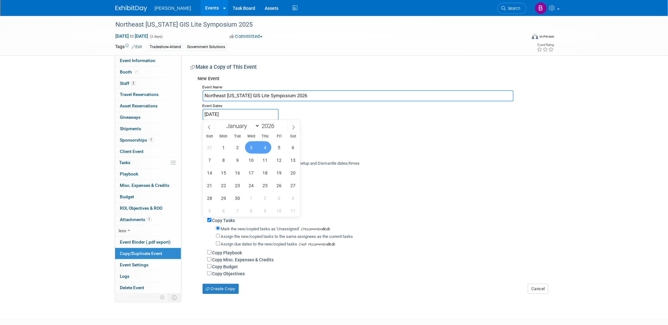
click at [261, 150] on span "4" at bounding box center [265, 147] width 12 height 12
type input "Jun 3, 2026 to Jun 4, 2026"
click at [298, 313] on body "Woolpert Events Add Event Bulk Upload Events Shareable Event Boards Recently Vi…" at bounding box center [334, 162] width 668 height 325
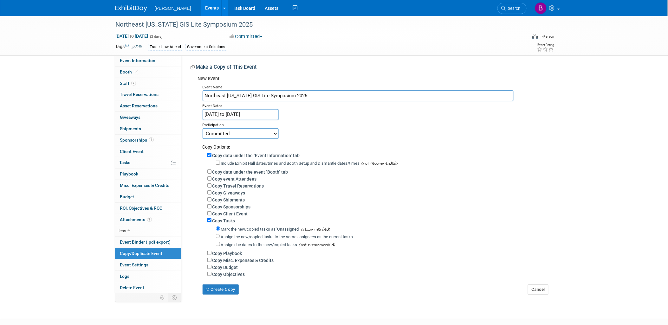
click at [230, 268] on label "Copy Budget" at bounding box center [226, 267] width 26 height 5
click at [212, 268] on input "Copy Budget" at bounding box center [209, 267] width 4 height 4
checkbox input "true"
click at [232, 178] on label "Copy event Attendees" at bounding box center [235, 179] width 44 height 5
click at [212, 178] on input "Copy event Attendees" at bounding box center [209, 179] width 4 height 4
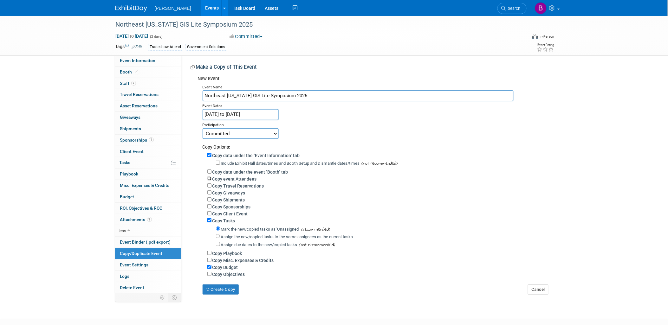
checkbox input "true"
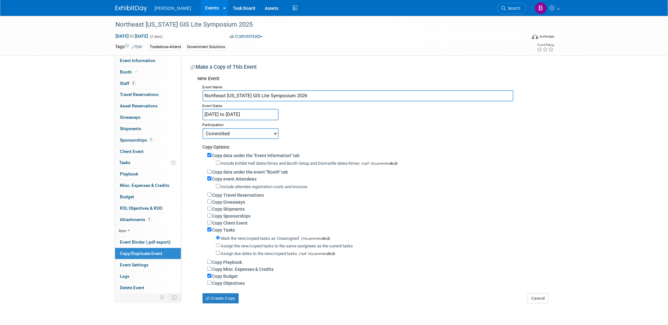
click at [234, 214] on label "Copy Sponsorships" at bounding box center [232, 216] width 38 height 5
click at [212, 214] on input "Copy Sponsorships" at bounding box center [209, 216] width 4 height 4
checkbox input "true"
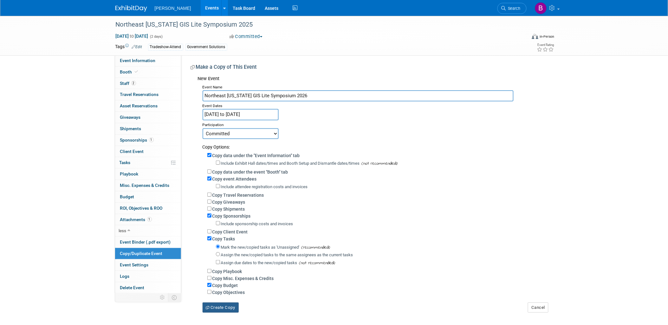
click at [212, 303] on button "Create Copy" at bounding box center [221, 308] width 36 height 10
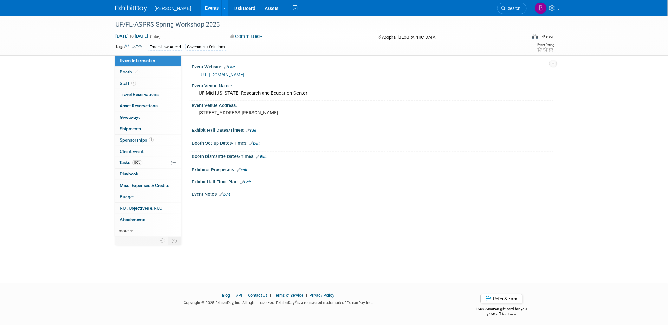
click at [223, 74] on link "[URL][DOMAIN_NAME]" at bounding box center [222, 74] width 45 height 5
click at [140, 233] on link "more" at bounding box center [148, 231] width 66 height 11
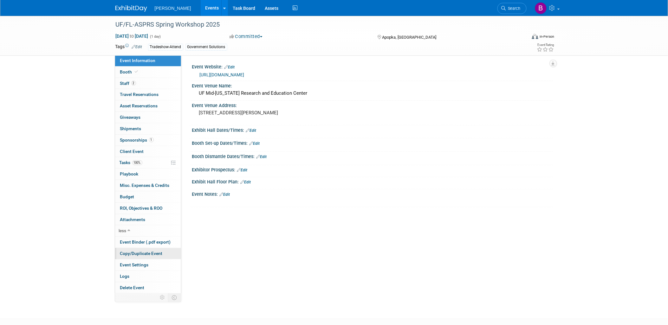
click at [156, 256] on span "Copy/Duplicate Event" at bounding box center [141, 253] width 43 height 5
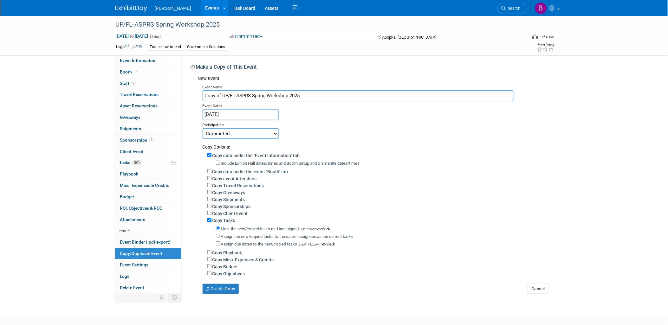
click at [220, 97] on input "Copy of UF/FL-ASPRS Spring Workshop 2025" at bounding box center [358, 95] width 311 height 11
drag, startPoint x: 220, startPoint y: 93, endPoint x: 152, endPoint y: 88, distance: 68.4
click at [150, 88] on div "Event Information Event Info Booth Booth 2 Staff 2 Staff 0 Travel Reservations …" at bounding box center [334, 155] width 447 height 279
type input "UF/FL-ASPRS Spring Workshop 2025"
click at [230, 265] on label "Copy Budget" at bounding box center [226, 267] width 26 height 5
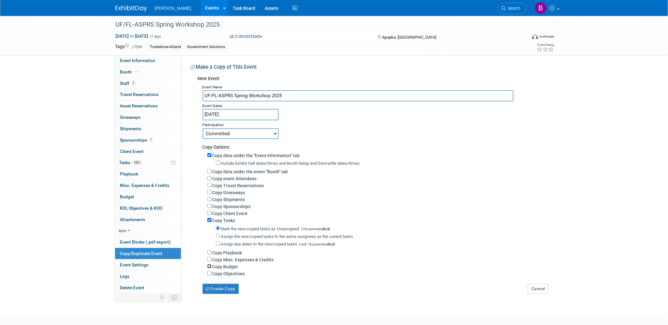
click at [212, 265] on input "Copy Budget" at bounding box center [209, 267] width 4 height 4
checkbox input "true"
click at [225, 179] on label "Copy event Attendees" at bounding box center [235, 178] width 44 height 5
click at [212, 179] on input "Copy event Attendees" at bounding box center [209, 178] width 4 height 4
checkbox input "true"
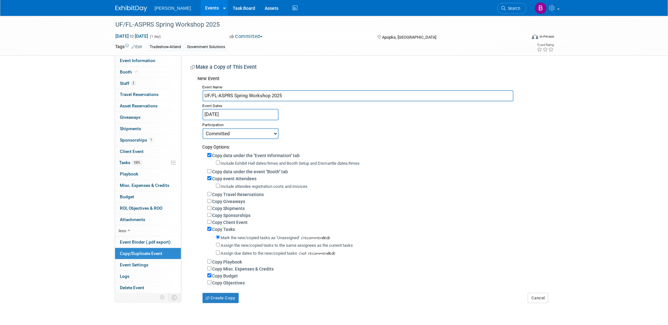
click at [225, 169] on label "Copy data under the event "Booth" tab" at bounding box center [251, 171] width 76 height 5
click at [212, 169] on input "Copy data under the event "Booth" tab" at bounding box center [209, 171] width 4 height 4
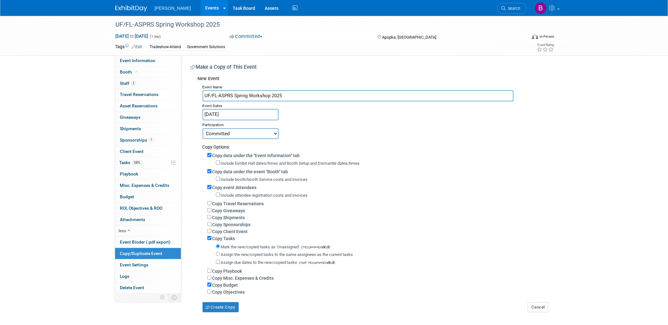
click at [225, 170] on label "Copy data under the event "Booth" tab" at bounding box center [251, 171] width 76 height 5
click at [212, 170] on input "Copy data under the event "Booth" tab" at bounding box center [209, 171] width 4 height 4
checkbox input "false"
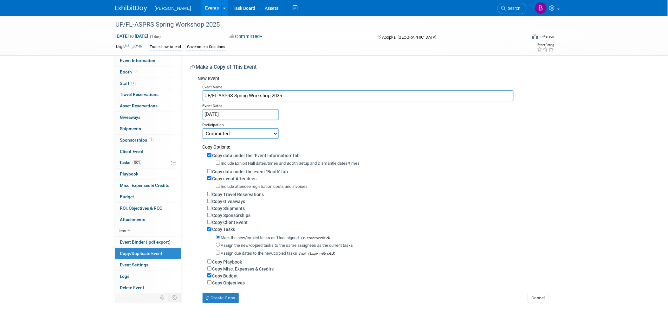
click at [234, 217] on div "Copy Sponsorships" at bounding box center [377, 215] width 341 height 7
click at [231, 213] on label "Copy Sponsorships" at bounding box center [232, 215] width 38 height 5
click at [212, 213] on input "Copy Sponsorships" at bounding box center [209, 215] width 4 height 4
checkbox input "true"
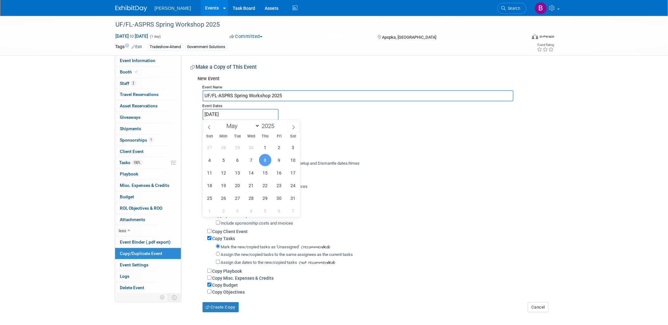
click at [228, 111] on input "May 8, 2025" at bounding box center [241, 114] width 76 height 11
click at [275, 125] on input "2025" at bounding box center [269, 125] width 19 height 7
click at [277, 124] on span at bounding box center [277, 124] width 4 height 4
type input "2026"
click at [277, 163] on span "8" at bounding box center [279, 160] width 12 height 12
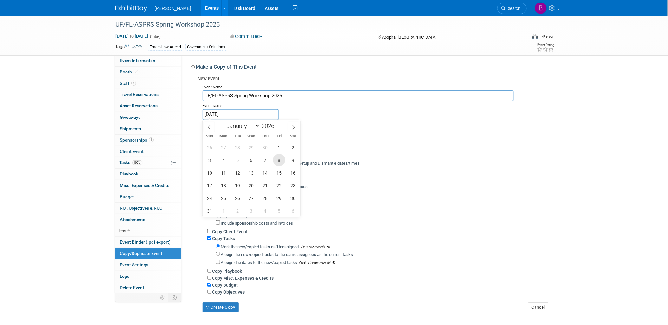
type input "May 8, 2026"
click at [322, 135] on div "Committed Considering Not Going" at bounding box center [376, 133] width 346 height 11
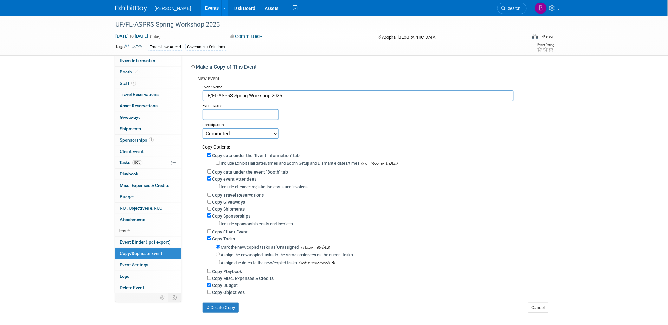
click at [302, 92] on input "UF/FL-ASPRS Spring Workshop 2025" at bounding box center [358, 95] width 311 height 11
type input "UF/FL-ASPRS Spring Workshop 2026"
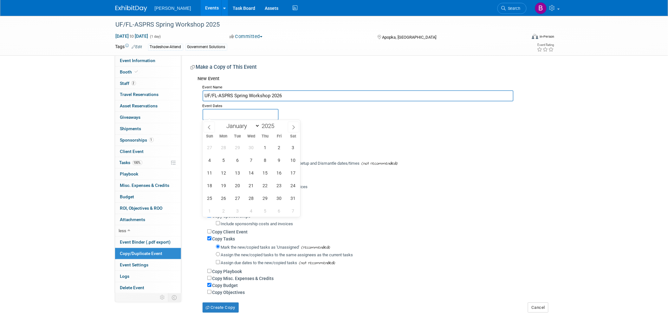
click at [252, 111] on input "text" at bounding box center [241, 114] width 76 height 11
click at [279, 123] on span at bounding box center [277, 124] width 4 height 4
type input "2026"
click at [282, 161] on span "8" at bounding box center [279, 160] width 12 height 12
type input "May 8, 2026"
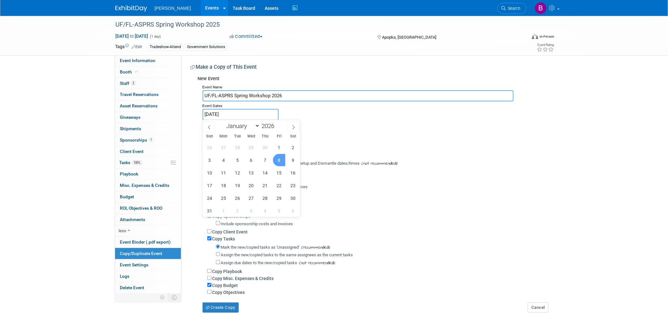
click at [282, 161] on span "8" at bounding box center [279, 160] width 12 height 12
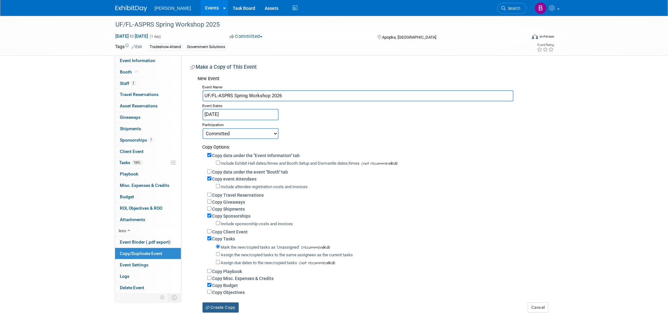
click at [229, 305] on button "Create Copy" at bounding box center [221, 308] width 36 height 10
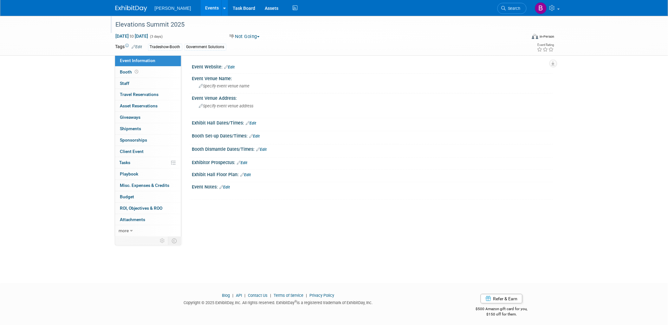
click at [185, 23] on div "Elevations Summit 2025" at bounding box center [316, 24] width 404 height 11
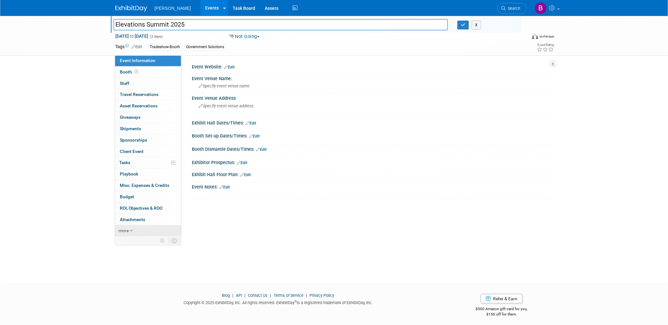
click at [162, 229] on link "more" at bounding box center [148, 231] width 66 height 11
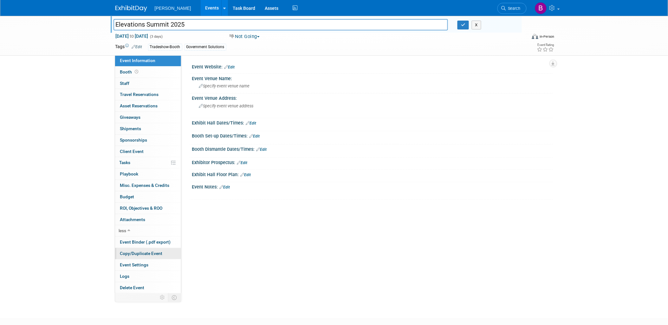
click at [144, 253] on span "Copy/Duplicate Event" at bounding box center [141, 253] width 43 height 5
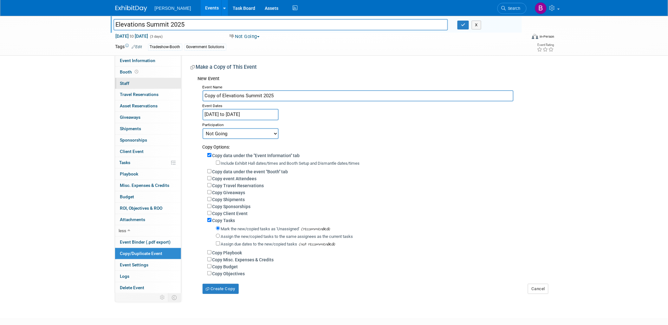
drag, startPoint x: 222, startPoint y: 94, endPoint x: 158, endPoint y: 83, distance: 65.0
click at [158, 83] on div "Event Information Event Info Booth Booth 0 Staff 0 Staff 0 Travel Reservations …" at bounding box center [334, 155] width 447 height 279
click at [286, 91] on input "Elevations Summit 2025" at bounding box center [358, 95] width 311 height 11
type input "Elevations Summit 2026"
click at [247, 139] on div "Copy Options:" at bounding box center [376, 144] width 346 height 11
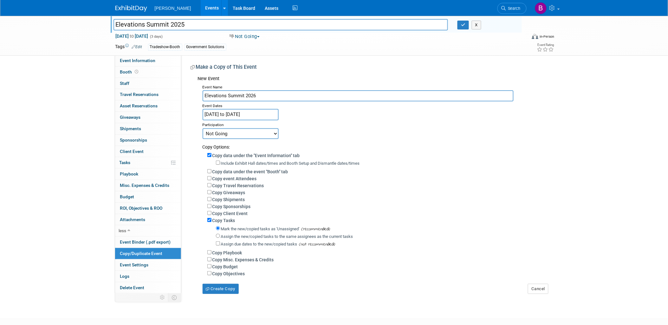
click at [246, 139] on div "Copy Options:" at bounding box center [376, 144] width 346 height 11
click at [240, 135] on select "Committed Considering Not Going" at bounding box center [241, 133] width 76 height 11
select select "2"
click at [203, 128] on select "Committed Considering Not Going" at bounding box center [241, 133] width 76 height 11
click at [230, 267] on label "Copy Budget" at bounding box center [226, 267] width 26 height 5
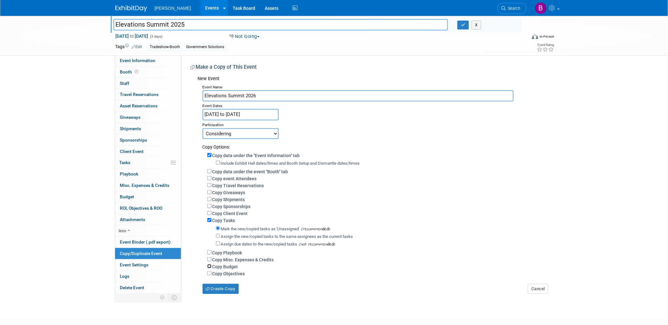
click at [212, 267] on input "Copy Budget" at bounding box center [209, 267] width 4 height 4
checkbox input "true"
click at [220, 285] on button "Create Copy" at bounding box center [221, 289] width 36 height 10
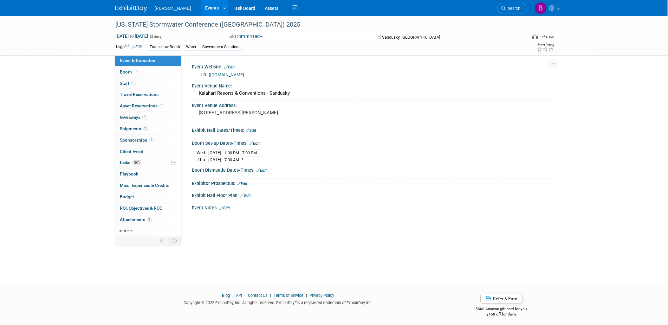
click at [225, 76] on link "[URL][DOMAIN_NAME]" at bounding box center [222, 74] width 45 height 5
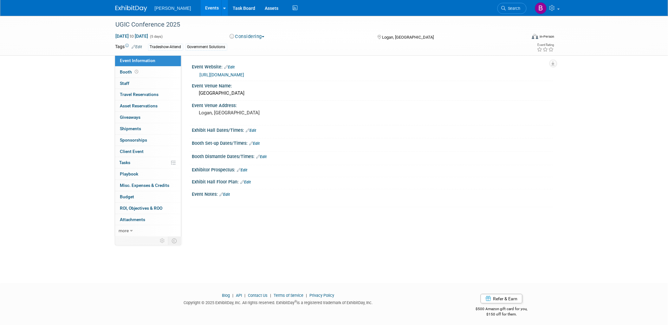
click at [223, 77] on div "[URL][DOMAIN_NAME]" at bounding box center [374, 74] width 349 height 7
click at [220, 75] on link "[URL][DOMAIN_NAME]" at bounding box center [222, 74] width 45 height 5
click at [137, 236] on link "more" at bounding box center [148, 231] width 66 height 11
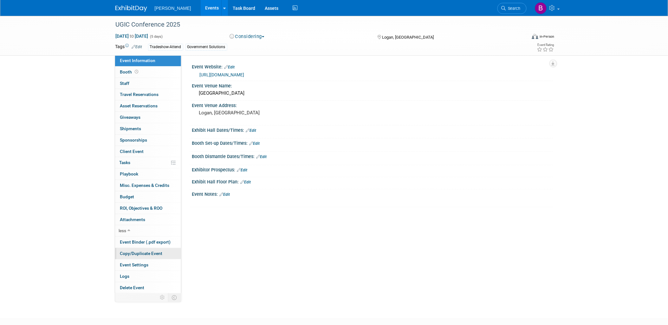
click at [136, 255] on span "Copy/Duplicate Event" at bounding box center [141, 253] width 43 height 5
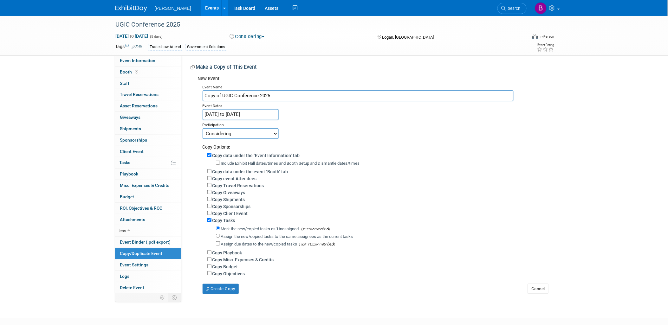
drag, startPoint x: 223, startPoint y: 95, endPoint x: 201, endPoint y: 86, distance: 23.7
click at [201, 86] on div "Event Name Copy of UGIC Conference 2025 Event Dates May 12, 2025 to May 16, 202…" at bounding box center [373, 189] width 351 height 212
click at [303, 102] on div "Event Dates" at bounding box center [376, 106] width 346 height 8
click at [294, 93] on input "UGIC Conference 2025" at bounding box center [358, 95] width 311 height 11
type input "UGIC Conference 2026"
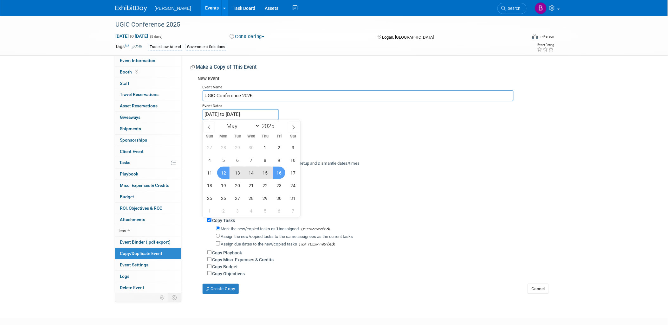
click at [259, 118] on input "May 12, 2025 to May 16, 2025" at bounding box center [241, 114] width 76 height 11
click at [278, 125] on span at bounding box center [277, 124] width 4 height 4
type input "2026"
click at [233, 175] on span "12" at bounding box center [237, 173] width 12 height 12
click at [294, 173] on span "16" at bounding box center [293, 173] width 12 height 12
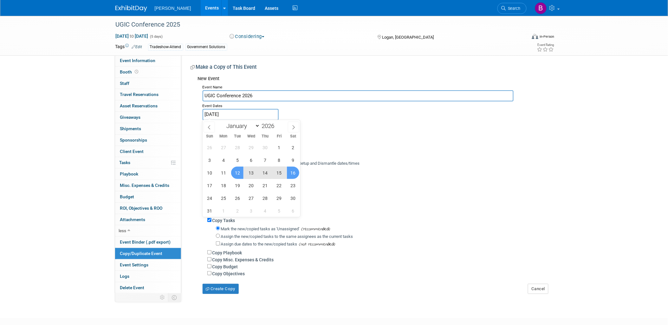
type input "May 12, 2026 to May 16, 2026"
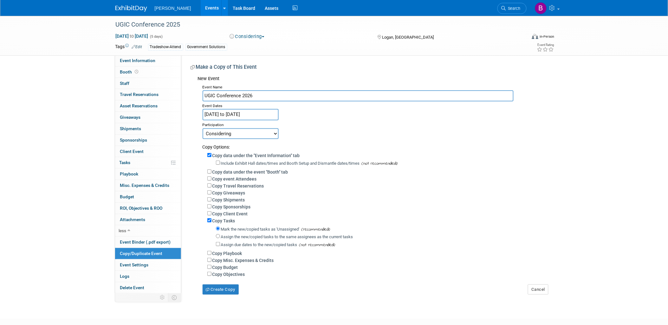
click at [229, 267] on label "Copy Budget" at bounding box center [226, 267] width 26 height 5
click at [212, 267] on input "Copy Budget" at bounding box center [209, 267] width 4 height 4
checkbox input "true"
click at [223, 287] on button "Create Copy" at bounding box center [221, 290] width 36 height 10
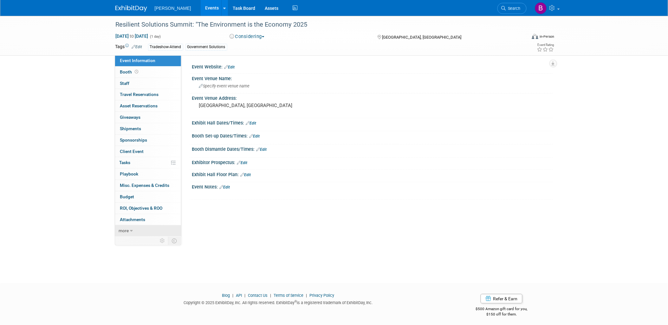
click at [145, 232] on link "more" at bounding box center [148, 231] width 66 height 11
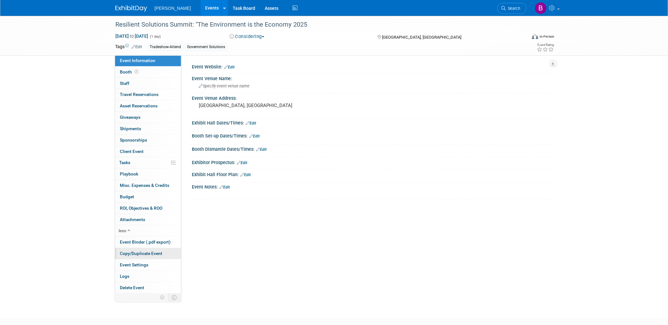
click at [146, 250] on link "Copy/Duplicate Event" at bounding box center [148, 253] width 66 height 11
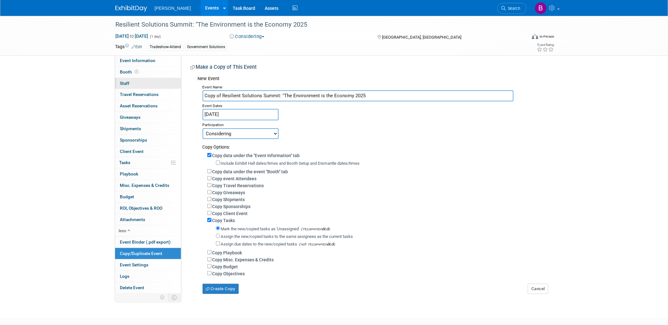
drag, startPoint x: 223, startPoint y: 96, endPoint x: 172, endPoint y: 89, distance: 50.9
click at [172, 89] on div "Event Information Event Info Booth Booth 0 Staff 0 Staff 0 Travel Reservations …" at bounding box center [334, 155] width 447 height 279
click at [385, 95] on input "Resilient Solutions Summit: "The Environment is the Economy 2025" at bounding box center [358, 95] width 311 height 11
type input "Resilient Solutions Summit: "The Environment is the Economy 2026"
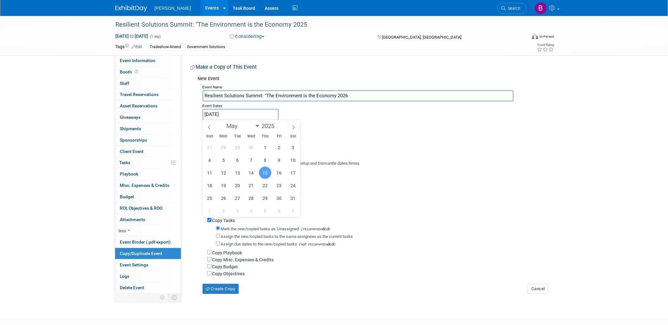
click at [271, 113] on input "May 15, 2025" at bounding box center [241, 114] width 76 height 11
click at [278, 124] on span at bounding box center [277, 124] width 4 height 4
type input "2026"
click at [277, 173] on span "15" at bounding box center [279, 173] width 12 height 12
type input "May 15, 2026"
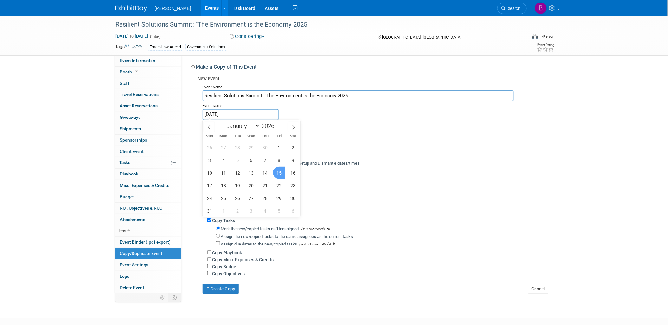
click at [277, 172] on span "15" at bounding box center [279, 173] width 12 height 12
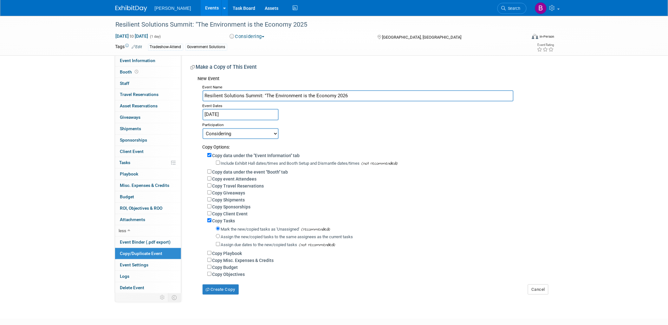
click at [226, 267] on label "Copy Budget" at bounding box center [226, 267] width 26 height 5
click at [212, 267] on input "Copy Budget" at bounding box center [209, 267] width 4 height 4
checkbox input "true"
click at [220, 280] on div "Create Copy" at bounding box center [227, 286] width 59 height 17
click at [218, 283] on div "Create Copy" at bounding box center [227, 286] width 59 height 17
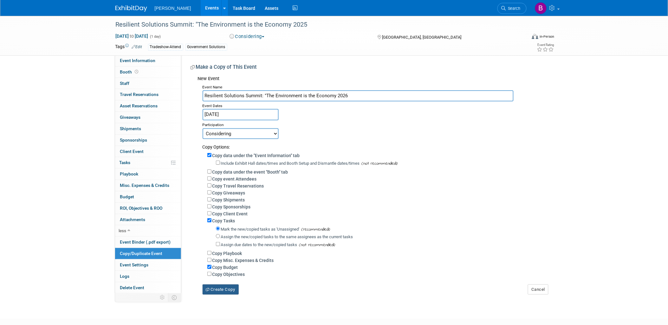
click at [214, 294] on button "Create Copy" at bounding box center [221, 290] width 36 height 10
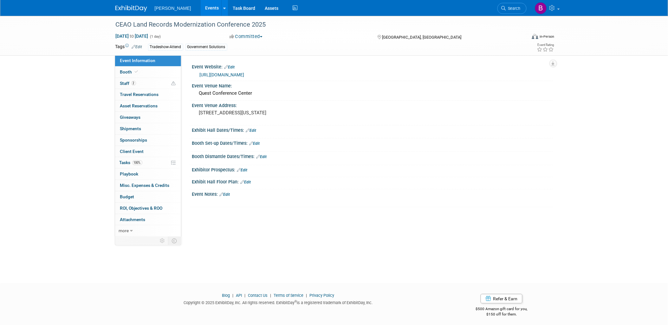
click at [233, 75] on link "[URL][DOMAIN_NAME]" at bounding box center [222, 74] width 45 height 5
drag, startPoint x: 159, startPoint y: 237, endPoint x: 155, endPoint y: 226, distance: 11.4
click at [155, 226] on div "Event Information Event Info Booth Booth 2 Staff 2 Staff 0 Travel Reservations …" at bounding box center [148, 150] width 67 height 191
click at [143, 234] on link "more" at bounding box center [148, 231] width 66 height 11
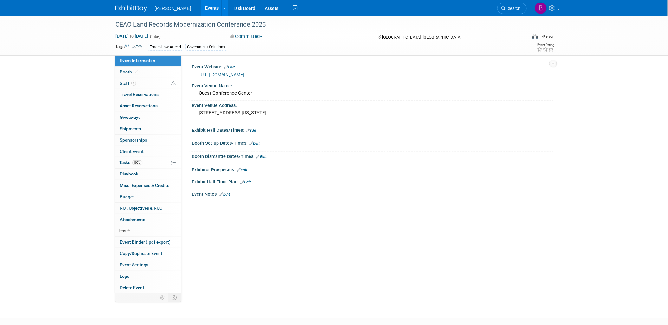
click at [215, 256] on div "Event Website: Edit https://ceao.org/aws/CEAO/pt/sd/calendar/362736/_PARENT/lay…" at bounding box center [367, 174] width 372 height 239
click at [158, 255] on span "Copy/Duplicate Event" at bounding box center [141, 253] width 43 height 5
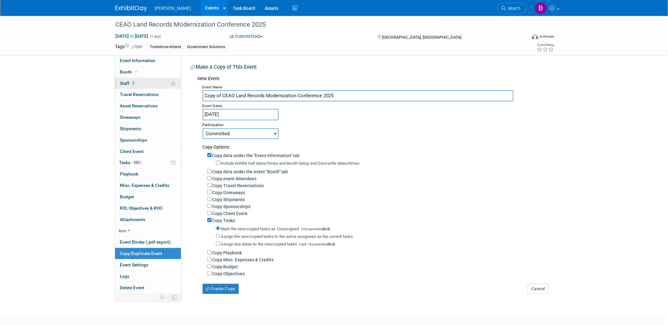
drag, startPoint x: 223, startPoint y: 93, endPoint x: 167, endPoint y: 84, distance: 55.9
click at [167, 84] on div "Event Information Event Info Booth Booth 2 Staff 2 Staff 0 Travel Reservations …" at bounding box center [334, 155] width 447 height 279
click at [357, 95] on input "CEAO Land Records Modernization Conference 2025" at bounding box center [358, 95] width 311 height 11
type input "CEAO Land Records Modernization Conference 2026"
click at [269, 113] on input "May 20, 2025" at bounding box center [241, 114] width 76 height 11
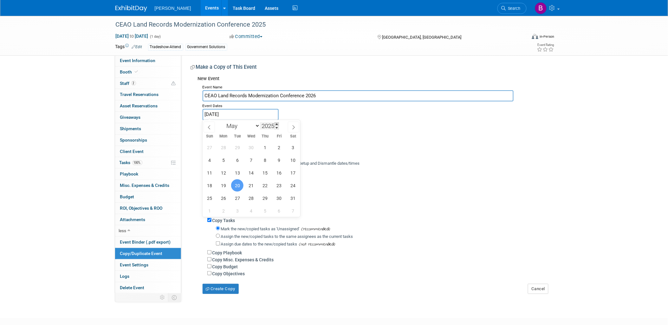
click at [278, 123] on span at bounding box center [277, 124] width 4 height 4
type input "2026"
click at [252, 189] on span "20" at bounding box center [251, 186] width 12 height 12
type input "May 20, 2026"
click at [252, 189] on span "20" at bounding box center [251, 186] width 12 height 12
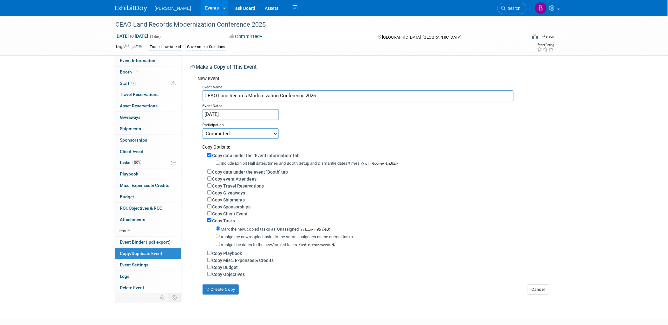
click at [223, 265] on label "Copy Budget" at bounding box center [226, 267] width 26 height 5
click at [212, 265] on input "Copy Budget" at bounding box center [209, 267] width 4 height 4
checkbox input "true"
click at [234, 182] on div "Copy Travel Reservations" at bounding box center [377, 185] width 341 height 7
click at [233, 178] on label "Copy event Attendees" at bounding box center [235, 179] width 44 height 5
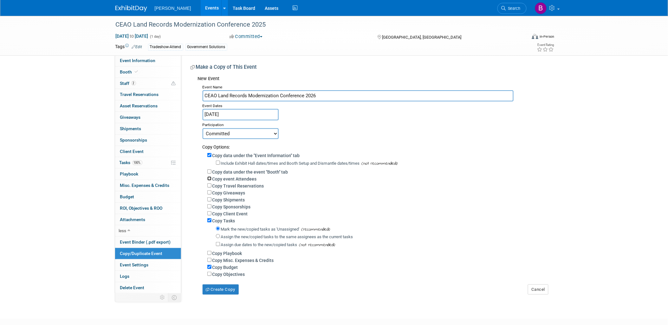
click at [212, 178] on input "Copy event Attendees" at bounding box center [209, 179] width 4 height 4
checkbox input "true"
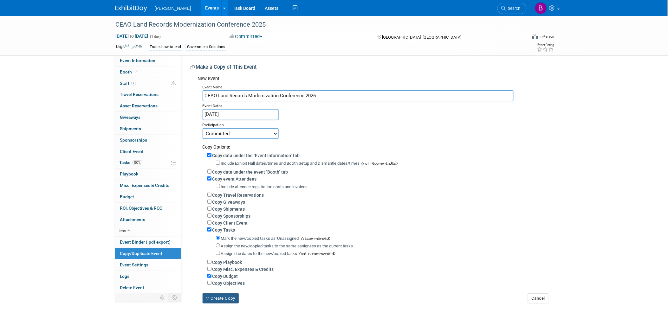
click at [214, 295] on button "Create Copy" at bounding box center [221, 299] width 36 height 10
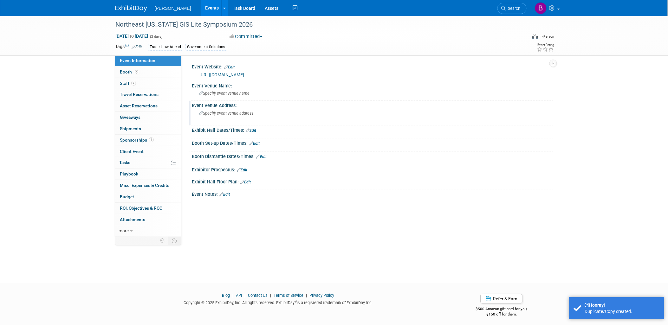
click at [240, 112] on span "Specify event venue address" at bounding box center [226, 113] width 55 height 5
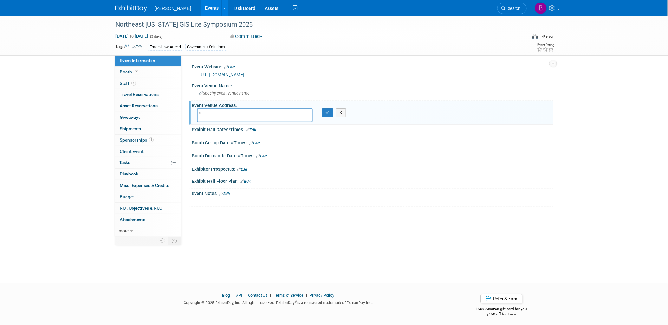
type textarea "c"
type textarea "[GEOGRAPHIC_DATA], [GEOGRAPHIC_DATA]"
click at [325, 107] on div "Event Venue Address:" at bounding box center [372, 105] width 361 height 8
click at [327, 113] on icon "button" at bounding box center [328, 113] width 4 height 4
click at [277, 96] on div "Specify event venue name" at bounding box center [372, 94] width 351 height 10
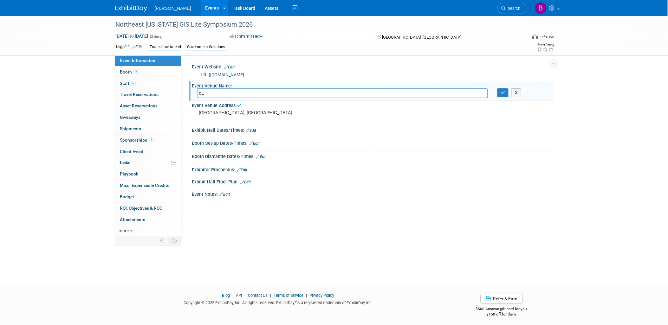
type input "c"
type input "[GEOGRAPHIC_DATA]"
click at [504, 98] on div "Event Venue Name: [GEOGRAPHIC_DATA] X" at bounding box center [371, 91] width 364 height 20
drag, startPoint x: 502, startPoint y: 95, endPoint x: 473, endPoint y: 90, distance: 30.0
click at [502, 95] on button "button" at bounding box center [503, 93] width 11 height 9
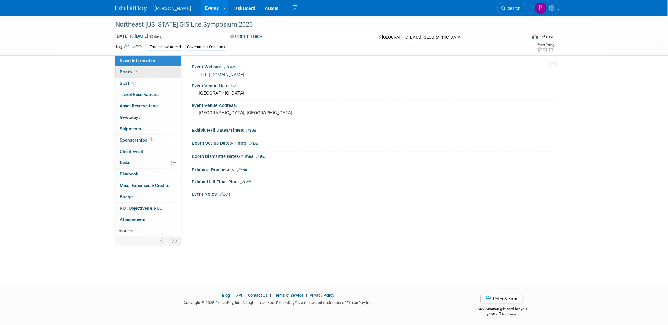
click at [148, 72] on link "Booth" at bounding box center [148, 72] width 66 height 11
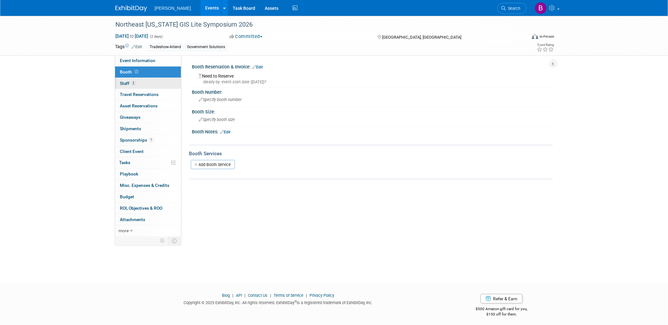
click at [151, 80] on link "2 Staff 2" at bounding box center [148, 83] width 66 height 11
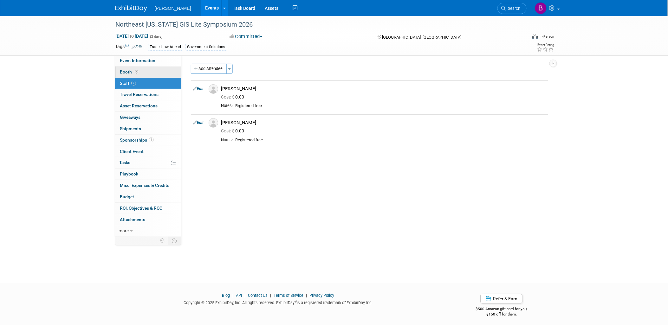
click at [146, 72] on link "Booth" at bounding box center [148, 72] width 66 height 11
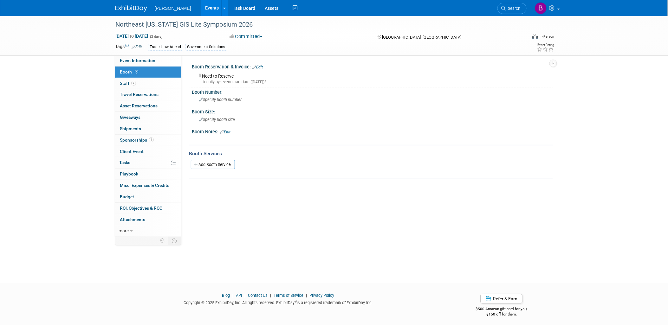
click at [264, 68] on div "Booth Reservation & Invoice: Edit" at bounding box center [372, 66] width 361 height 8
click at [262, 66] on link "Edit" at bounding box center [258, 67] width 10 height 4
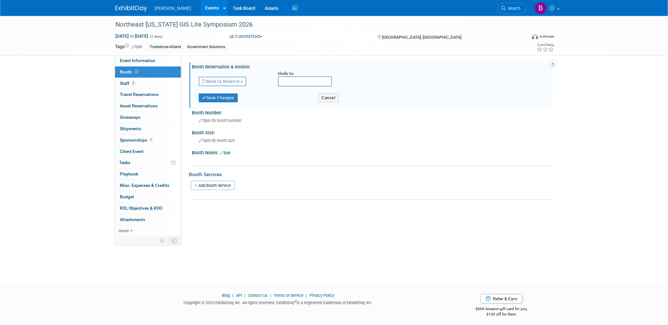
click at [232, 82] on span "Need to Reserve" at bounding box center [221, 81] width 38 height 5
click at [229, 107] on link "No Reservation Required" at bounding box center [233, 110] width 68 height 9
click at [219, 95] on button "Save Changes" at bounding box center [218, 98] width 39 height 9
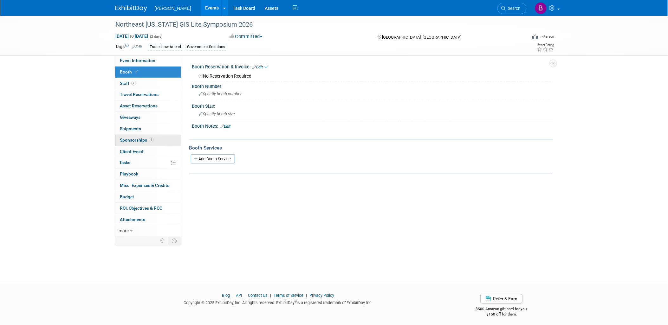
click at [150, 140] on span "1" at bounding box center [151, 140] width 5 height 5
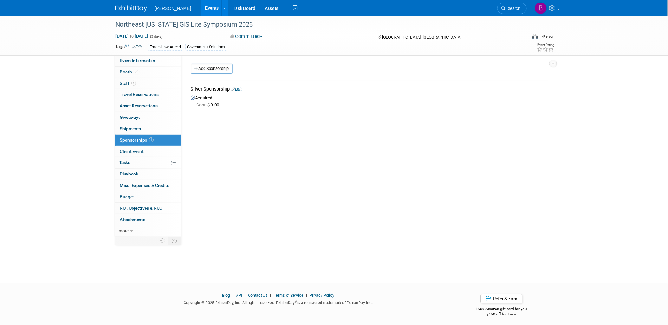
click at [241, 89] on link "Edit" at bounding box center [237, 89] width 10 height 5
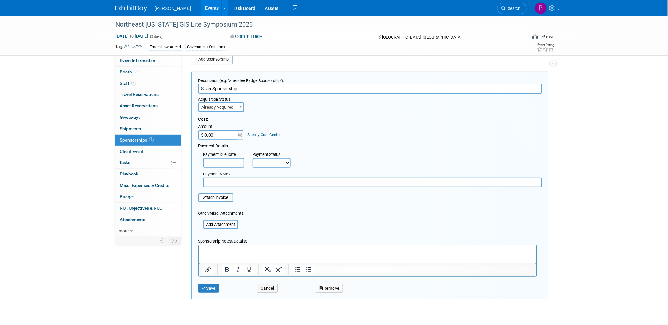
click at [222, 105] on span "Already Acquired" at bounding box center [221, 107] width 45 height 9
click at [327, 286] on button "Remove" at bounding box center [329, 288] width 27 height 9
click at [367, 293] on link "Yes" at bounding box center [365, 294] width 18 height 10
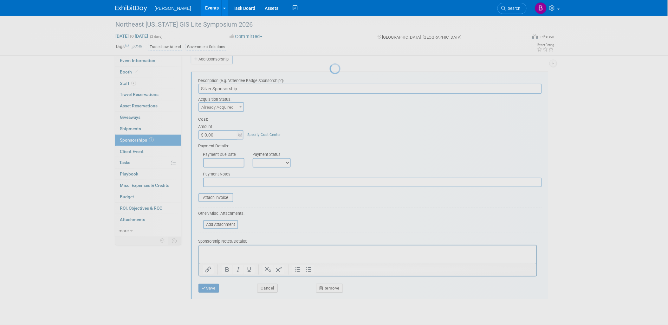
scroll to position [2, 0]
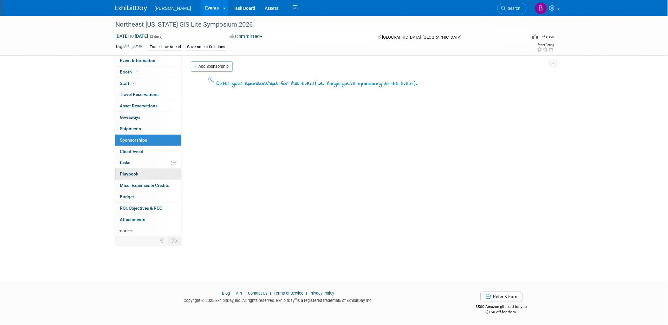
click at [127, 173] on span "Playbook 0" at bounding box center [129, 174] width 18 height 5
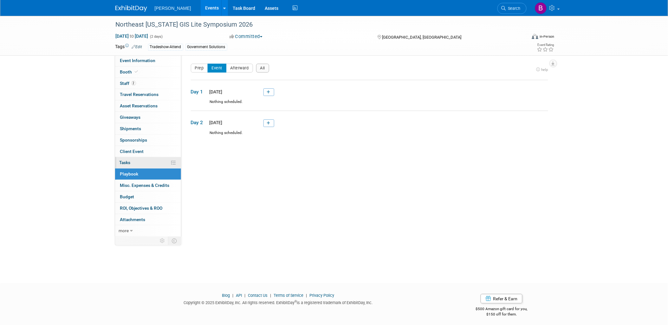
click at [131, 162] on span "Tasks 0%" at bounding box center [125, 162] width 11 height 5
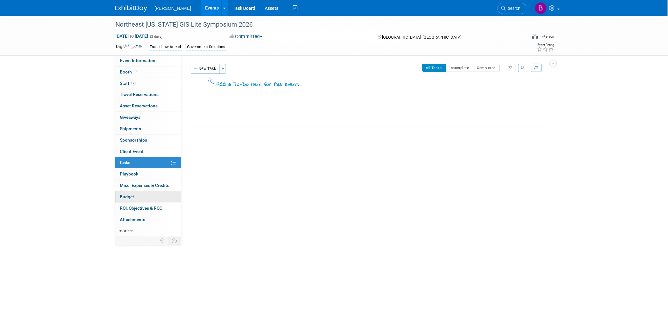
click at [141, 194] on link "Budget" at bounding box center [148, 197] width 66 height 11
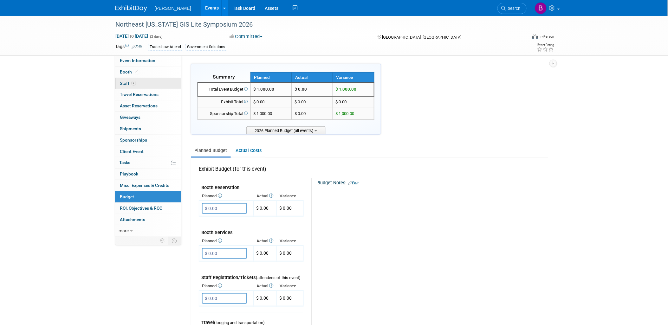
click at [134, 82] on span "2" at bounding box center [133, 83] width 5 height 5
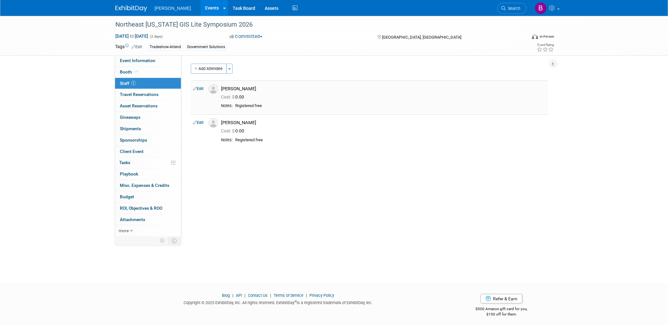
click at [201, 89] on link "Edit" at bounding box center [199, 89] width 10 height 4
select select "c130bd55-1d2a-47a8-99c3-9e2c94ab857a"
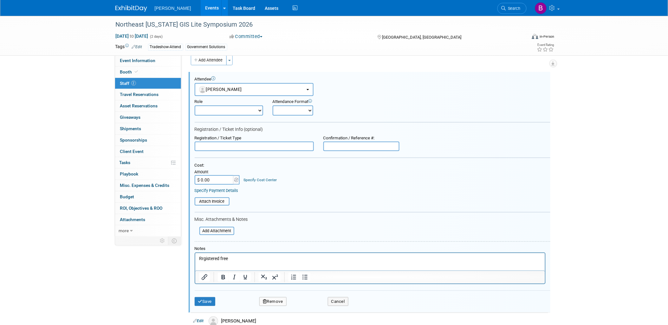
drag, startPoint x: 275, startPoint y: 267, endPoint x: 245, endPoint y: 260, distance: 31.5
click at [245, 260] on html "Rrgistered free" at bounding box center [370, 257] width 350 height 9
drag, startPoint x: 243, startPoint y: 258, endPoint x: 45, endPoint y: 217, distance: 202.2
click at [195, 253] on html "Rrgistered free" at bounding box center [370, 257] width 350 height 9
click at [197, 298] on button "Save" at bounding box center [205, 302] width 21 height 9
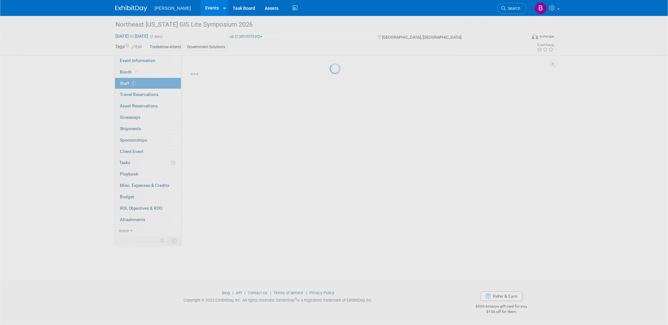
scroll to position [2, 0]
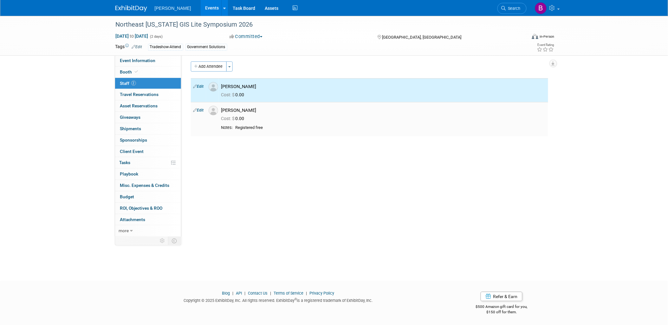
click at [202, 115] on td "Edit" at bounding box center [198, 119] width 15 height 34
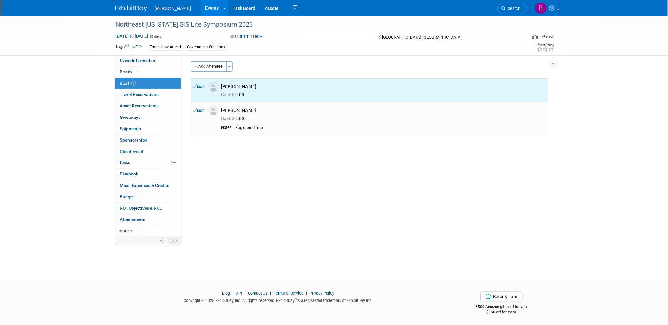
click at [201, 112] on link "Edit" at bounding box center [199, 110] width 10 height 4
select select "e6557bc5-71c1-44b9-8140-af2c29b8f0ed"
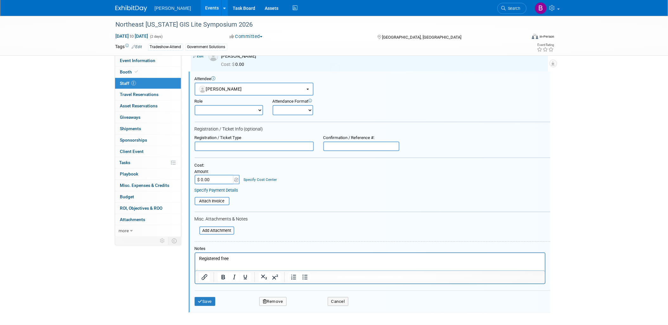
scroll to position [0, 0]
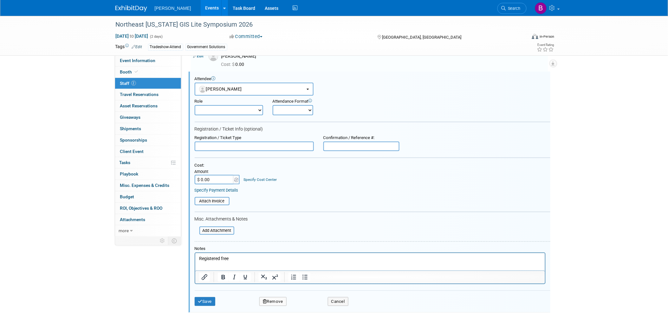
drag, startPoint x: 247, startPoint y: 257, endPoint x: 174, endPoint y: 241, distance: 75.3
click at [195, 253] on html "Registered free" at bounding box center [370, 257] width 350 height 9
click at [202, 292] on div "Save Remove Cancel" at bounding box center [373, 301] width 356 height 20
click at [203, 298] on button "Save" at bounding box center [205, 302] width 21 height 9
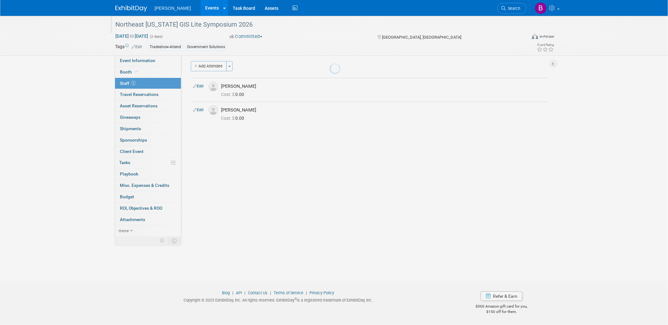
scroll to position [2, 0]
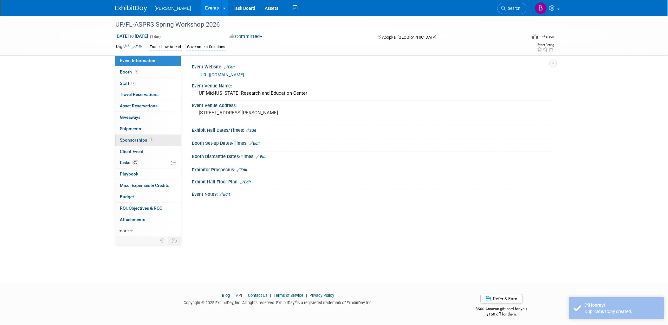
click at [161, 135] on link "1 Sponsorships 1" at bounding box center [148, 140] width 66 height 11
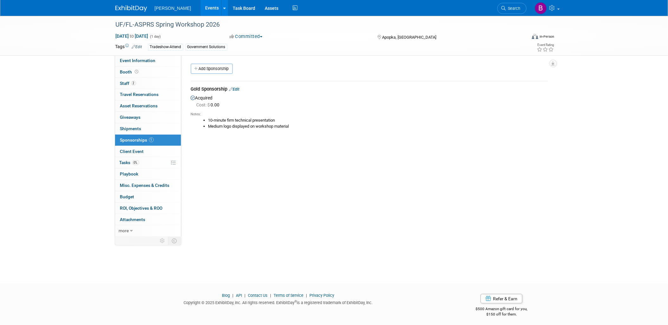
click at [237, 88] on link "Edit" at bounding box center [234, 89] width 10 height 5
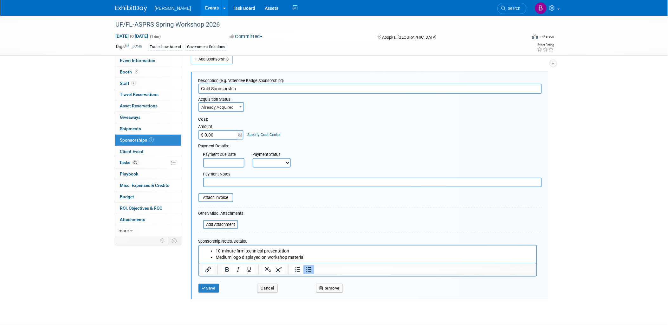
click at [230, 106] on span "Already Acquired" at bounding box center [221, 107] width 45 height 9
select select "1"
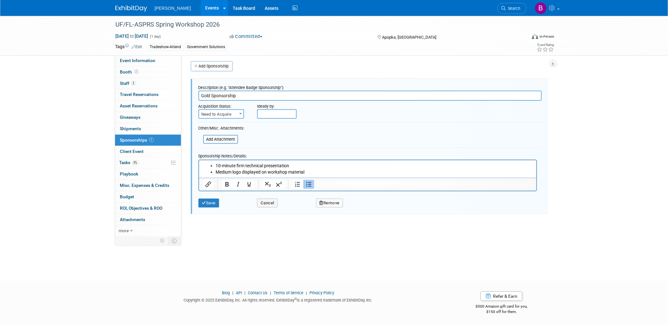
scroll to position [2, 0]
click at [213, 212] on div "Description (e.g. "Attendee Badge Sponsorship"): Gold Sponsorship Acquisition S…" at bounding box center [370, 146] width 358 height 135
click at [210, 204] on button "Save" at bounding box center [209, 203] width 21 height 9
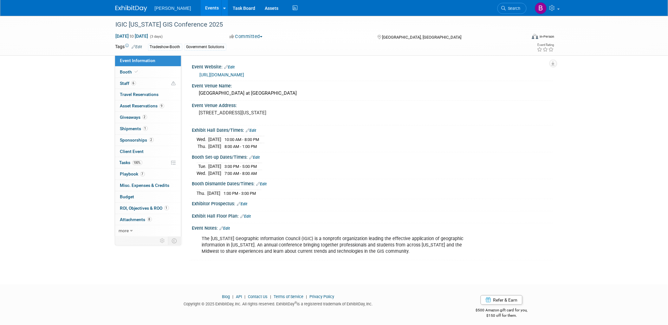
click at [219, 79] on div "[URL][DOMAIN_NAME]" at bounding box center [372, 75] width 361 height 10
click at [218, 75] on link "https://www.igic.org/" at bounding box center [222, 74] width 45 height 5
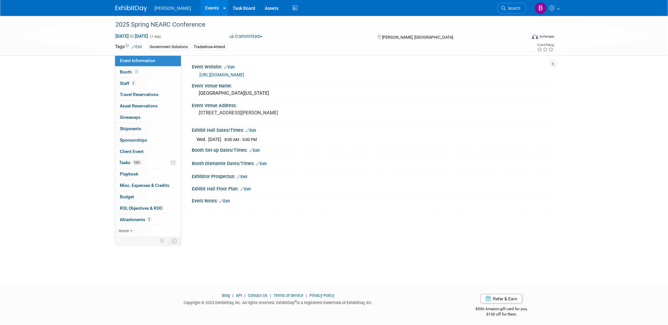
click at [237, 75] on link "https://www.northeastarc.org/spring-nearc.html" at bounding box center [222, 74] width 45 height 5
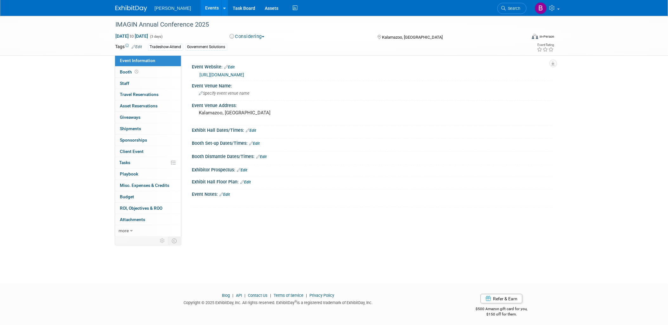
click at [245, 74] on link "[URL][DOMAIN_NAME]" at bounding box center [222, 74] width 45 height 5
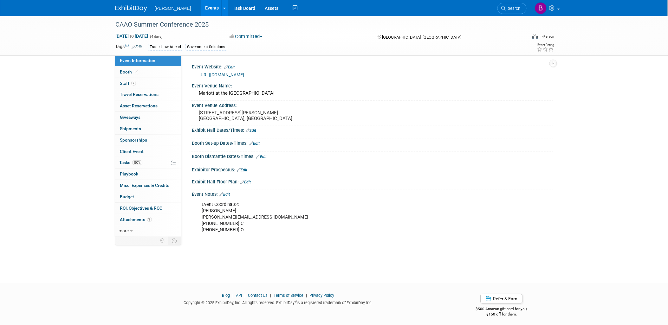
click at [220, 75] on link "https://caao.org/" at bounding box center [222, 74] width 45 height 5
